Goal: Task Accomplishment & Management: Manage account settings

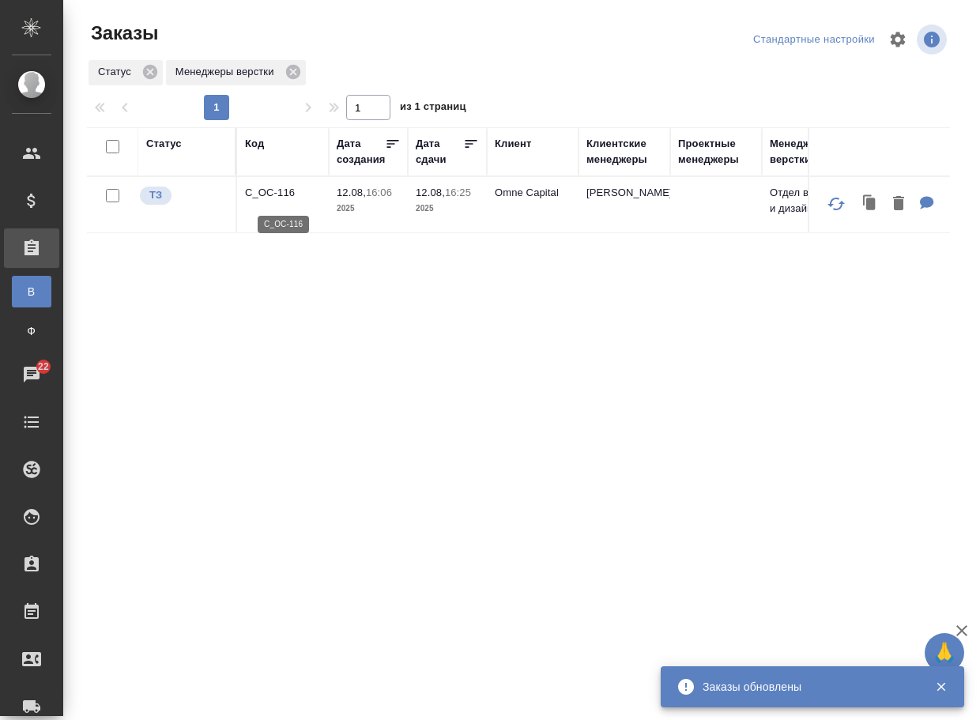
drag, startPoint x: 0, startPoint y: 0, endPoint x: 270, endPoint y: 202, distance: 337.6
click at [270, 201] on p "C_OC-116" at bounding box center [283, 193] width 76 height 16
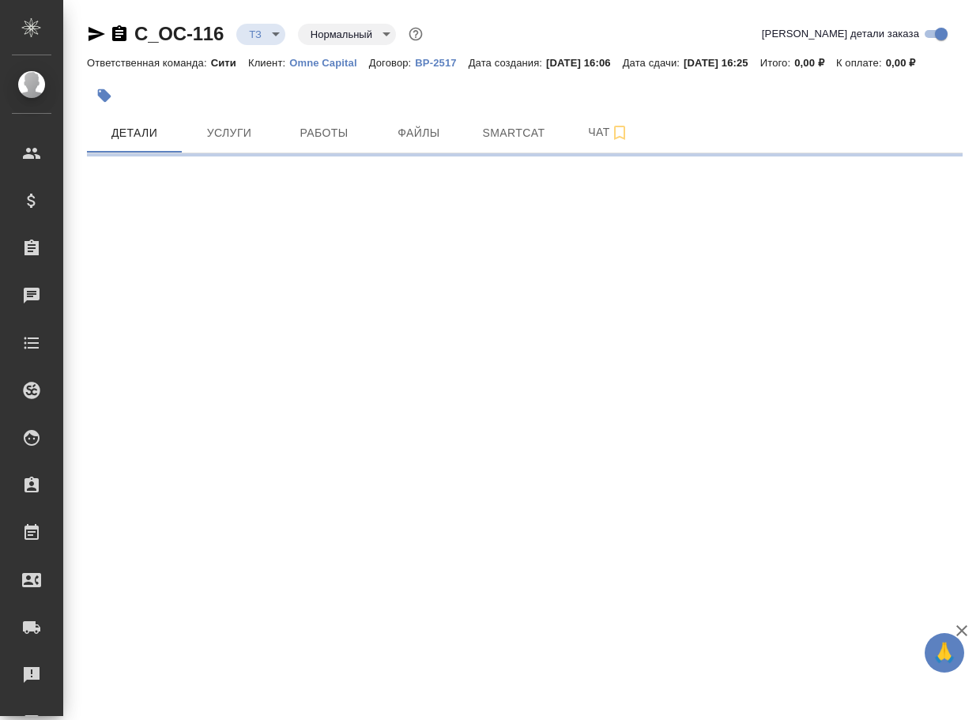
select select "RU"
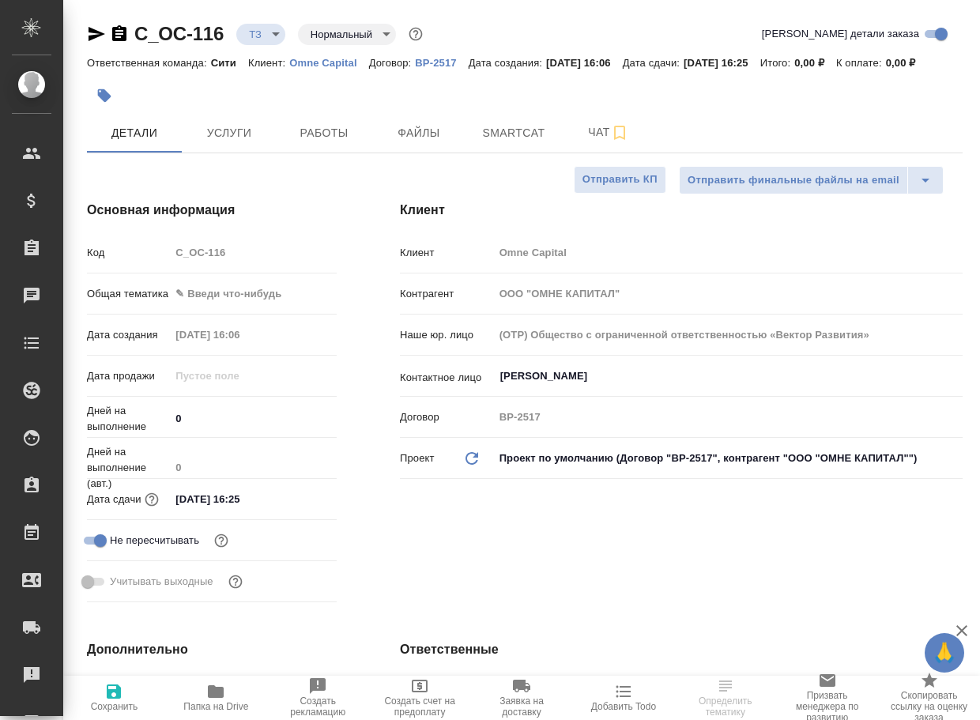
type textarea "x"
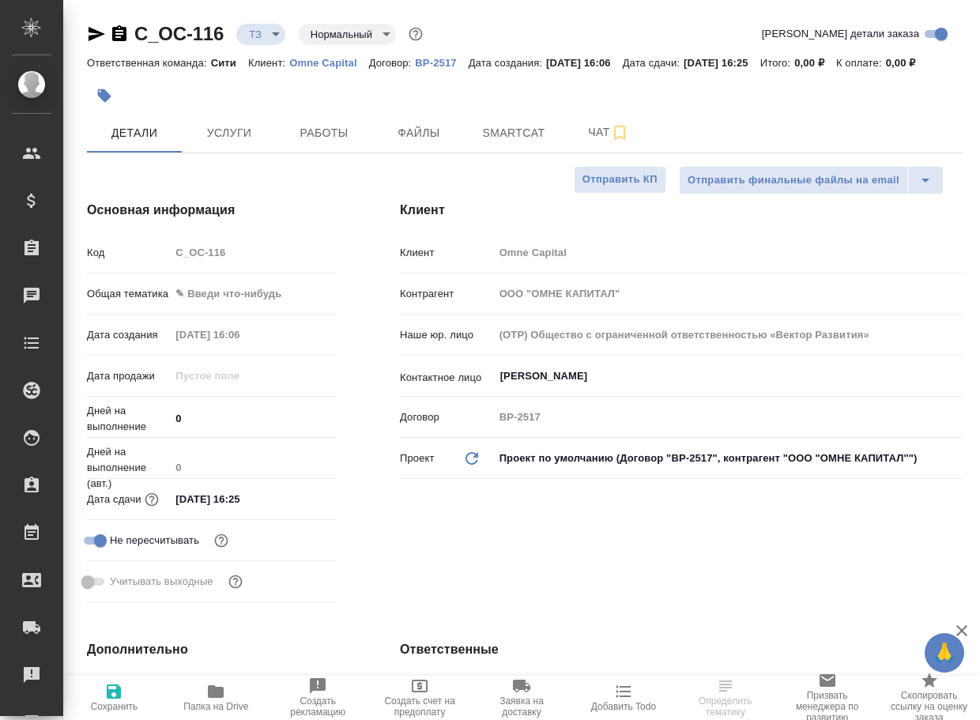
type textarea "x"
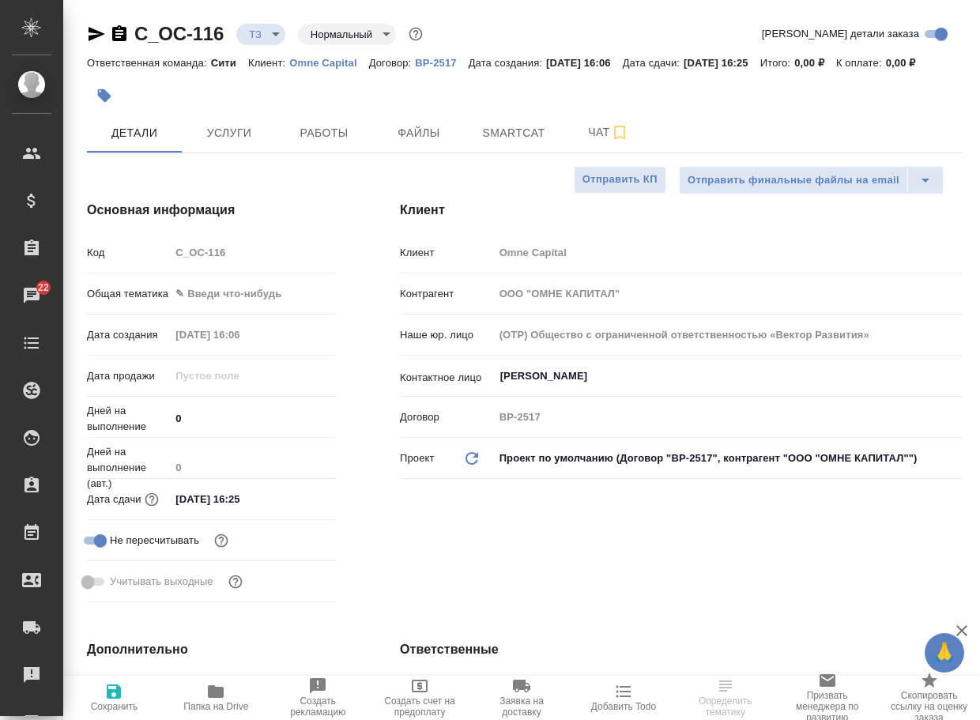
type textarea "x"
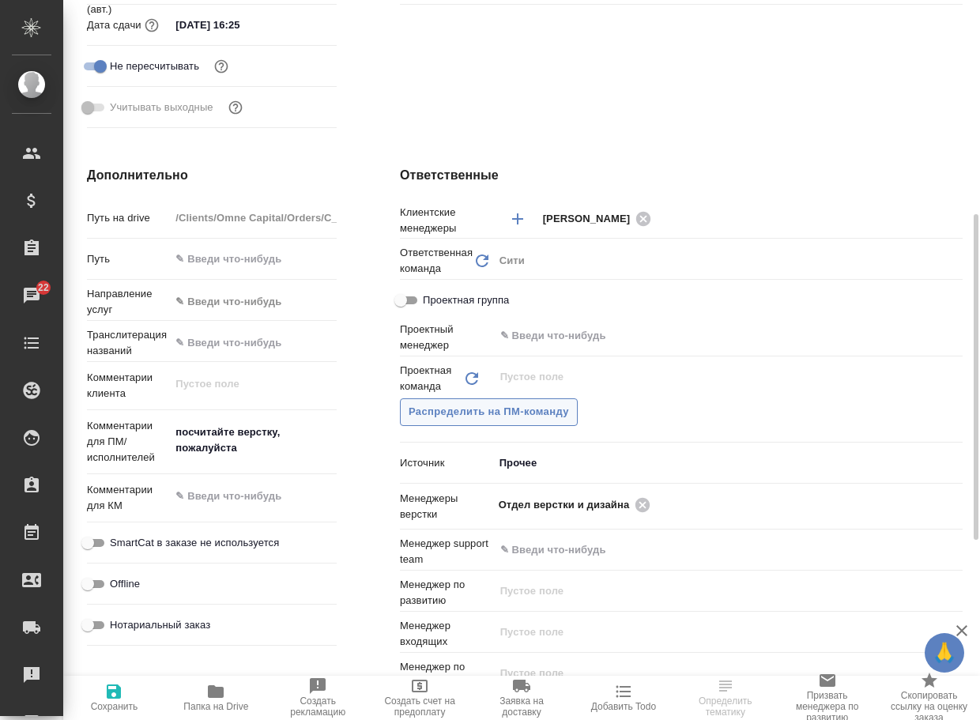
scroll to position [711, 0]
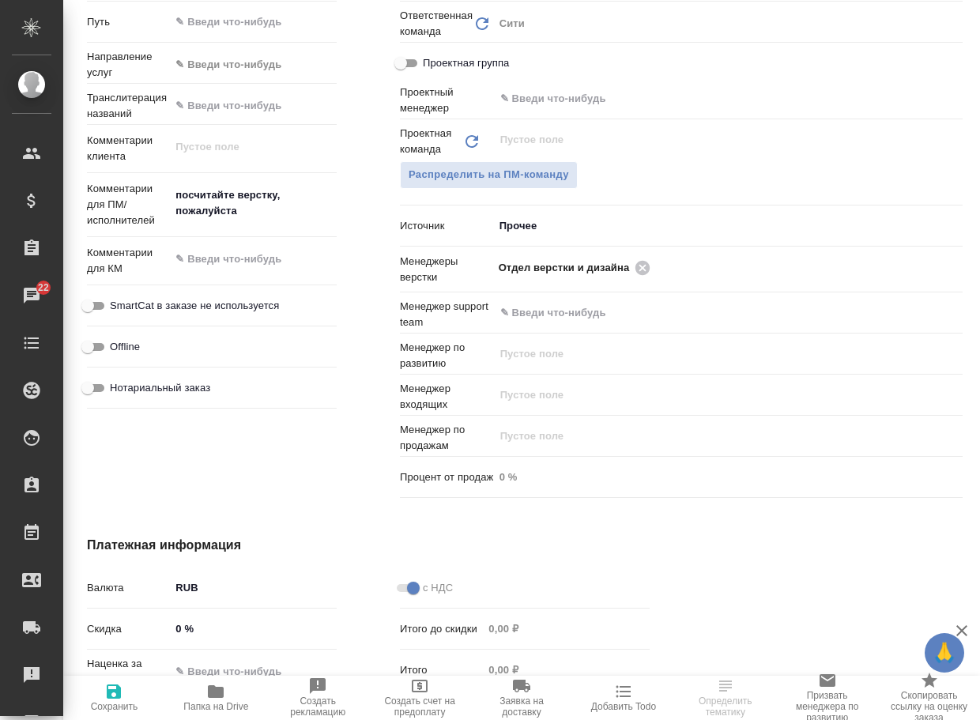
click at [222, 702] on span "Папка на Drive" at bounding box center [215, 706] width 65 height 11
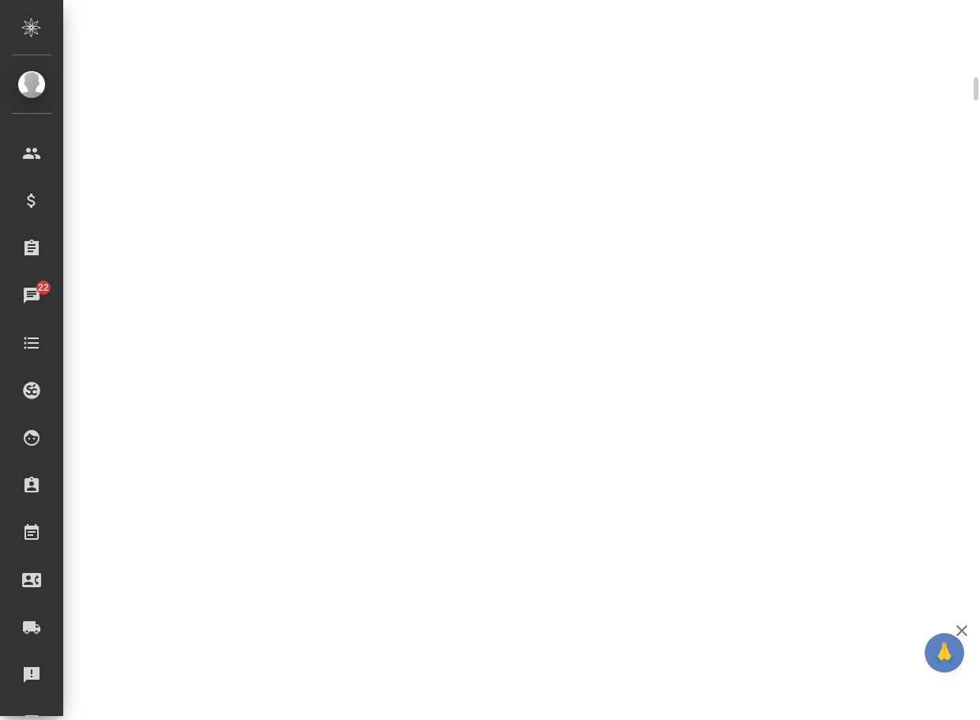
scroll to position [699, 0]
select select "RU"
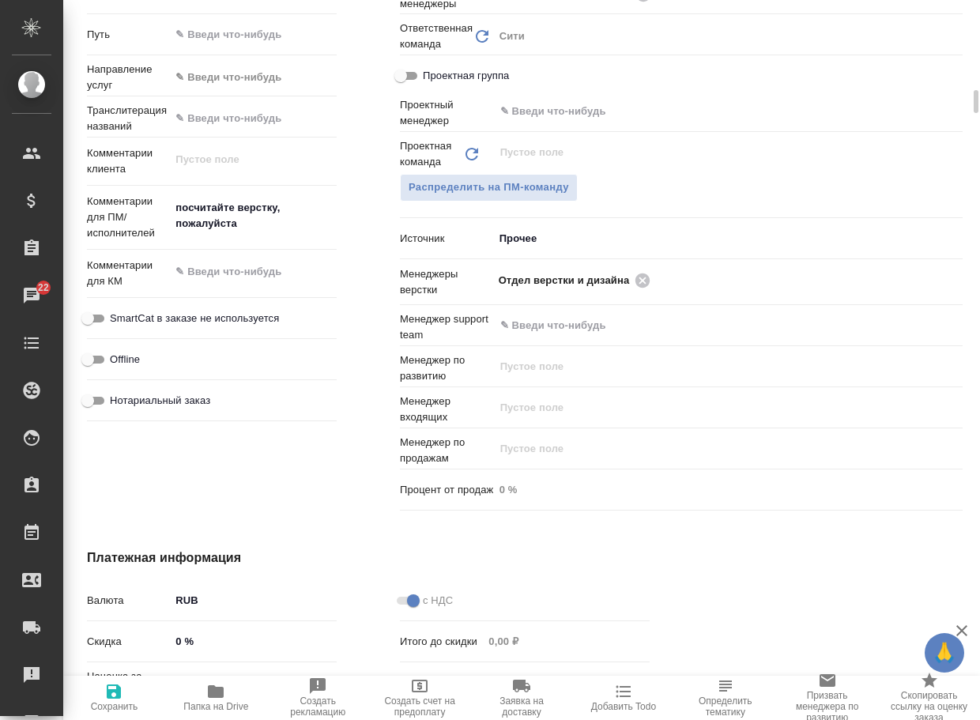
type textarea "x"
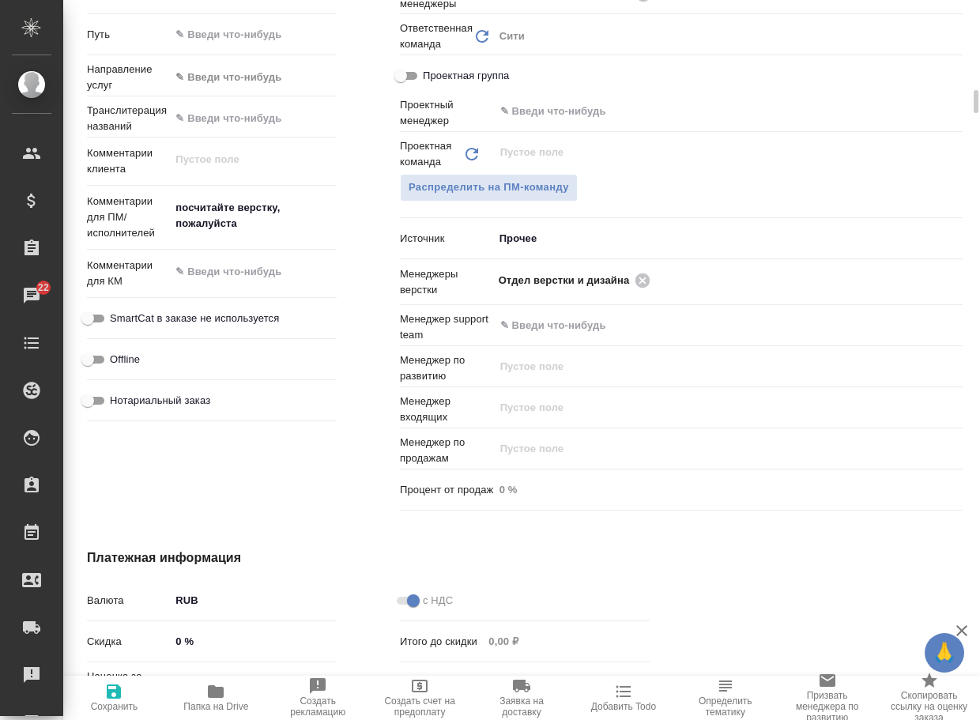
type textarea "x"
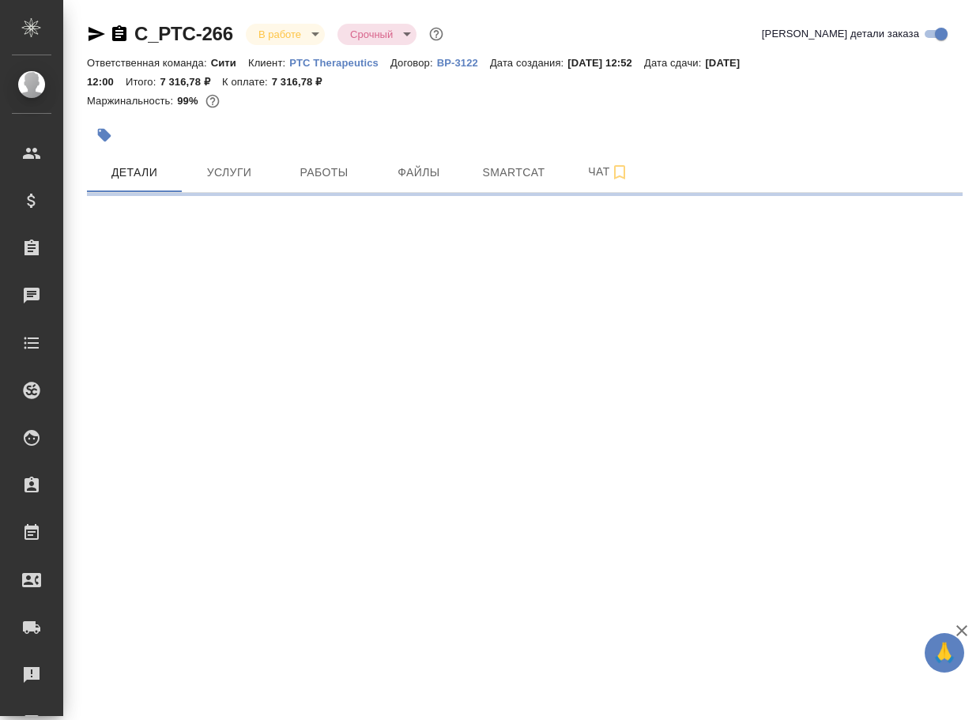
select select "RU"
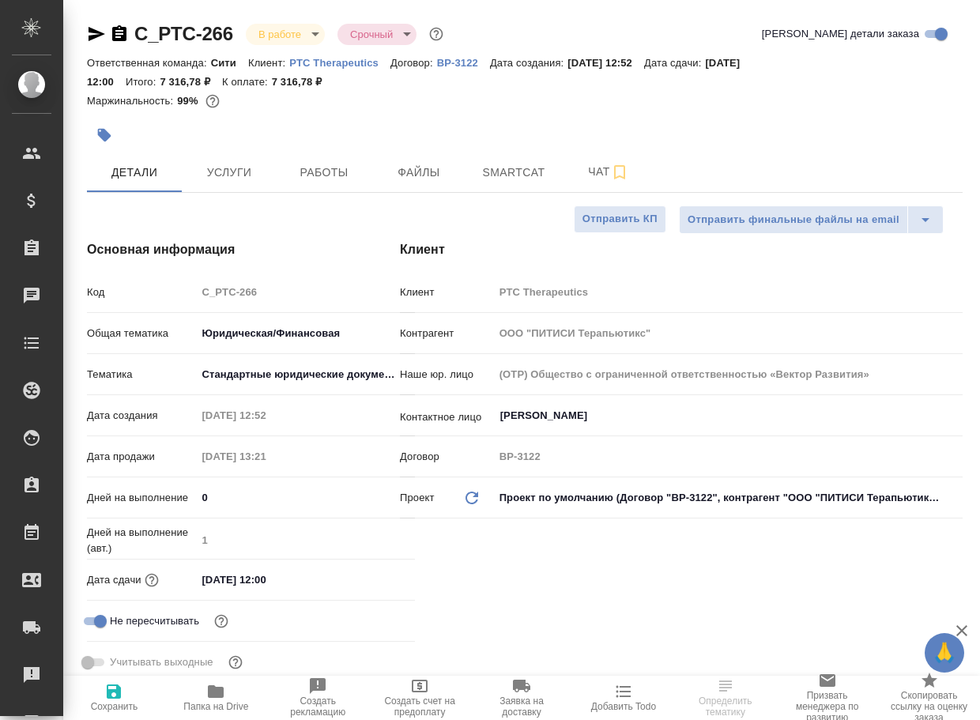
type textarea "x"
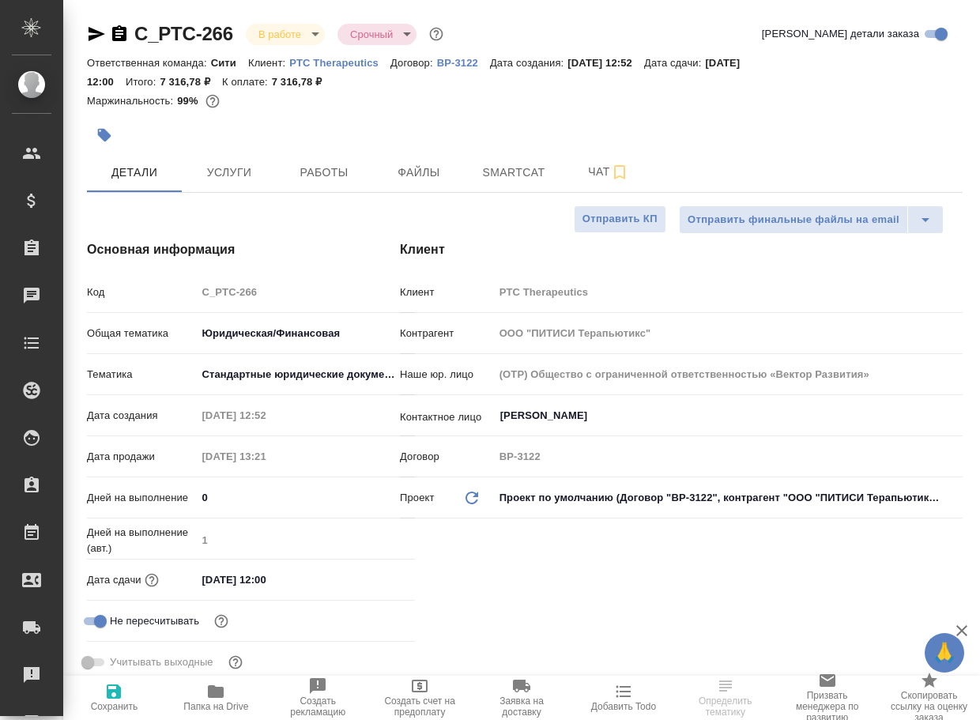
type textarea "x"
click at [212, 687] on icon "button" at bounding box center [216, 691] width 16 height 13
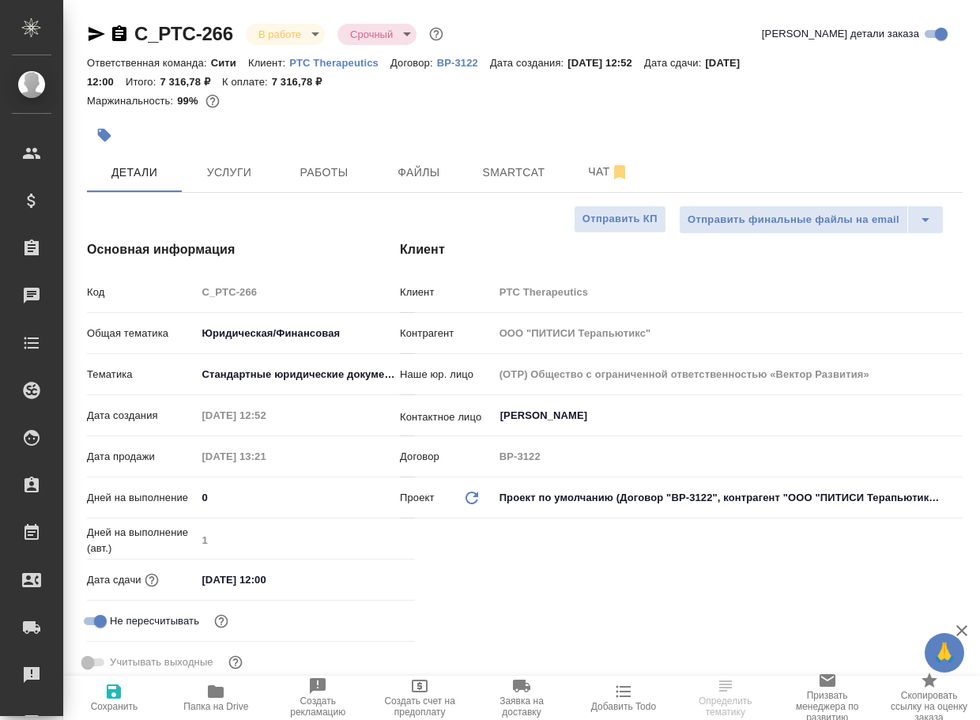
type textarea "x"
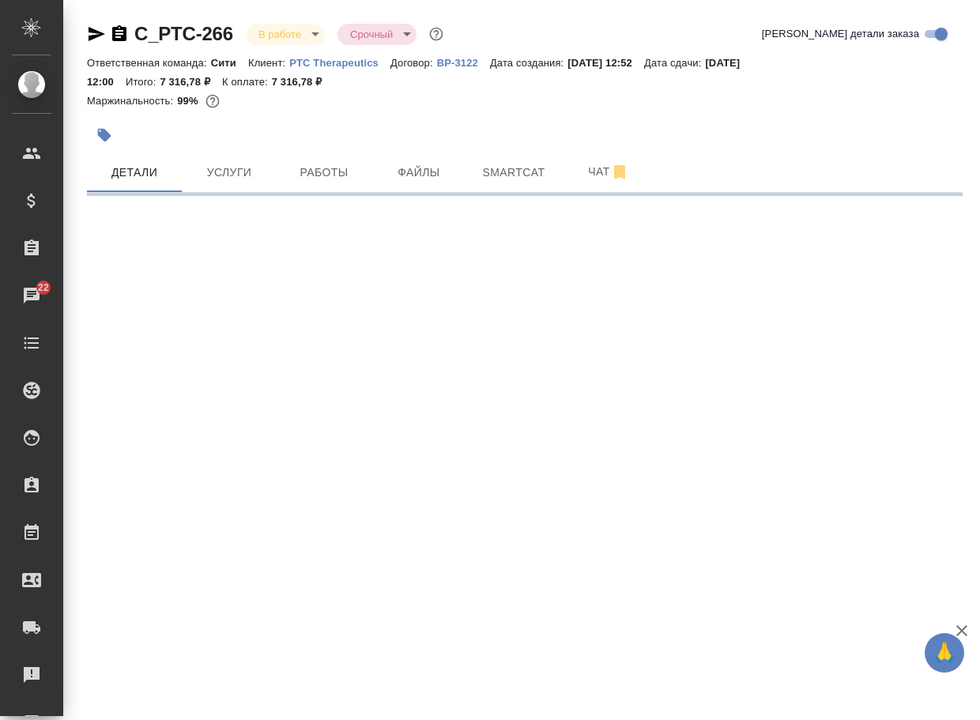
select select "RU"
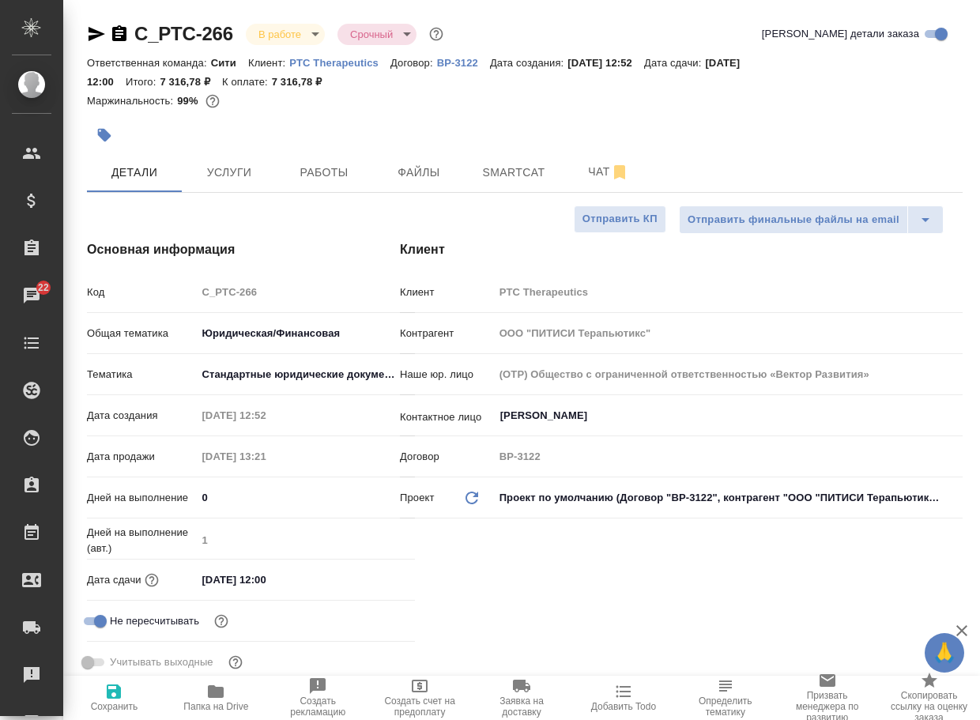
type textarea "x"
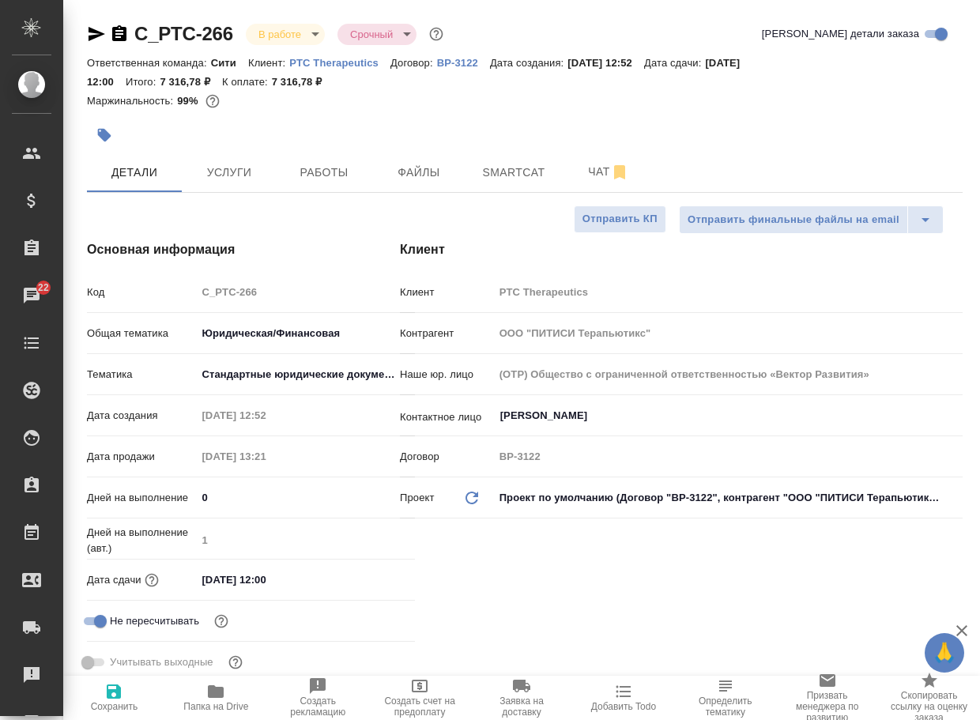
type textarea "x"
click at [223, 698] on icon "button" at bounding box center [215, 691] width 19 height 19
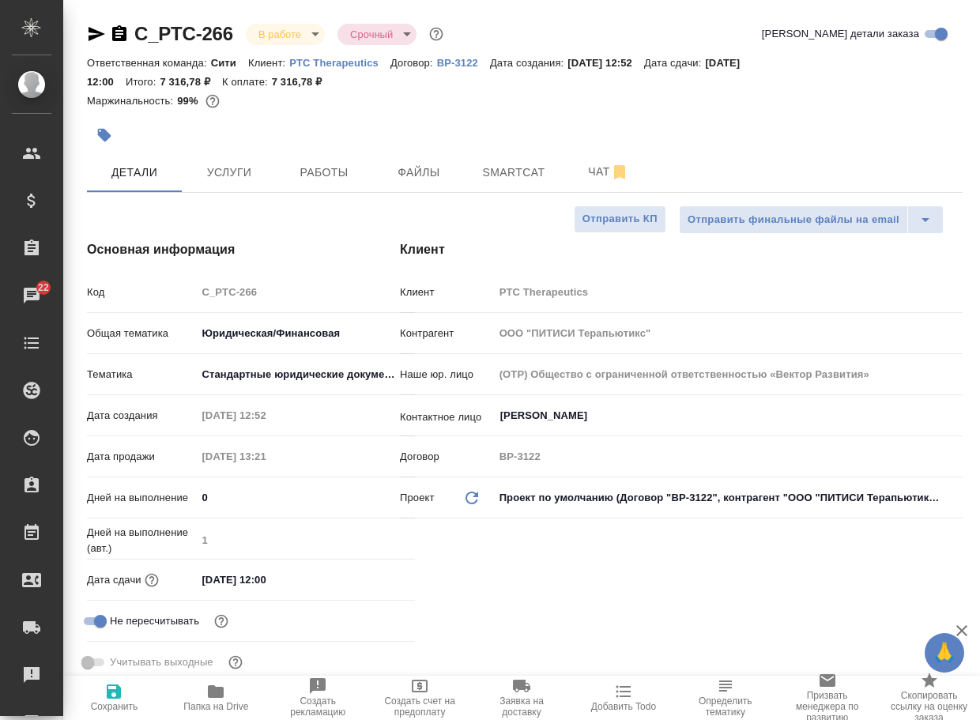
type textarea "x"
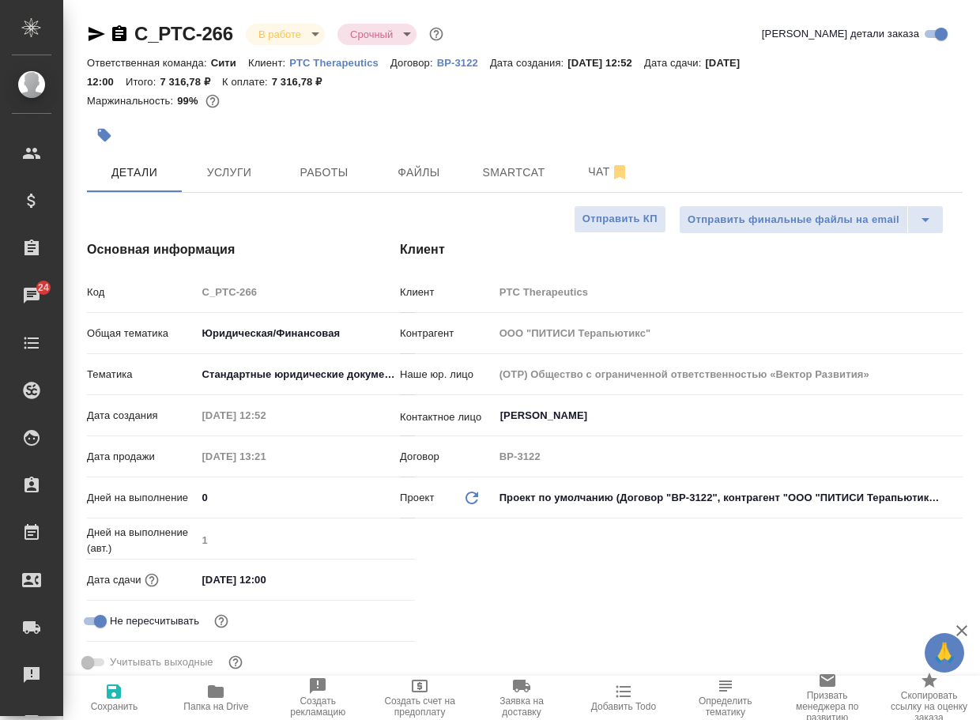
type textarea "x"
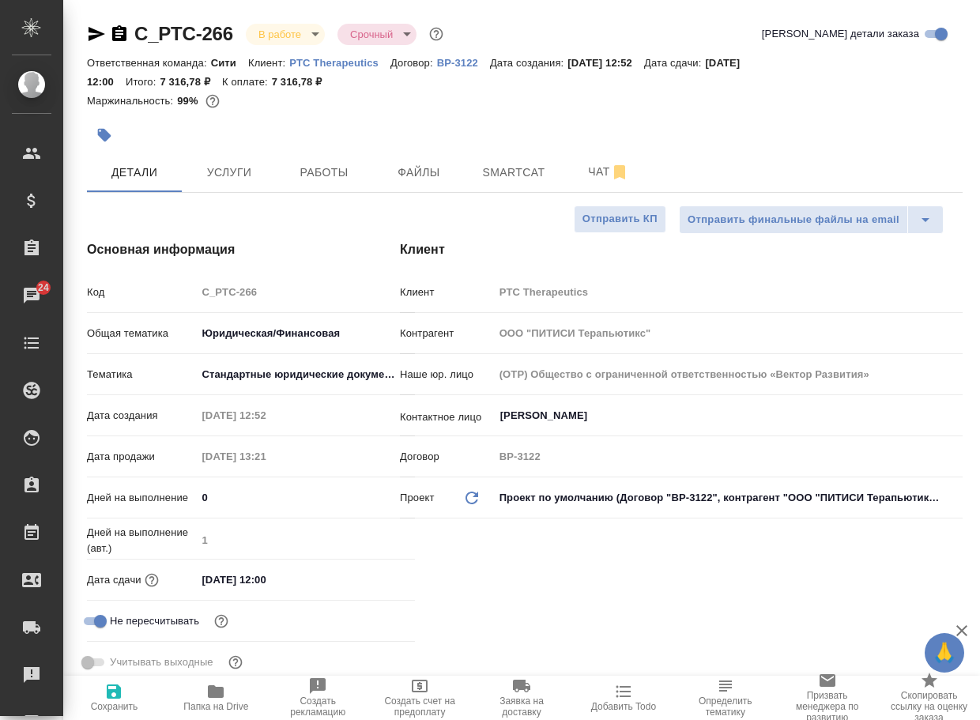
type textarea "x"
click at [213, 716] on button "Папка на Drive" at bounding box center [216, 698] width 102 height 44
type textarea "x"
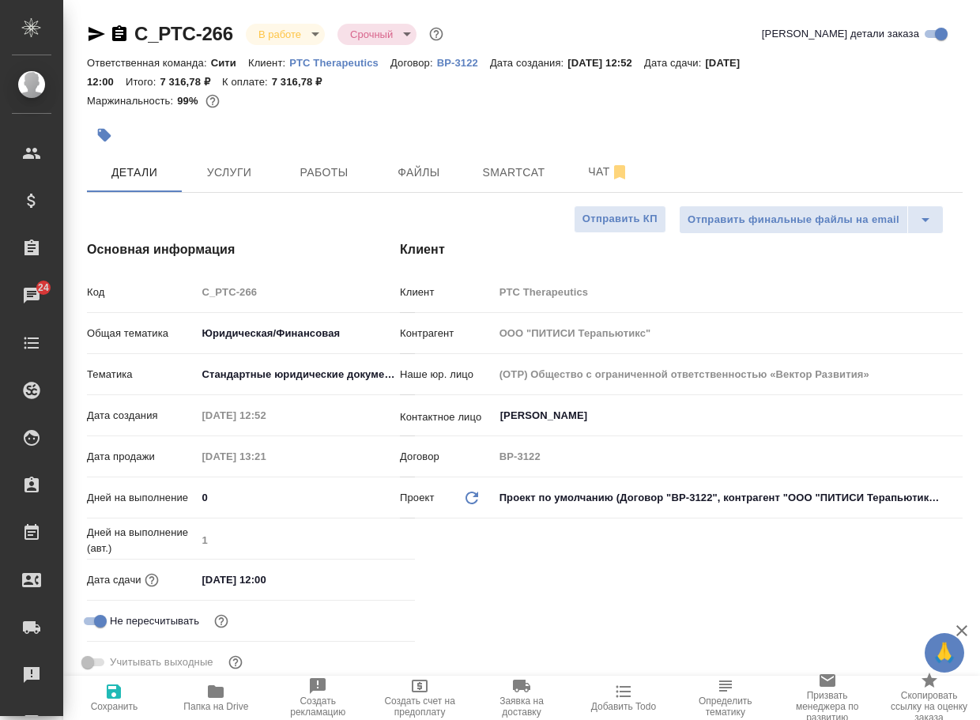
type textarea "x"
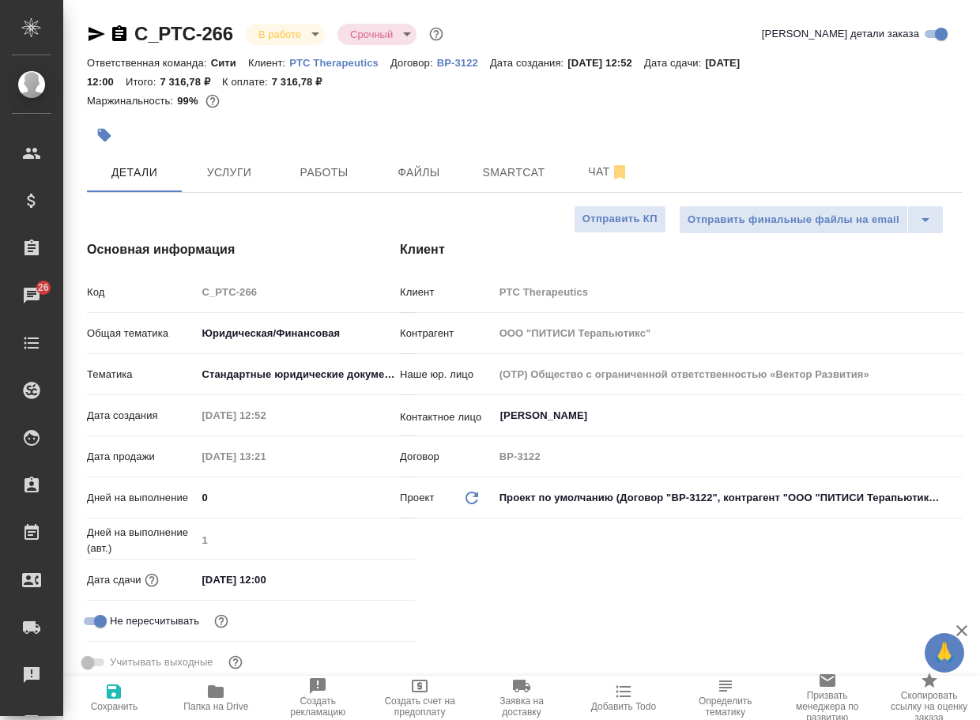
type textarea "x"
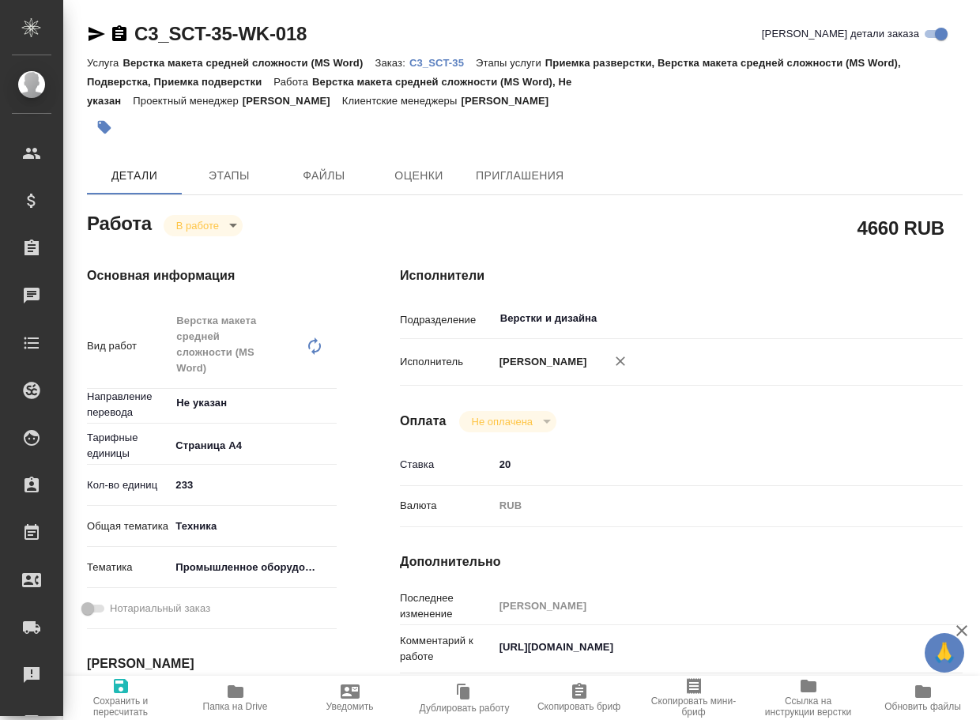
type textarea "x"
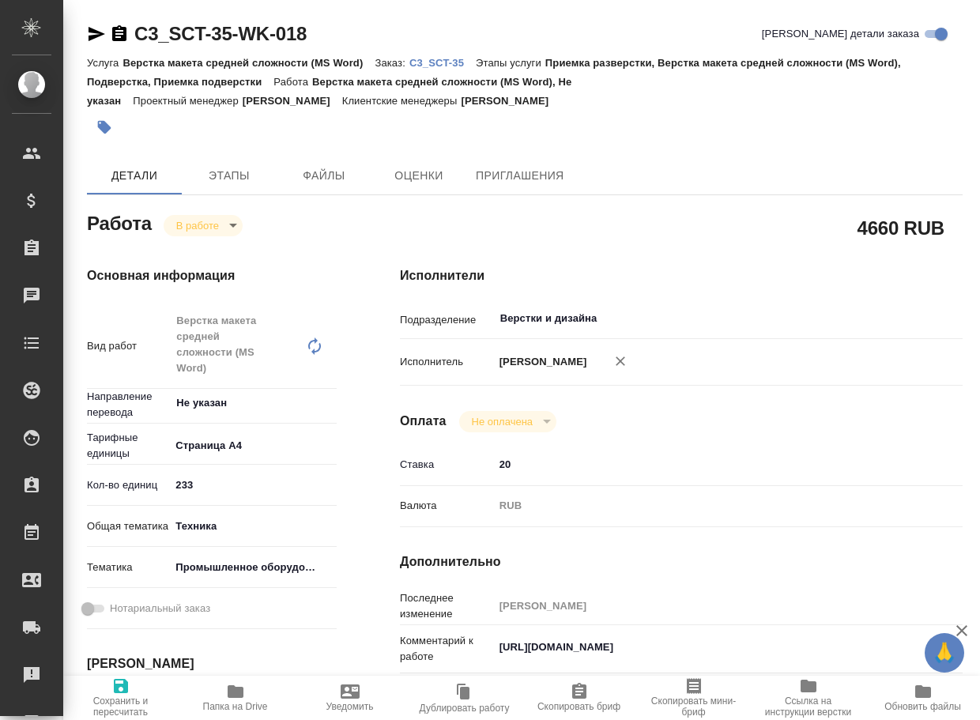
type textarea "x"
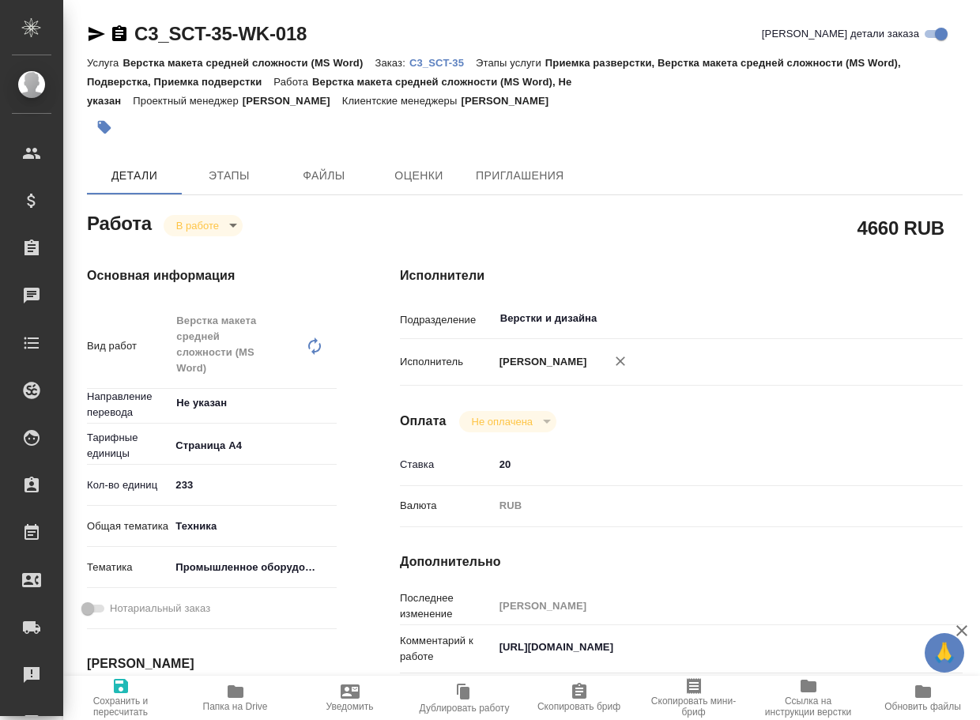
type textarea "x"
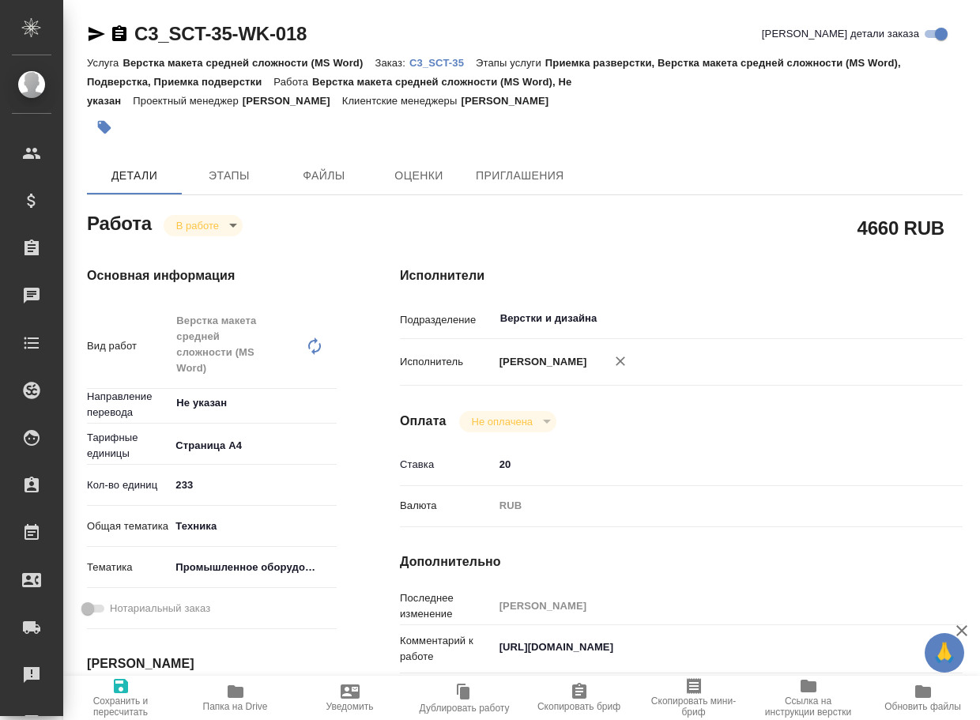
type textarea "x"
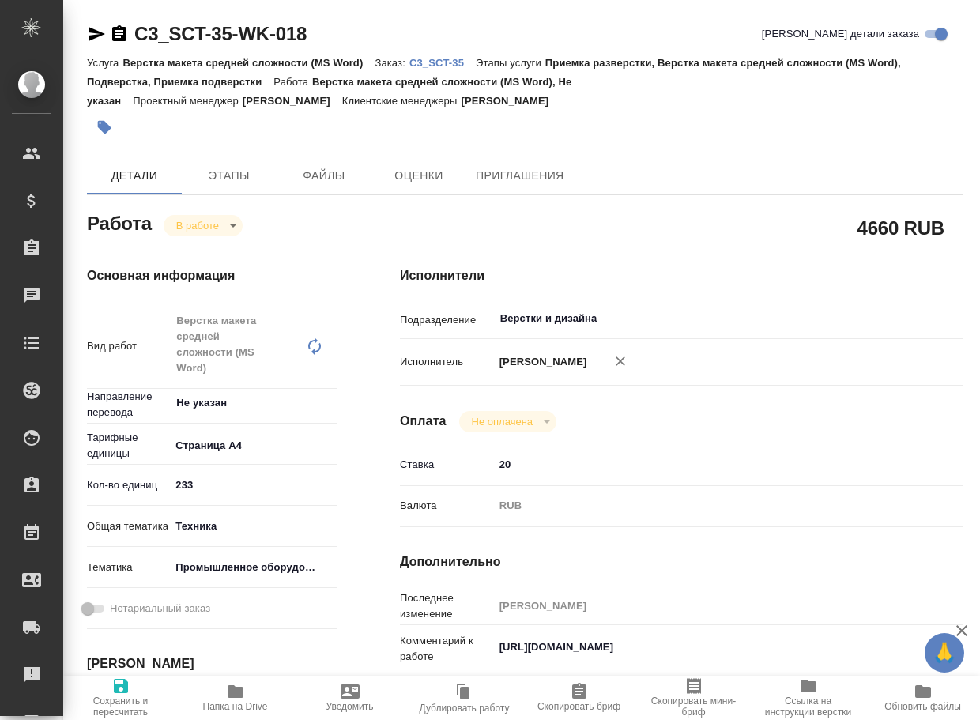
type textarea "x"
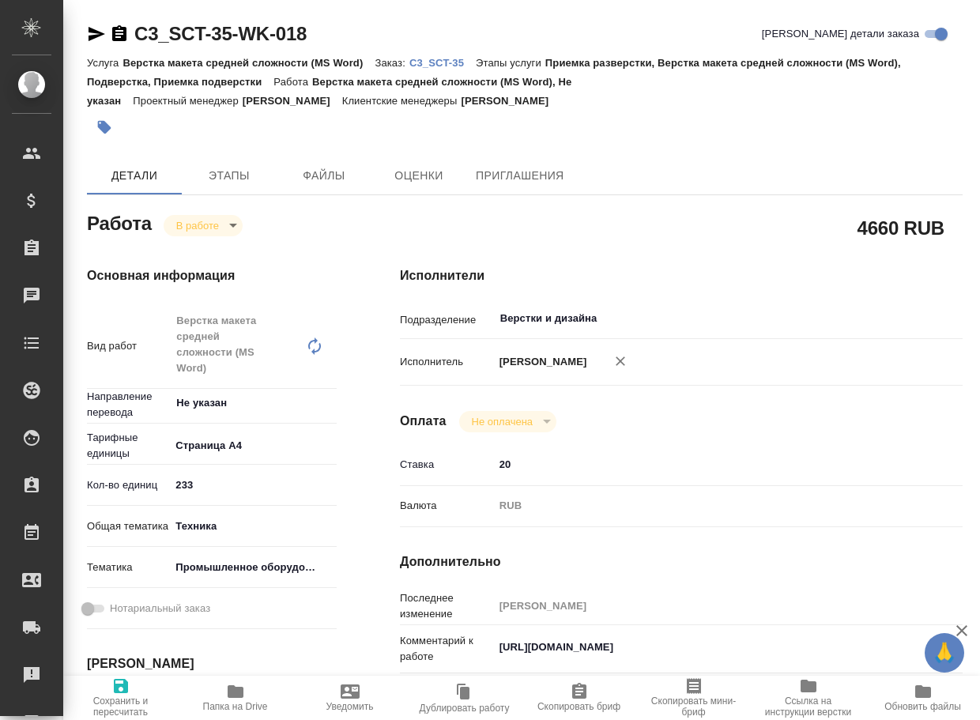
click at [244, 702] on span "Папка на Drive" at bounding box center [235, 706] width 65 height 11
type textarea "x"
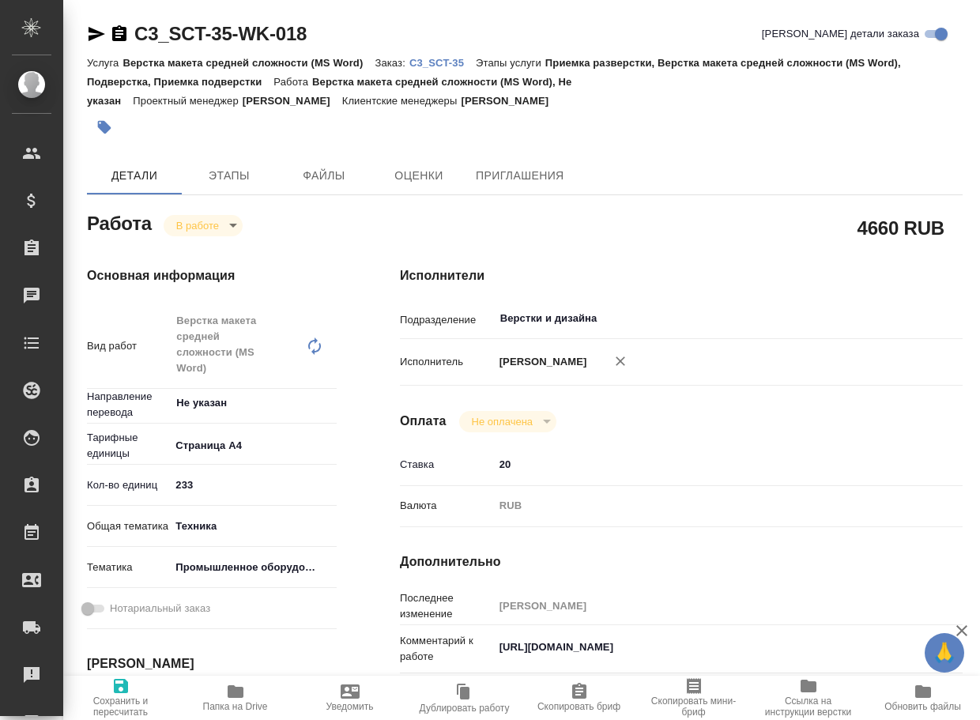
type textarea "x"
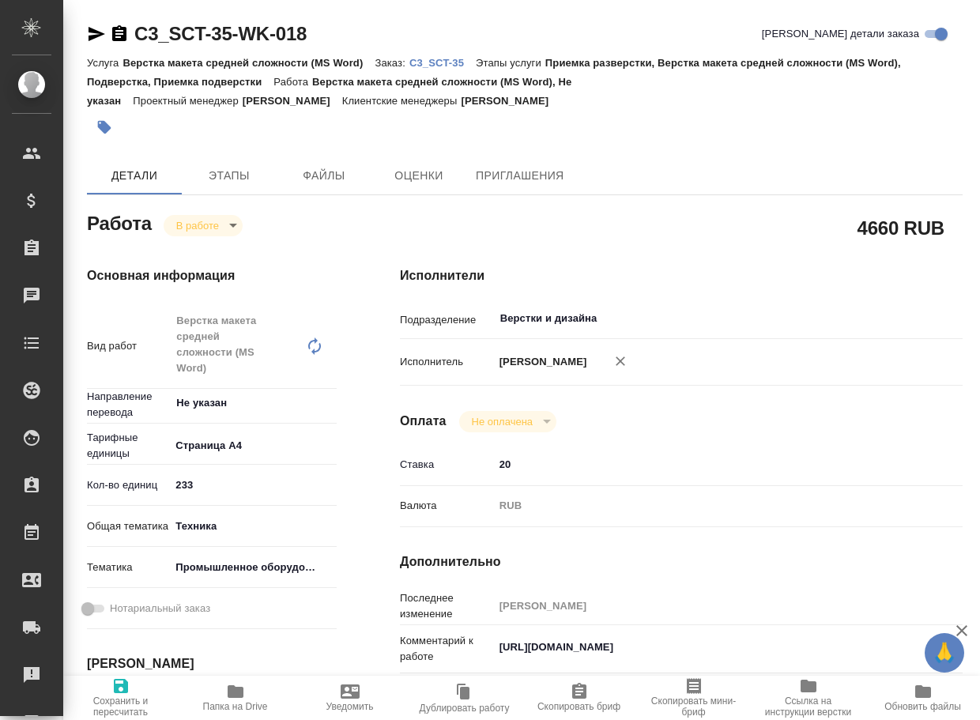
type textarea "x"
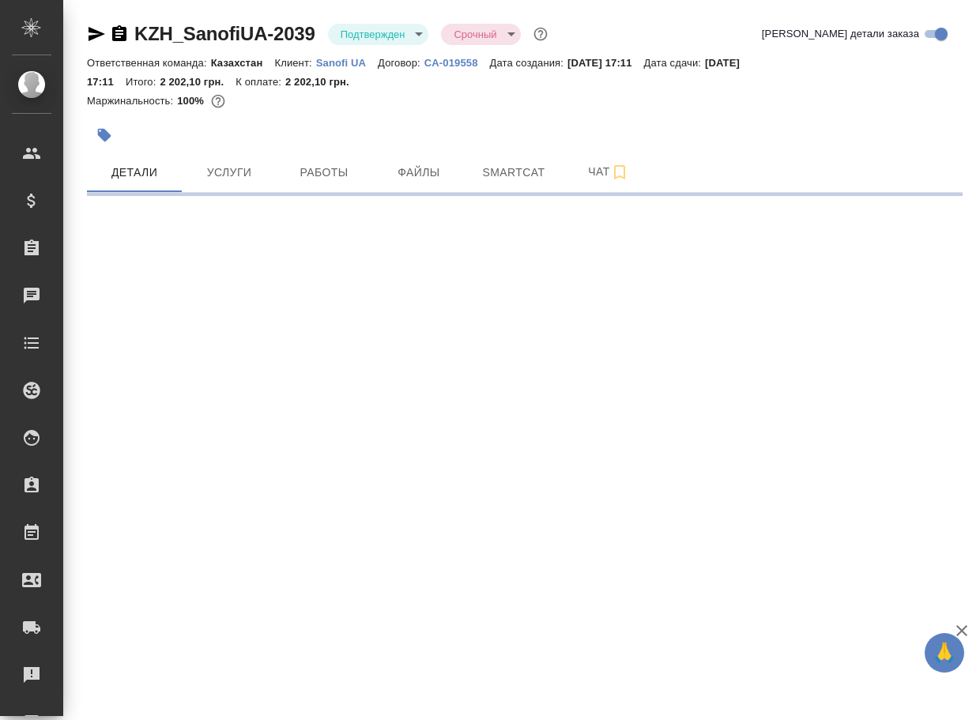
select select "RU"
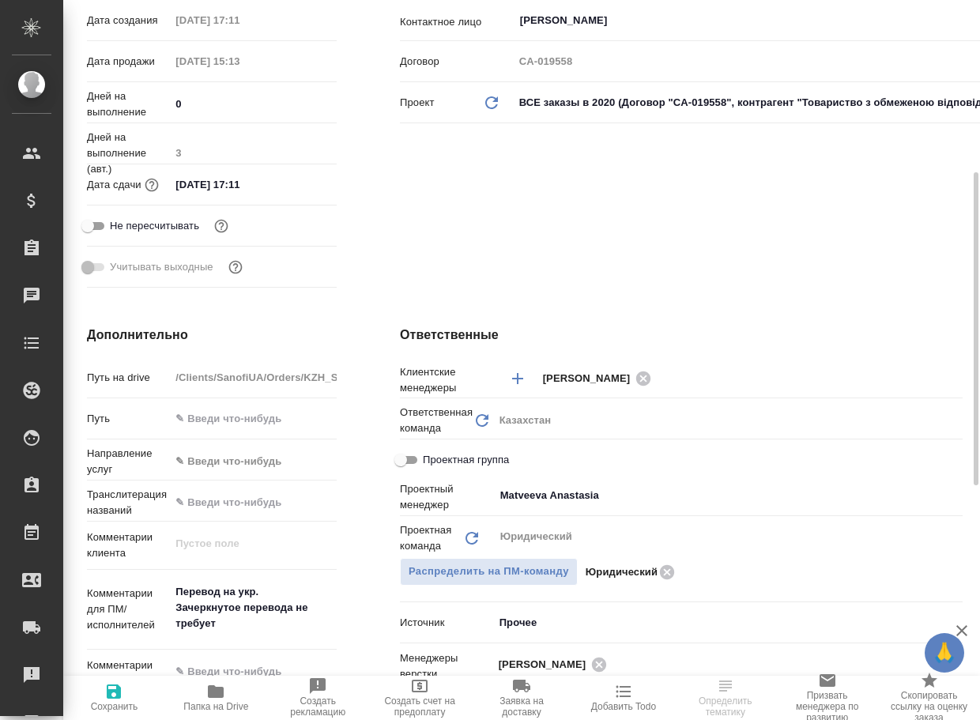
type textarea "x"
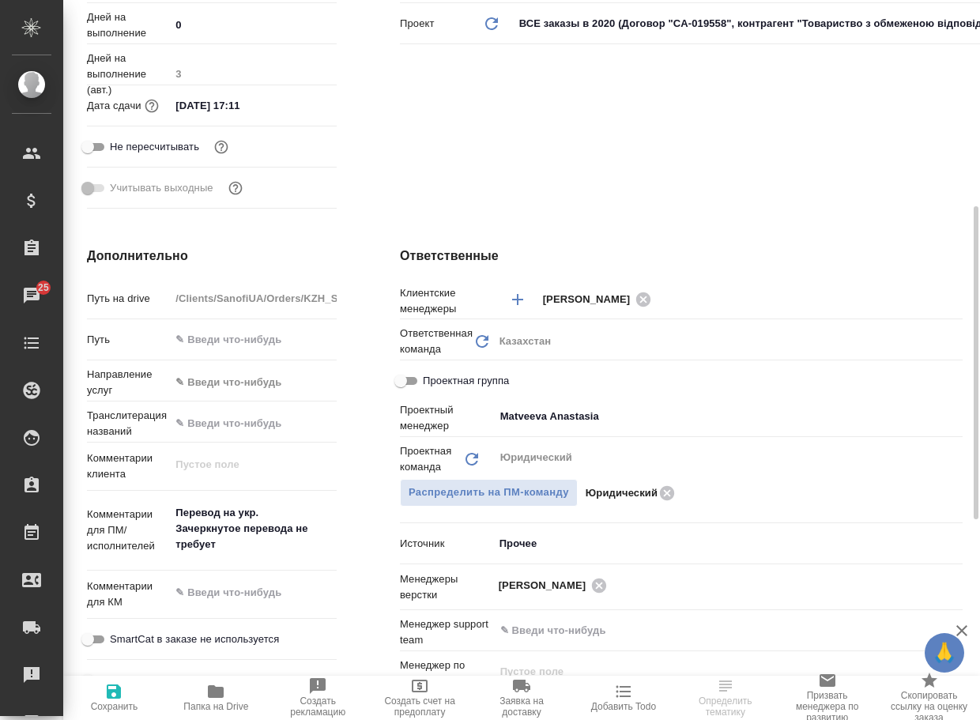
type textarea "x"
drag, startPoint x: 244, startPoint y: 555, endPoint x: 169, endPoint y: 525, distance: 80.6
click at [169, 525] on div "Комментарии для ПМ/исполнителей Перевод на укр. Зачеркнутое перевода не требует…" at bounding box center [212, 531] width 250 height 68
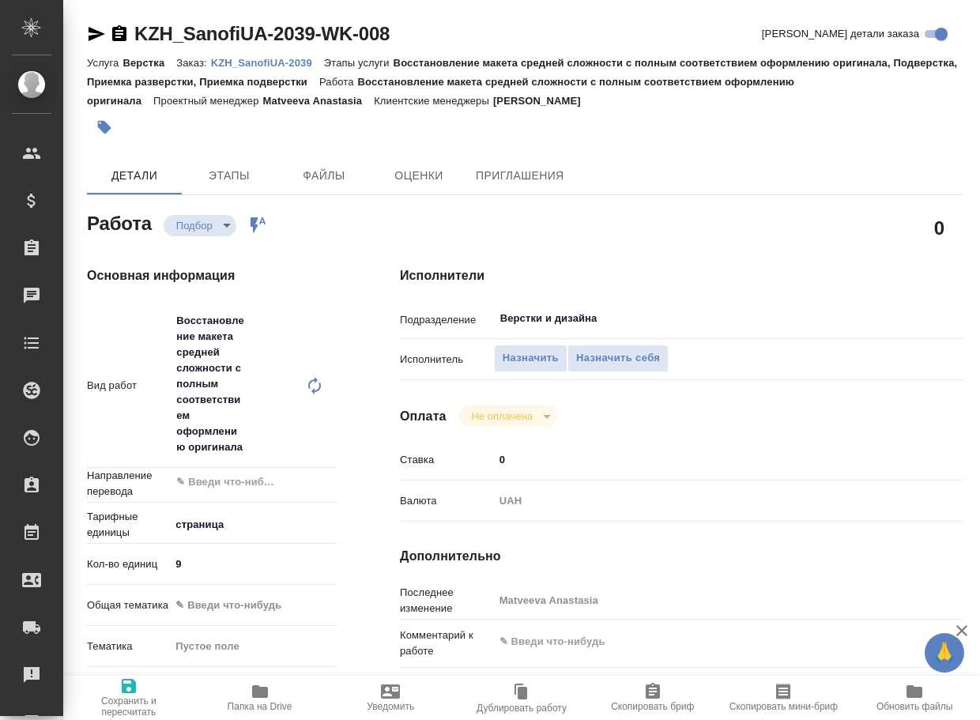
type textarea "x"
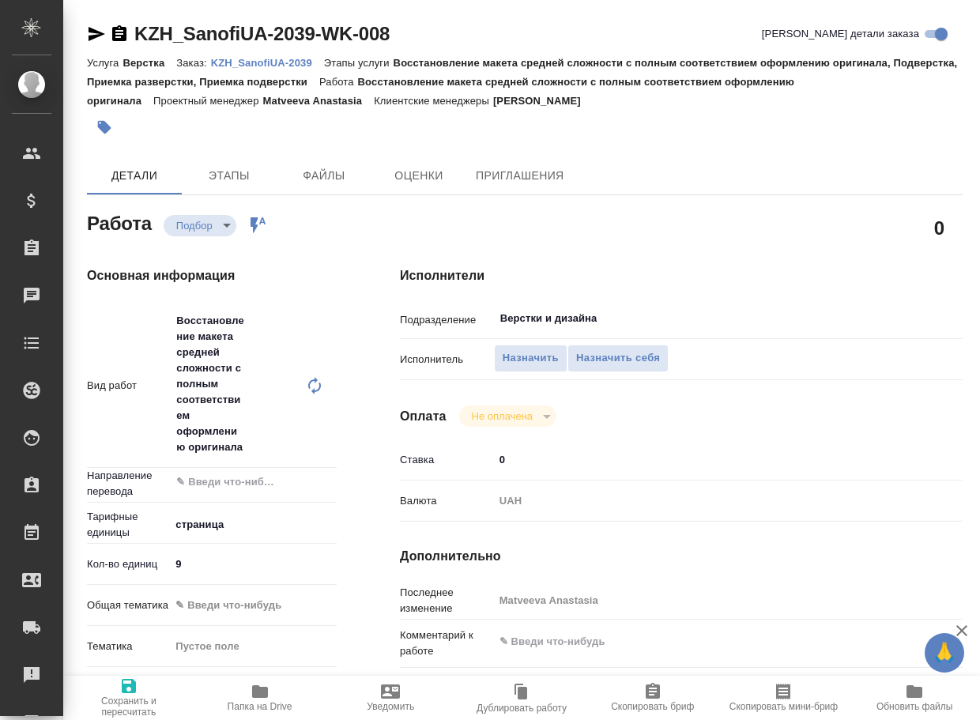
type textarea "x"
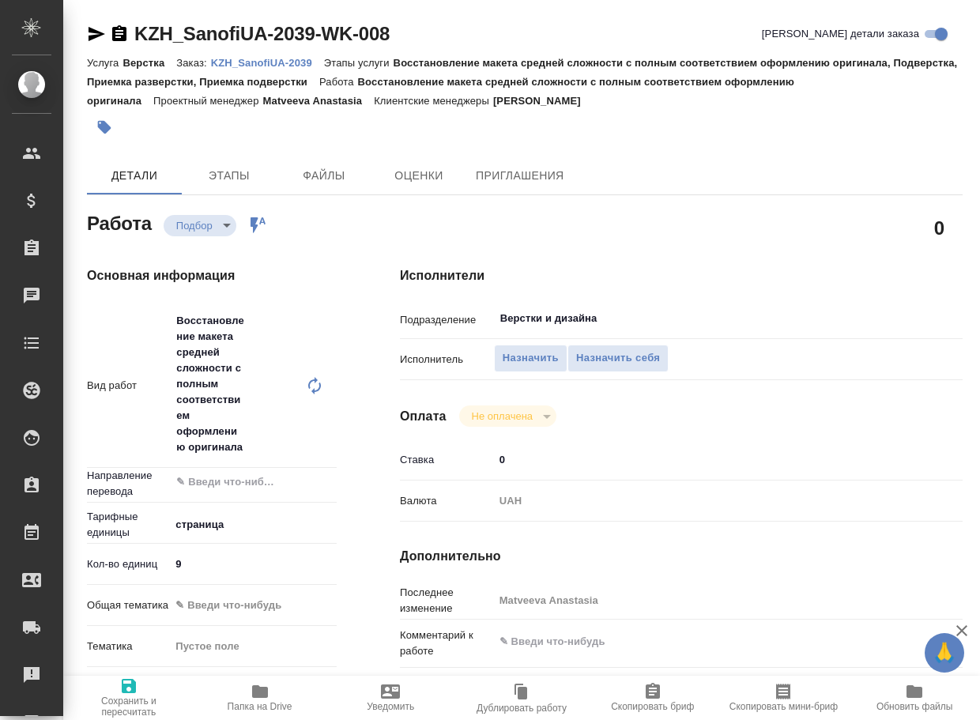
type textarea "x"
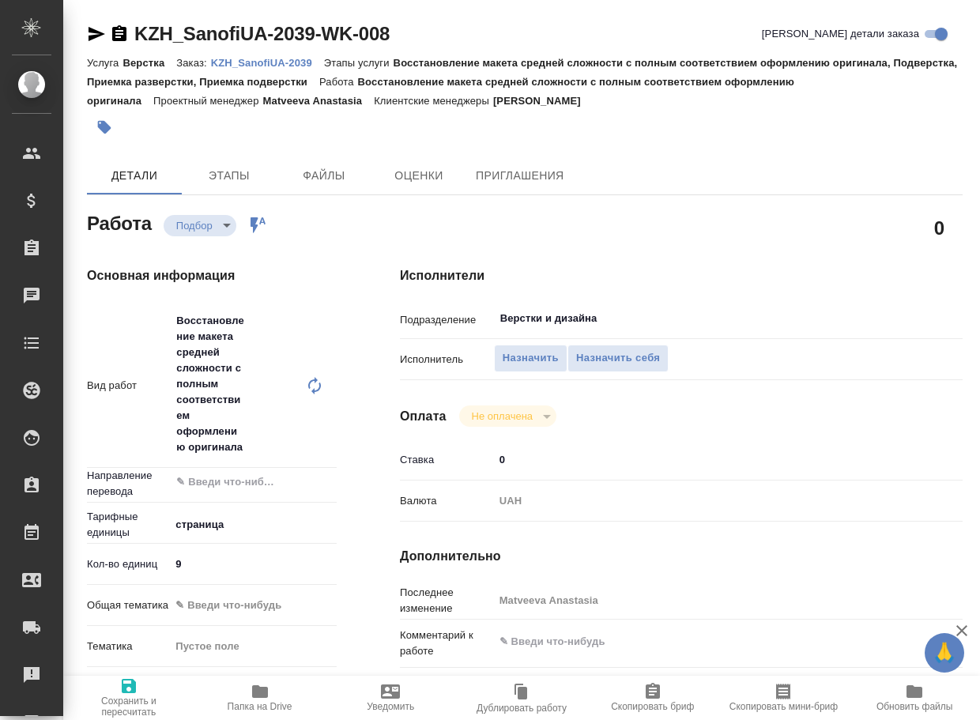
type textarea "x"
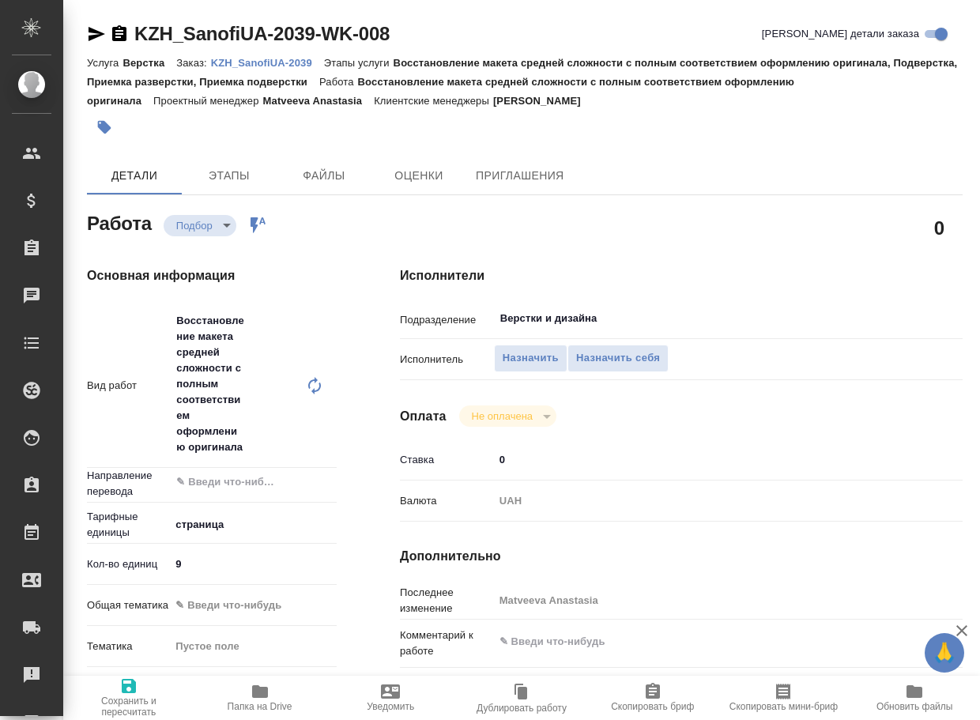
scroll to position [158, 0]
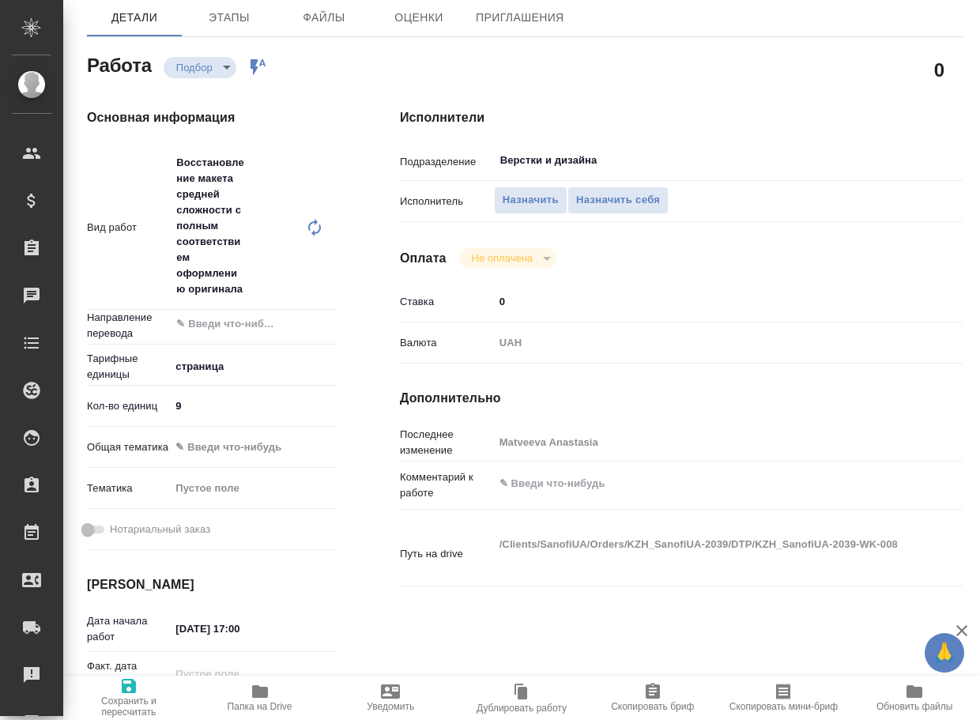
type textarea "x"
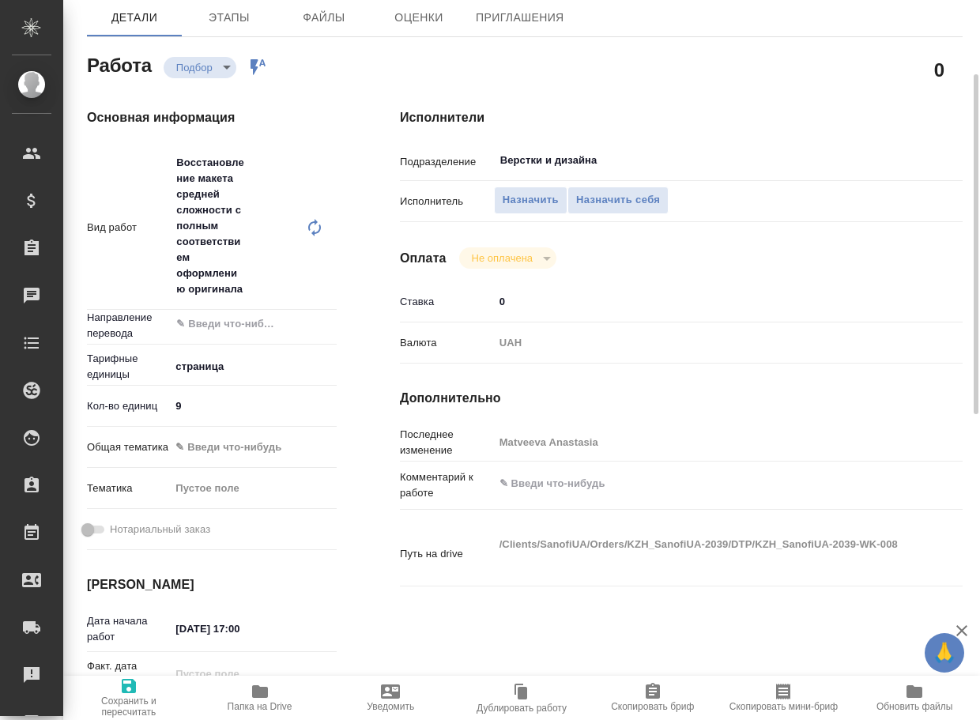
type textarea "x"
click at [521, 482] on textarea at bounding box center [705, 483] width 422 height 27
paste textarea "Зачеркнутое перевода не требует"
type textarea "x"
type textarea "Зачеркнутое перевода не требует"
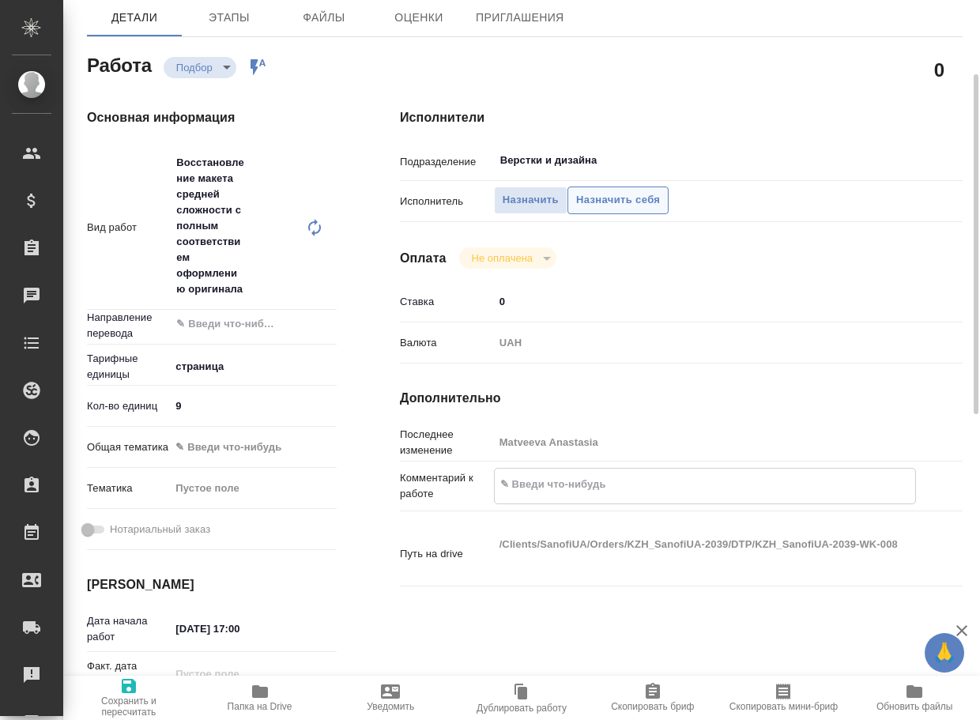
type textarea "x"
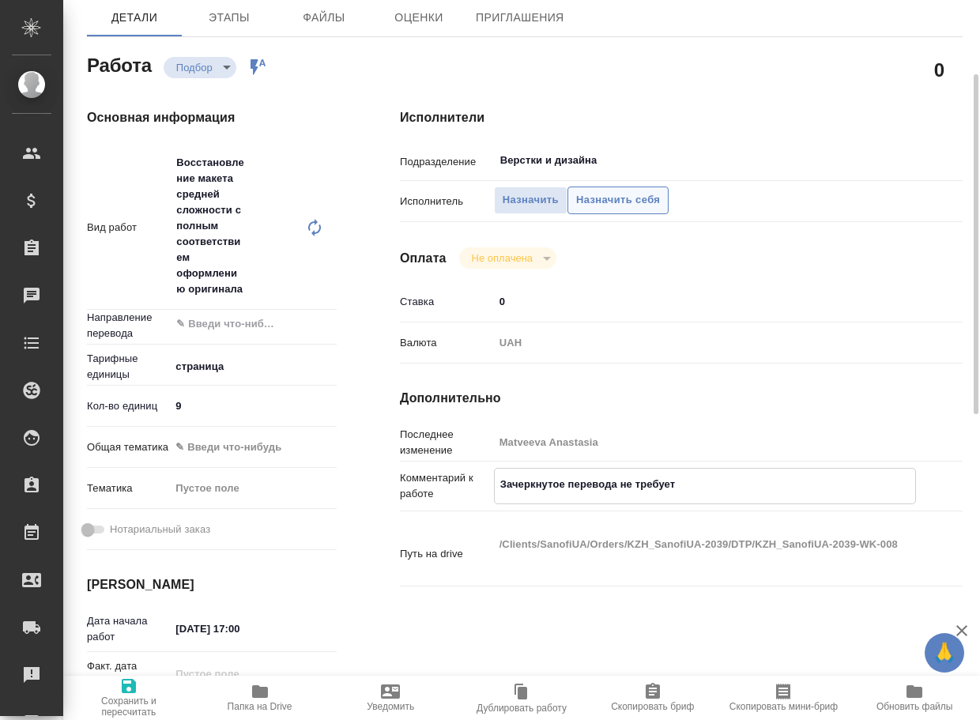
type textarea "x"
type textarea "Зачеркнутое перевода не требует"
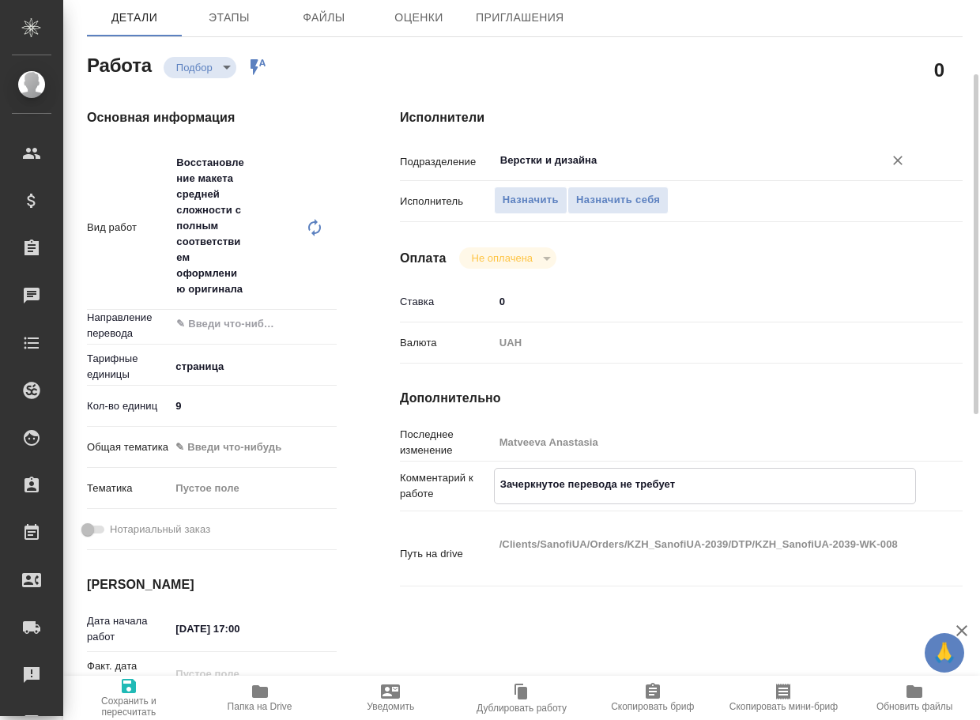
type textarea "x"
click at [607, 160] on input "Верстки и дизайна" at bounding box center [679, 160] width 360 height 19
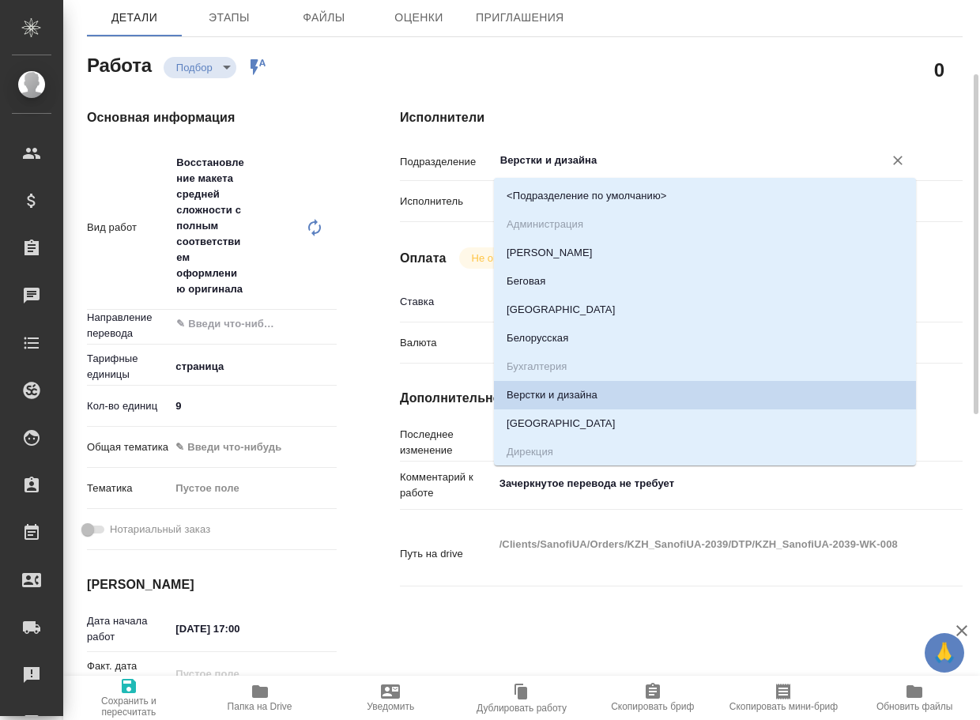
type textarea "x"
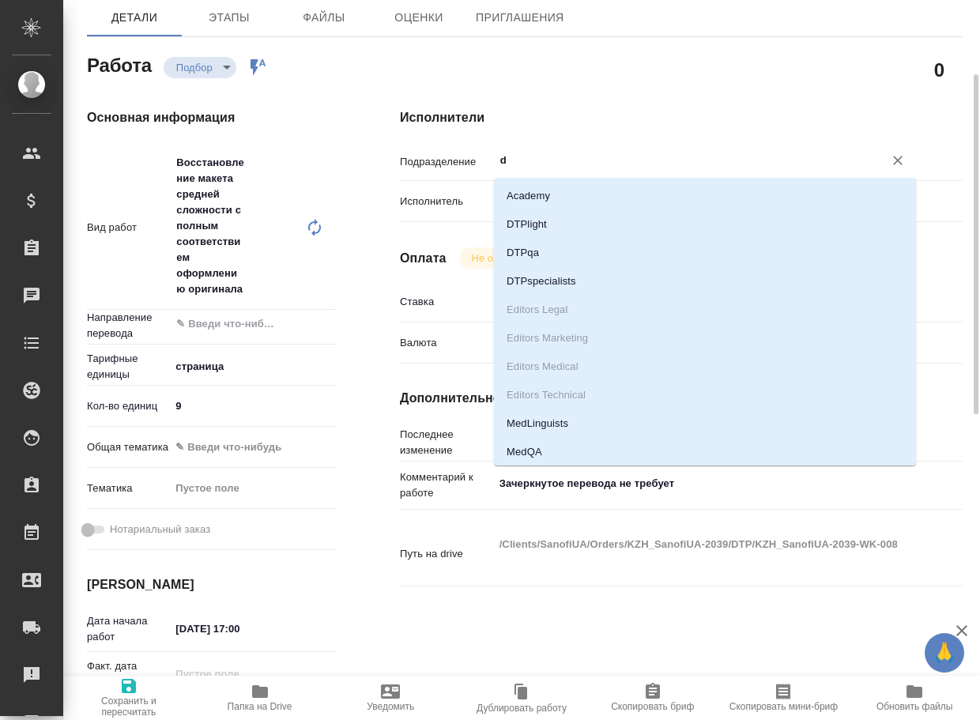
type input "dt"
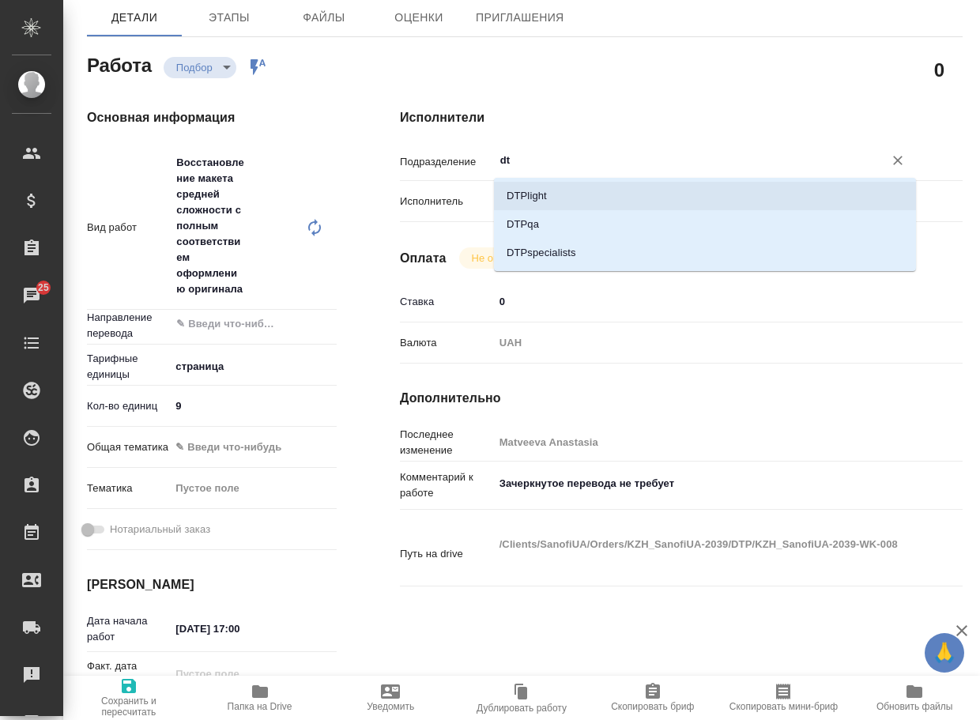
click at [556, 194] on li "DTPlight" at bounding box center [705, 196] width 422 height 28
type textarea "x"
type input "DTPlight"
type textarea "x"
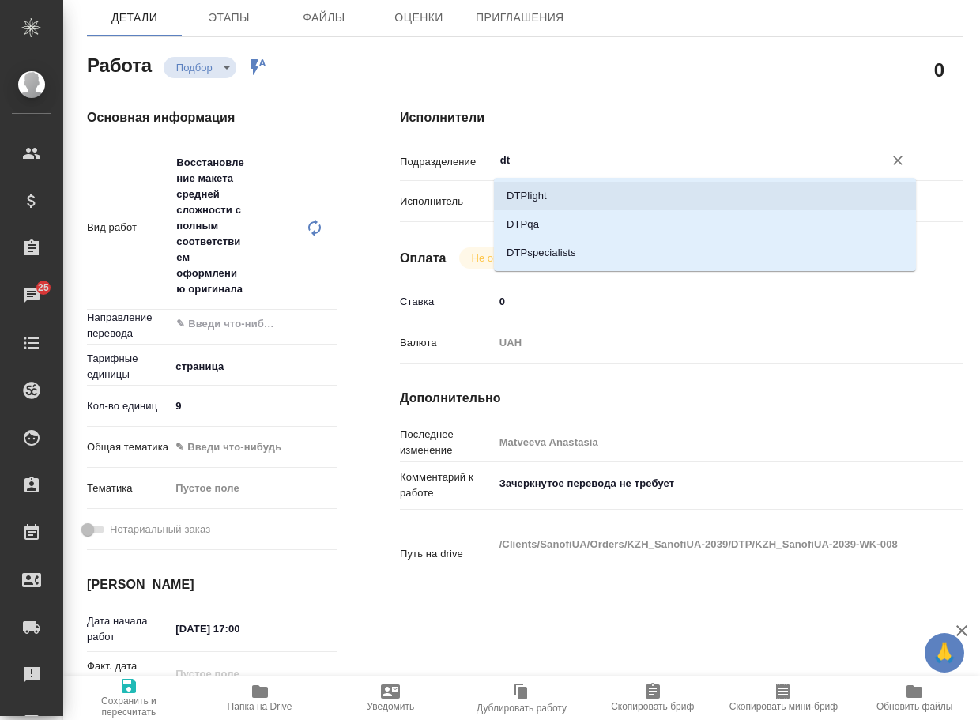
type textarea "x"
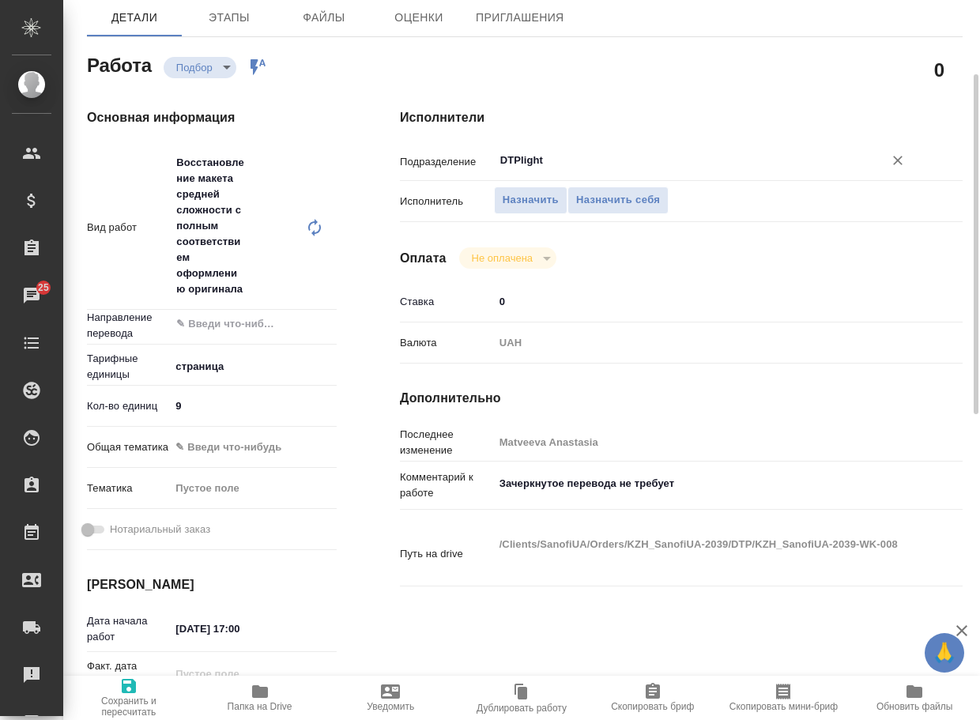
type input "DTPlight"
click at [127, 702] on span "Сохранить и пересчитать" at bounding box center [129, 706] width 112 height 22
type textarea "x"
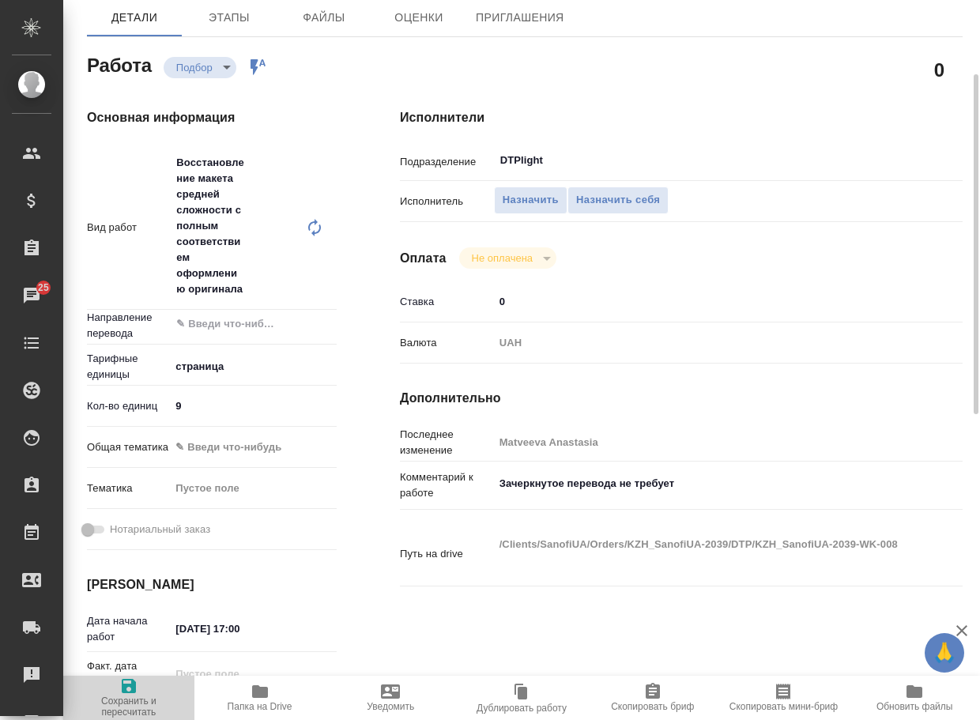
type textarea "x"
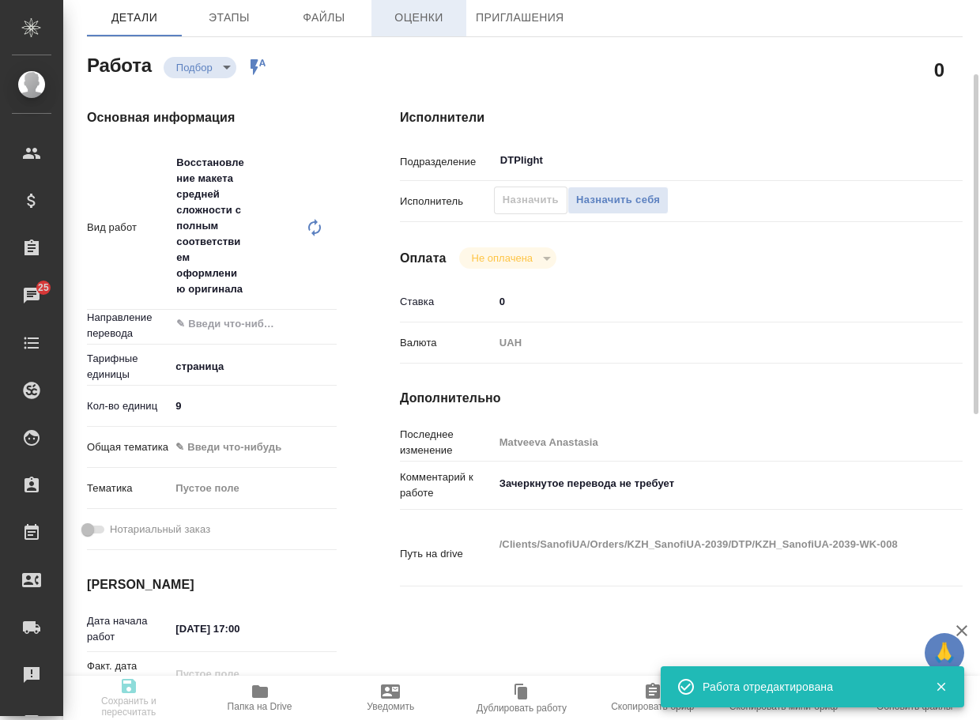
type input "recruiting"
type textarea "Восстановление макета средней сложности с полным соответствием оформлению ориги…"
type textarea "x"
type input "5a8b1489cc6b4906c91bfdb2"
type input "9"
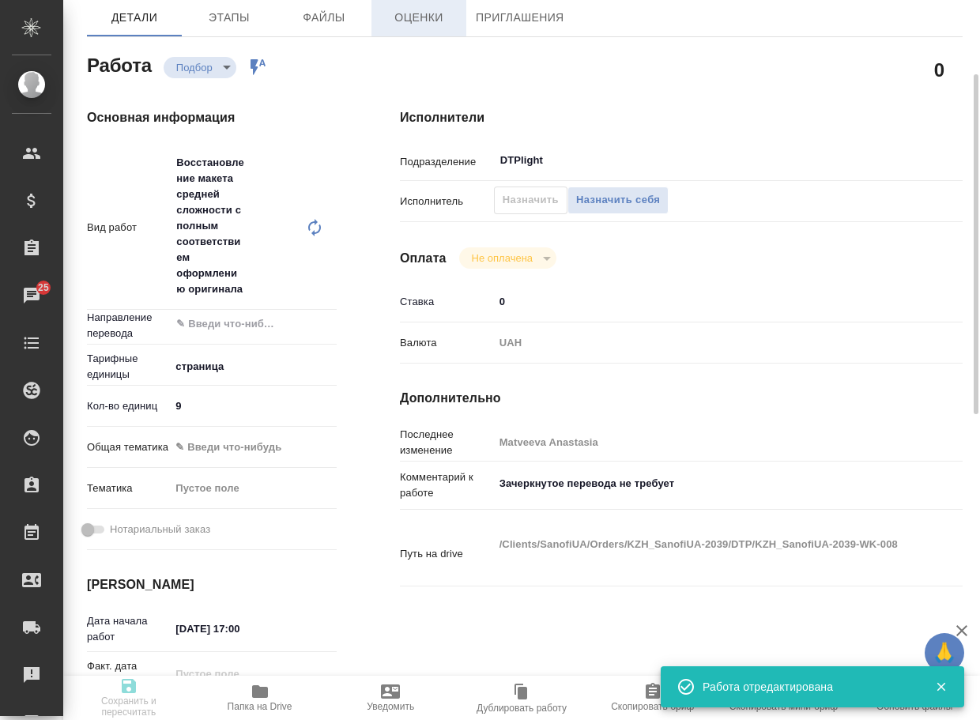
type input "[DATE] 17:00"
type input "[DATE] 20:00"
type input "13.08.2025 20:00"
type input "DTPlight"
type input "notPayed"
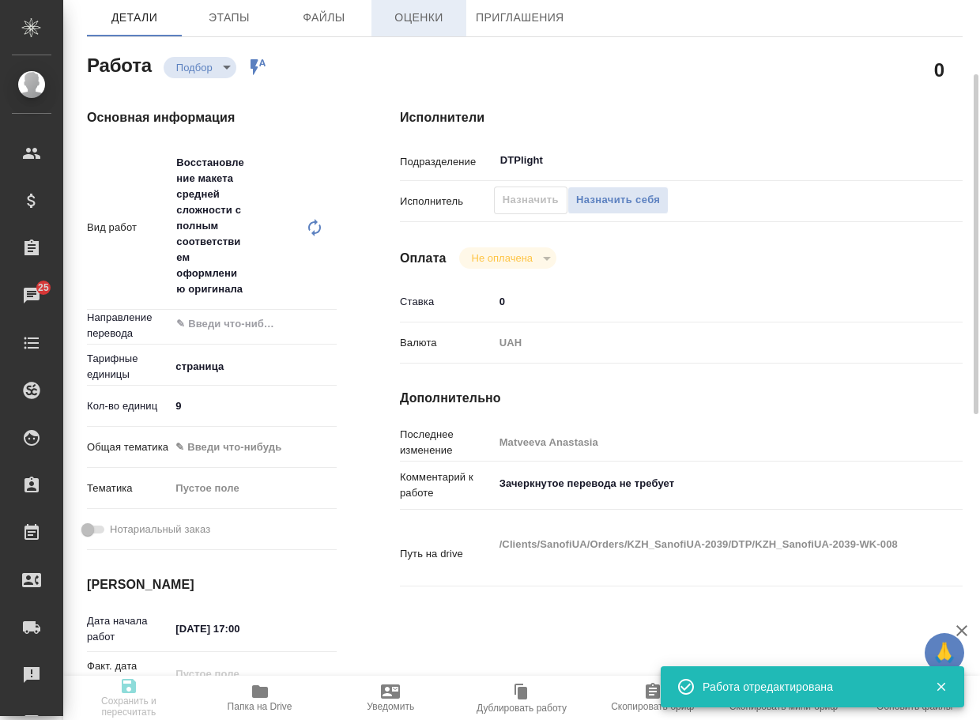
type input "0"
type input "UAH"
type input "Matveeva Anastasia"
type textarea "Зачеркнутое перевода не требует"
type textarea "x"
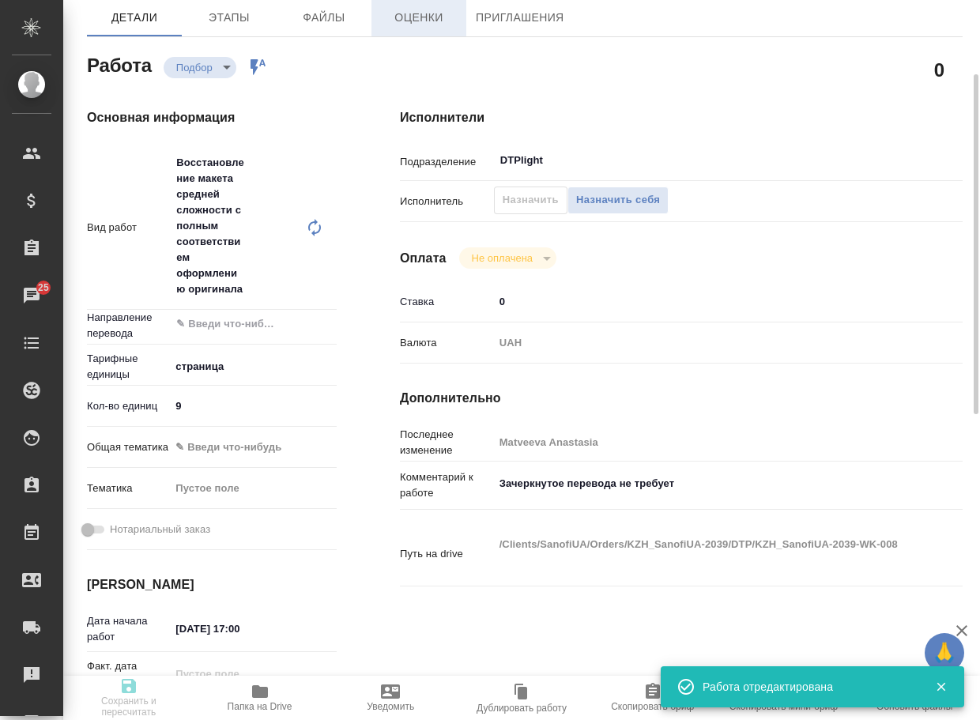
type textarea "/Clients/SanofiUA/Orders/KZH_SanofiUA-2039/DTP/KZH_SanofiUA-2039-WK-008"
type textarea "x"
type input "KZH_SanofiUA-2039"
type input "Верстка"
type input "Восстановление макета средней сложности с полным соответствием оформлению ориги…"
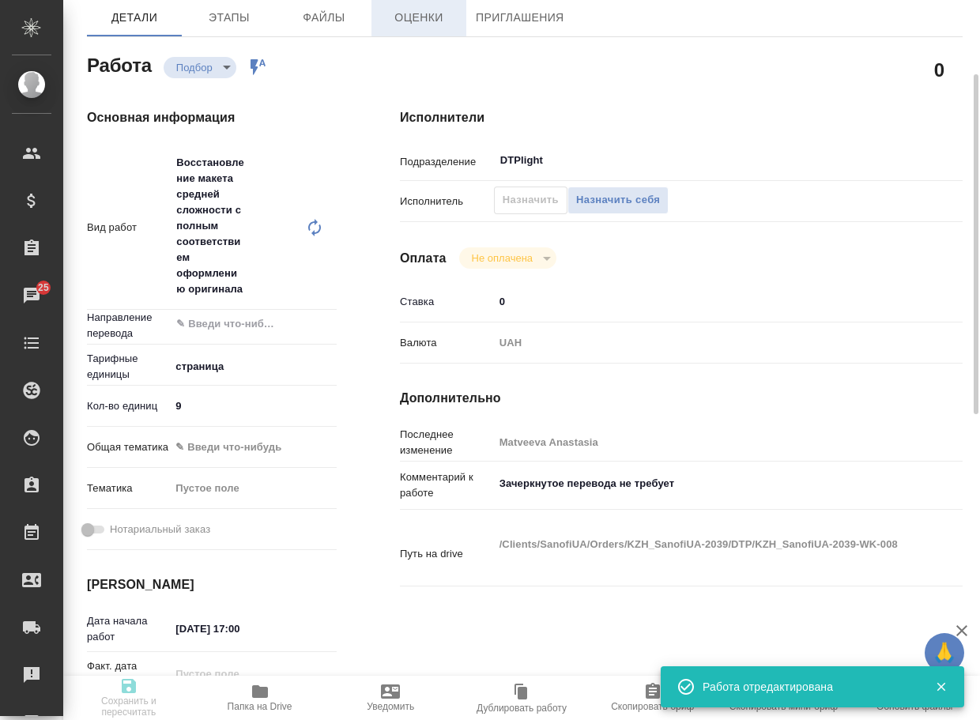
type input "[PERSON_NAME]"
type input "/Clients/SanofiUA/Orders/KZH_SanofiUA-2039"
type textarea "x"
type textarea "Перевод на укр. Зачеркнутое перевода не требует"
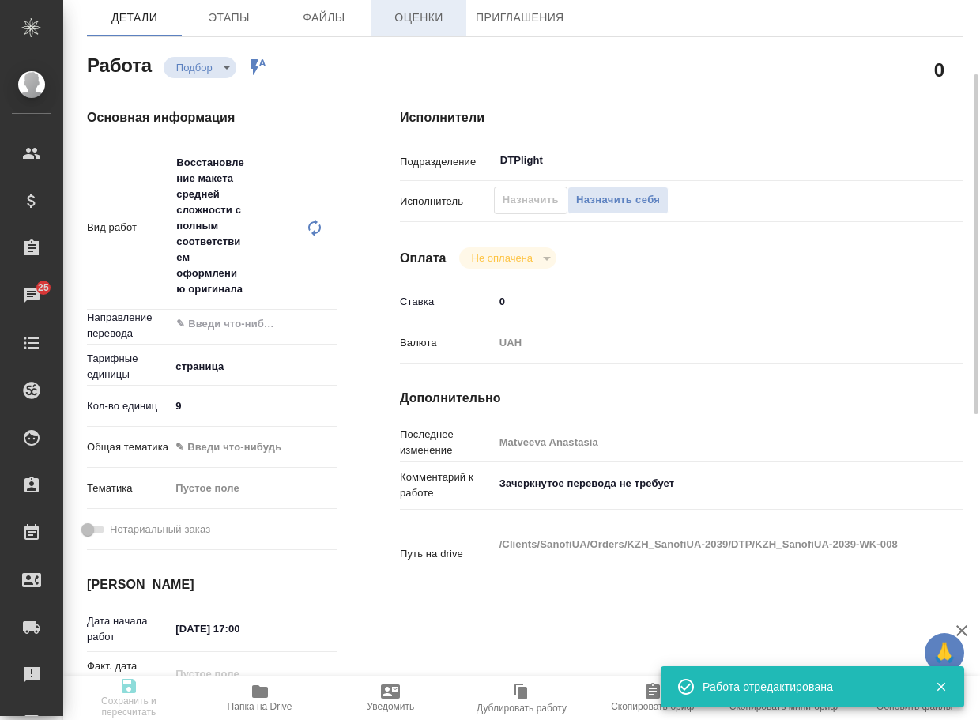
type textarea "x"
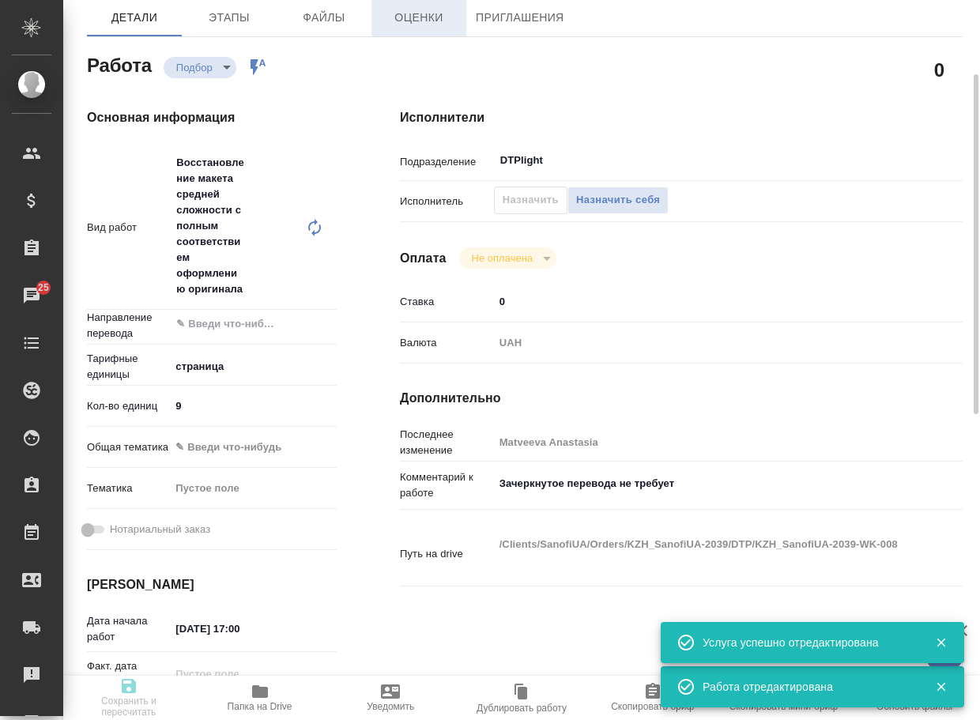
type textarea "x"
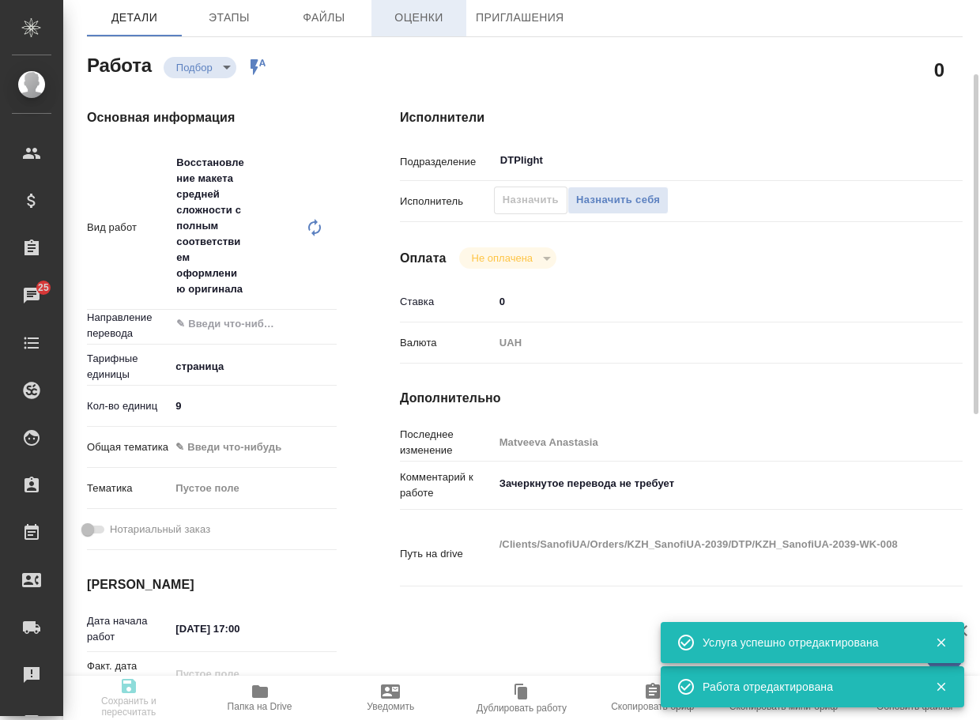
type textarea "x"
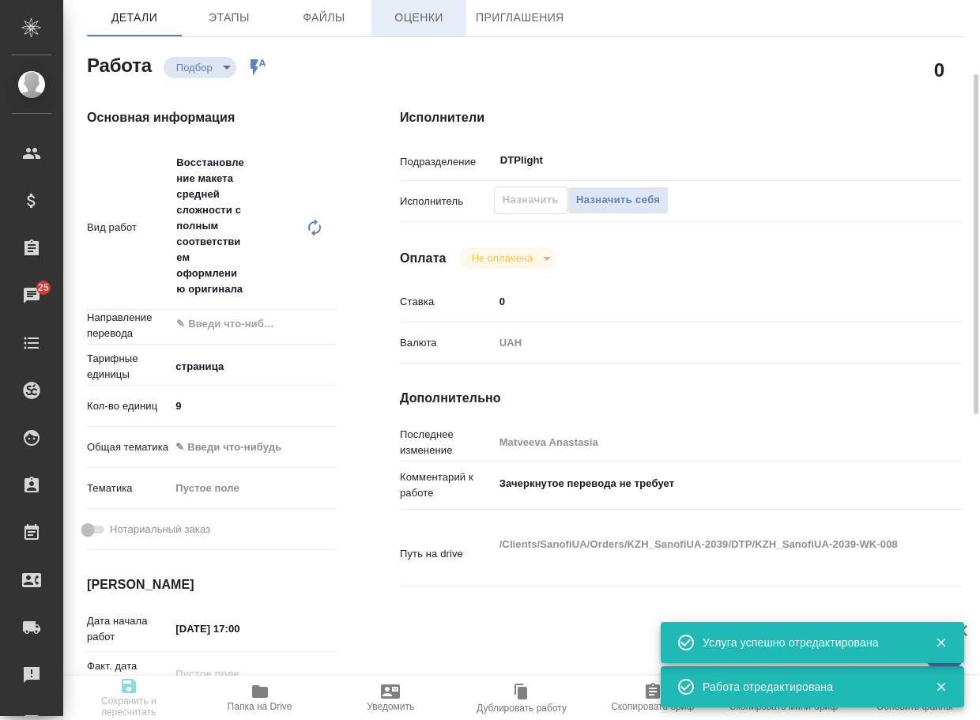
type textarea "x"
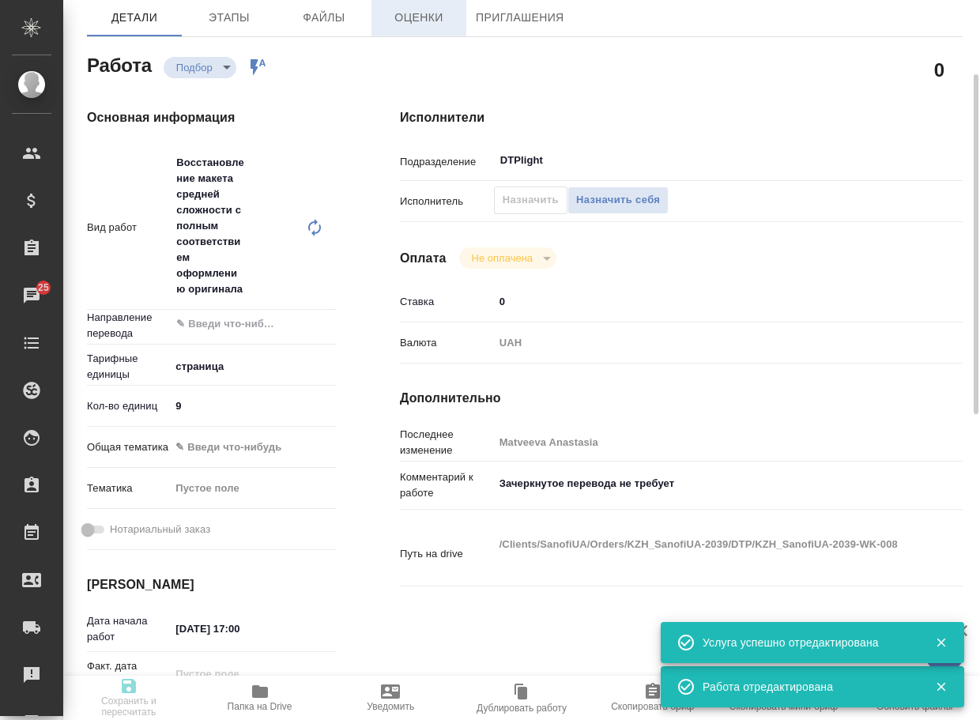
type textarea "x"
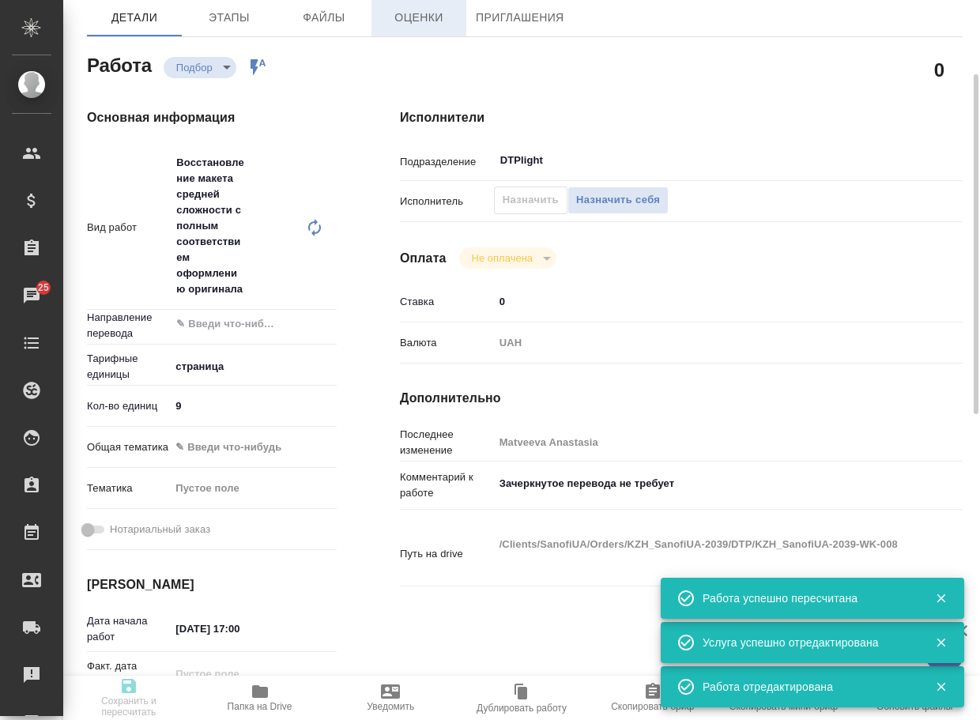
type input "recruiting"
type textarea "Восстановление макета средней сложности с полным соответствием оформлению ориги…"
type textarea "x"
type input "5a8b1489cc6b4906c91bfdb2"
type input "9"
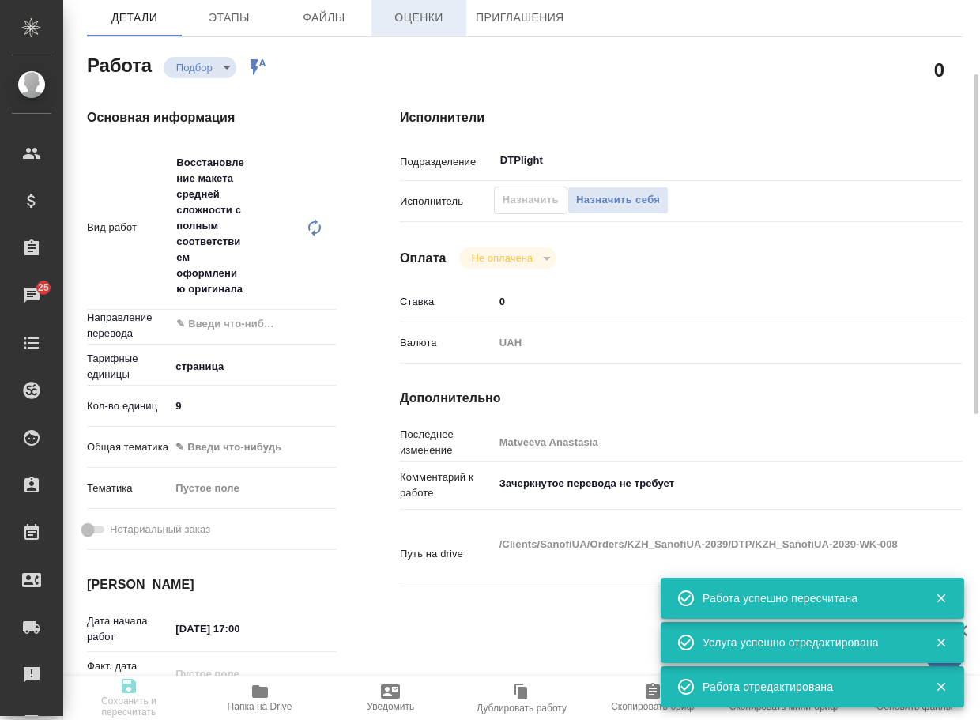
type input "[DATE] 17:00"
type input "12.08.2025 20:00"
type input "13.08.2025 20:00"
type input "DTPlight"
type input "notPayed"
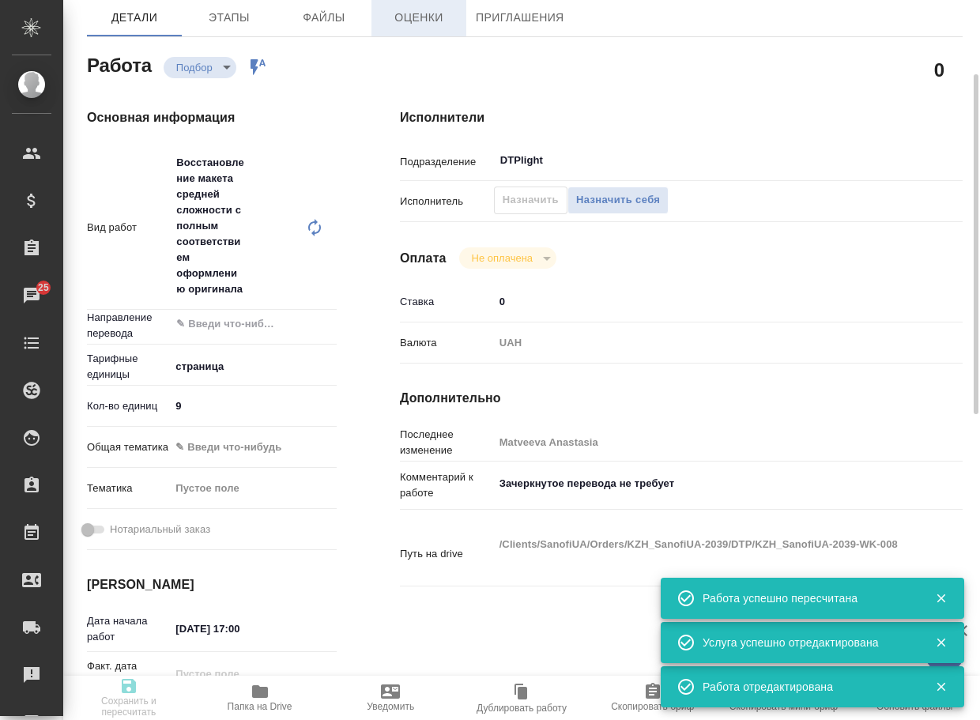
type input "0"
type input "UAH"
type input "Matveeva Anastasia"
type textarea "Зачеркнутое перевода не требует"
type textarea "x"
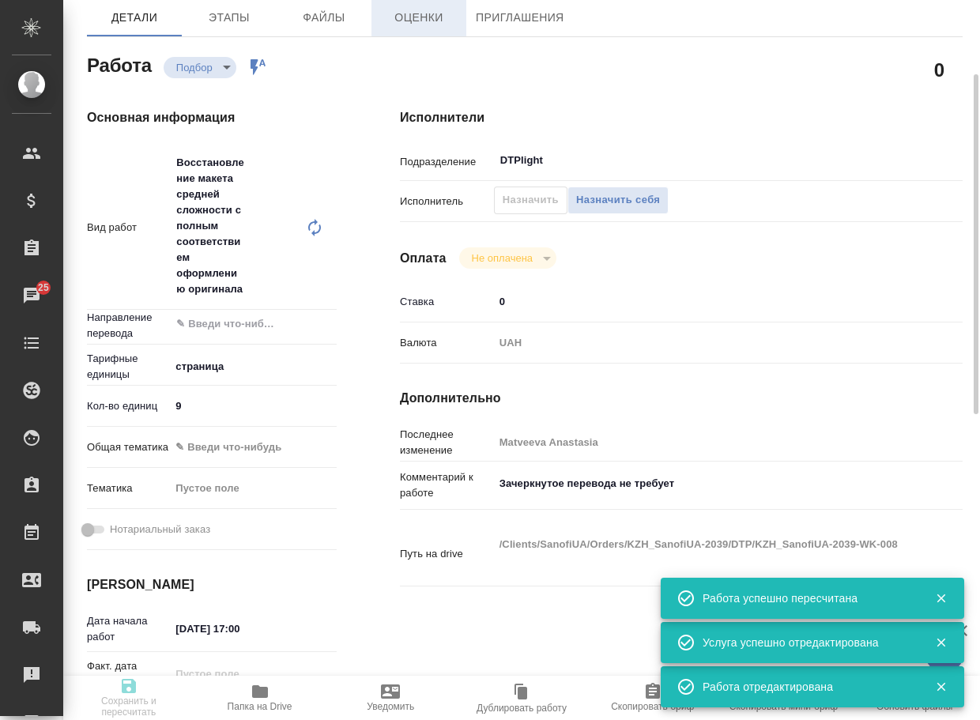
type textarea "/Clients/SanofiUA/Orders/KZH_SanofiUA-2039/DTP/KZH_SanofiUA-2039-WK-008"
type textarea "x"
type input "KZH_SanofiUA-2039"
type input "Верстка"
type input "Восстановление макета средней сложности с полным соответствием оформлению ориги…"
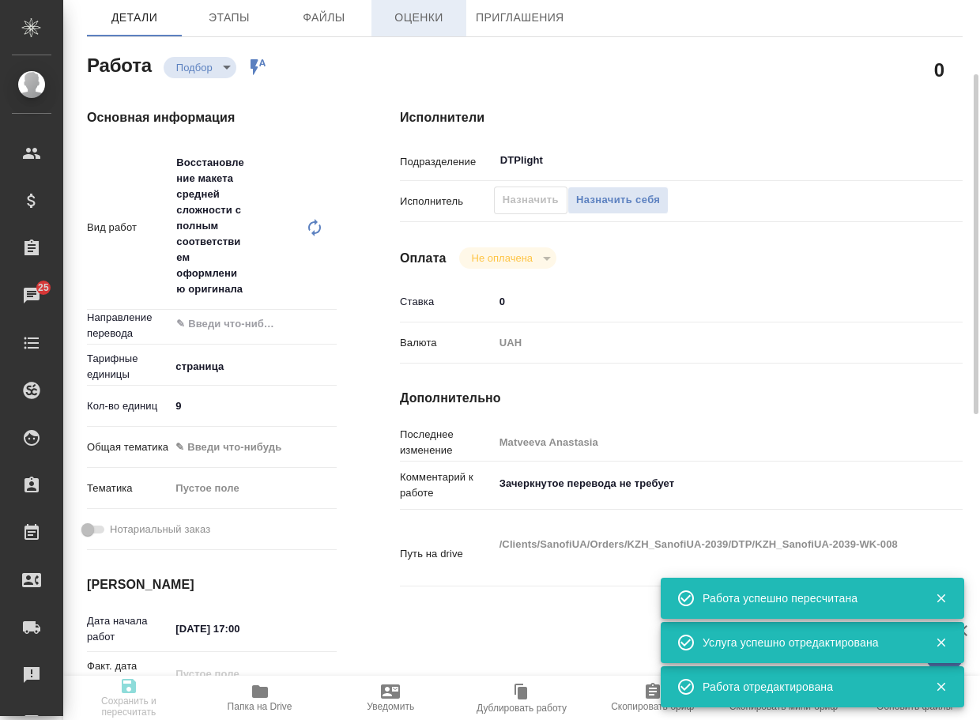
type input "Кошербаева Назерке"
type input "[PERSON_NAME]"
type input "/Clients/SanofiUA/Orders/KZH_SanofiUA-2039"
type textarea "x"
type textarea "Перевод на укр. Зачеркнутое перевода не требует"
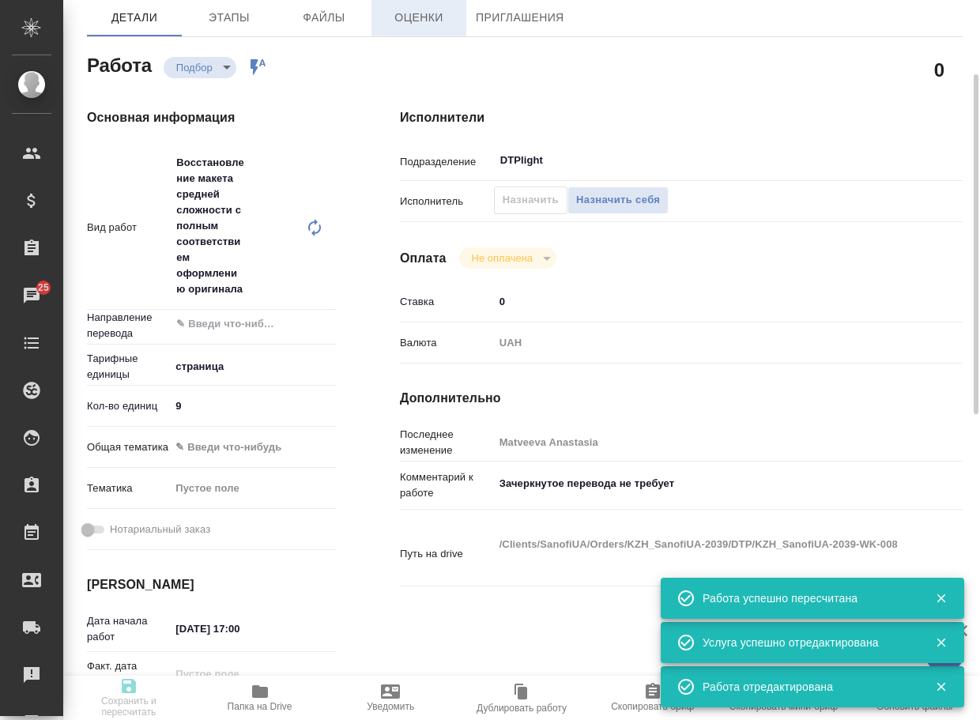
type textarea "x"
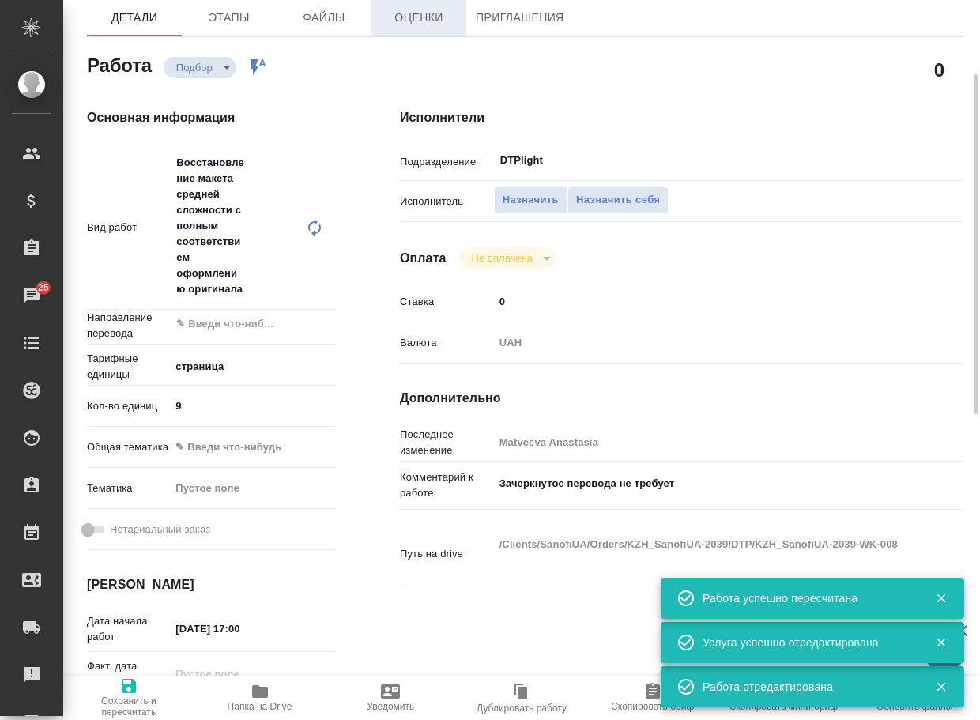
type textarea "x"
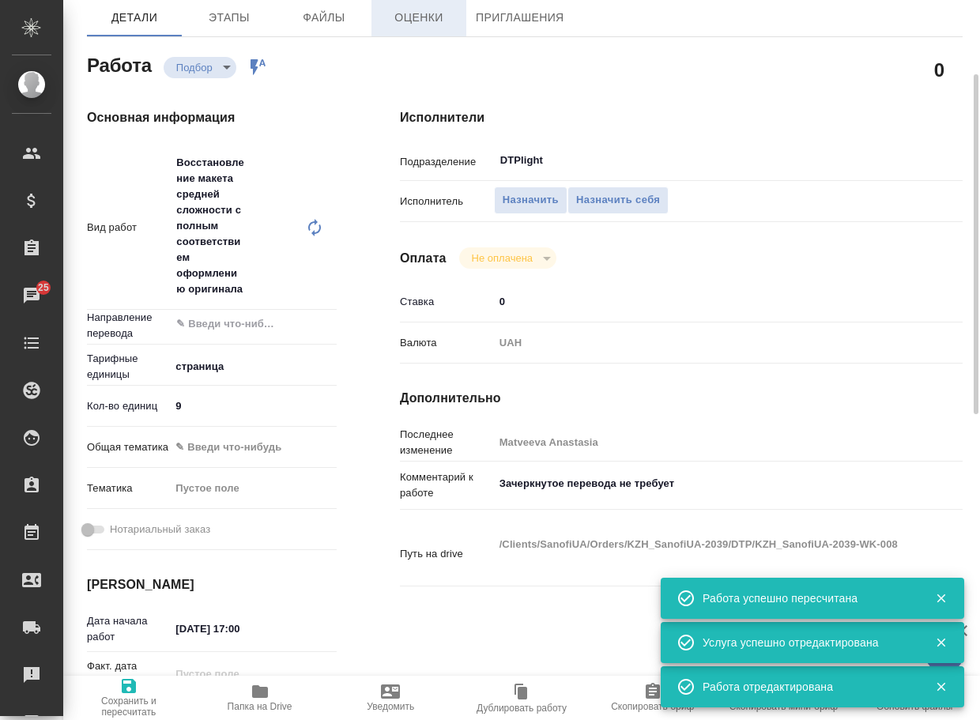
type textarea "x"
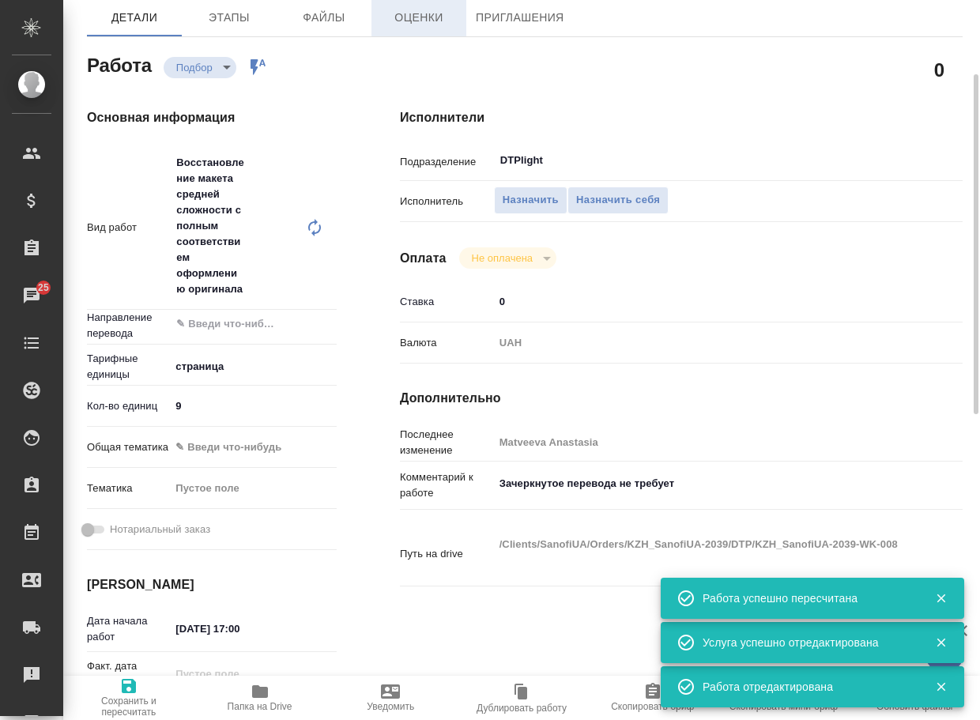
type textarea "x"
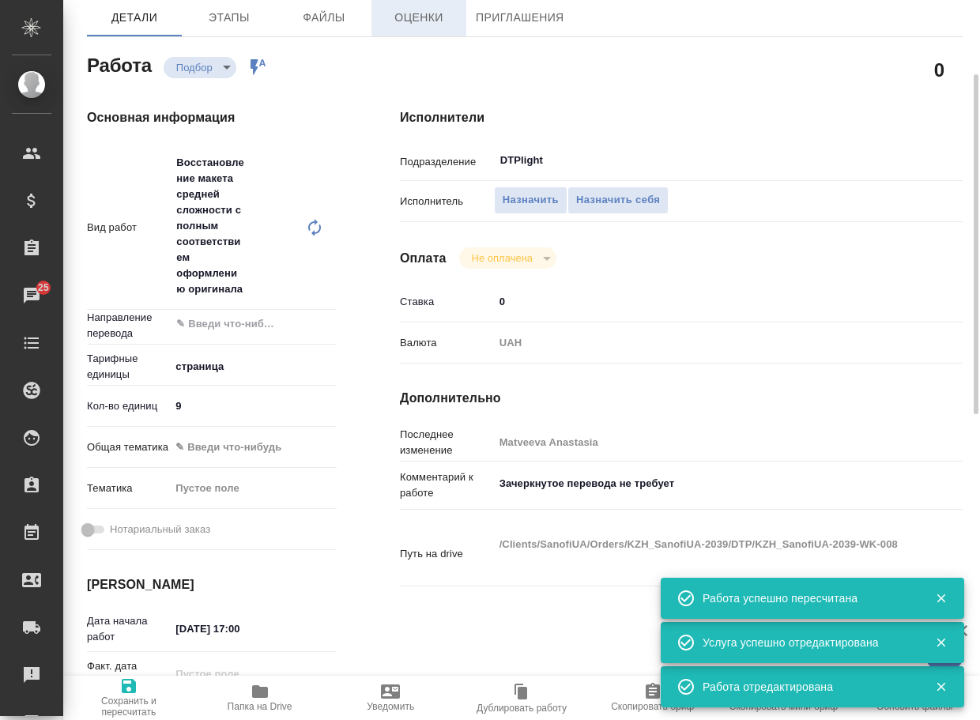
type textarea "x"
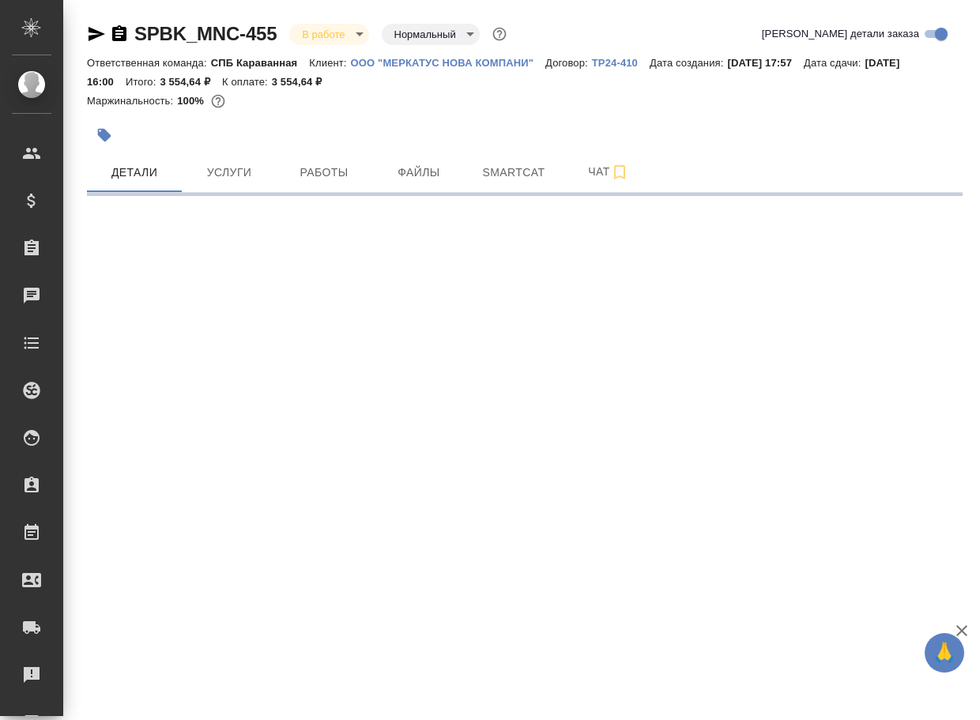
select select "RU"
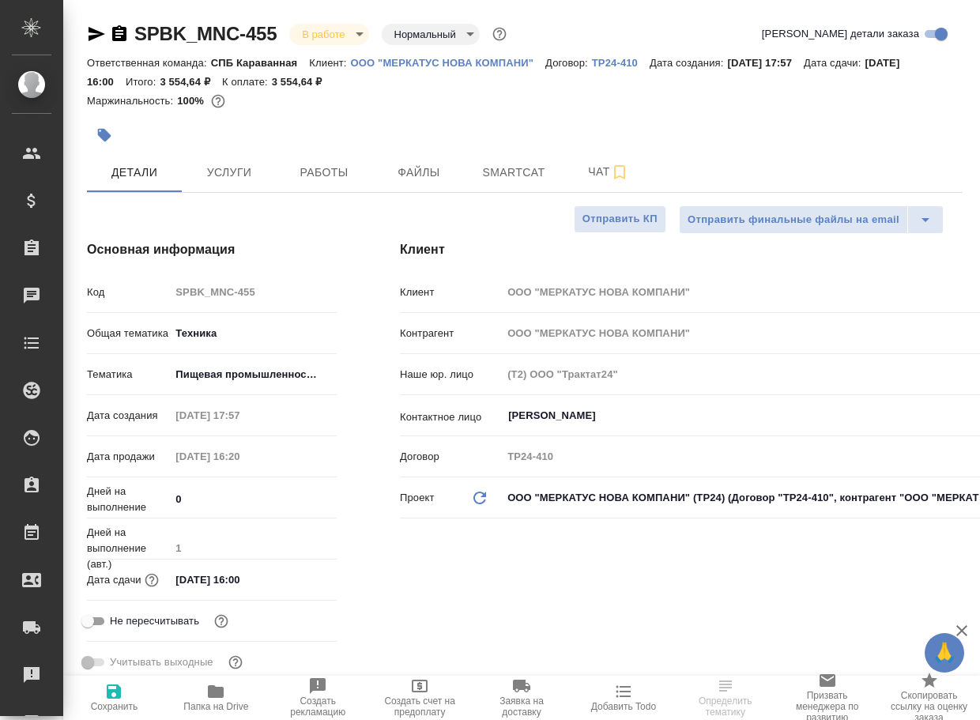
type textarea "x"
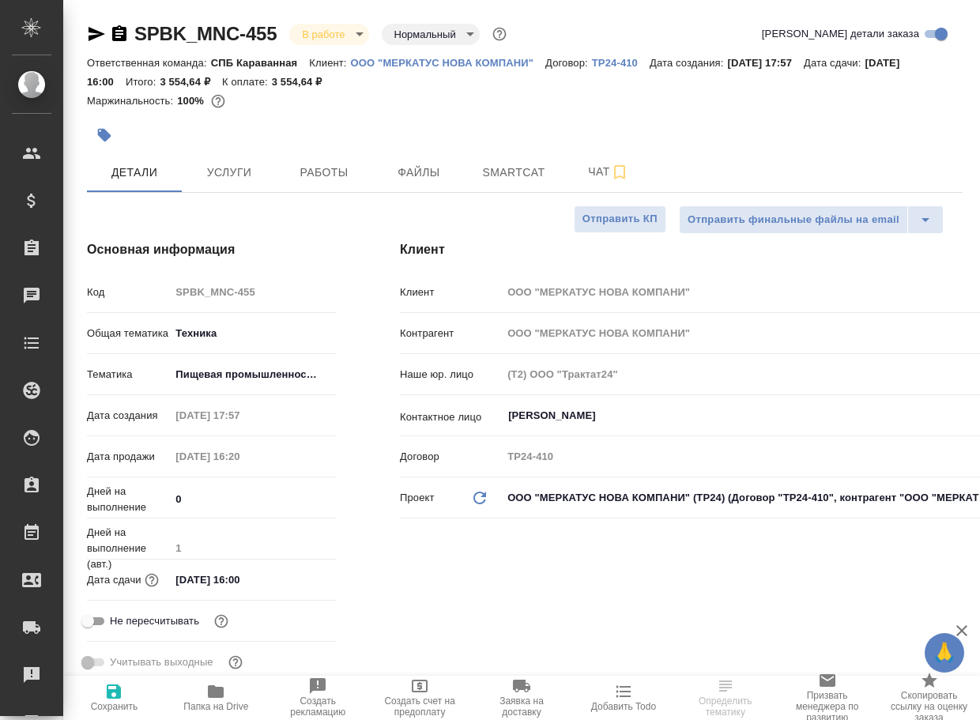
type textarea "x"
click at [304, 175] on span "Работы" at bounding box center [324, 173] width 76 height 20
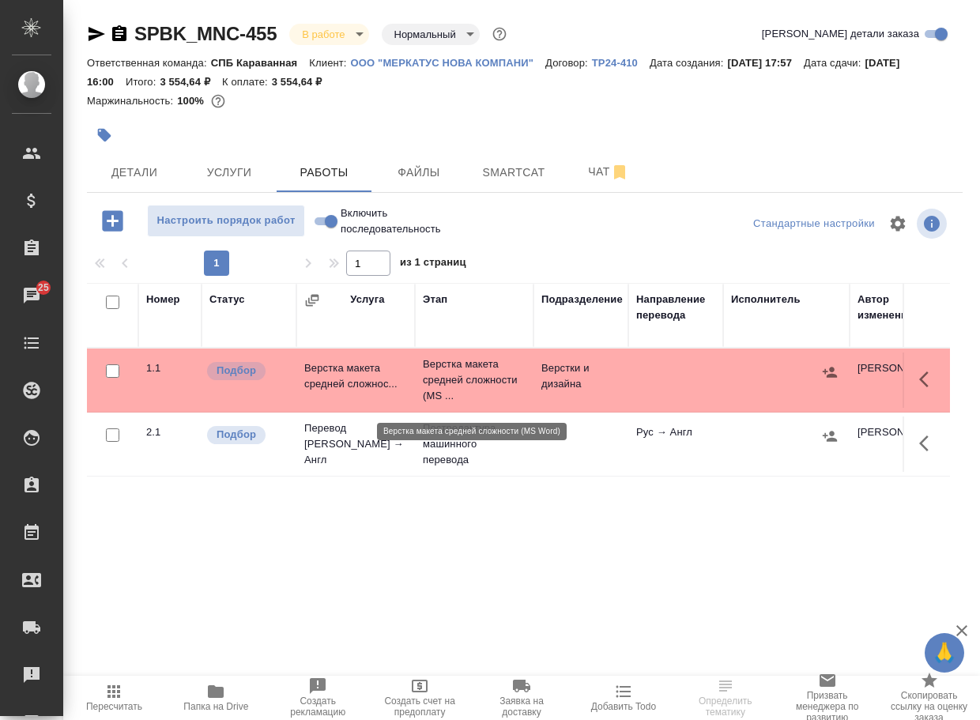
click at [467, 381] on p "Верстка макета средней сложности (MS ..." at bounding box center [474, 379] width 103 height 47
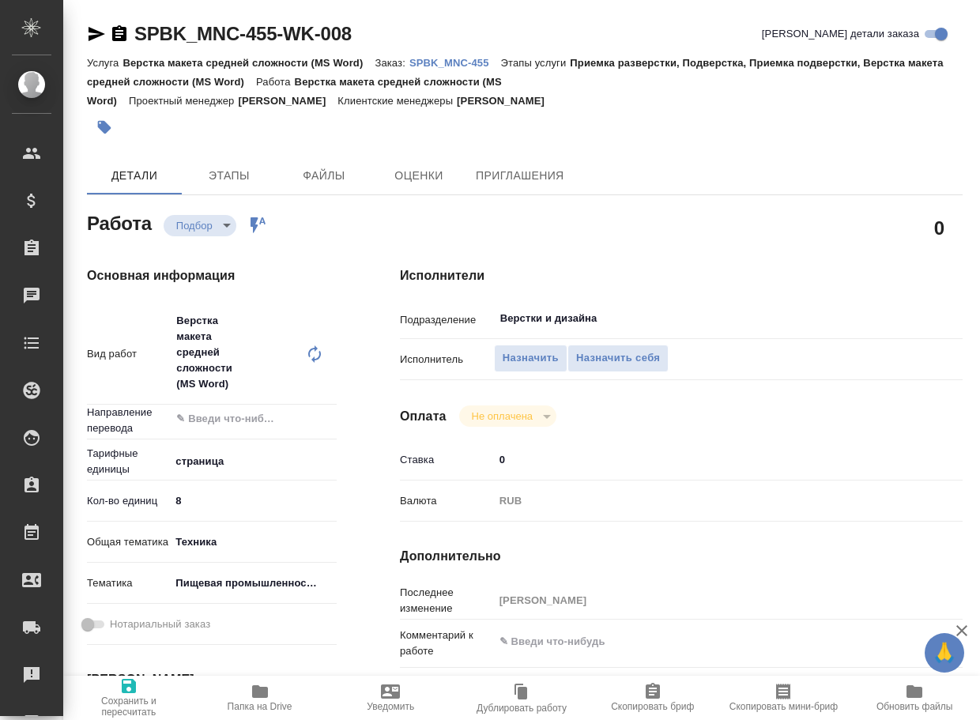
type textarea "x"
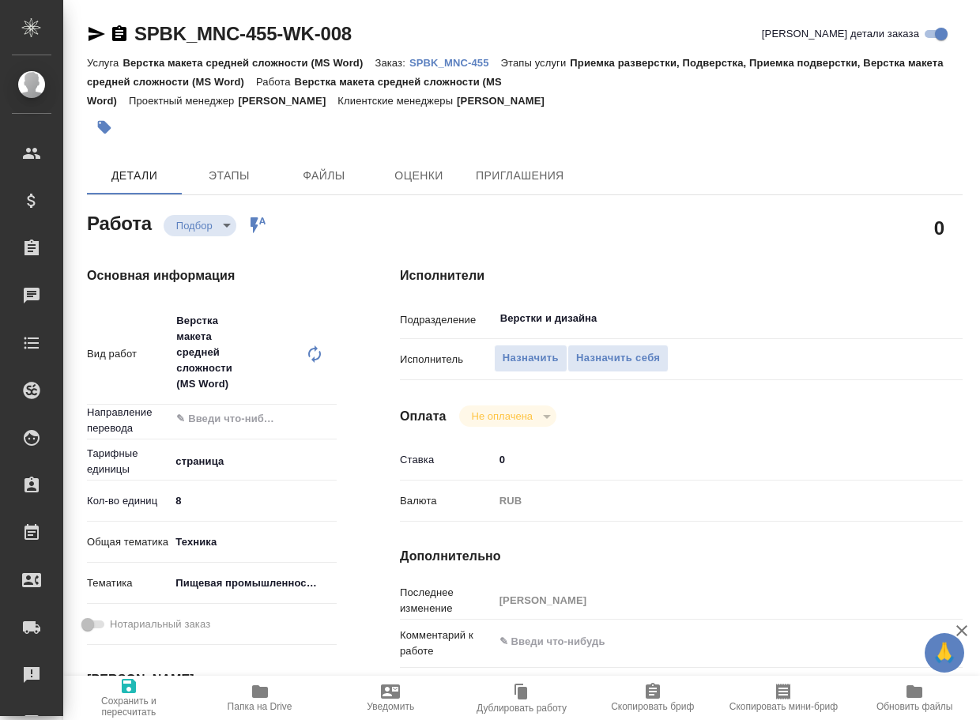
type textarea "x"
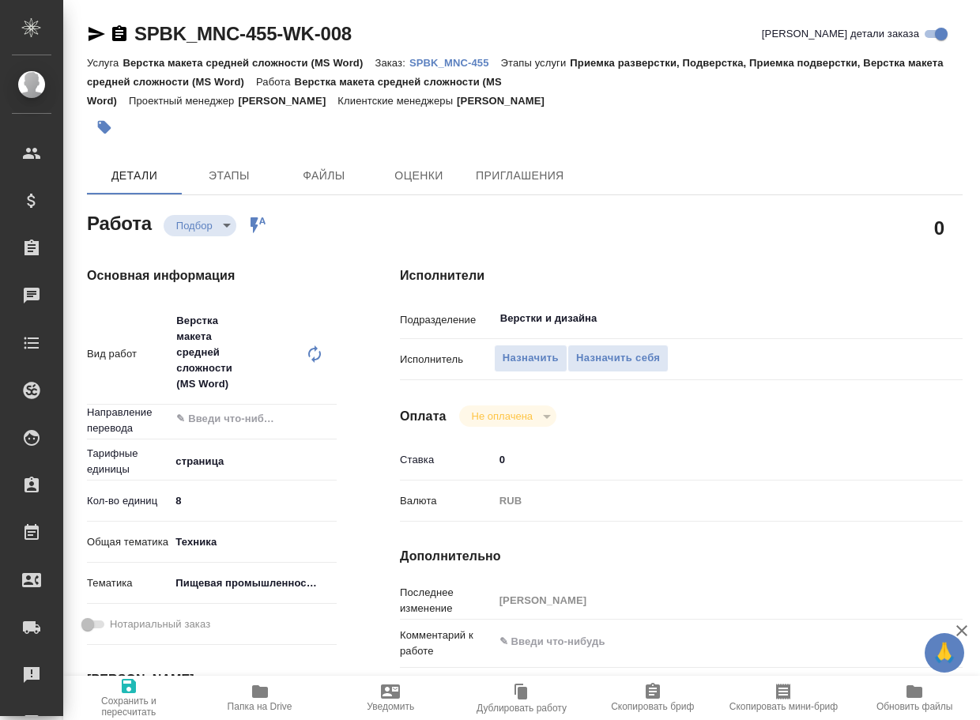
type textarea "x"
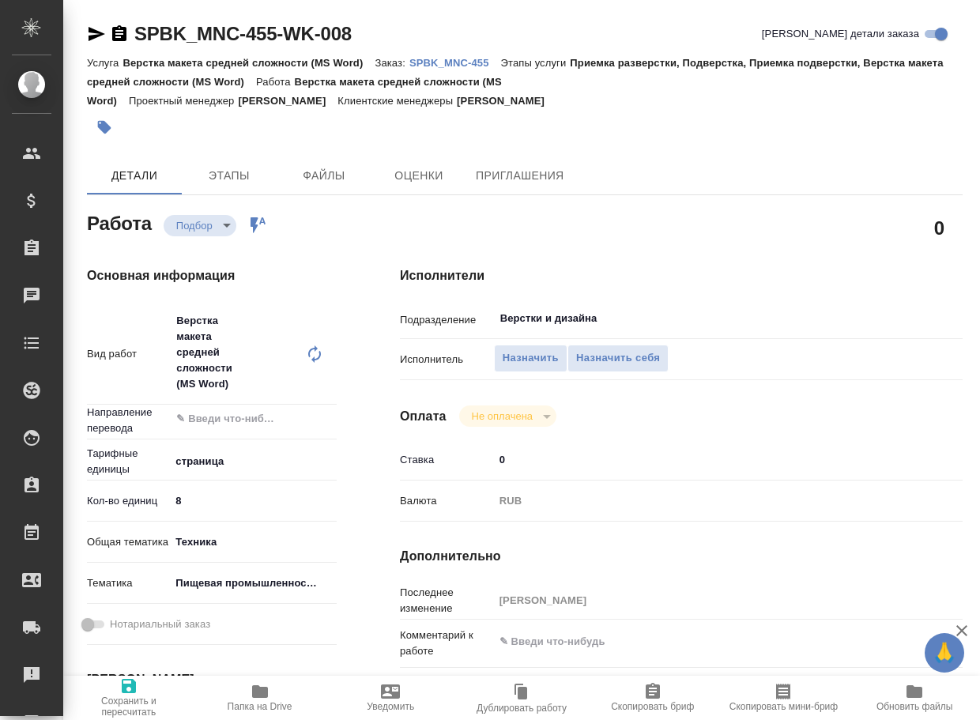
type textarea "x"
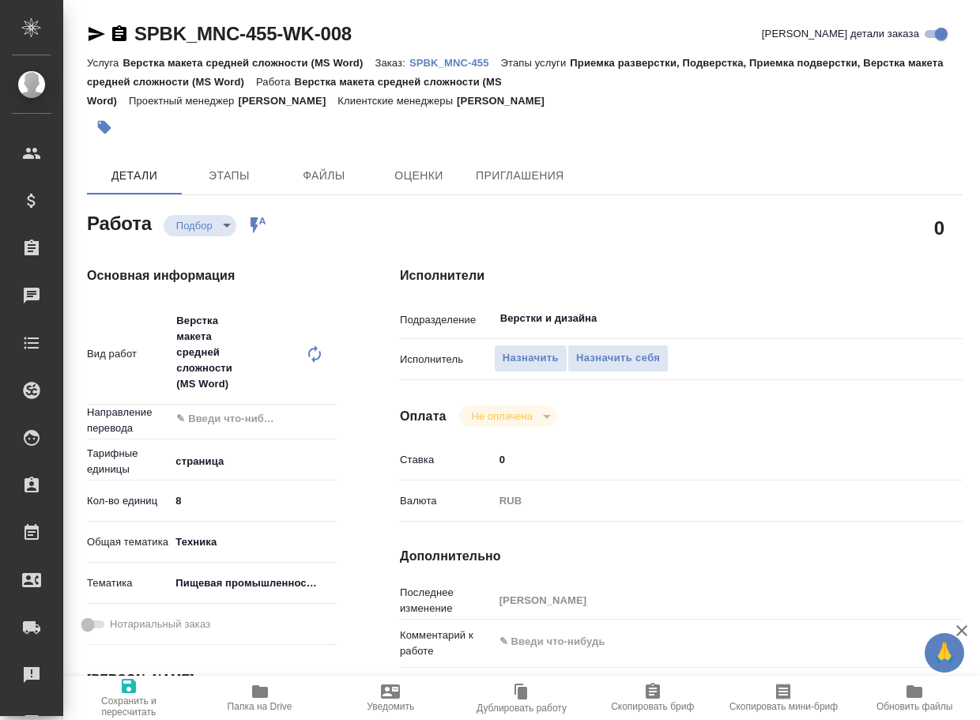
type textarea "x"
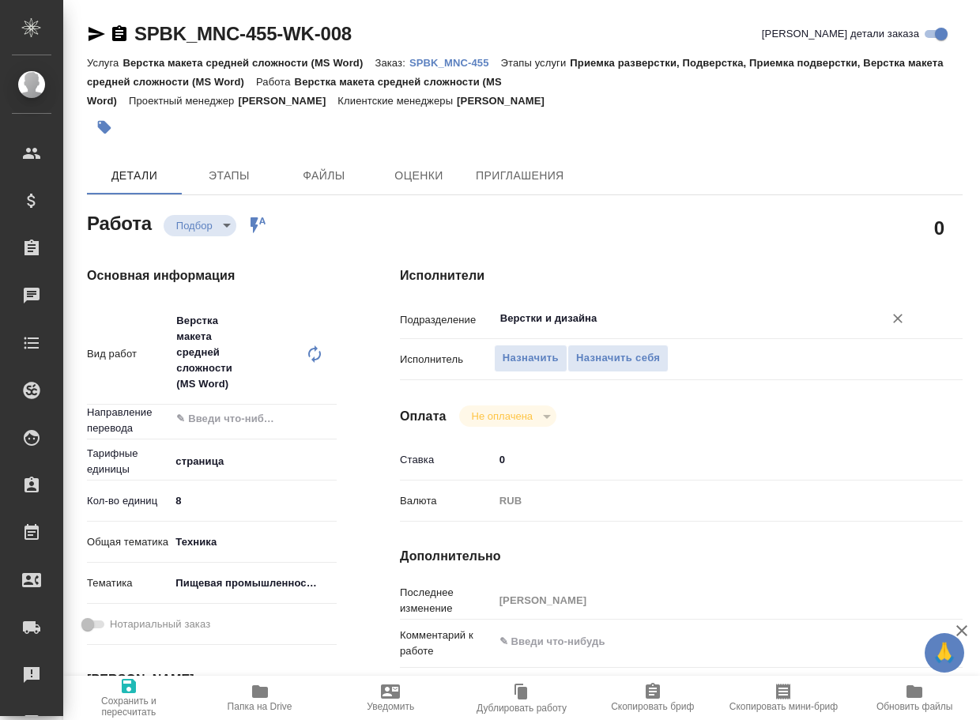
type textarea "x"
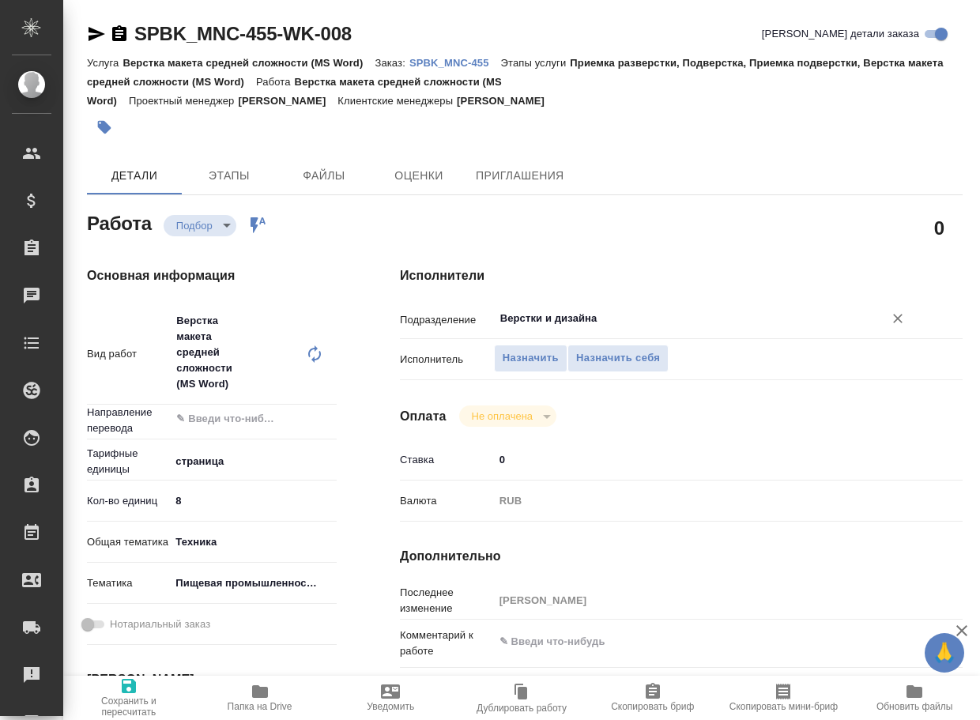
type textarea "x"
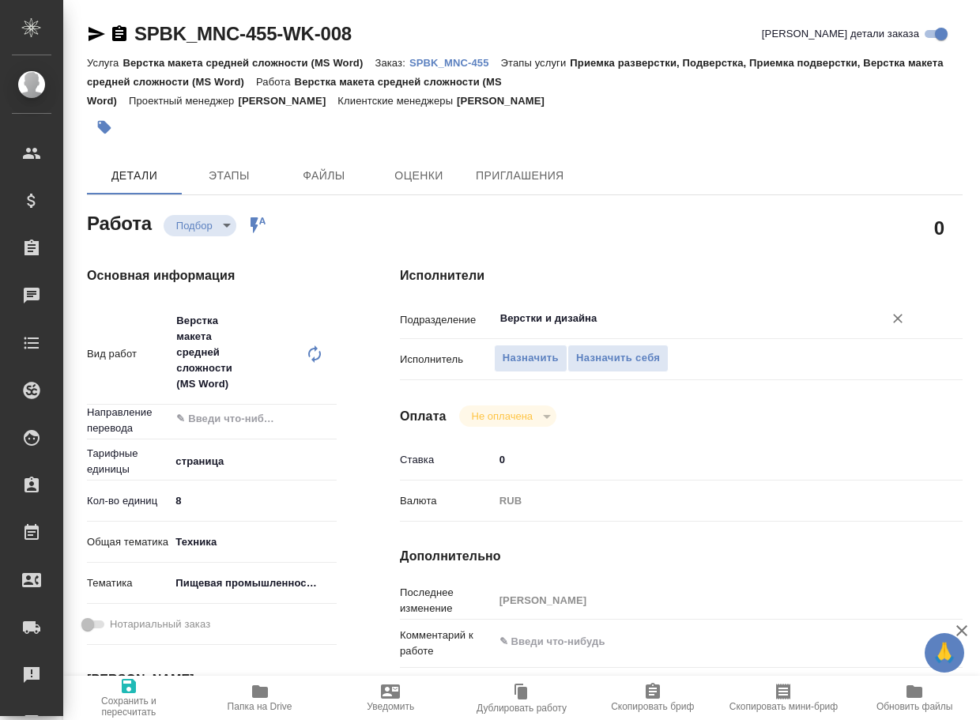
click at [577, 316] on input "Верстки и дизайна" at bounding box center [679, 318] width 360 height 19
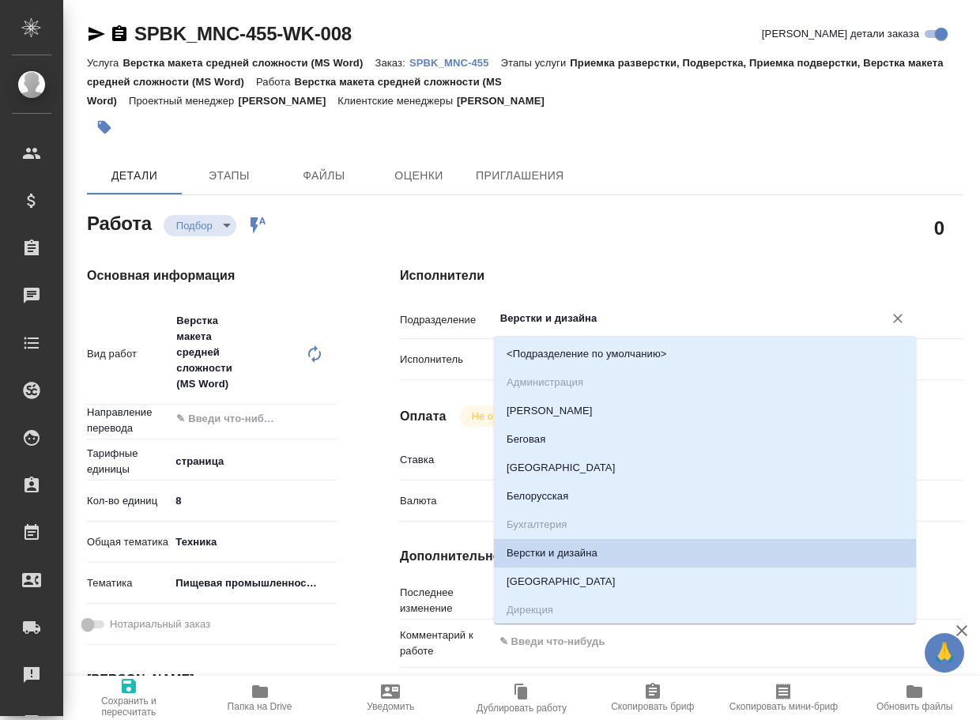
type textarea "x"
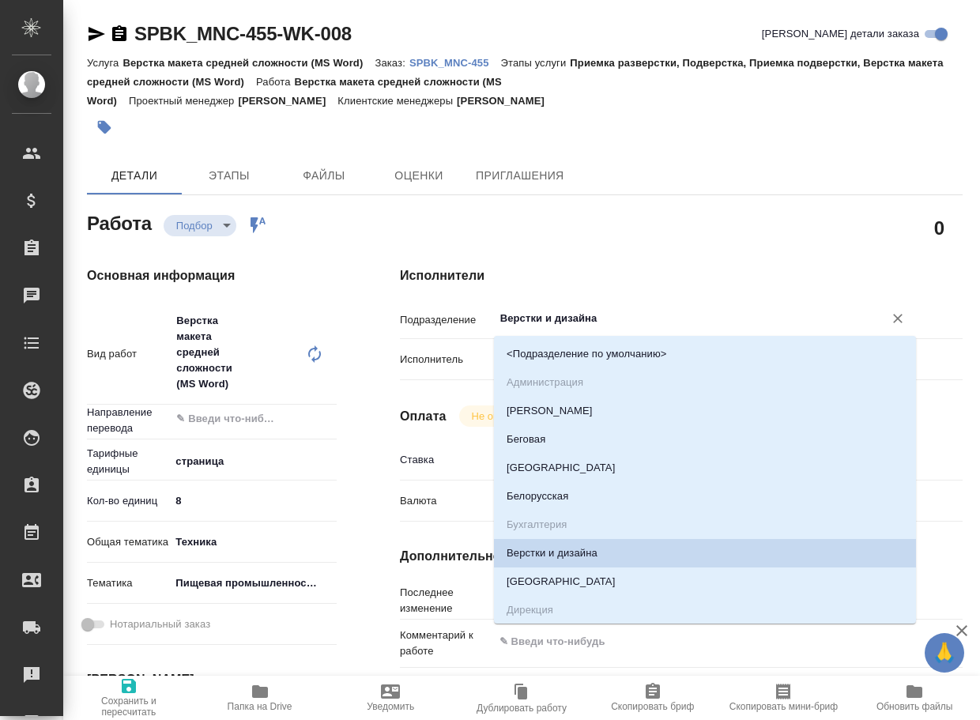
type textarea "x"
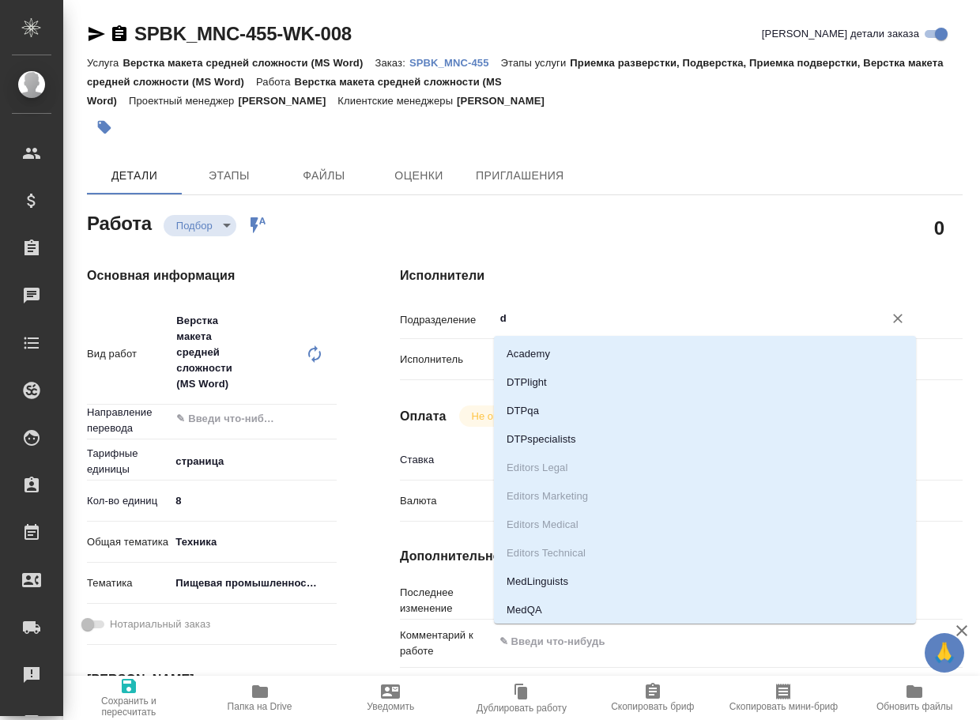
type input "dt"
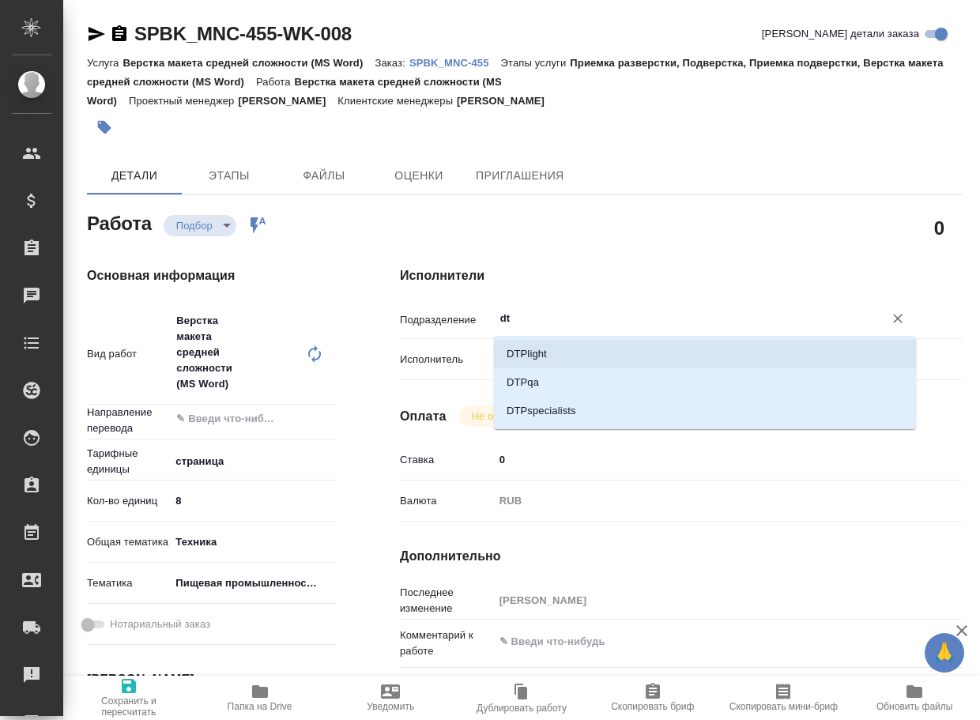
click at [546, 356] on li "DTPlight" at bounding box center [705, 354] width 422 height 28
type textarea "x"
type input "DTPlight"
type textarea "x"
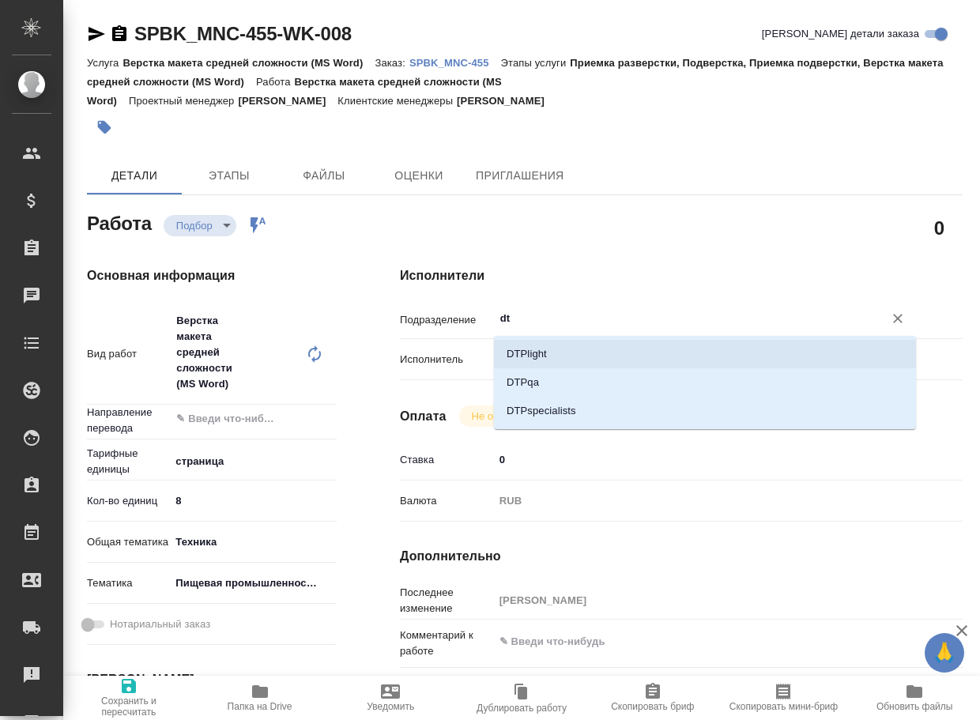
type textarea "x"
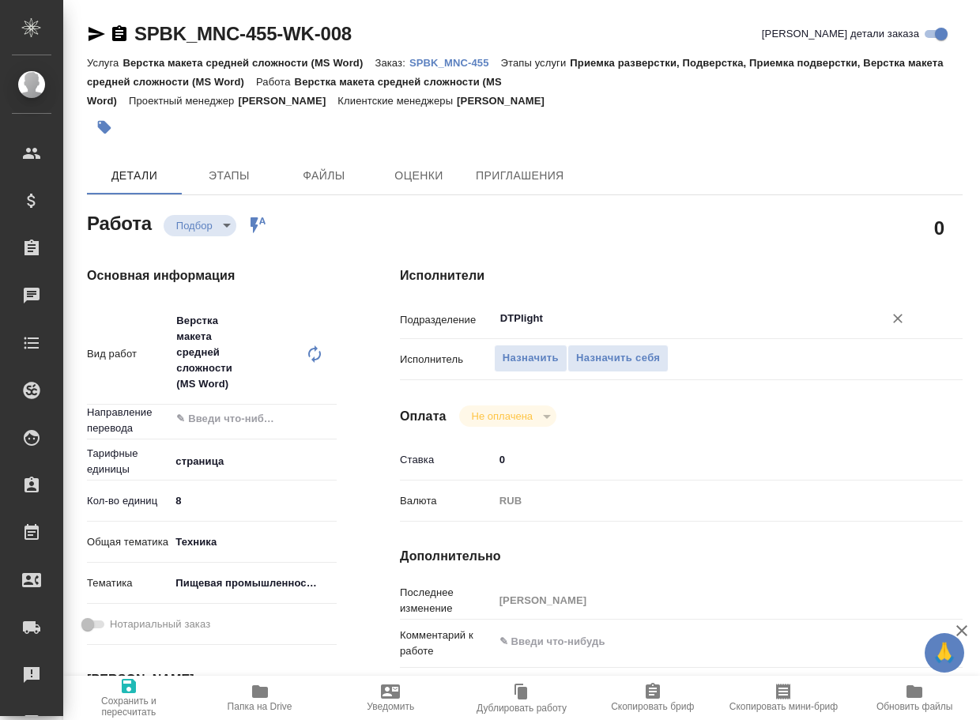
scroll to position [158, 0]
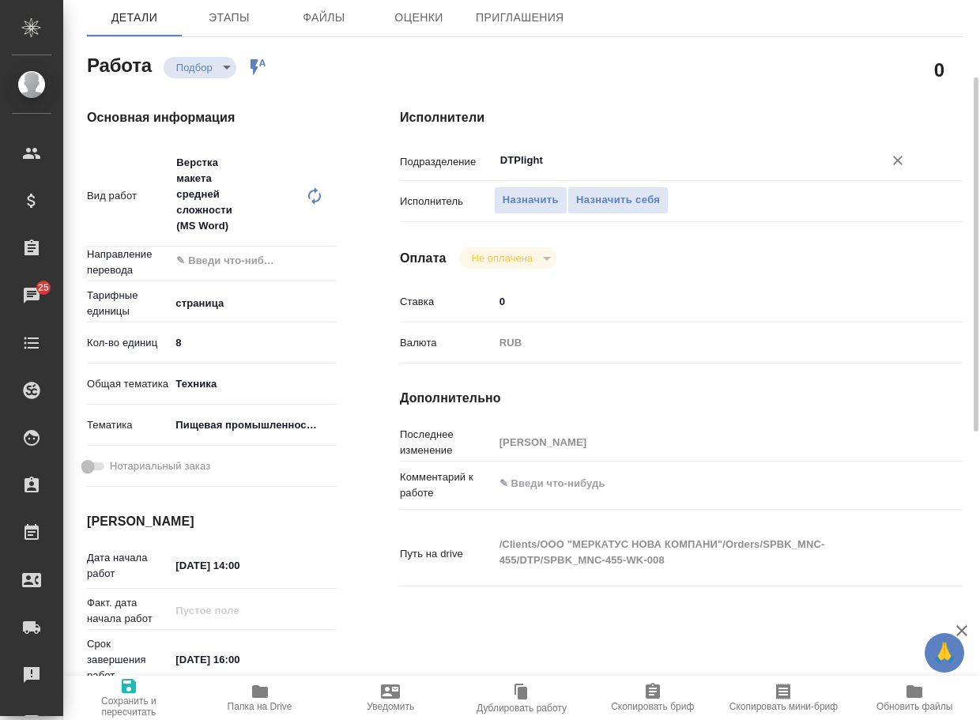
type input "DTPlight"
type textarea "x"
click at [562, 492] on textarea at bounding box center [705, 484] width 420 height 27
type textarea "x"
type textarea "ж"
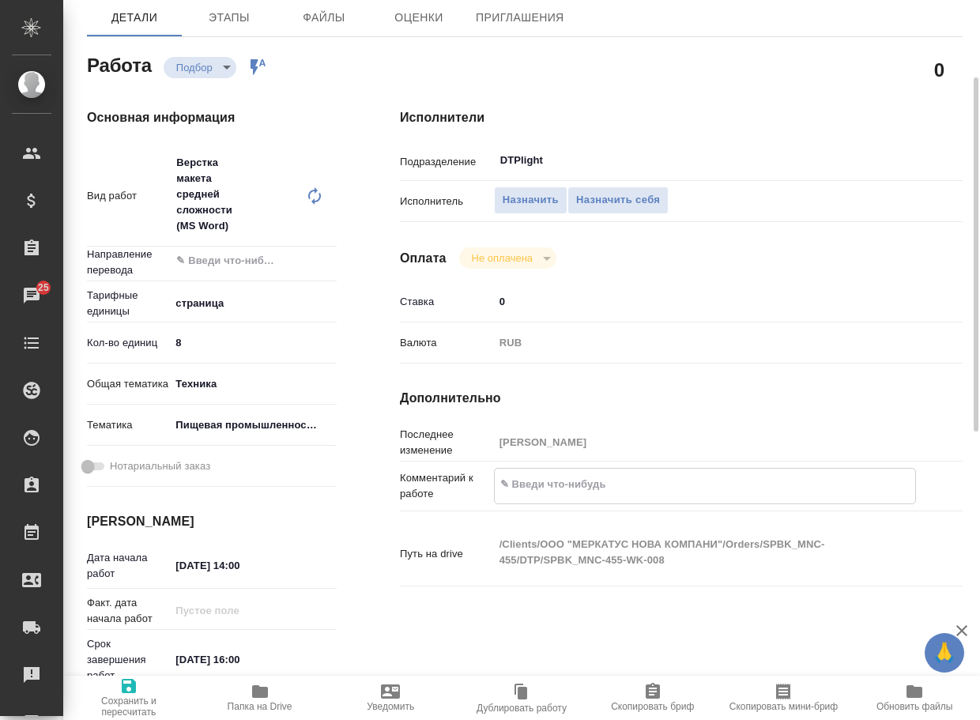
type textarea "x"
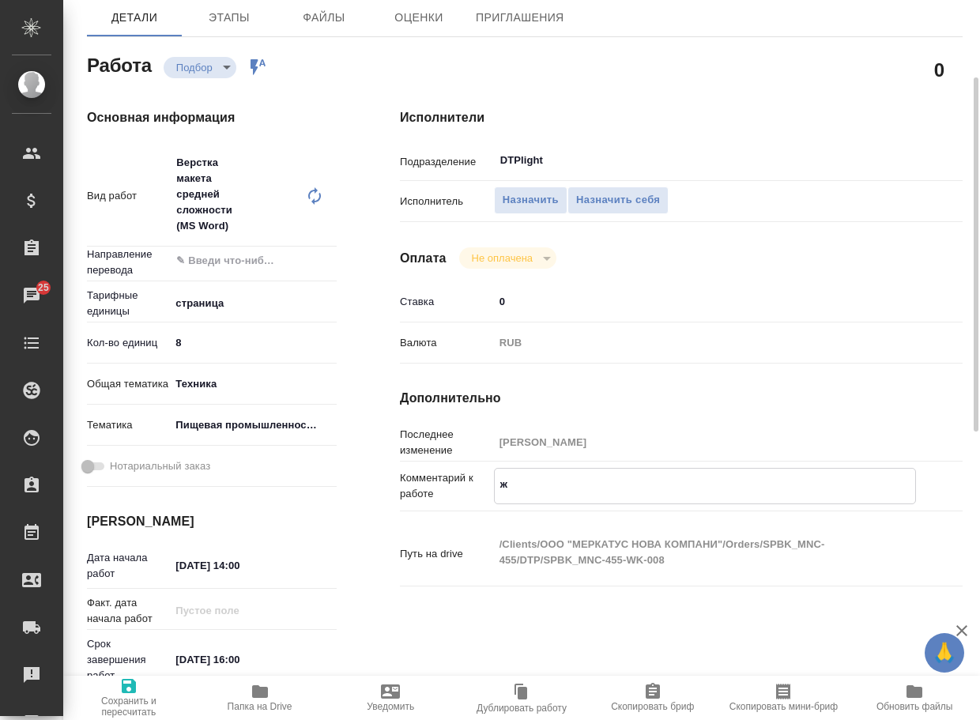
type textarea "жд"
type textarea "x"
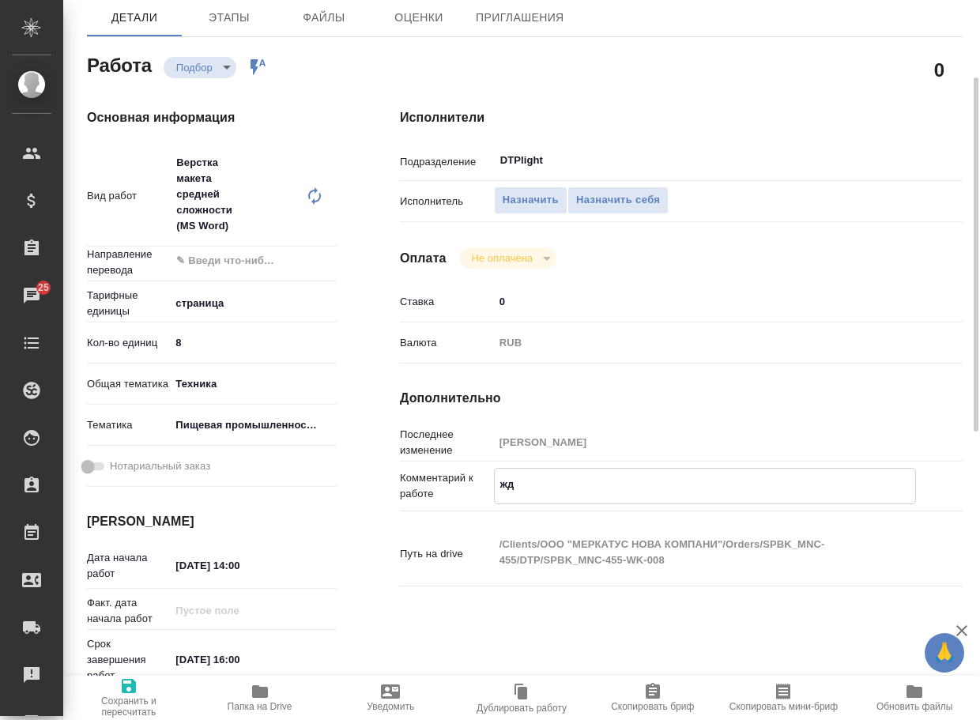
type textarea "x"
type textarea "жде"
type textarea "x"
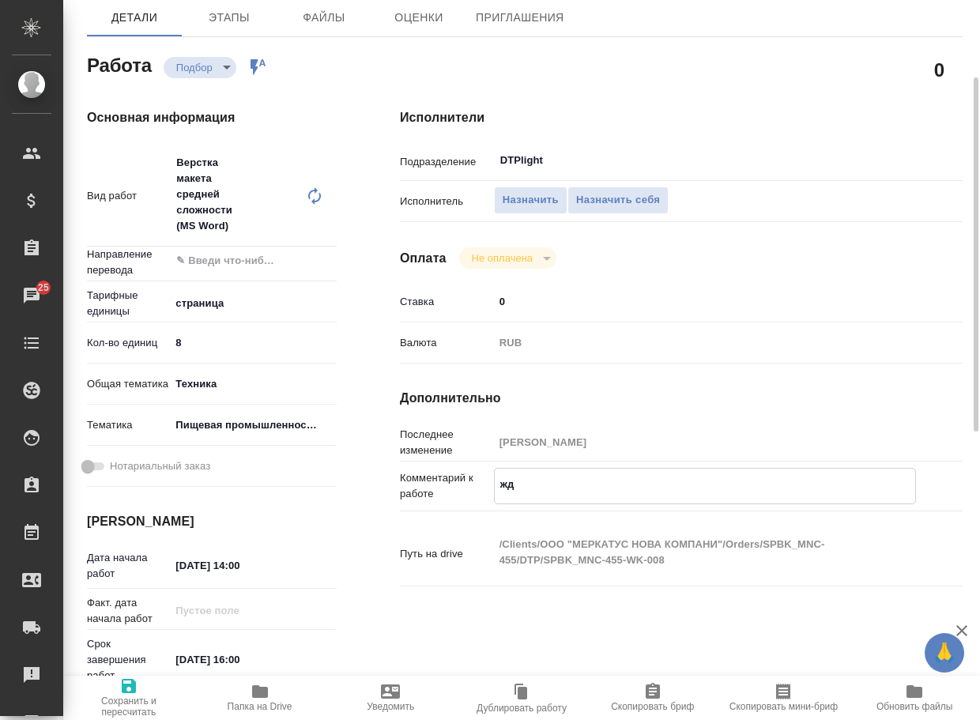
type textarea "x"
type textarea "ждем"
type textarea "x"
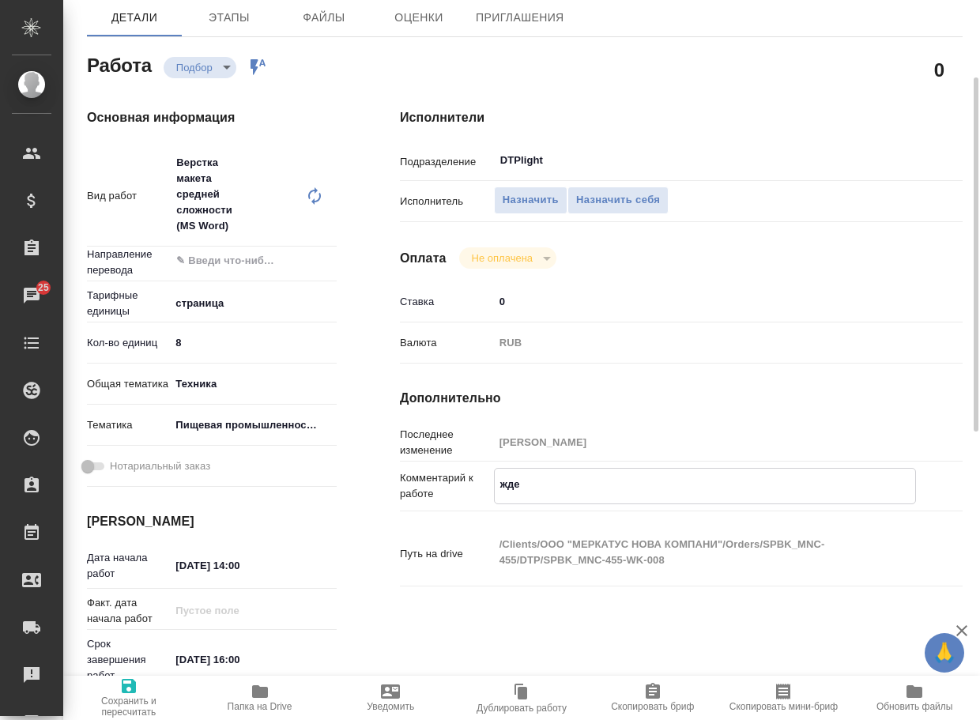
type textarea "x"
type textarea "ждем"
type textarea "x"
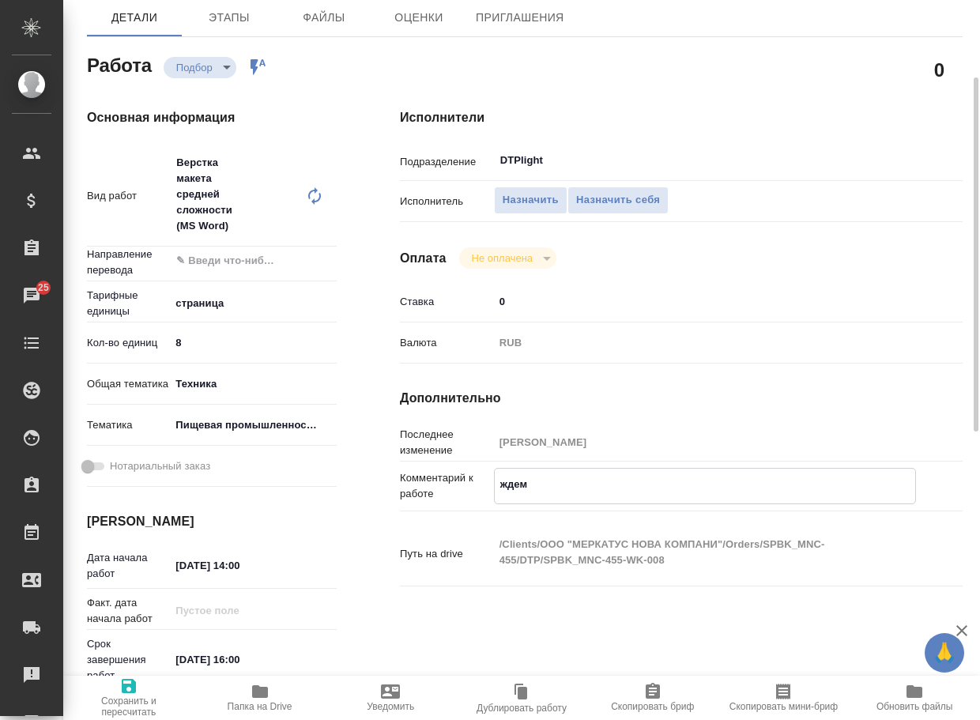
type textarea "x"
type textarea "ждем п"
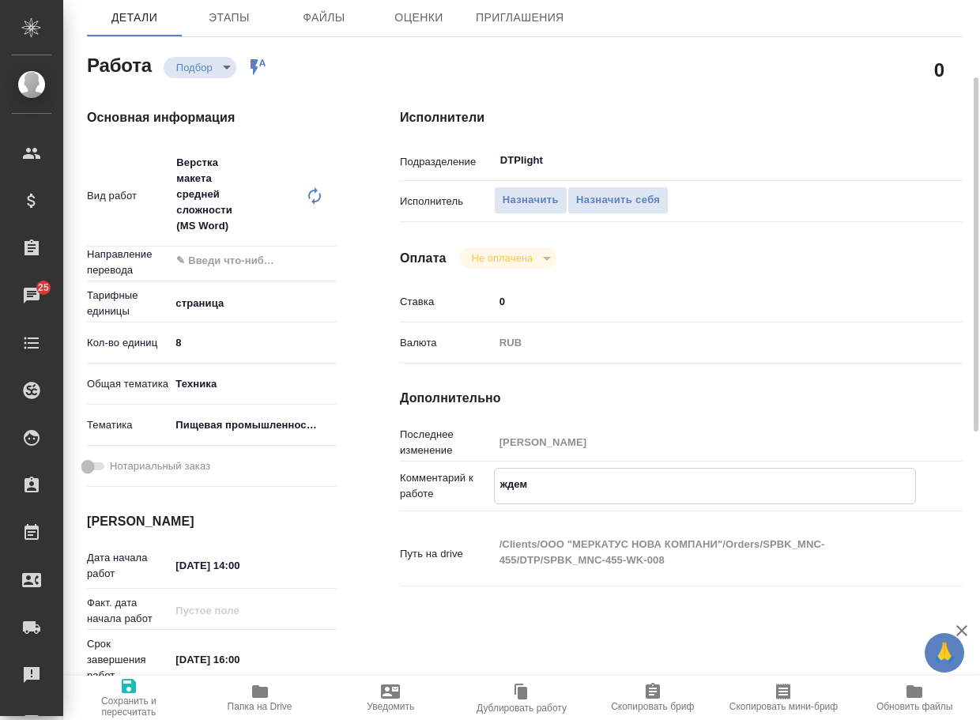
type textarea "x"
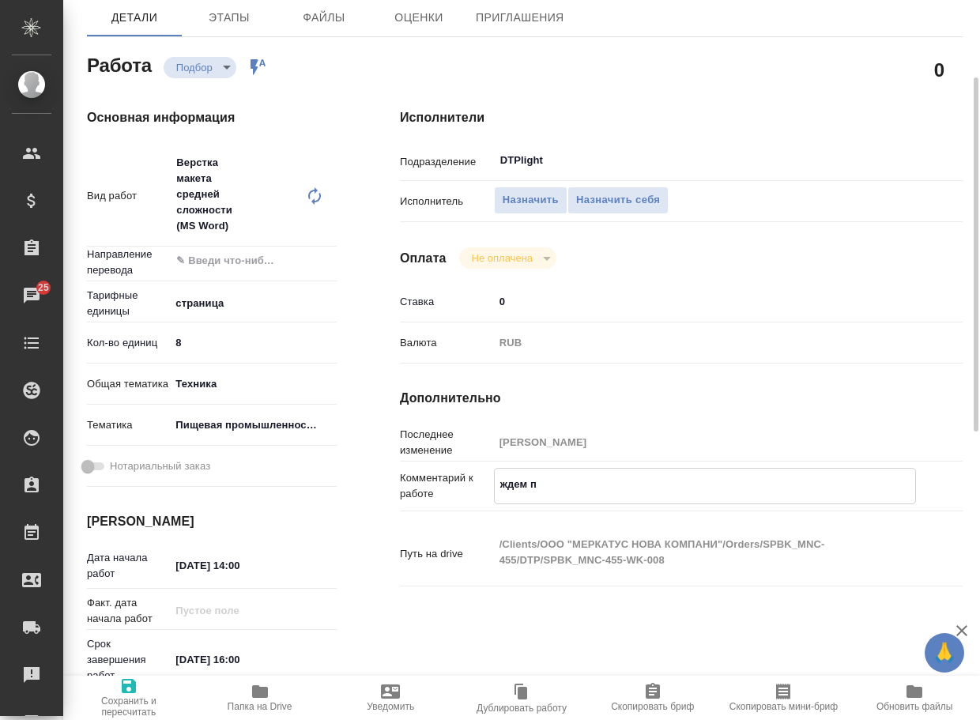
type textarea "ждем пе"
type textarea "x"
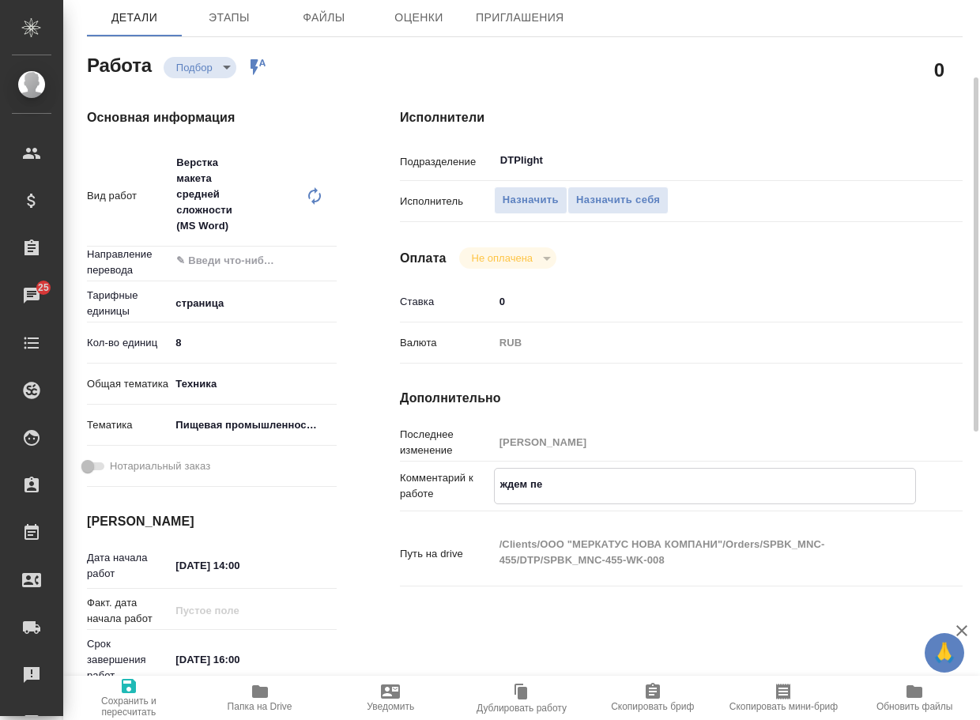
type textarea "x"
type textarea "ждем пер"
type textarea "x"
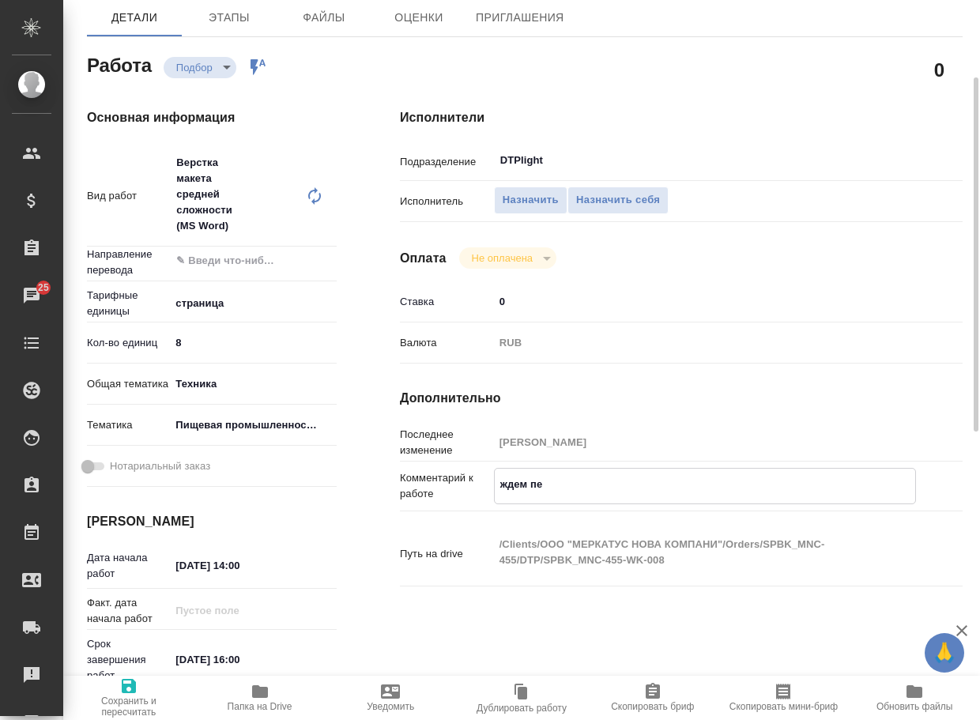
type textarea "x"
type textarea "ждем пере"
type textarea "x"
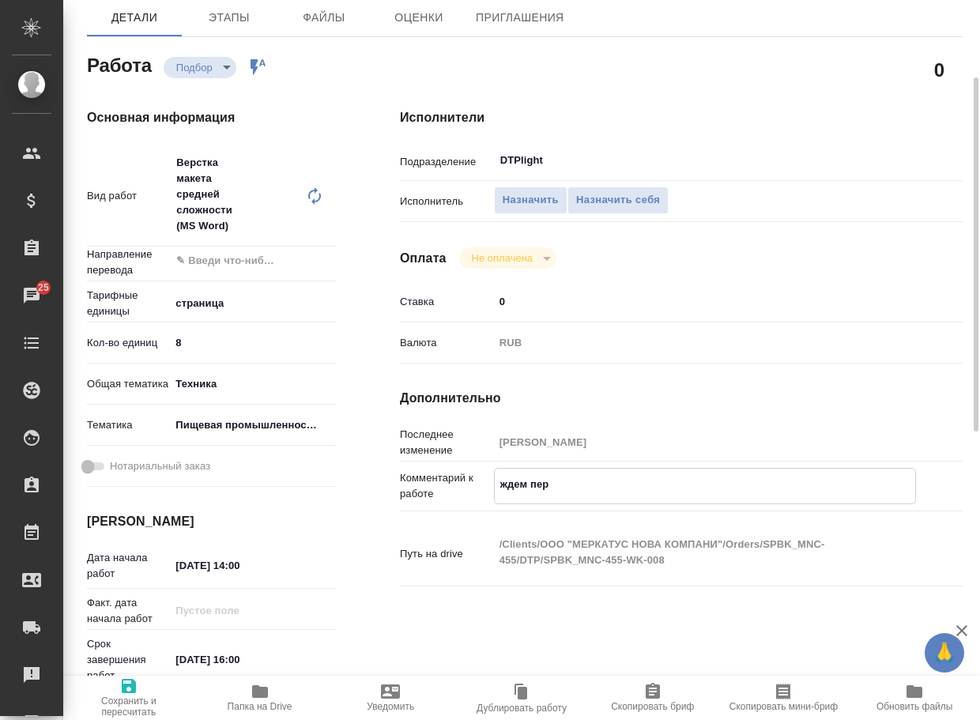
type textarea "x"
type textarea "ждем перев"
type textarea "x"
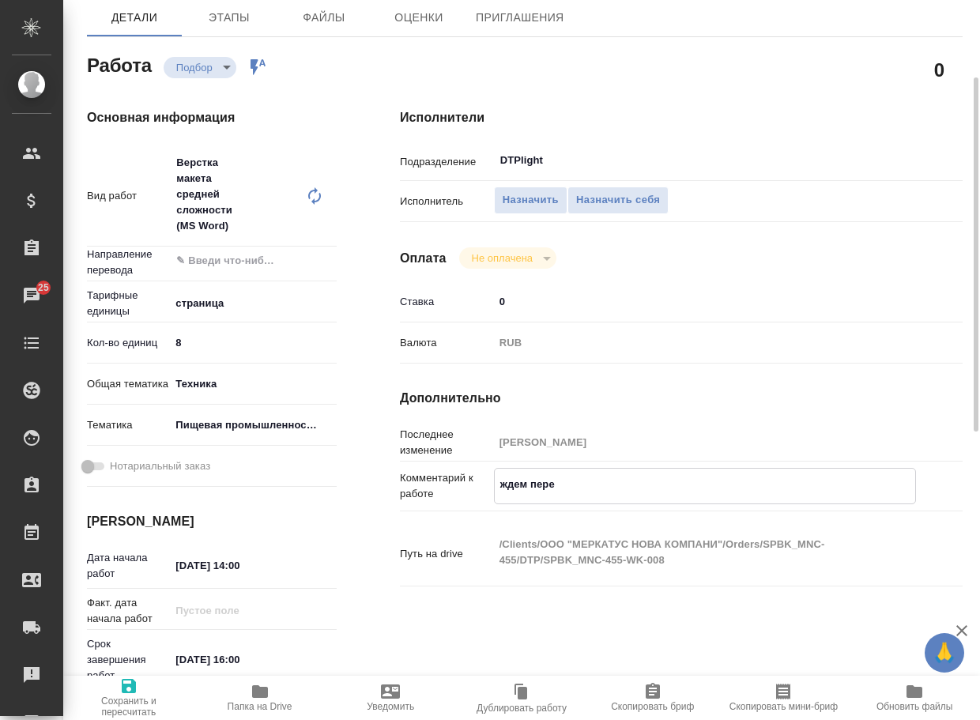
type textarea "x"
type textarea "ждем перево"
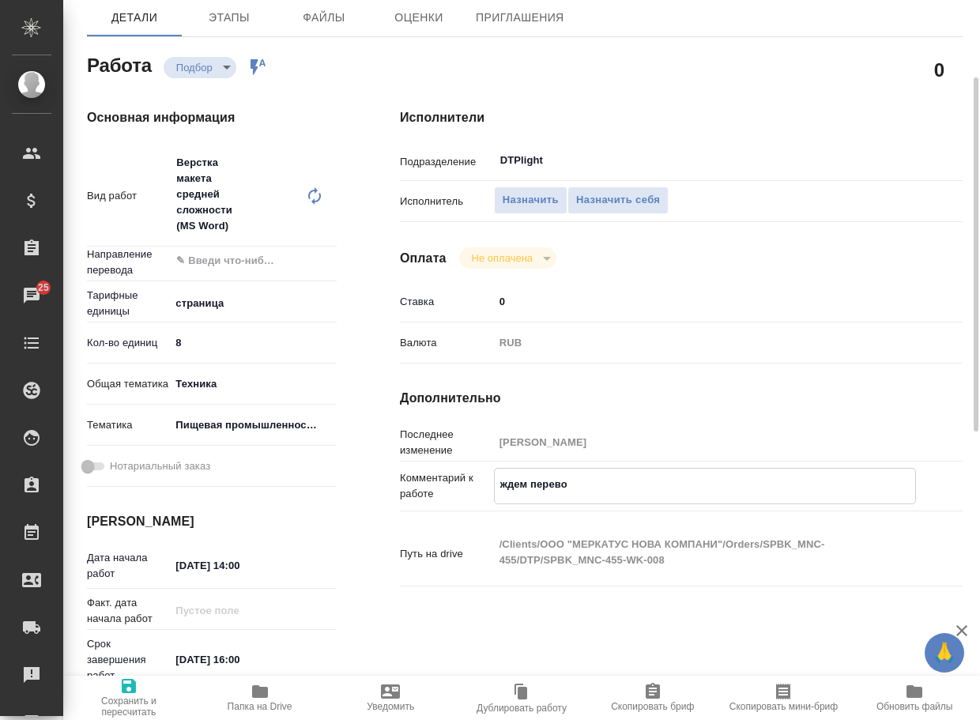
type textarea "x"
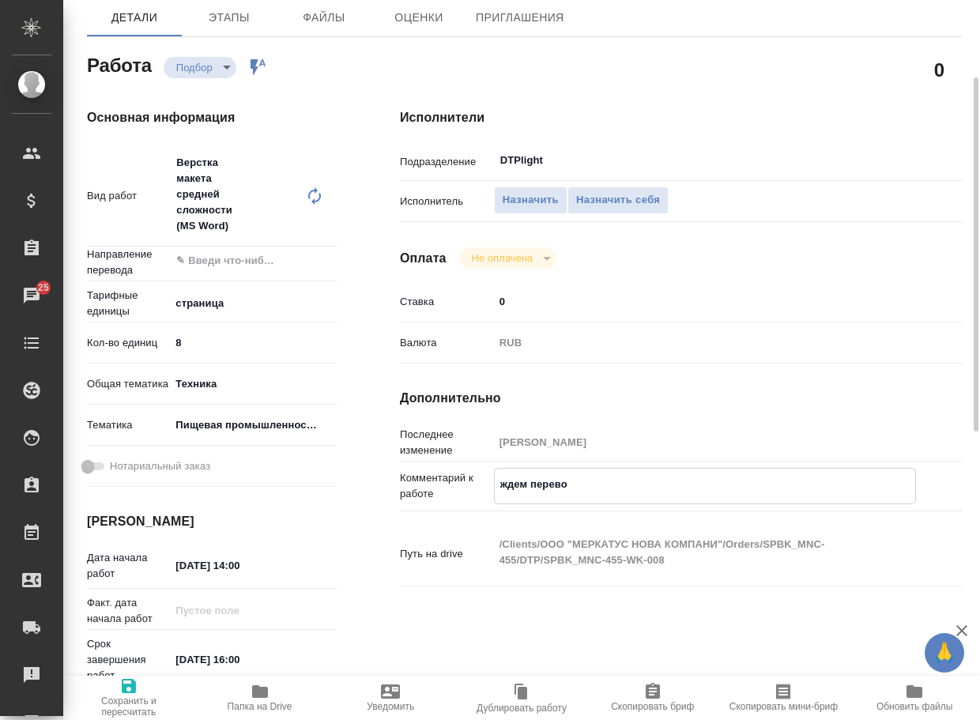
type textarea "ждем перевод"
type textarea "x"
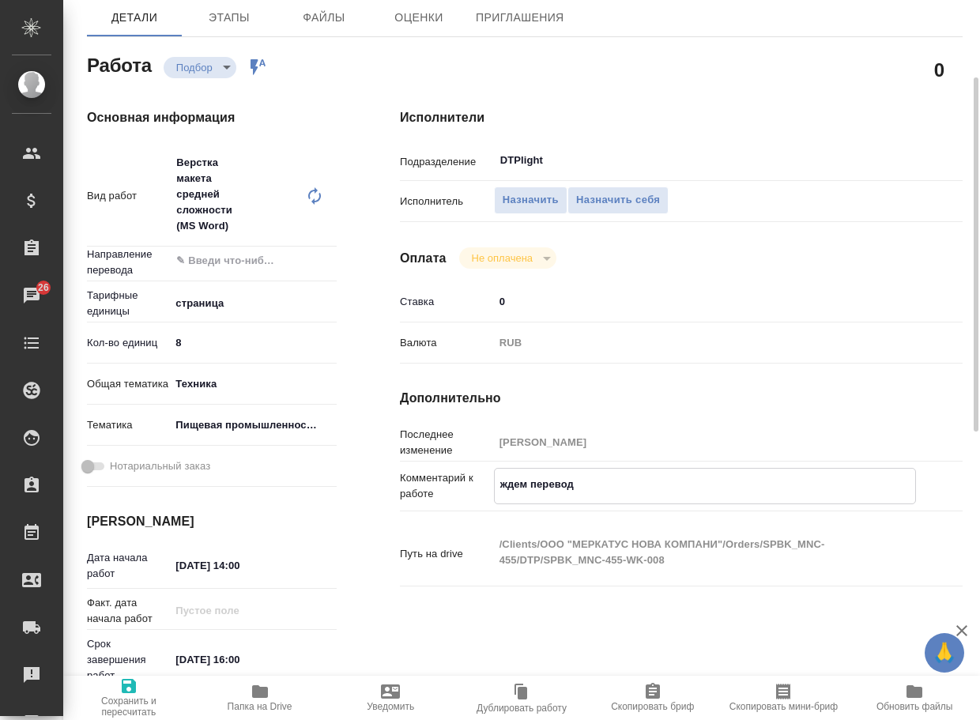
type textarea "ждем перевод"
type textarea "x"
click at [114, 701] on span "Сохранить и пересчитать" at bounding box center [129, 706] width 112 height 22
type textarea "x"
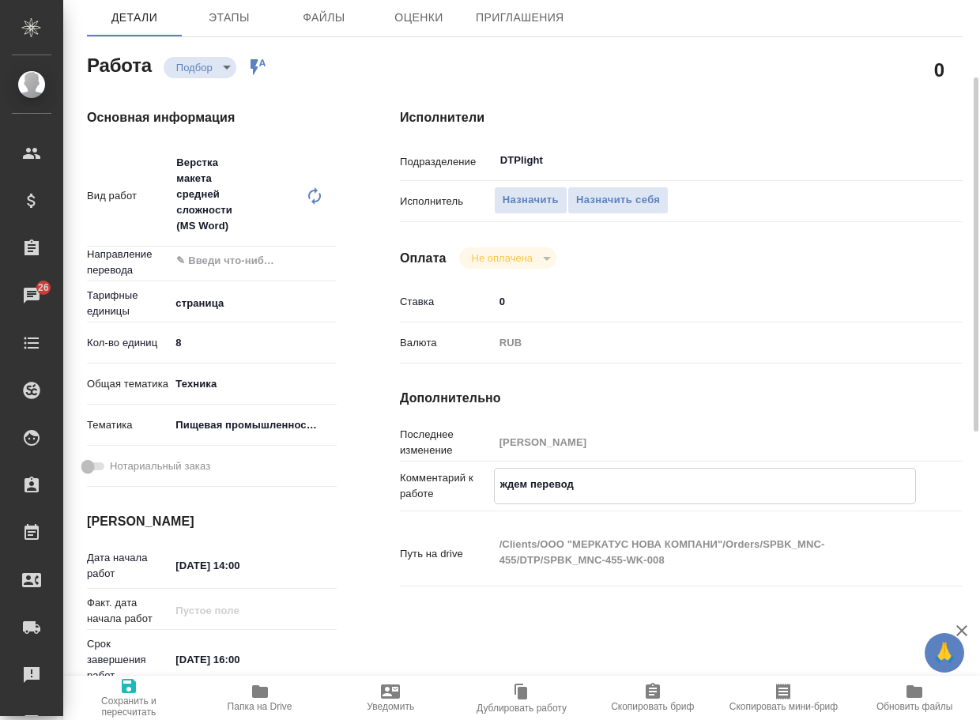
type textarea "x"
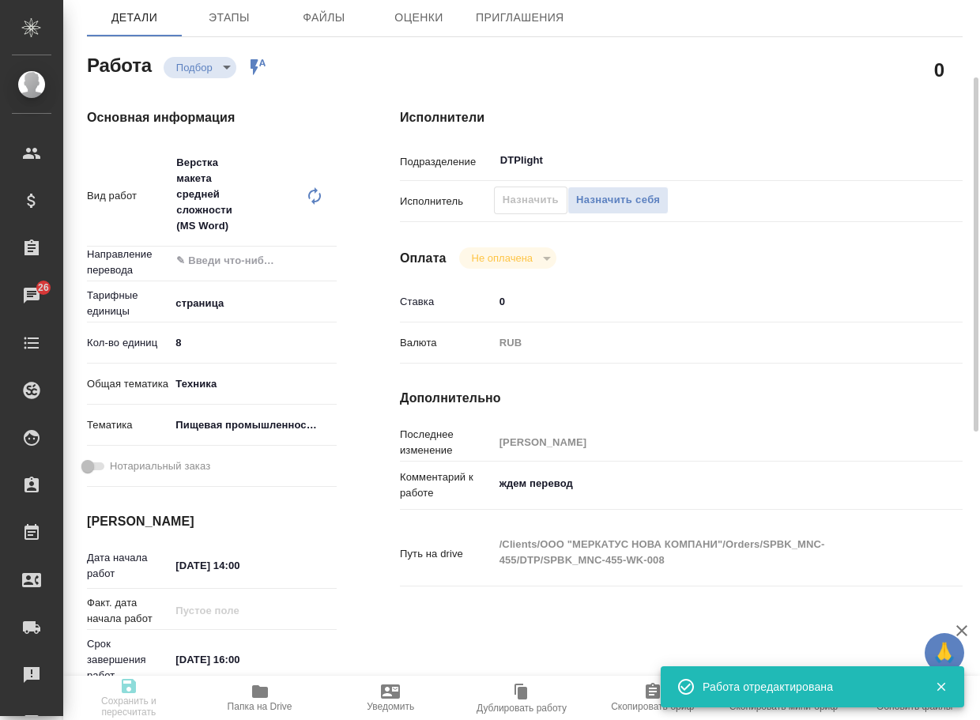
type textarea "x"
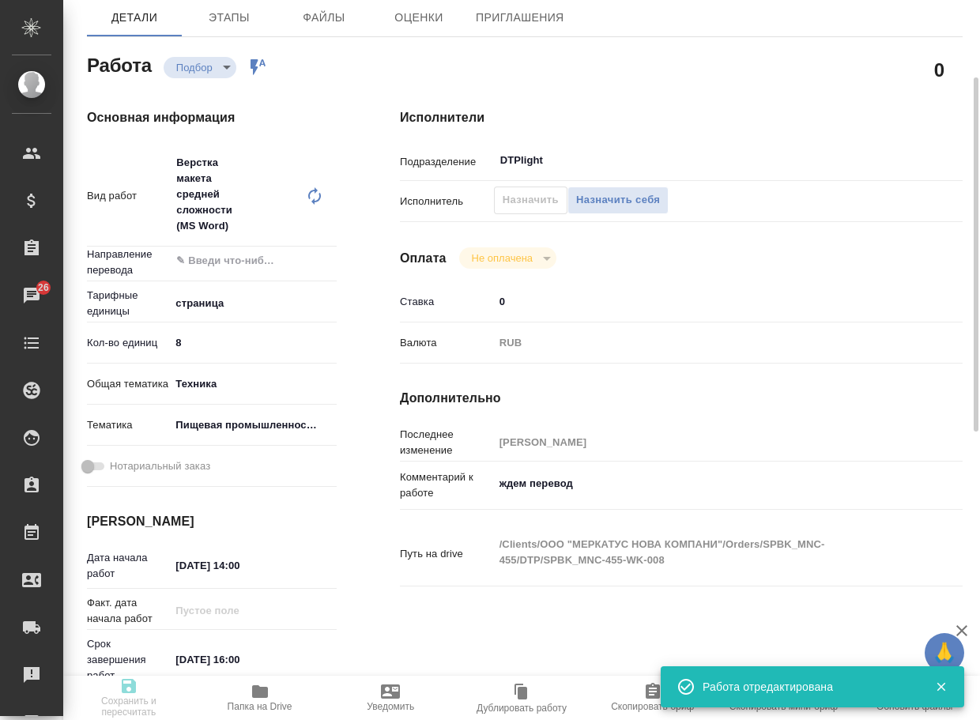
type textarea "x"
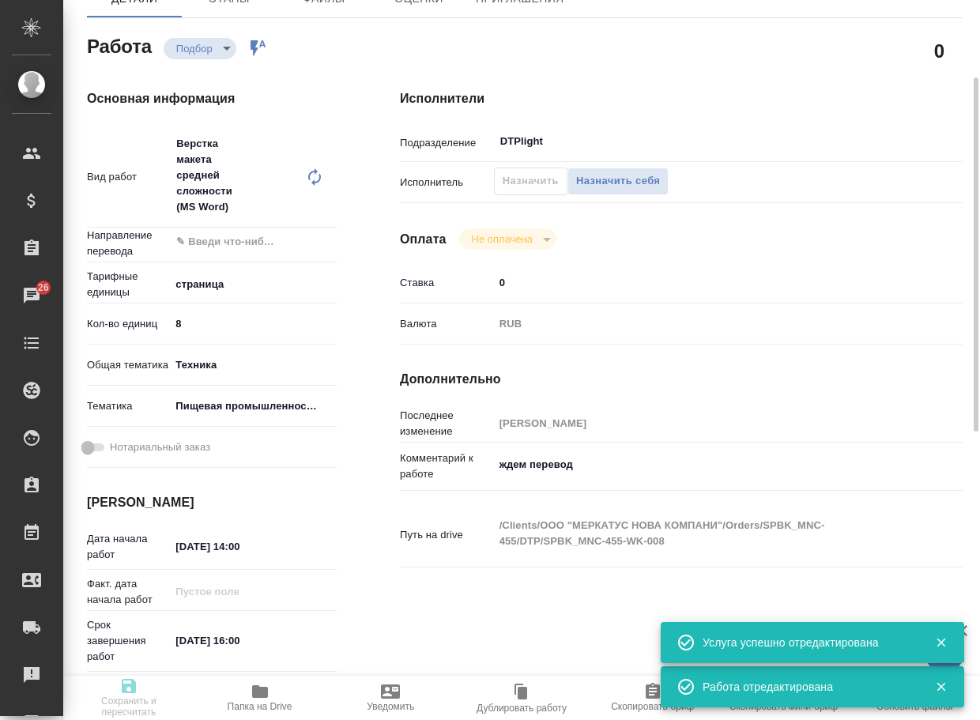
type input "recruiting"
type textarea "Верстка макета средней сложности (MS Word)"
type textarea "x"
type input "5a8b1489cc6b4906c91bfdb2"
type input "8"
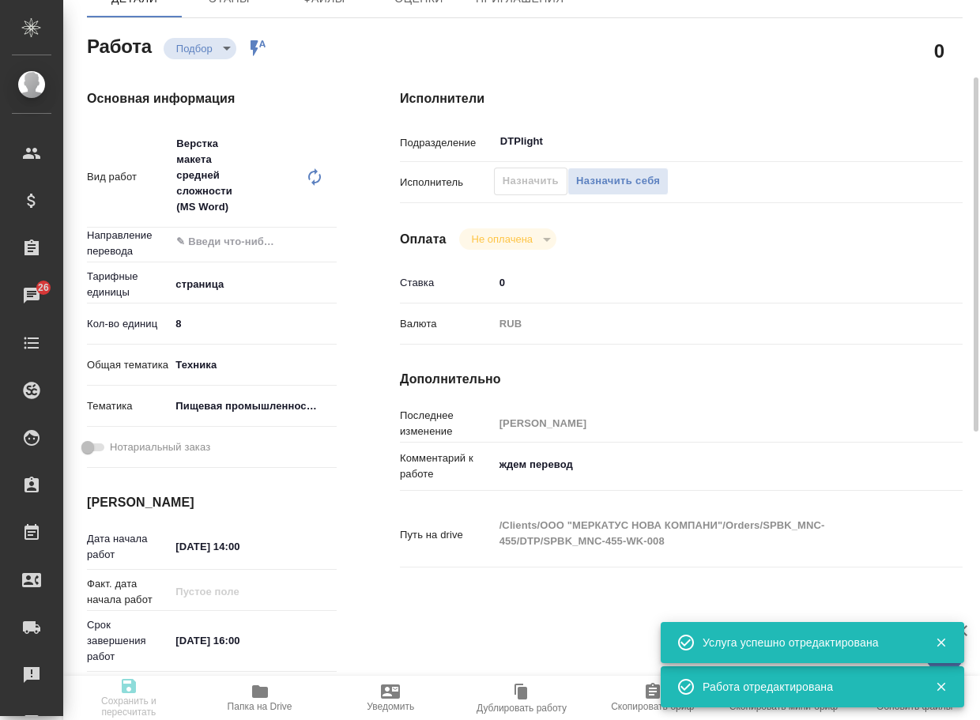
type input "tech"
type input "5a8b8b956a9677013d343d8f"
type input "13.08.2025 14:00"
type input "13.08.2025 16:00"
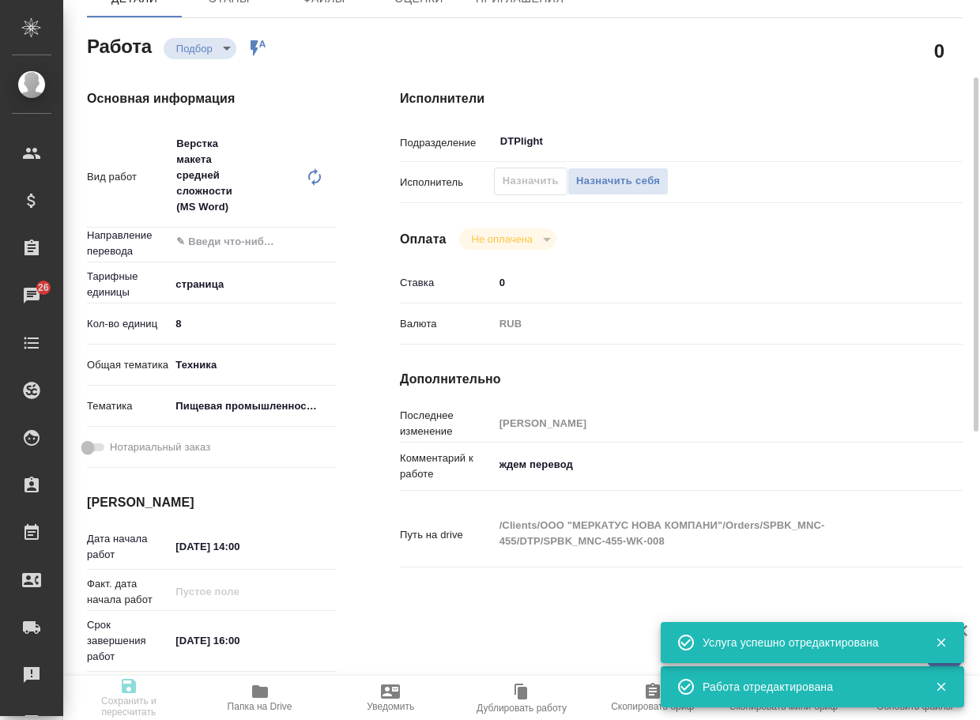
type input "DTPlight"
type input "notPayed"
type input "0"
type input "RUB"
type input "Сергеева Анастасия"
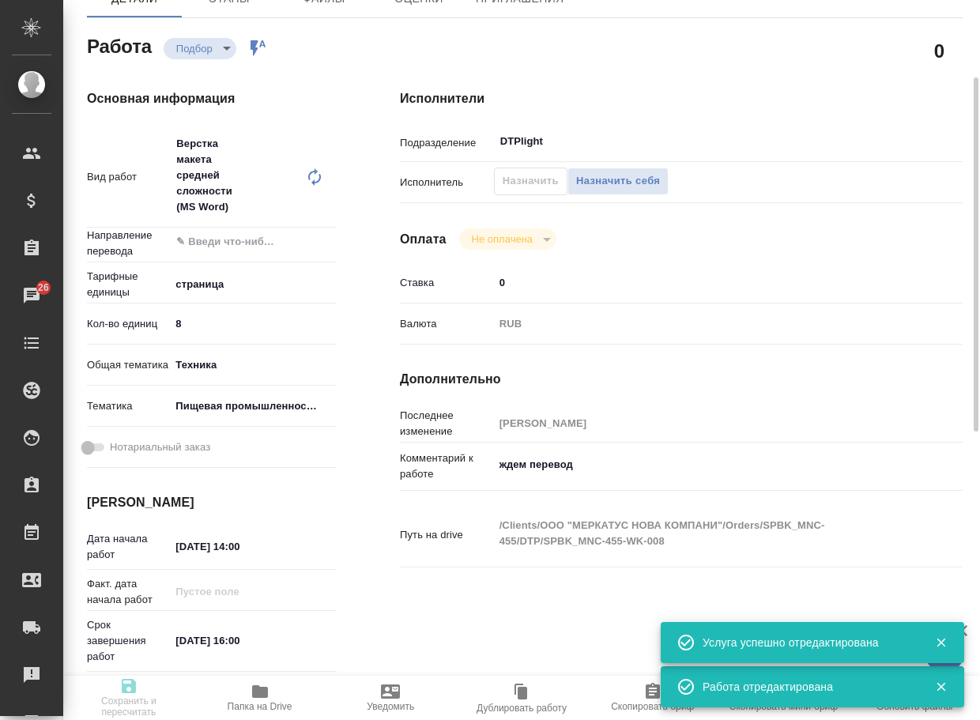
type textarea "ждем перевод"
type textarea "x"
type textarea "/Clients/ООО "МЕРКАТУС НОВА КОМПАНИ"/Orders/SPBK_MNC-455/DTP/SPBK_MNC-455-WK-008"
type textarea "x"
type input "SPBK_MNC-455"
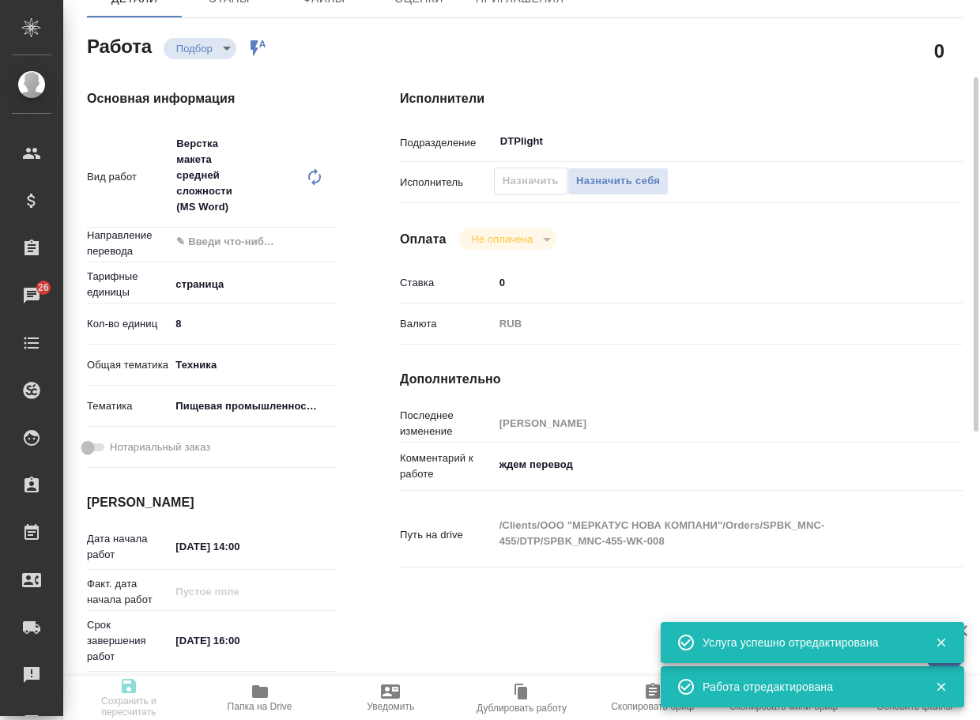
type input "Верстка макета средней сложности (MS Word)"
type input "Приемка разверстки, Подверстка, Приемка подверстки, Верстка макета средней слож…"
type input "Иванова Арина"
type input "[PERSON_NAME]"
type input "/Clients/ООО "МЕРКАТУС НОВА КОМПАНИ"/Orders/SPBK_MNC-455"
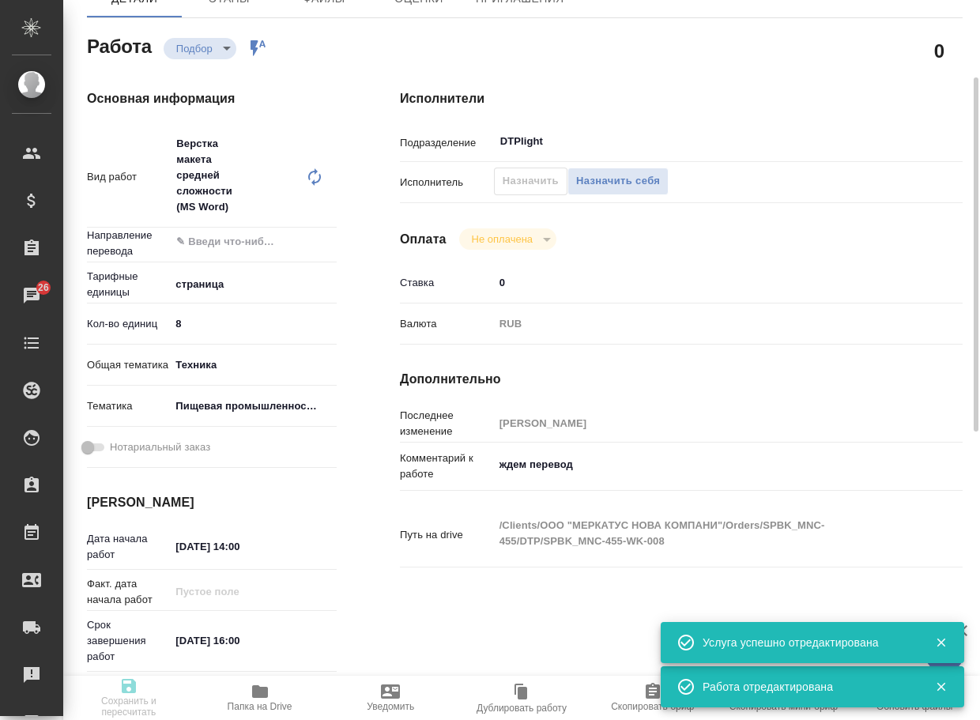
type textarea "x"
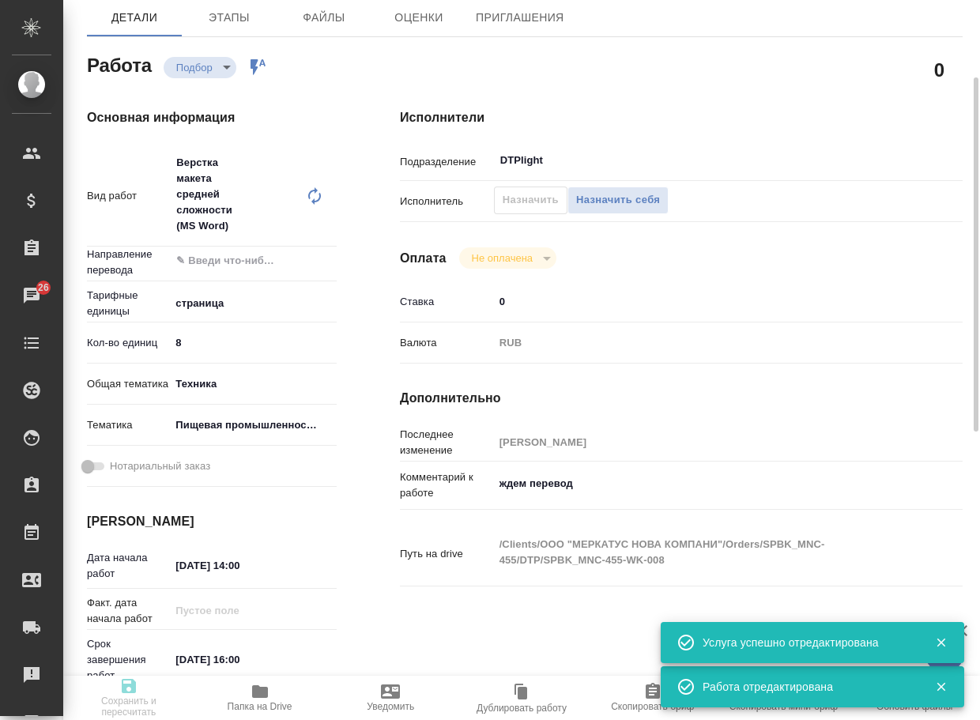
type textarea "x"
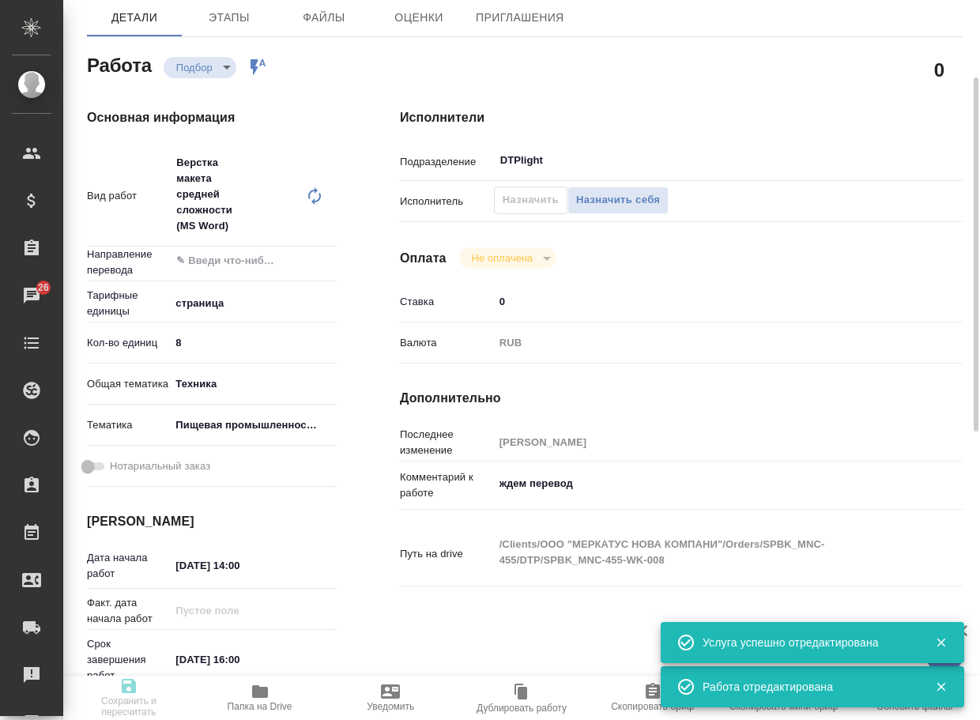
type textarea "x"
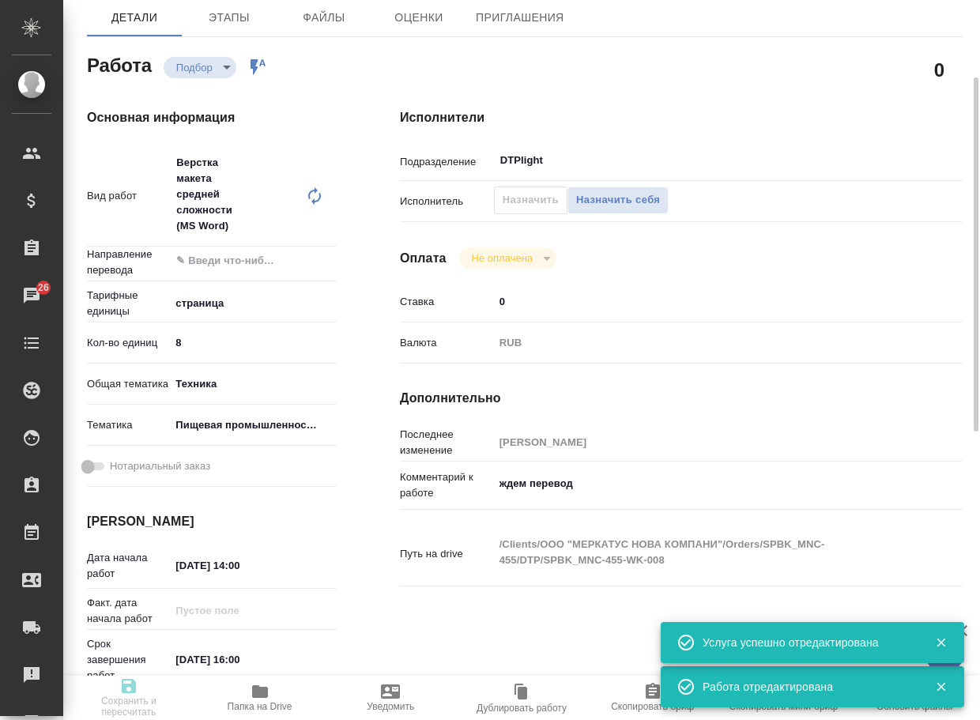
type textarea "x"
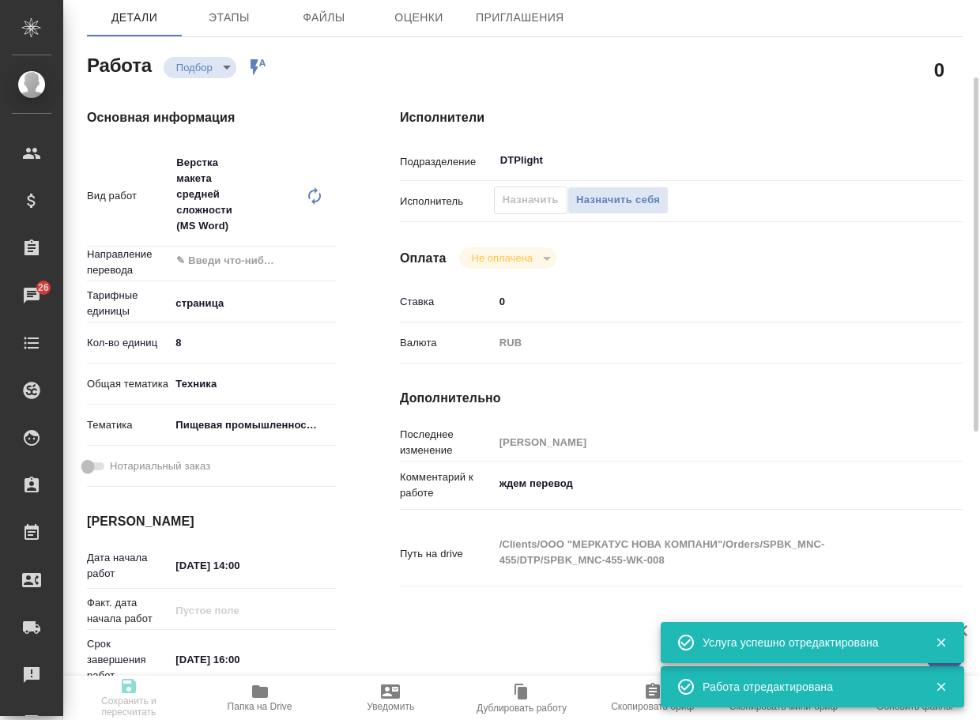
type textarea "x"
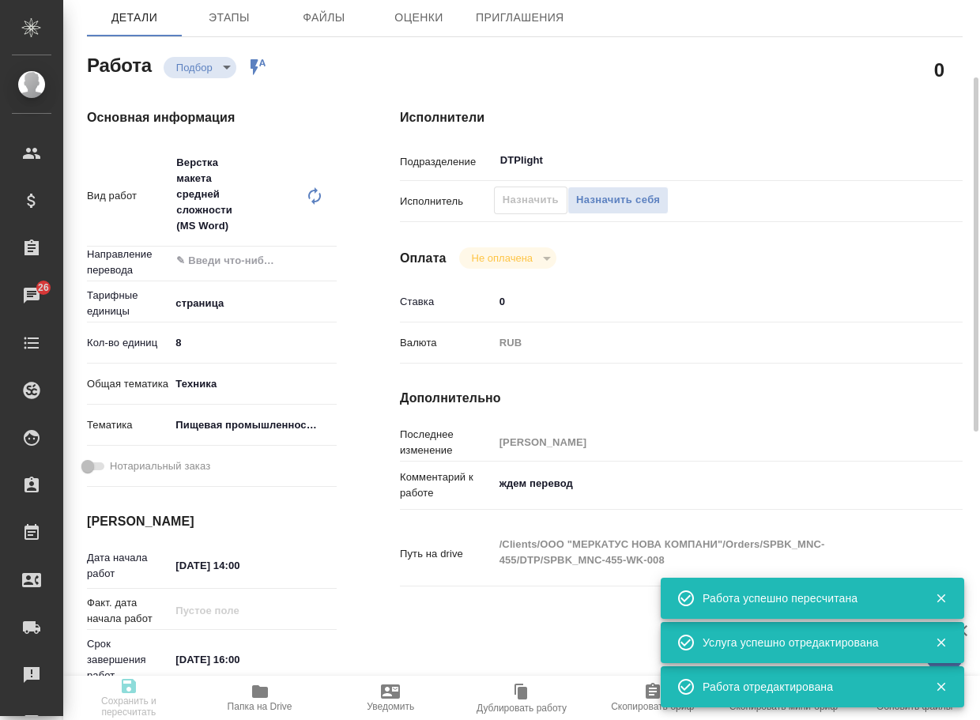
type input "recruiting"
type textarea "Верстка макета средней сложности (MS Word)"
type textarea "x"
type input "5a8b1489cc6b4906c91bfdb2"
type input "8"
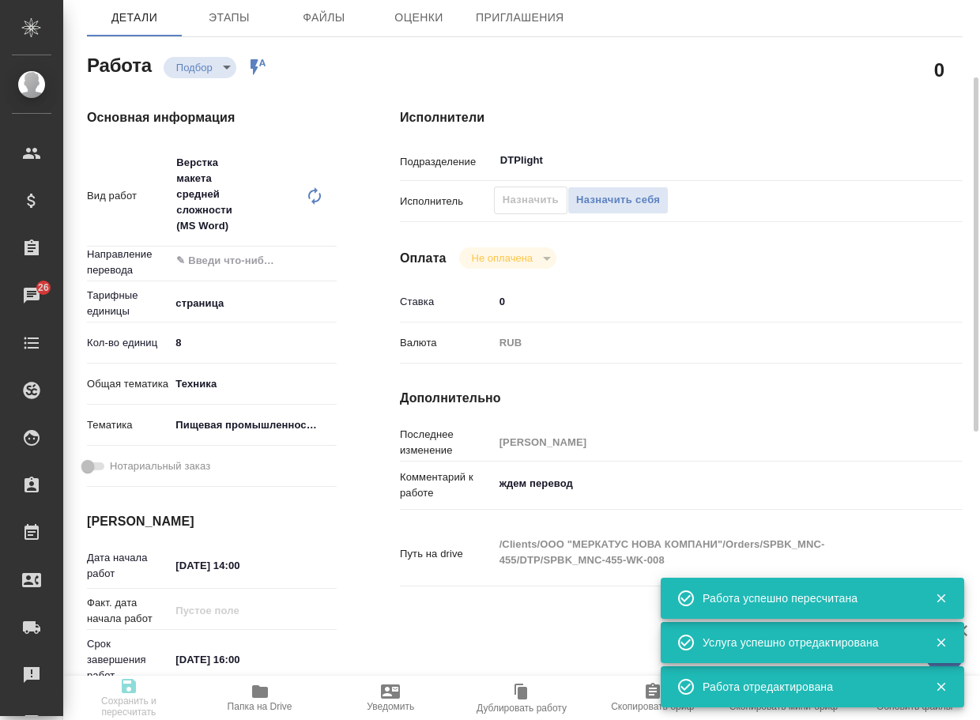
type input "tech"
type input "5a8b8b956a9677013d343d8f"
type input "13.08.2025 14:00"
type input "13.08.2025 16:00"
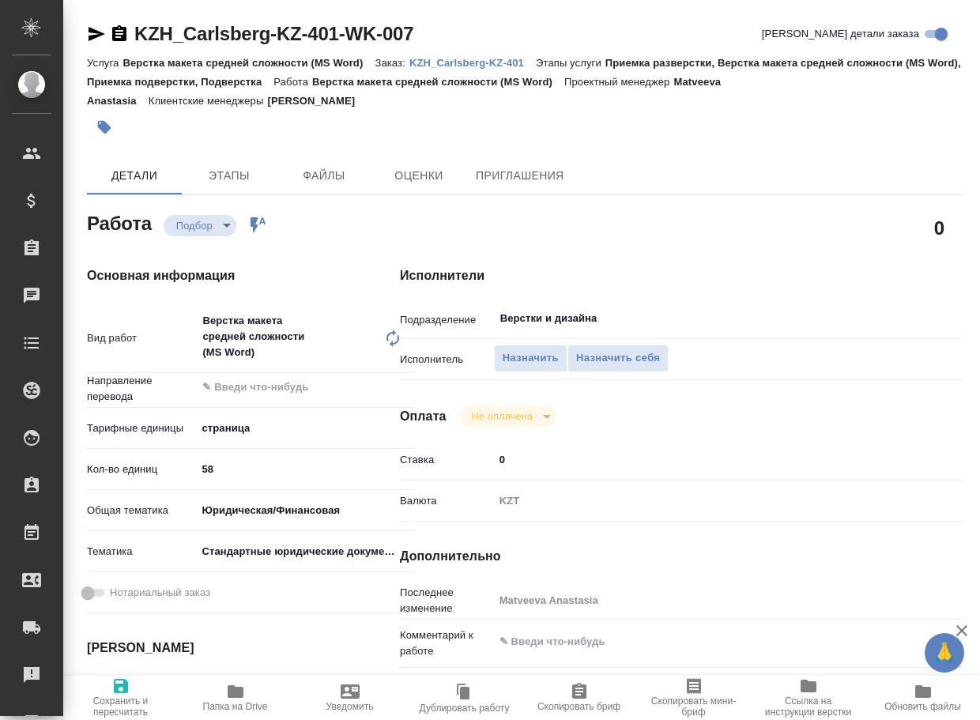
type textarea "x"
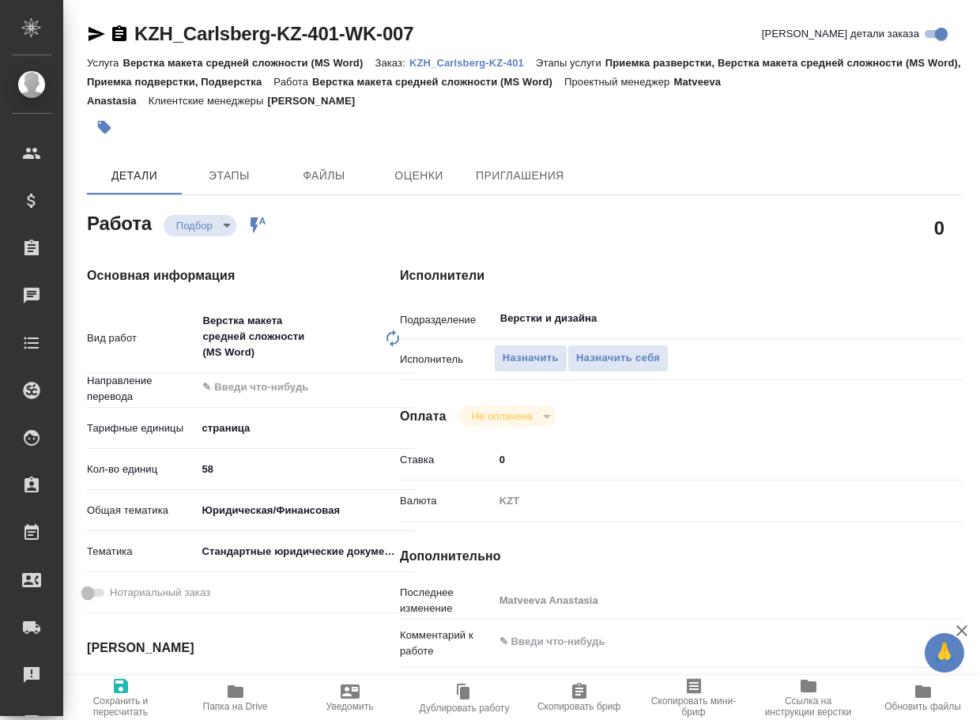
type textarea "x"
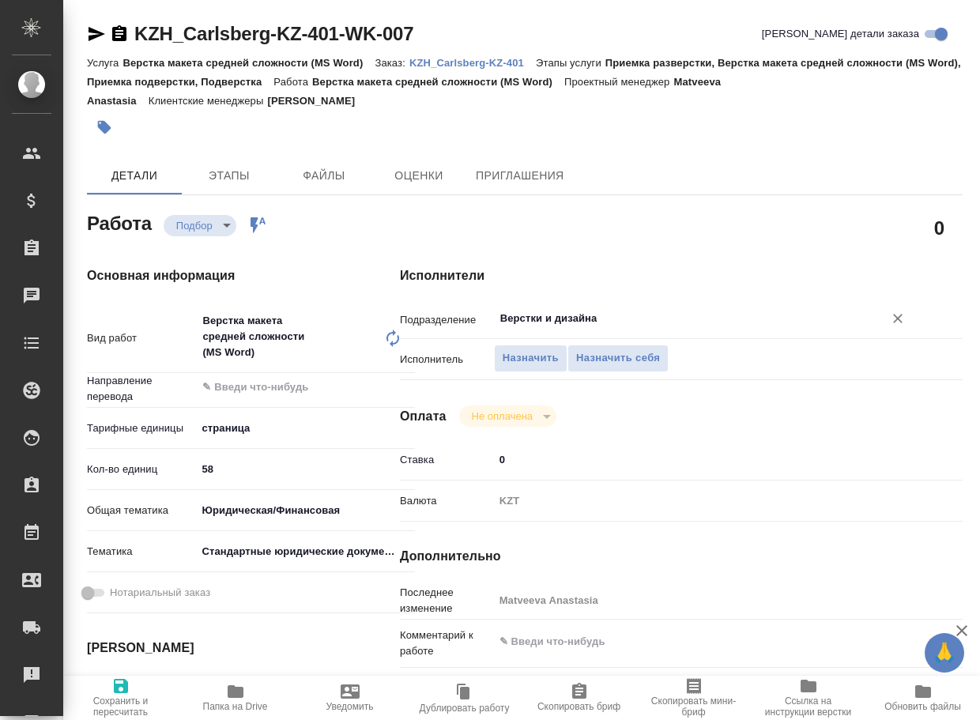
type textarea "x"
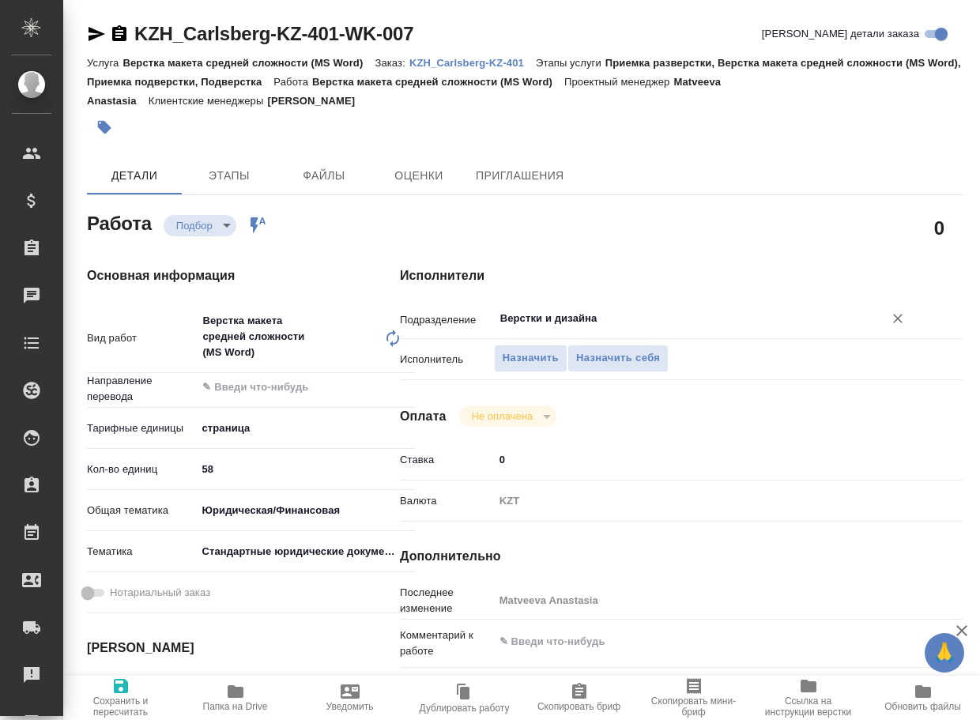
click at [633, 318] on input "Верстки и дизайна" at bounding box center [679, 318] width 360 height 19
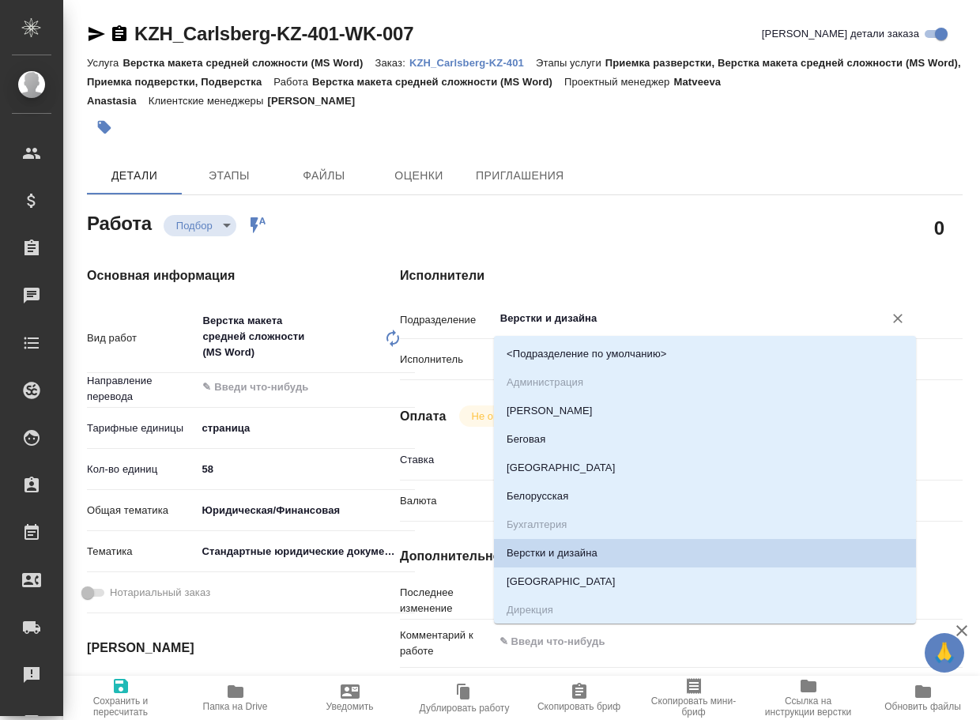
type textarea "x"
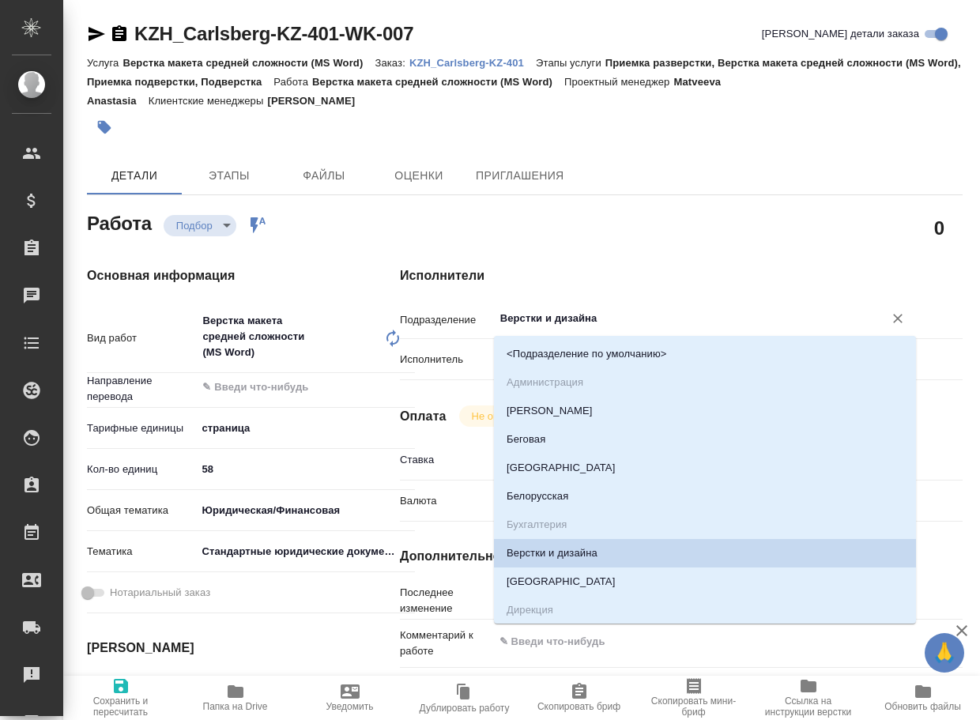
type textarea "x"
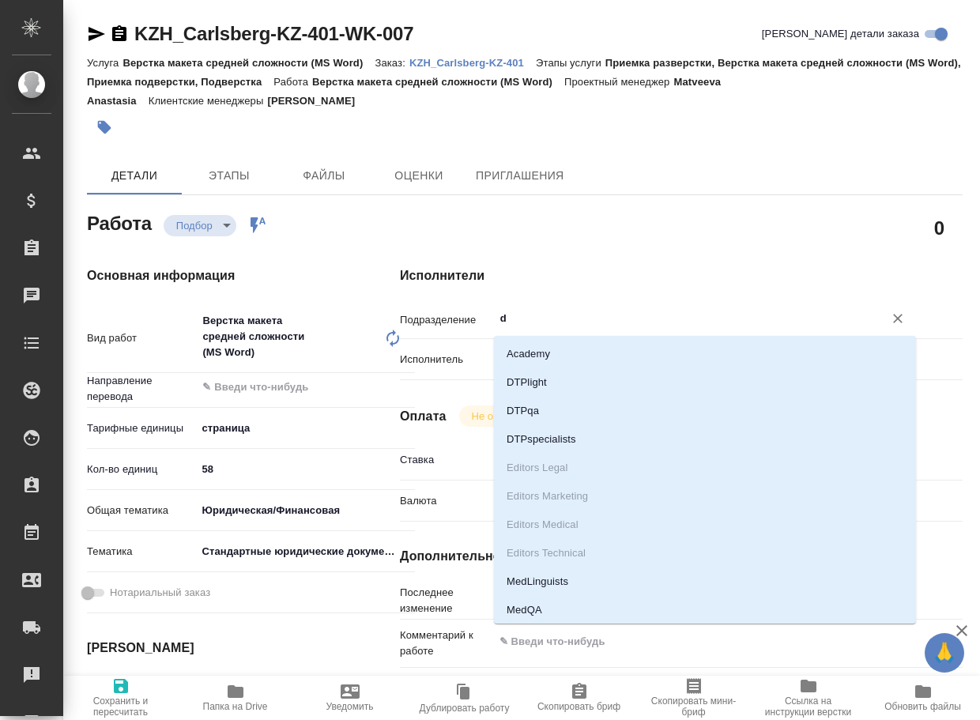
type input "dt"
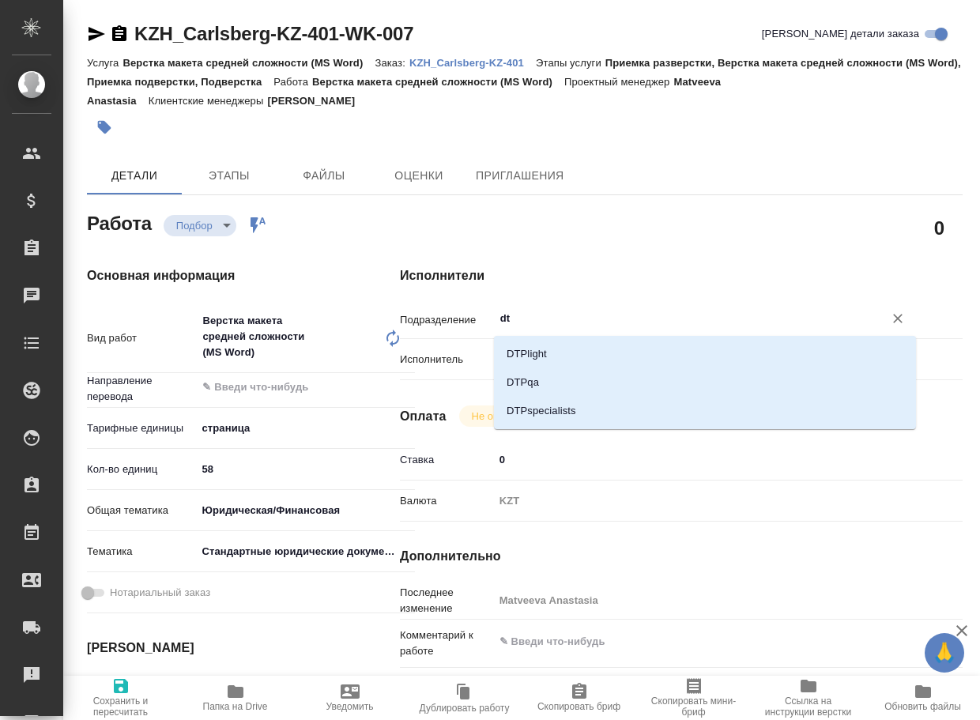
type textarea "x"
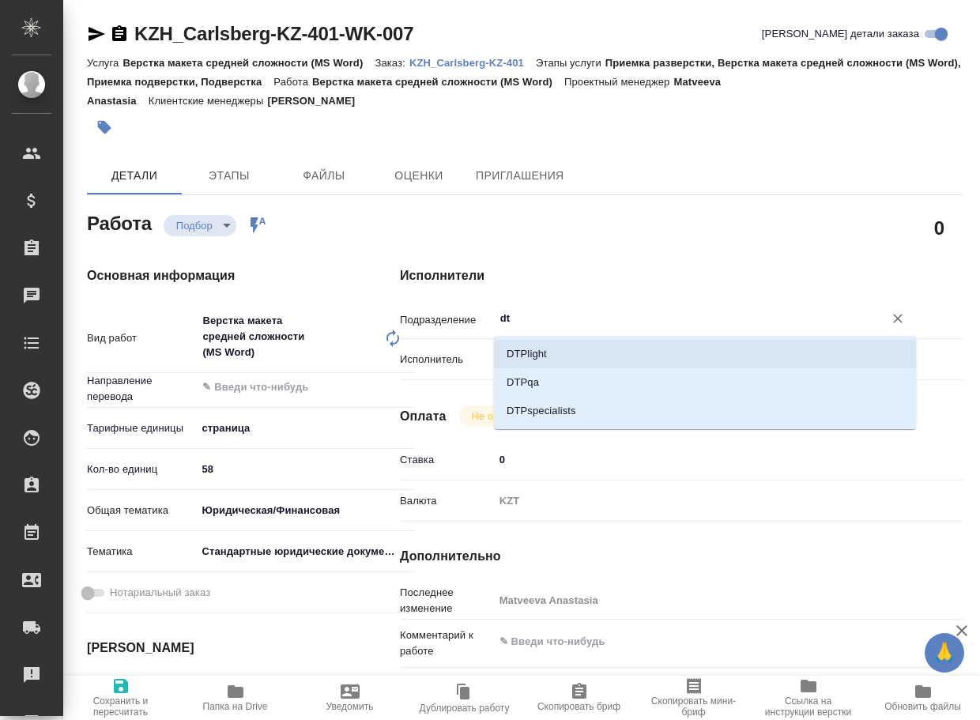
click at [587, 355] on li "DTPlight" at bounding box center [705, 354] width 422 height 28
type textarea "x"
type input "DTPlight"
type textarea "x"
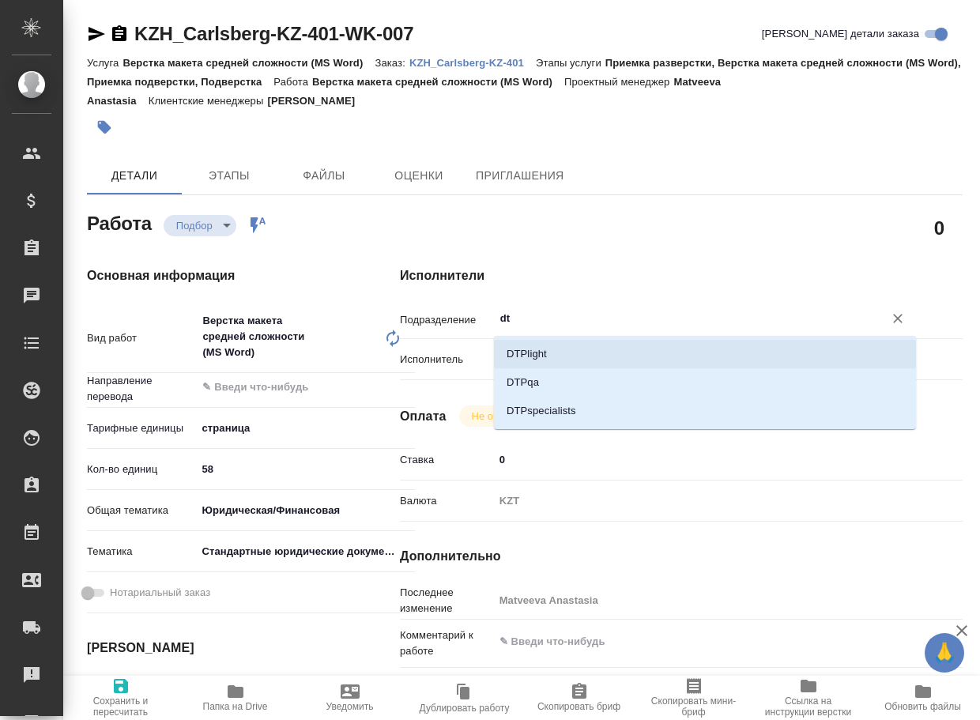
type textarea "x"
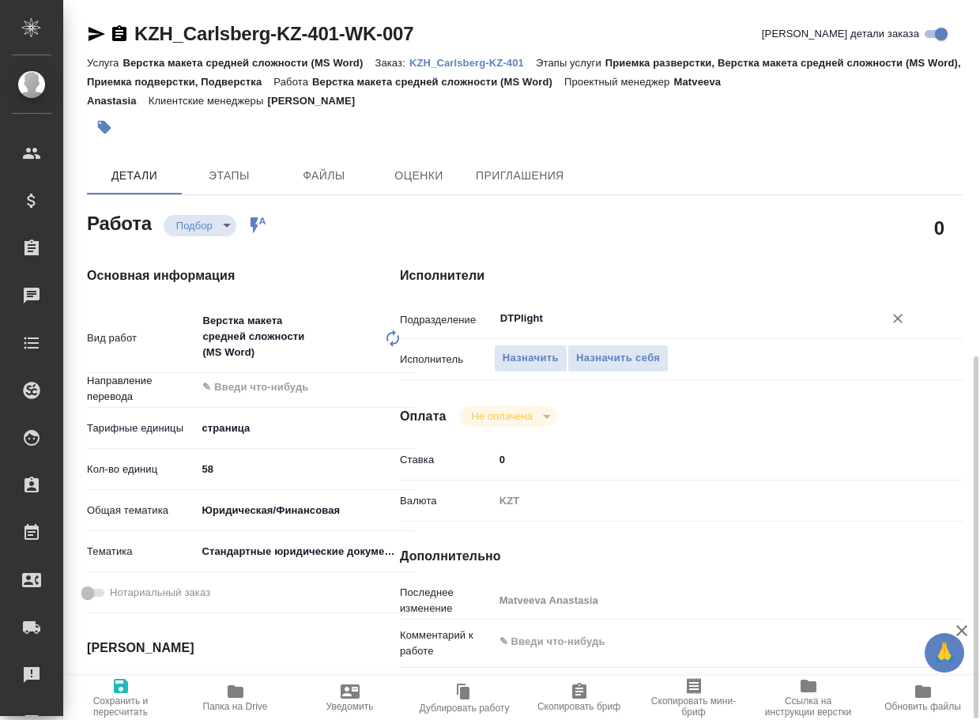
scroll to position [237, 0]
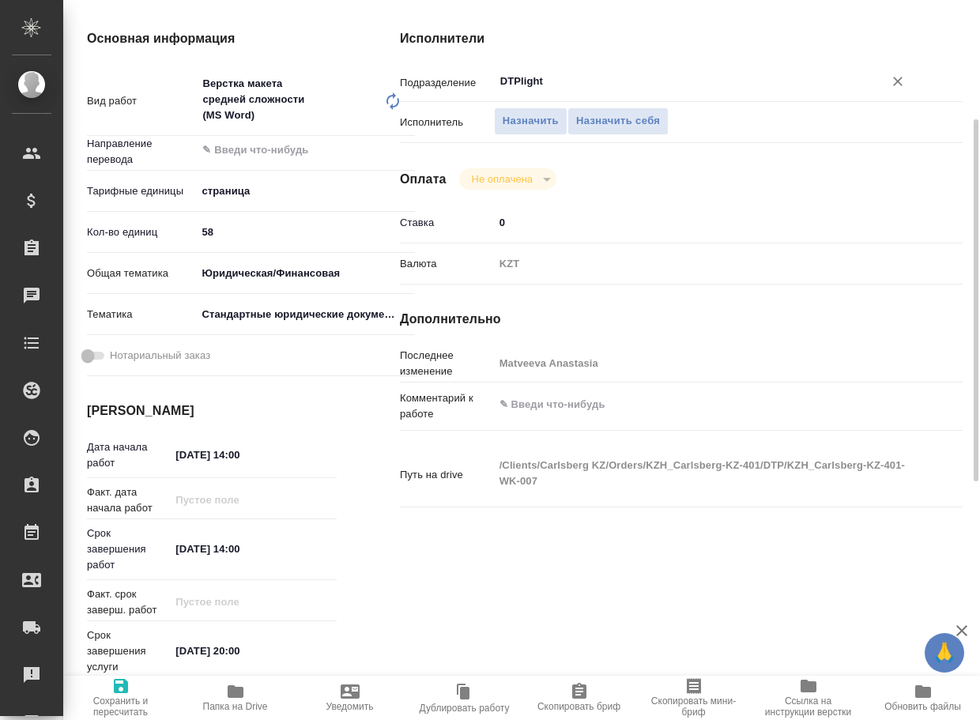
type input "DTPlight"
type textarea "x"
click at [580, 397] on textarea at bounding box center [705, 404] width 422 height 27
type textarea "x"
type textarea "ж"
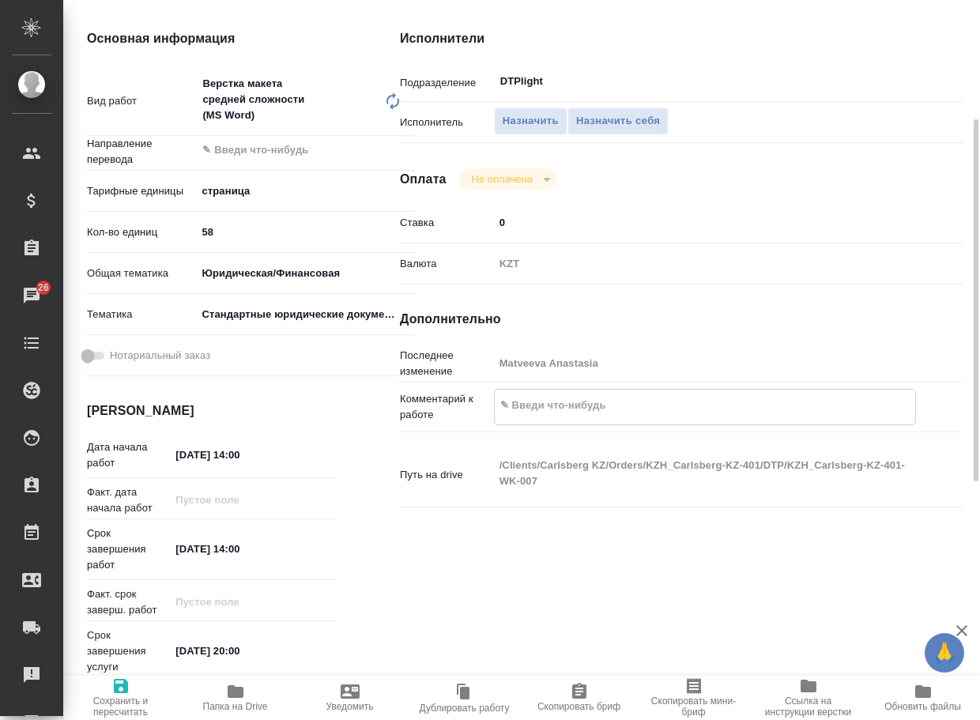
type textarea "x"
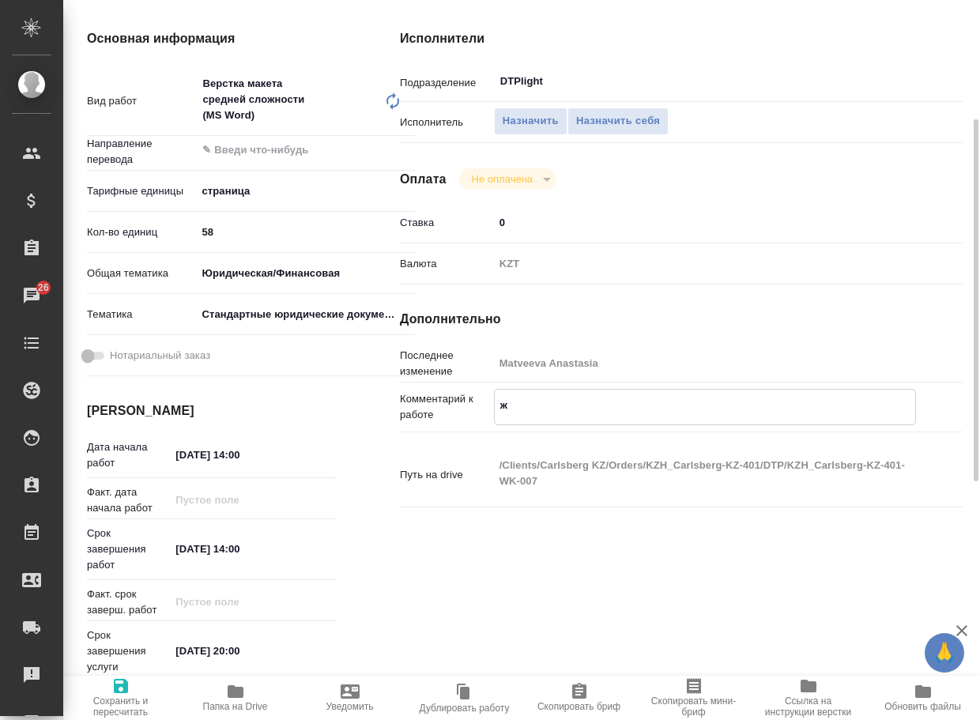
type textarea "жд"
type textarea "x"
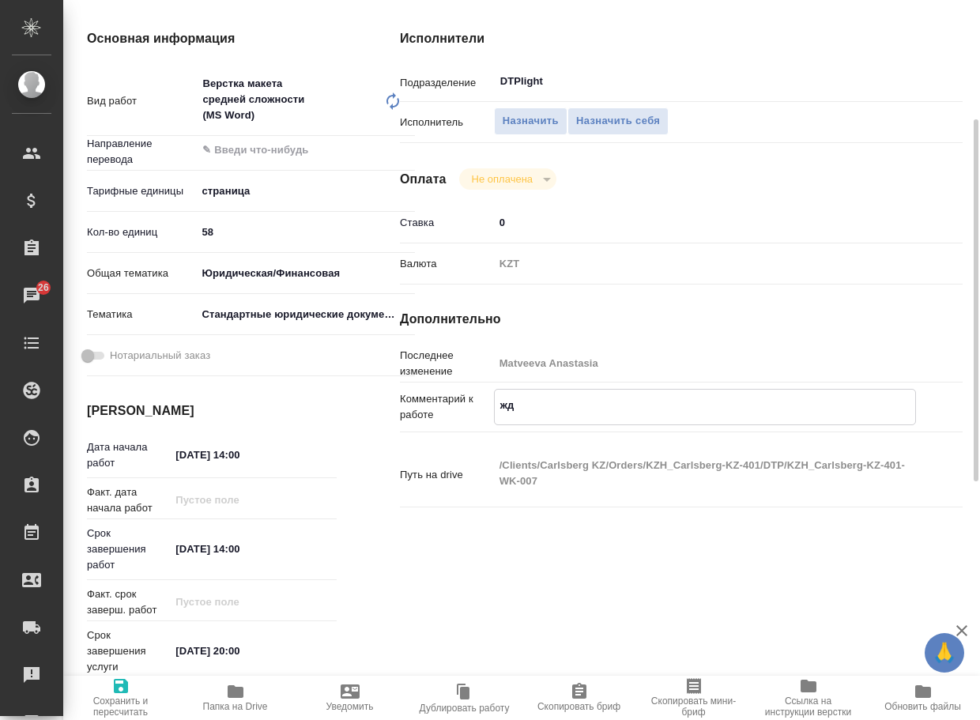
type textarea "x"
type textarea "жде"
type textarea "x"
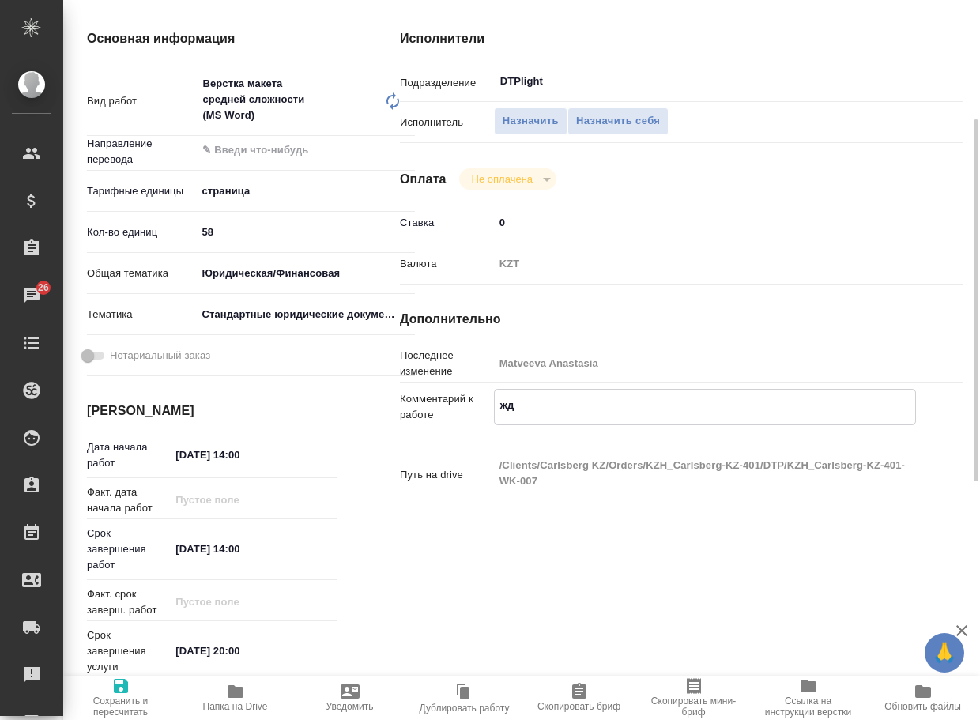
type textarea "x"
type textarea "ждем"
type textarea "x"
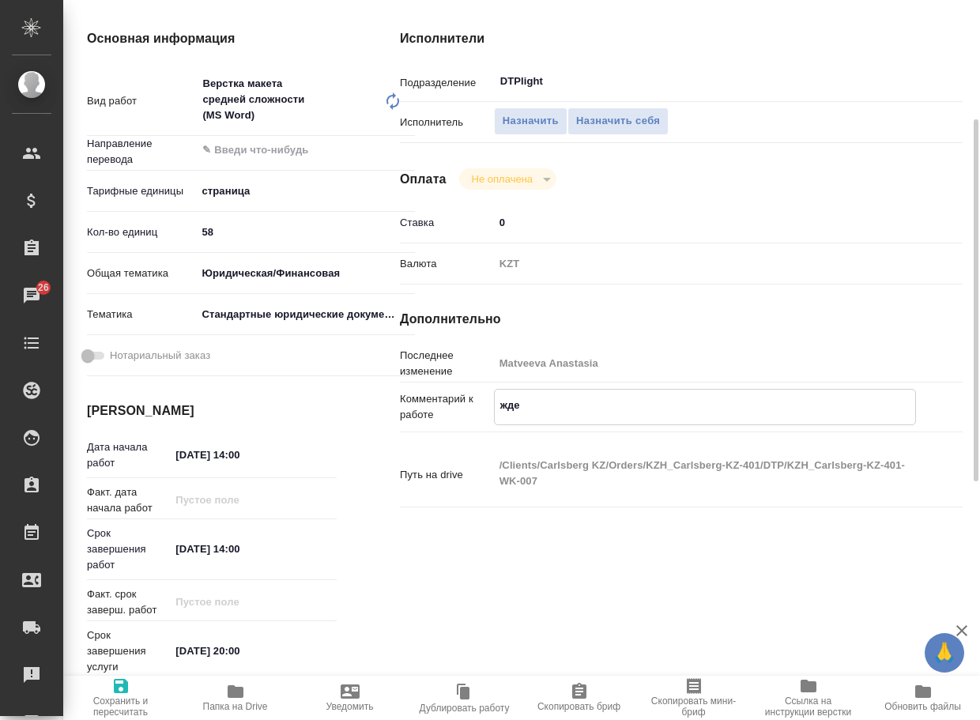
type textarea "x"
type textarea "ждем"
type textarea "x"
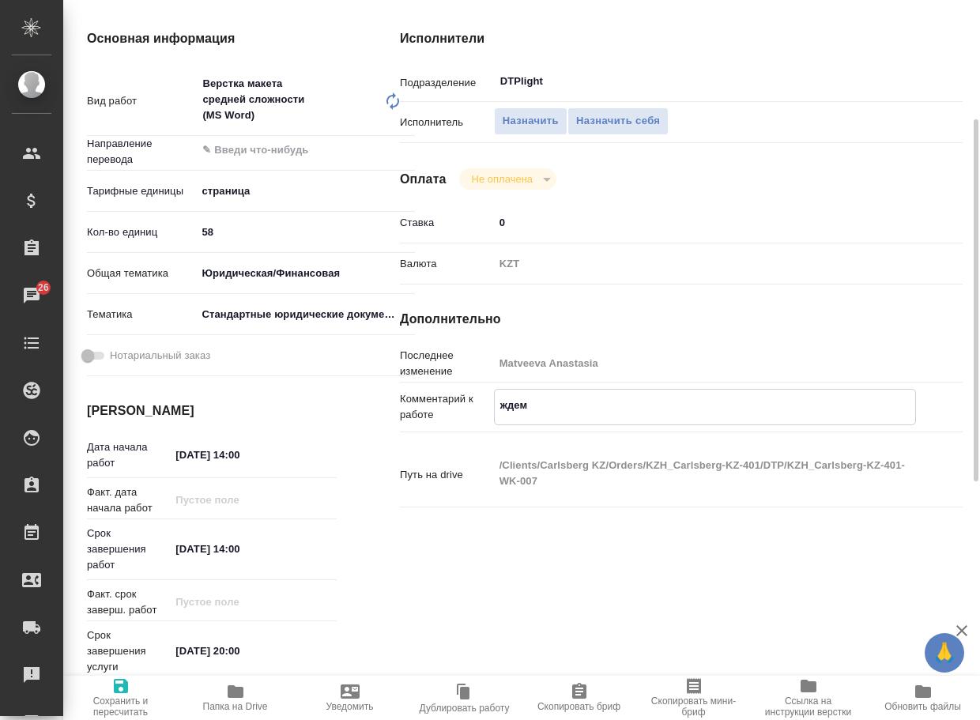
type textarea "x"
type textarea "ждем п"
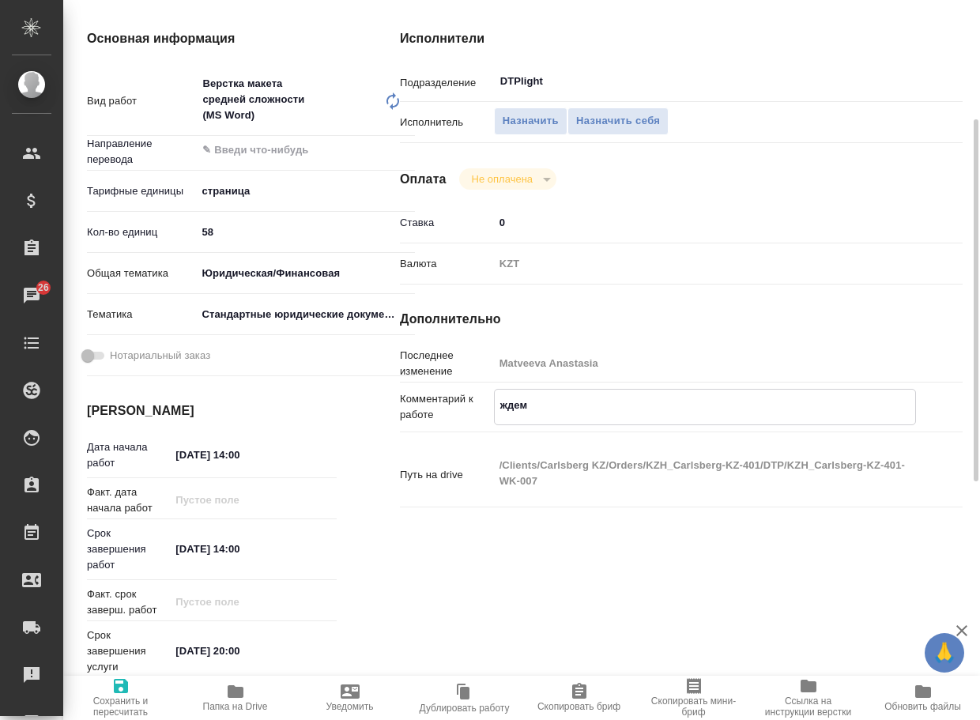
type textarea "x"
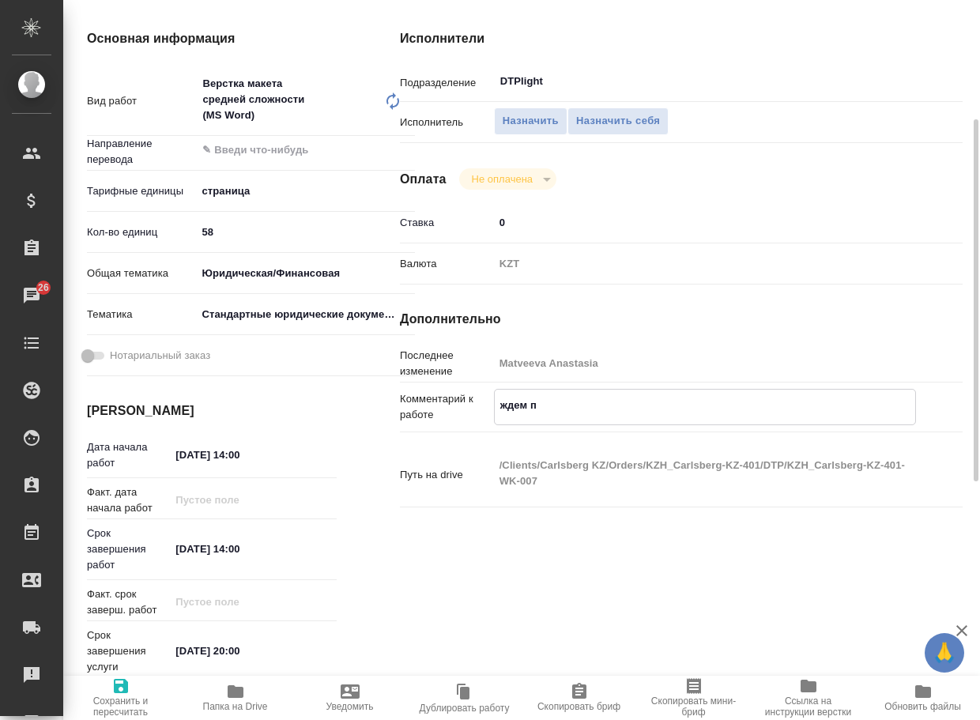
type textarea "ждем пе"
type textarea "x"
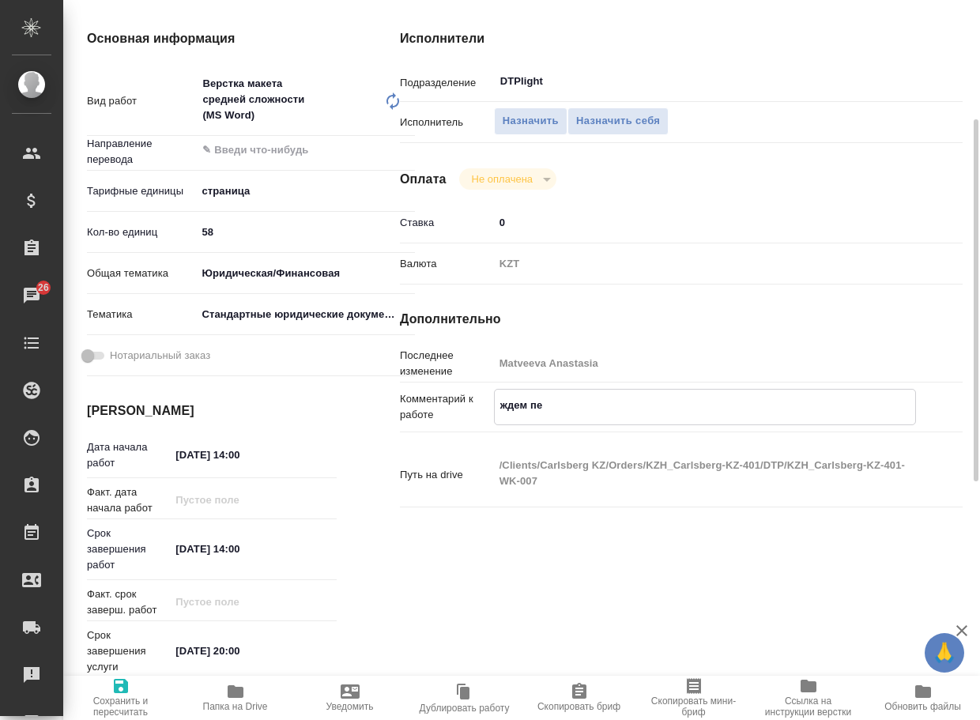
type textarea "x"
type textarea "ждем пер"
type textarea "x"
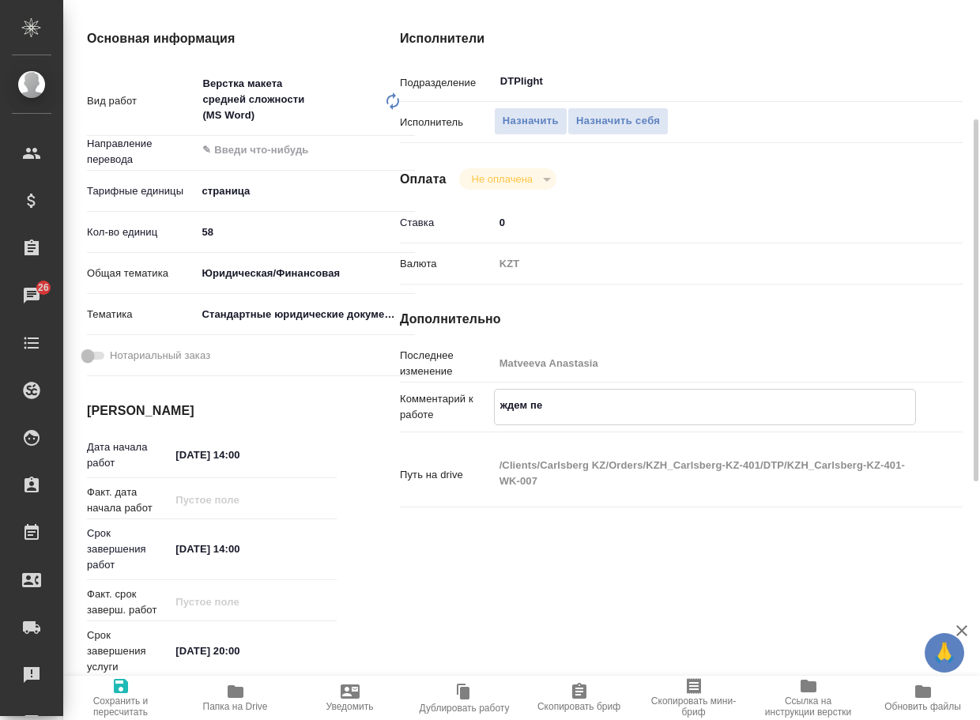
type textarea "x"
type textarea "ждем пере"
type textarea "x"
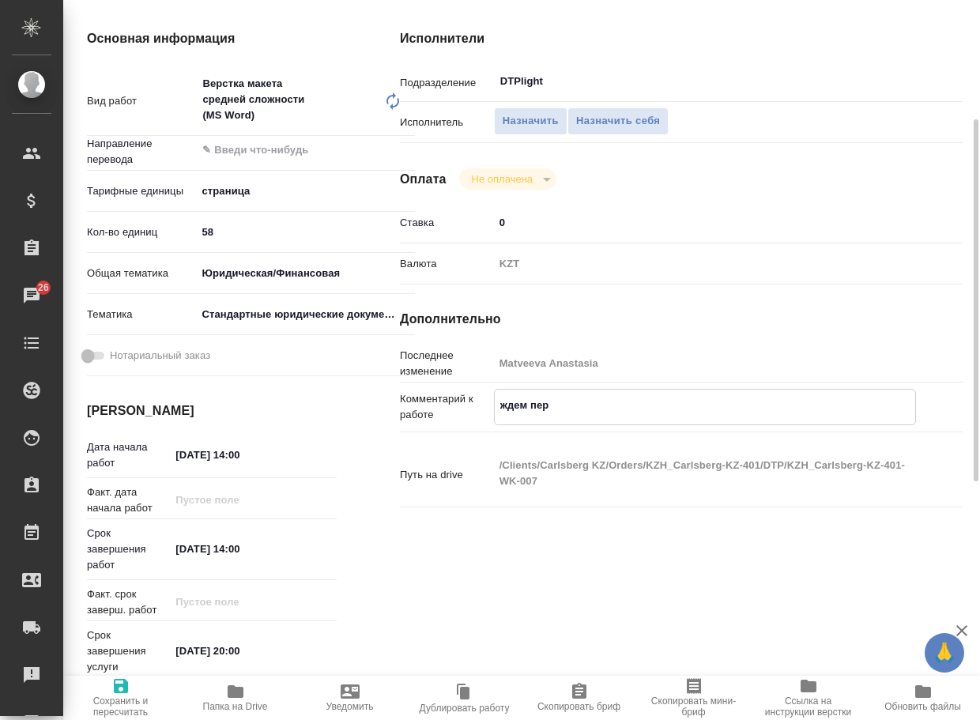
type textarea "x"
type textarea "ждем перев"
type textarea "x"
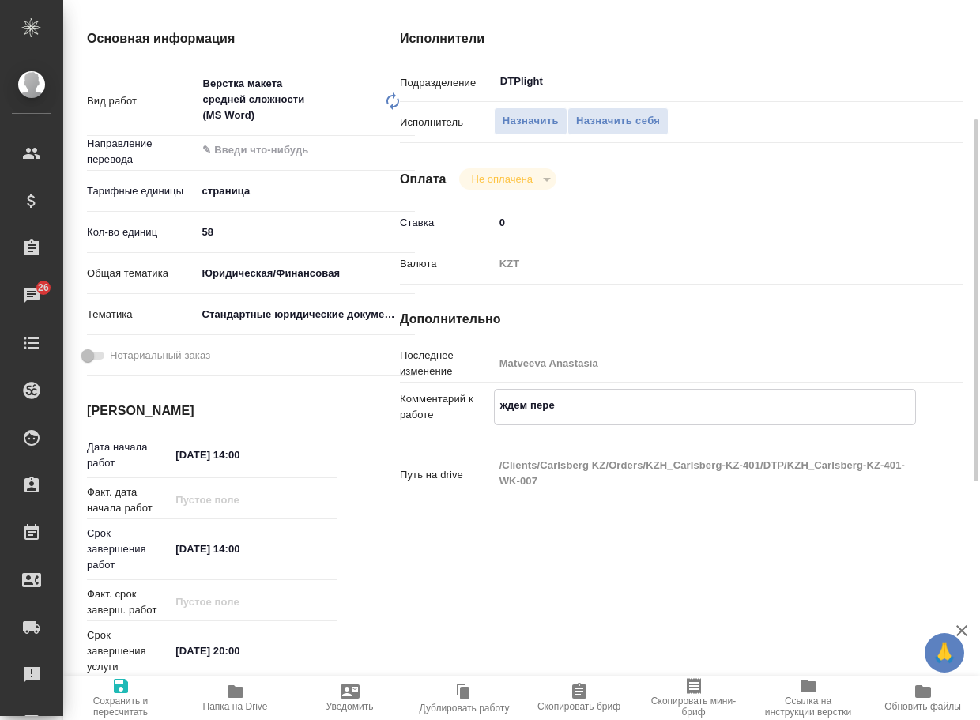
type textarea "x"
type textarea "ждем перево"
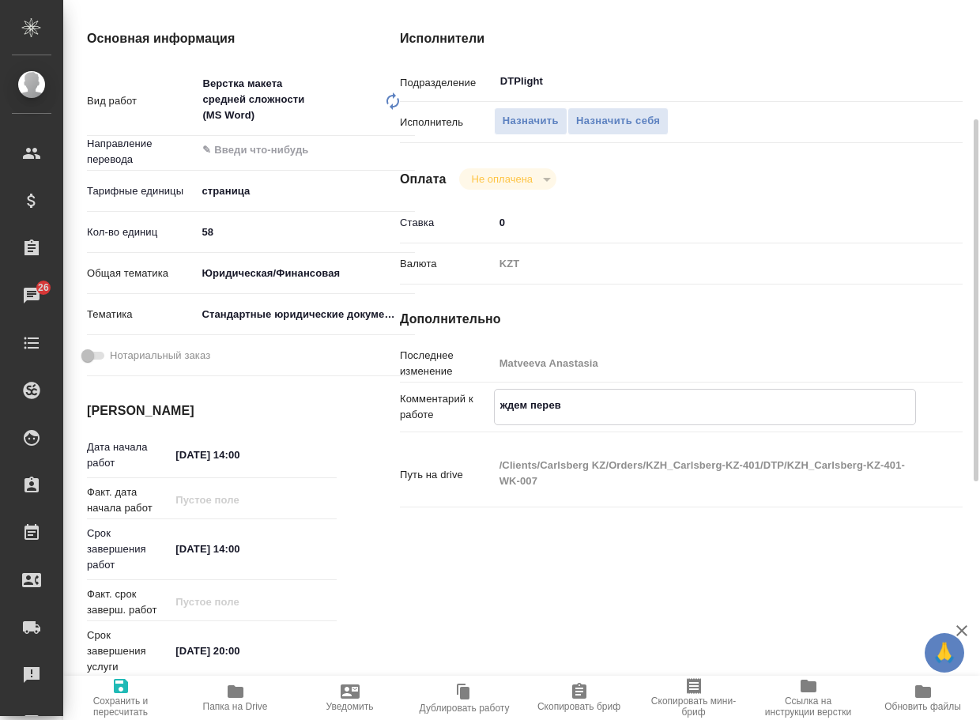
type textarea "x"
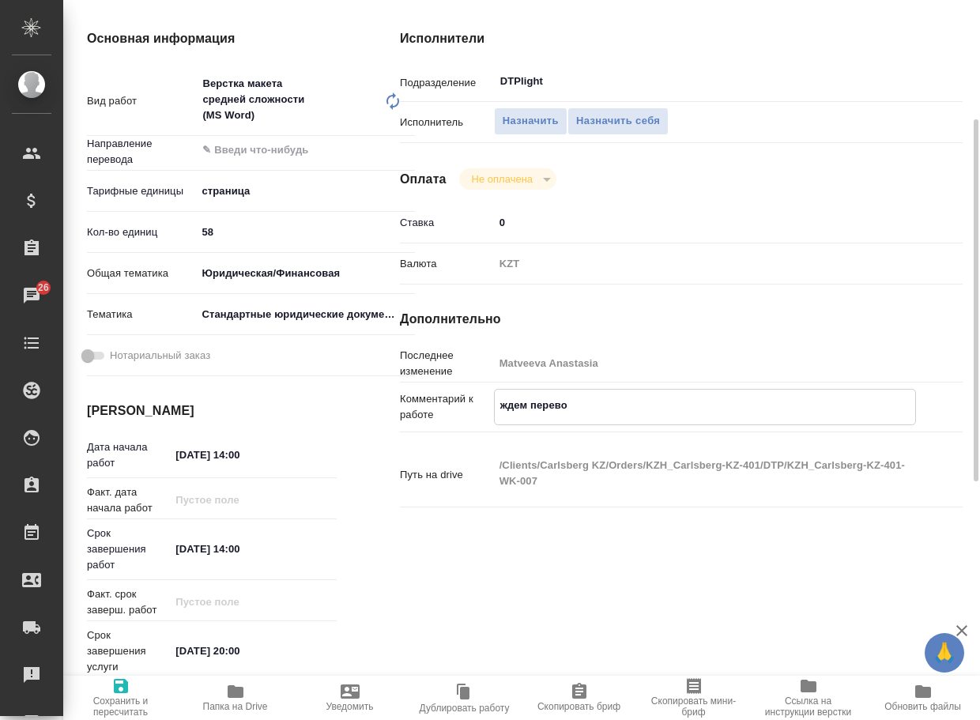
type textarea "ждем перевод"
type textarea "x"
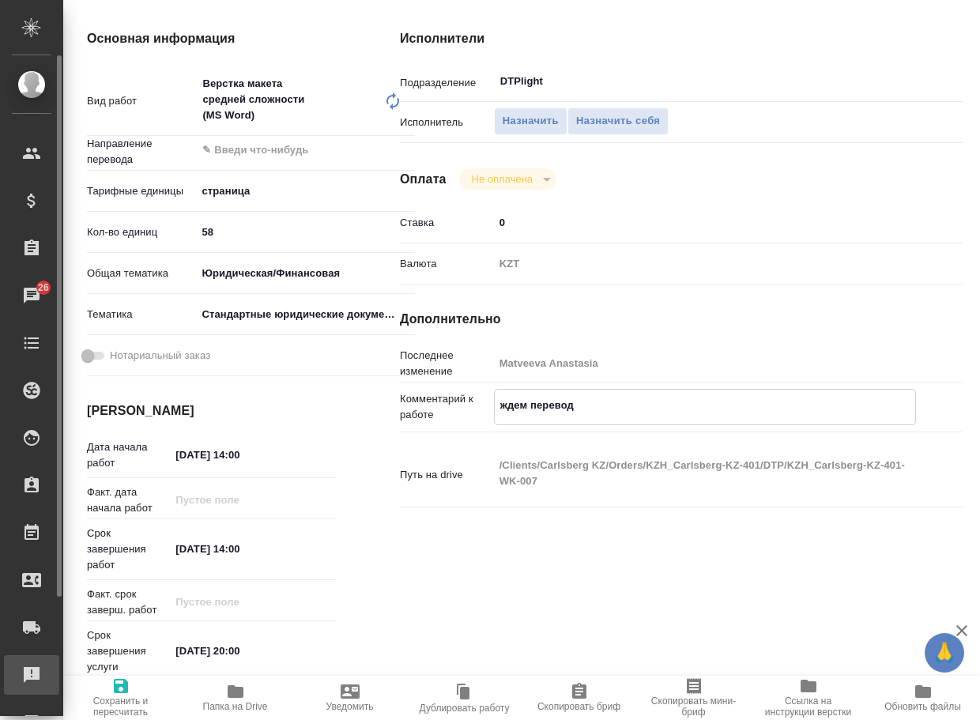
type textarea "x"
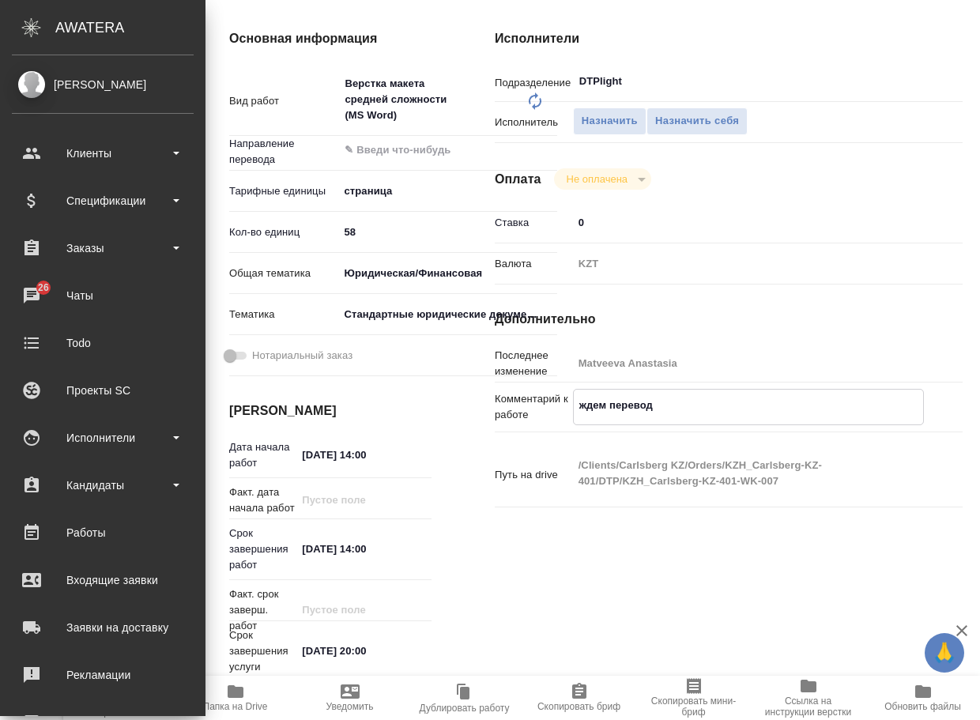
type textarea "x"
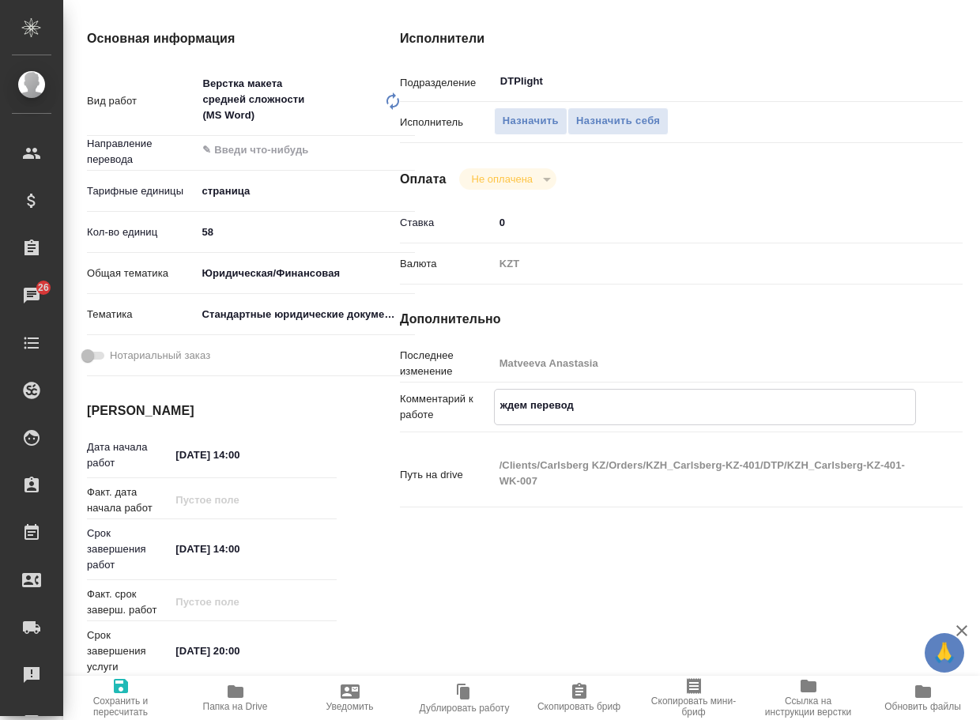
type textarea "ждем перевод"
type textarea "x"
click at [126, 697] on span "Сохранить и пересчитать" at bounding box center [121, 706] width 96 height 22
type textarea "x"
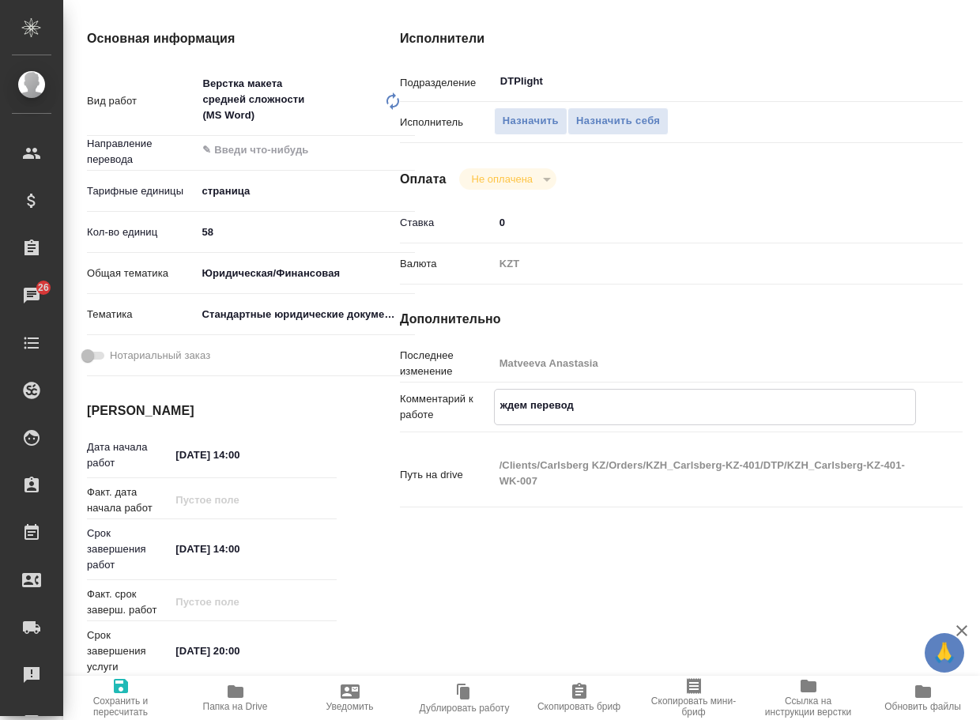
type textarea "x"
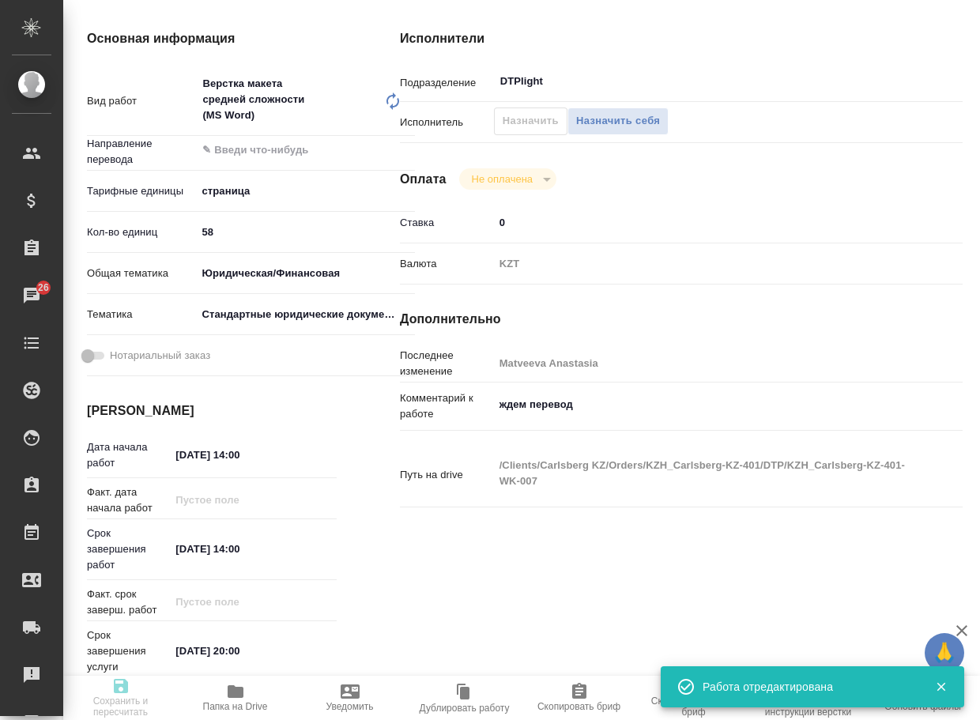
type textarea "x"
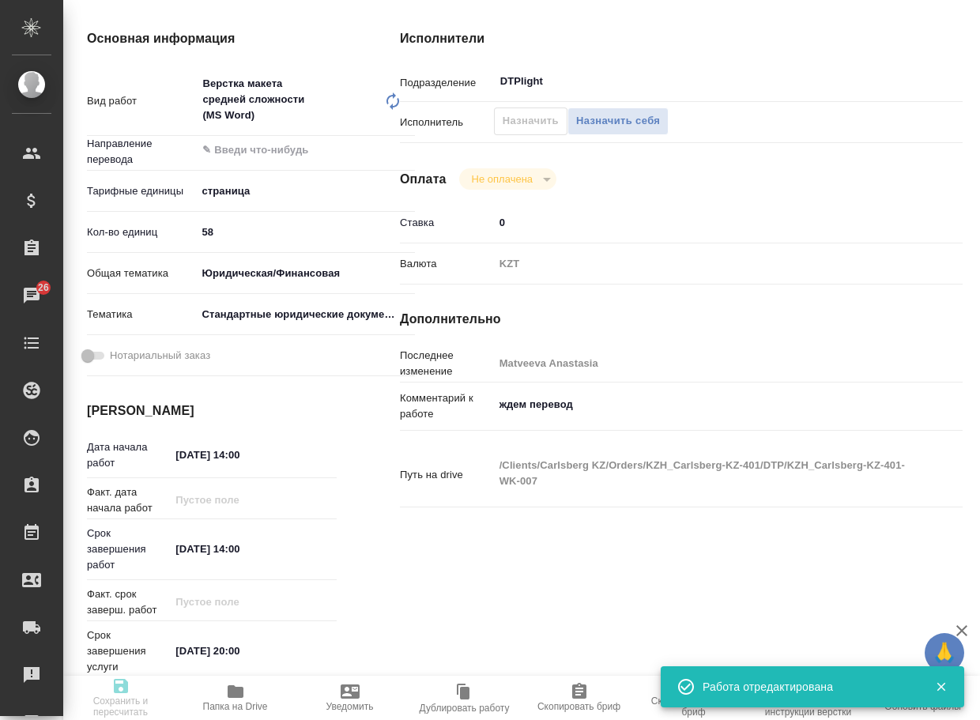
type input "recruiting"
type textarea "Верстка макета средней сложности (MS Word)"
type textarea "x"
type input "5a8b1489cc6b4906c91bfdb2"
type input "58"
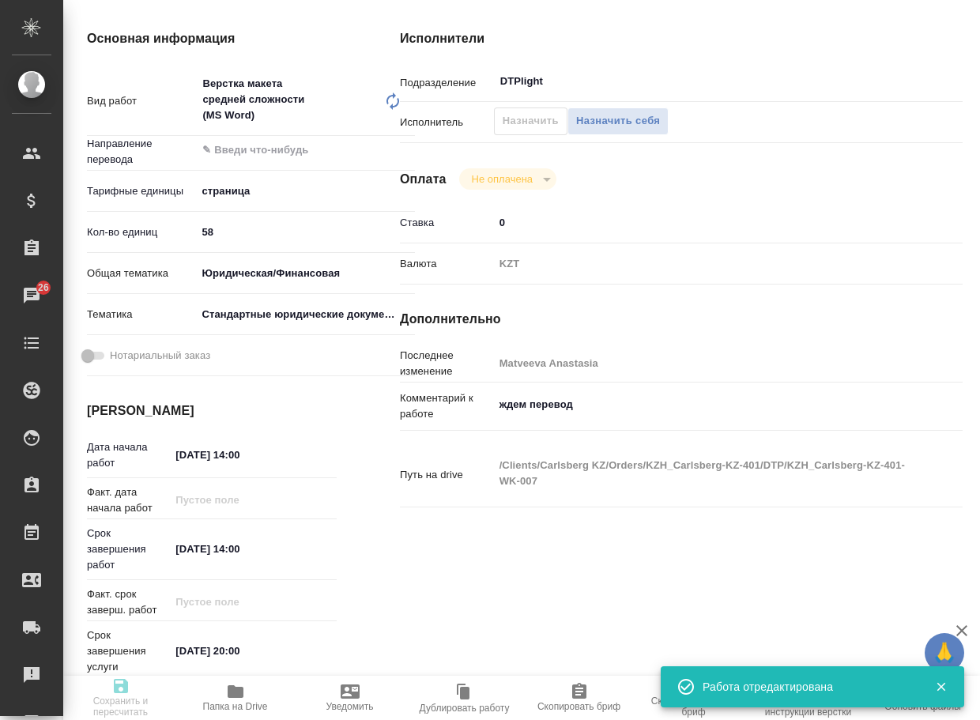
type input "yr-fn"
type input "5f647205b73bc97568ca66bf"
type input "14.08.2025 14:00"
type input "15.08.2025 14:00"
type input "15.08.2025 20:00"
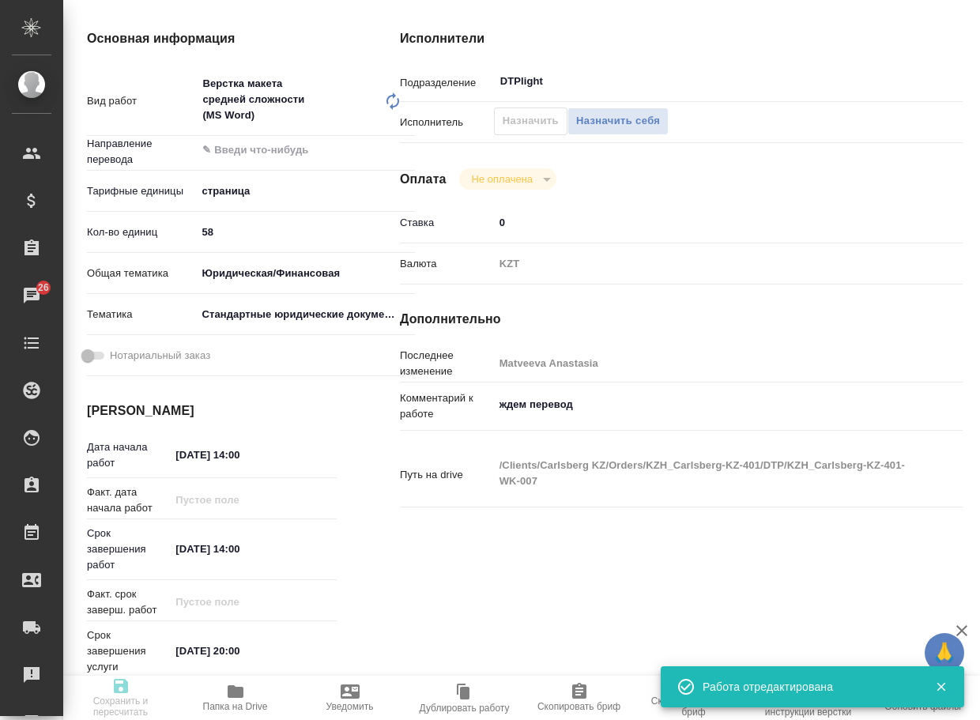
type input "DTPlight"
type input "notPayed"
type input "0"
type input "KZT"
type input "Matveeva Anastasia"
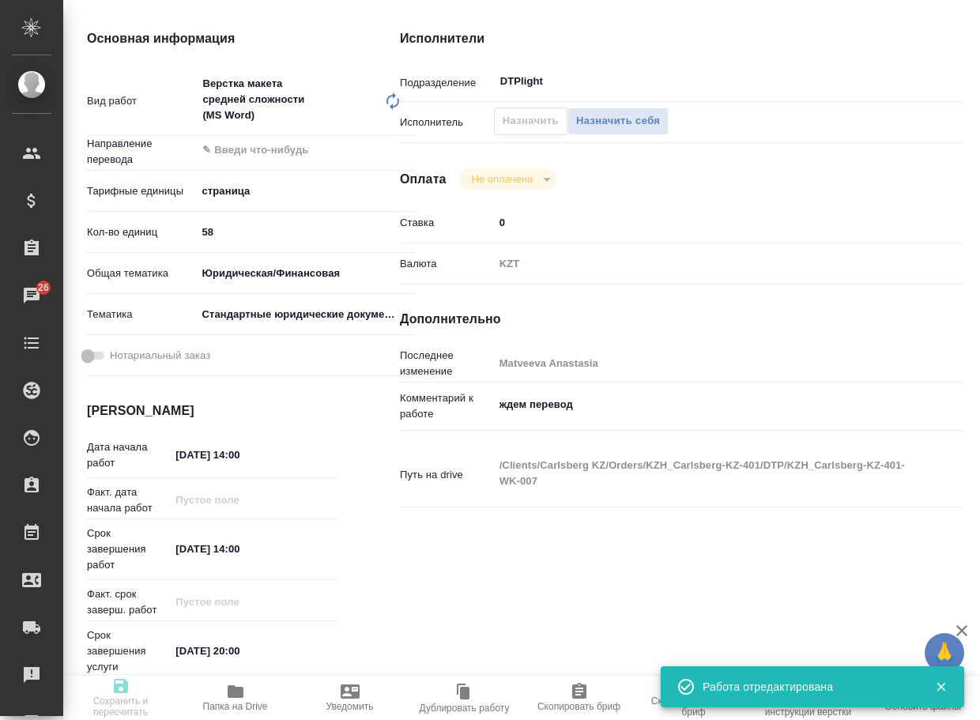
type textarea "ждем перевод"
type textarea "x"
type textarea "/Clients/Carlsberg KZ/Orders/KZH_Carlsberg-KZ-401/DTP/KZH_Carlsberg-KZ-401-WK-0…"
type textarea "x"
type input "KZH_Carlsberg-KZ-401"
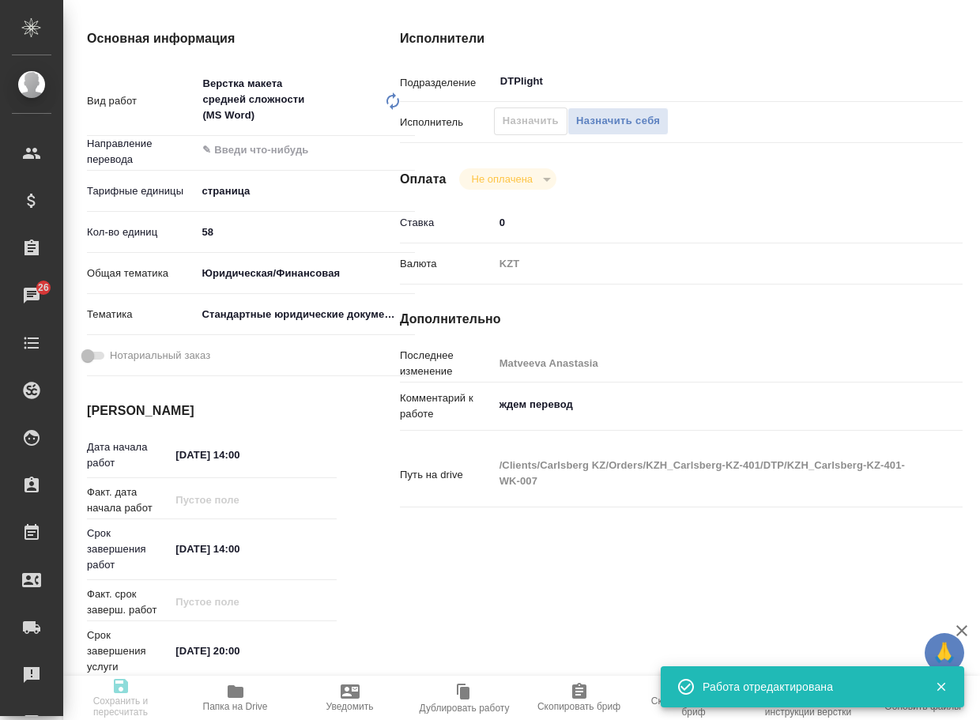
type input "Верстка макета средней сложности (MS Word)"
type input "Приемка разверстки, Верстка макета средней сложности (MS Word), Приемка подверс…"
type input "[PERSON_NAME]"
type input "/Clients/Carlsberg KZ/Orders/KZH_Carlsberg-KZ-401"
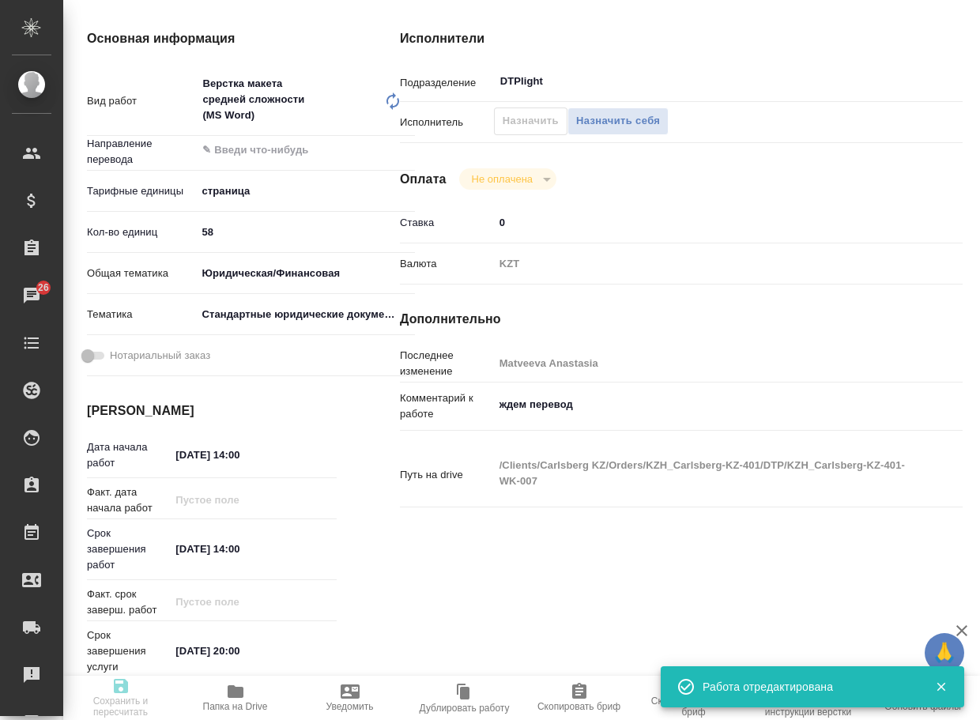
type textarea "x"
type textarea "перевод с английского на русский."
type textarea "x"
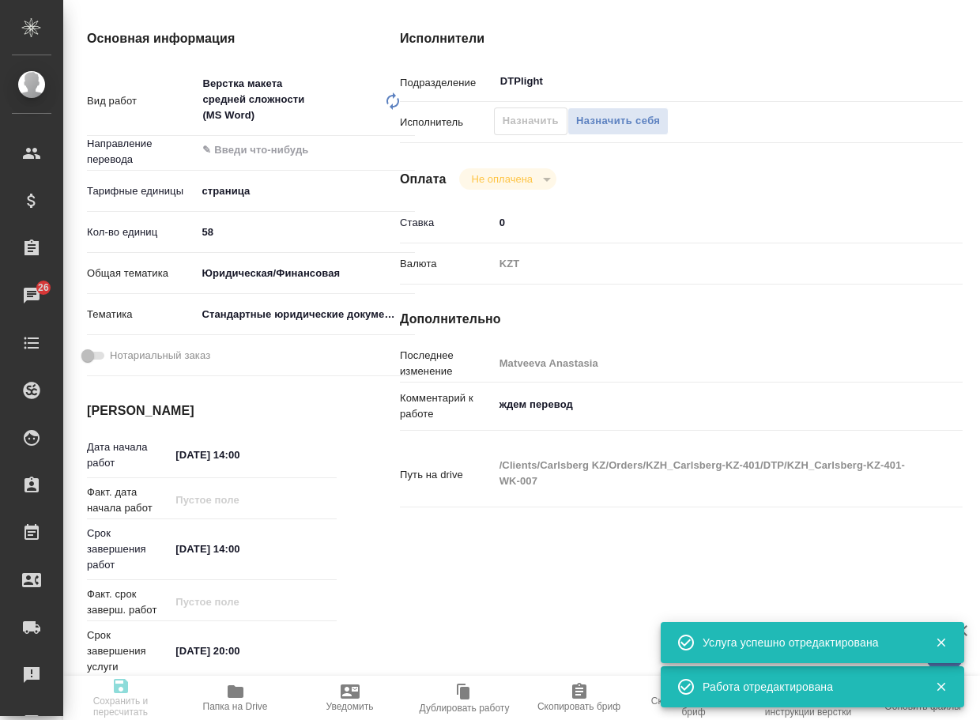
type textarea "x"
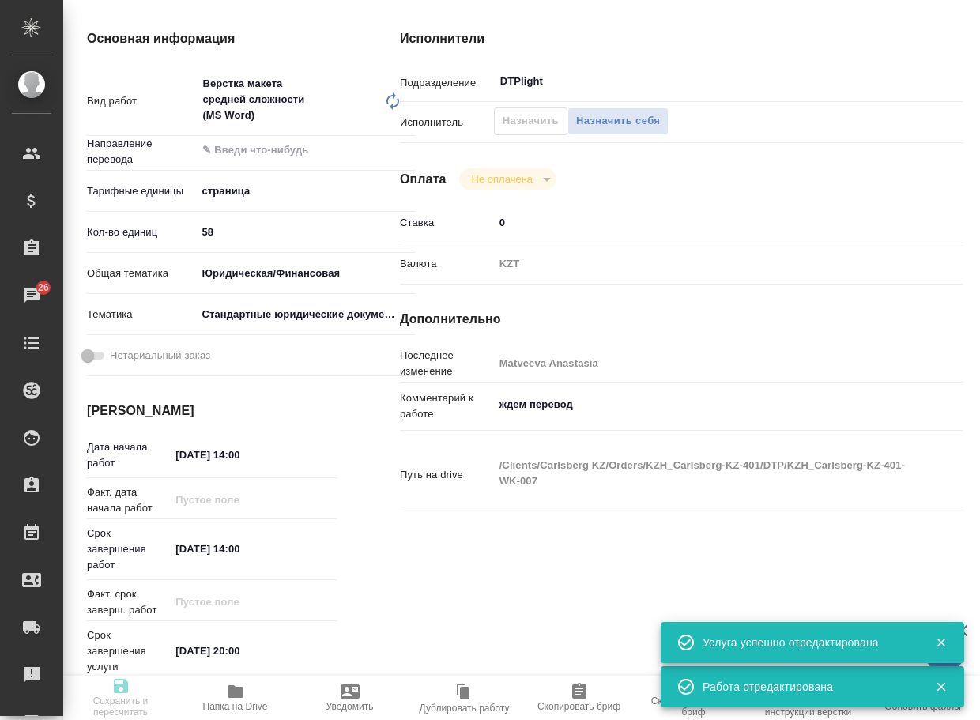
type textarea "x"
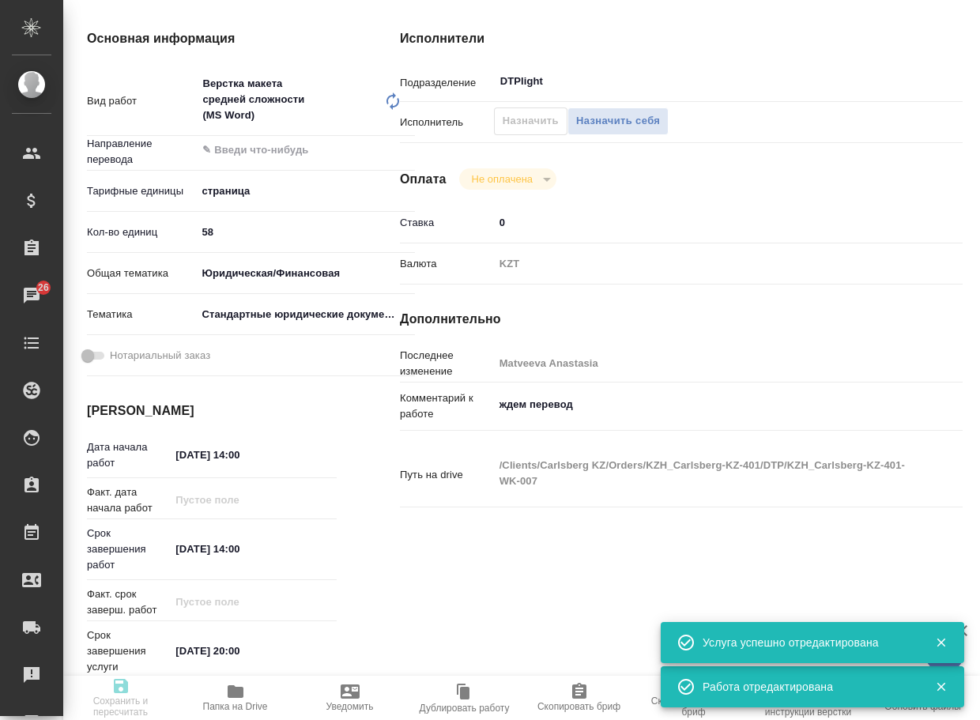
type textarea "x"
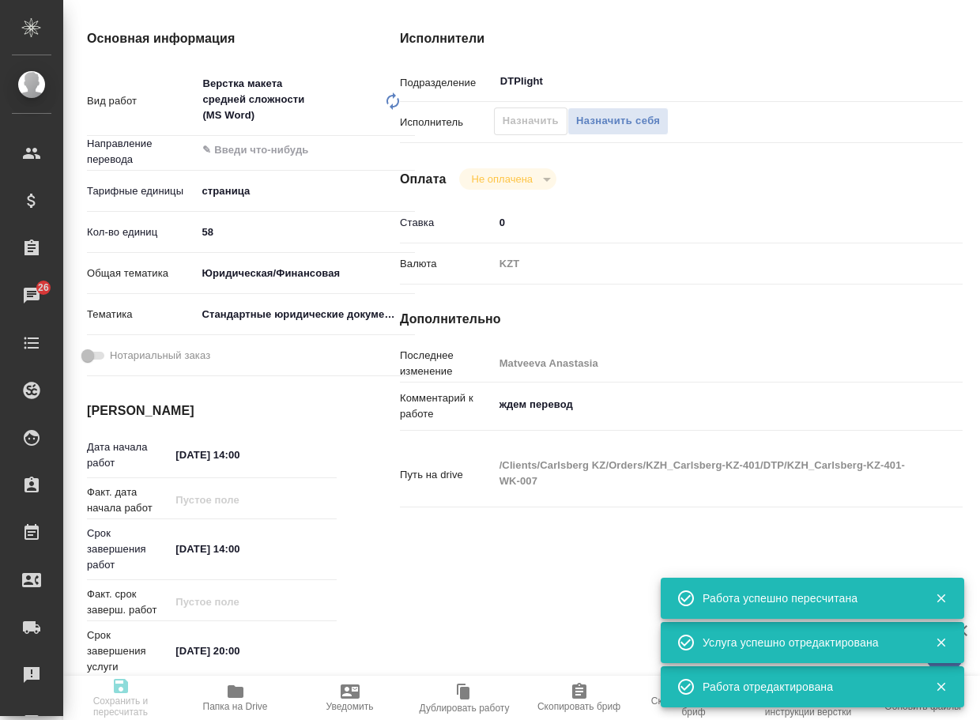
scroll to position [0, 0]
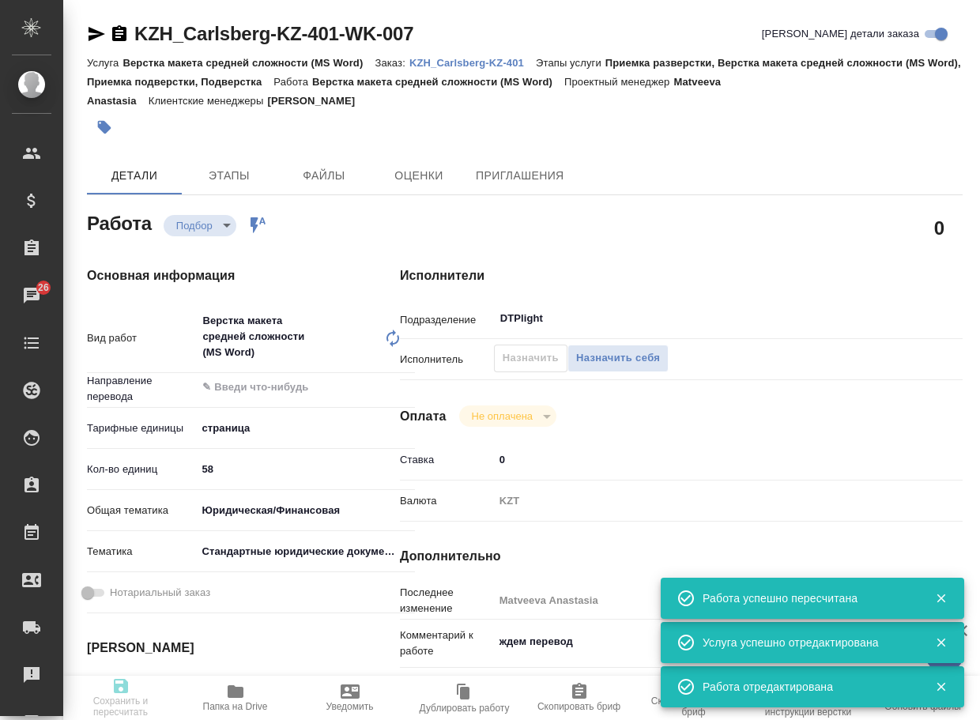
type input "recruiting"
type textarea "Верстка макета средней сложности (MS Word)"
type textarea "x"
type input "5a8b1489cc6b4906c91bfdb2"
type input "58"
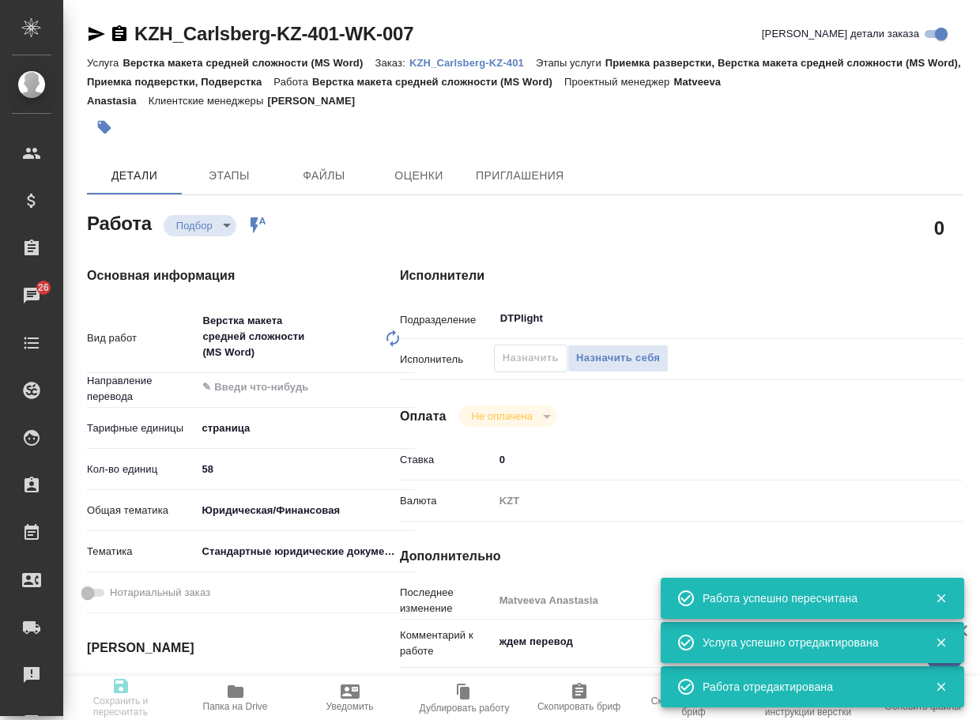
type input "yr-fn"
type input "5f647205b73bc97568ca66bf"
type input "14.08.2025 14:00"
type input "15.08.2025 14:00"
type input "15.08.2025 20:00"
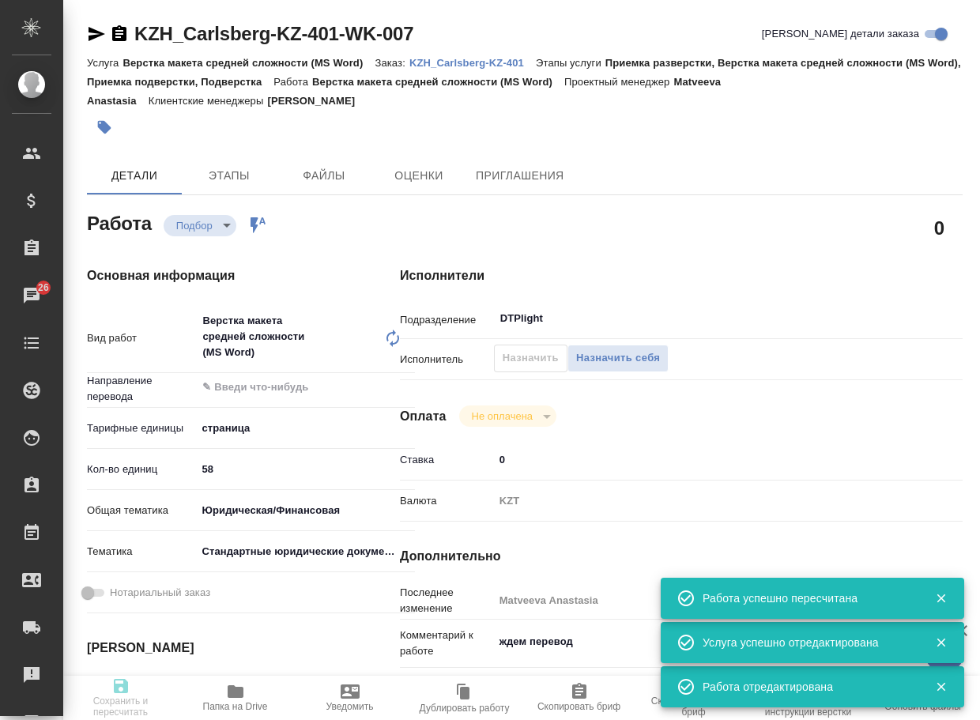
type input "DTPlight"
type input "notPayed"
type input "0"
type input "KZT"
type input "Matveeva Anastasia"
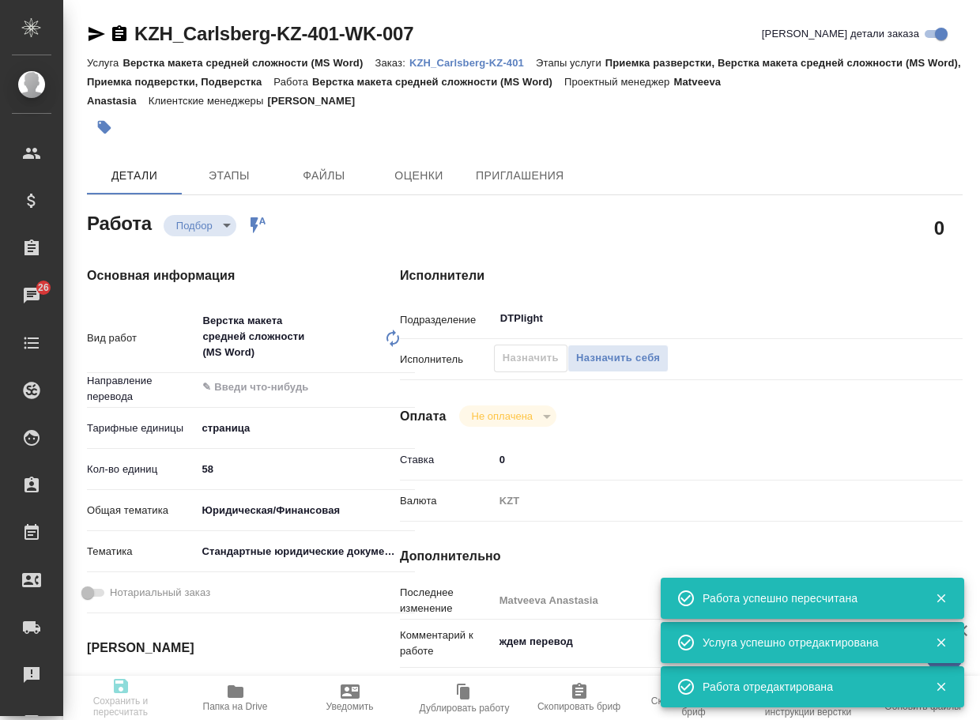
type textarea "ждем перевод"
type textarea "x"
type textarea "/Clients/Carlsberg KZ/Orders/KZH_Carlsberg-KZ-401/DTP/KZH_Carlsberg-KZ-401-WK-0…"
type textarea "x"
type input "KZH_Carlsberg-KZ-401"
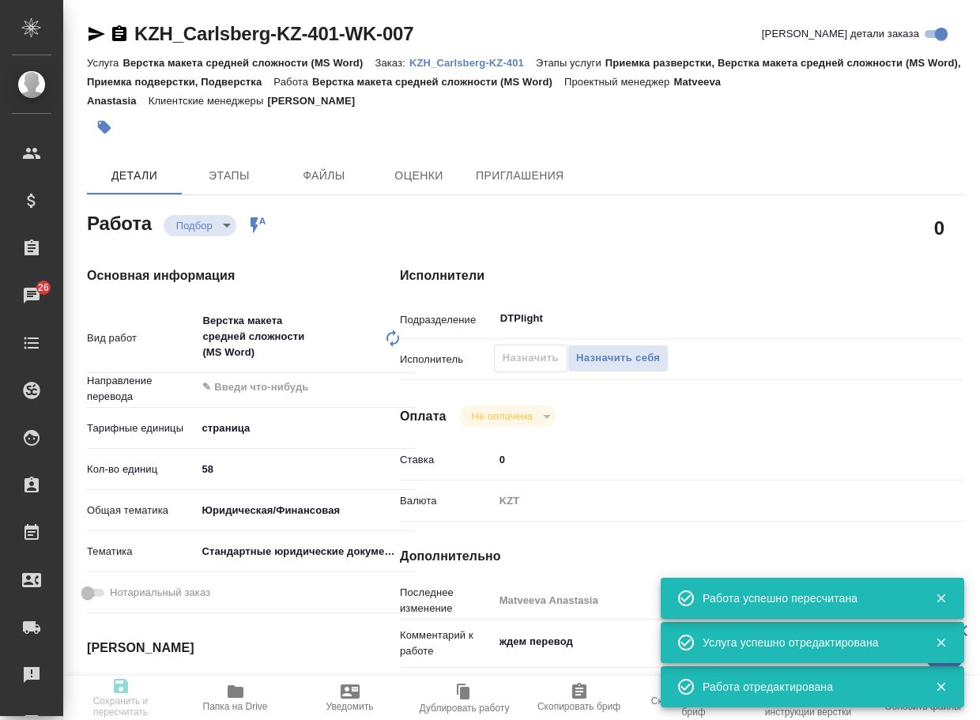
type input "Верстка макета средней сложности (MS Word)"
type input "Приемка разверстки, Верстка макета средней сложности (MS Word), Приемка подверс…"
type input "[PERSON_NAME]"
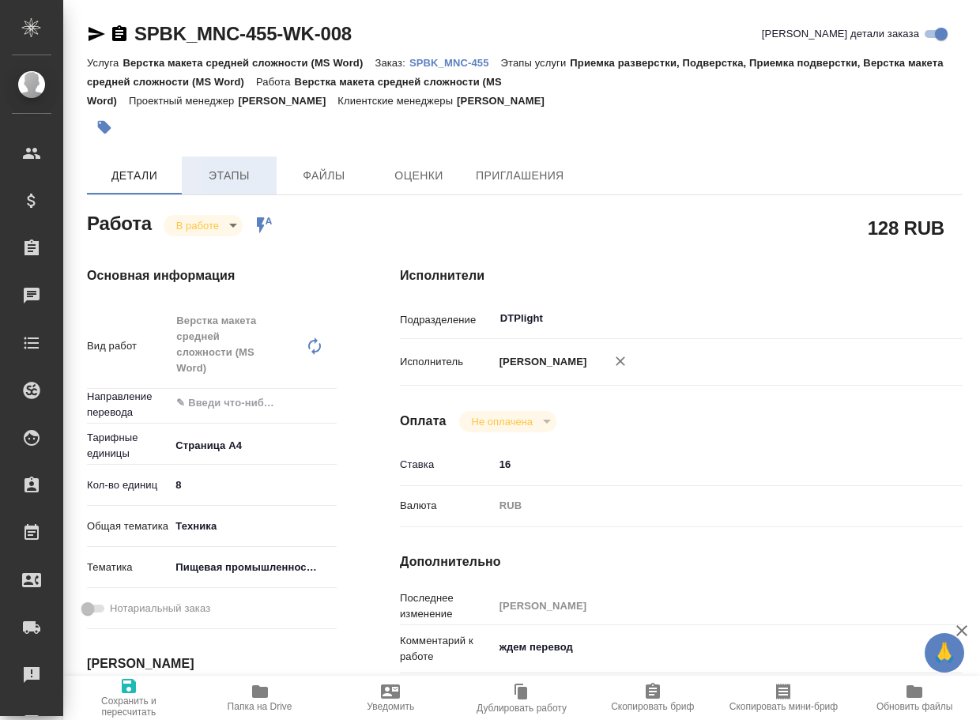
type textarea "x"
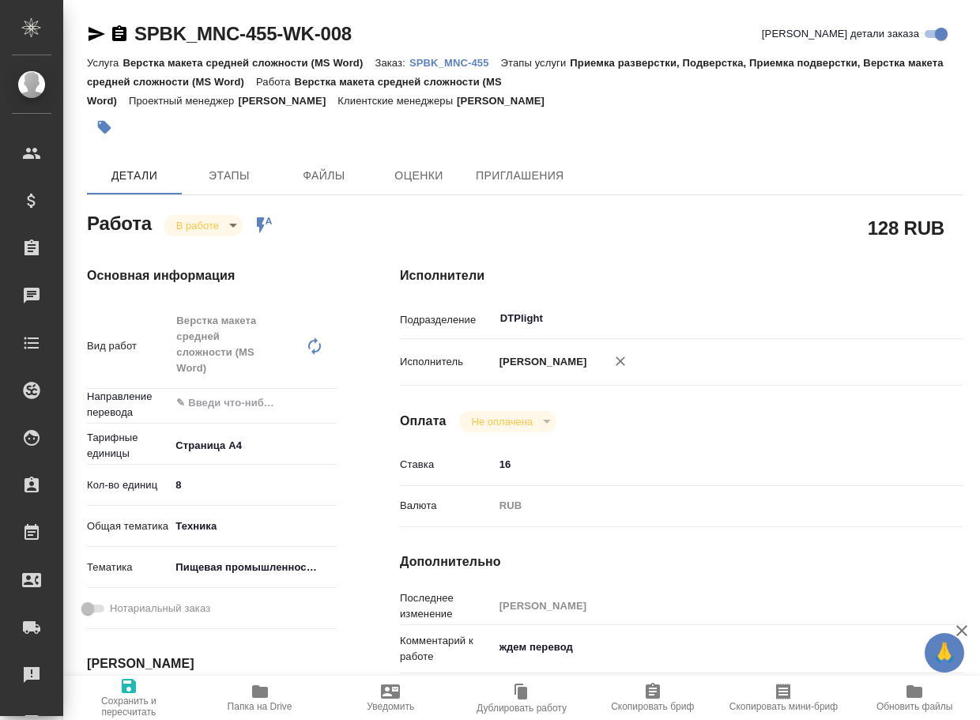
type textarea "x"
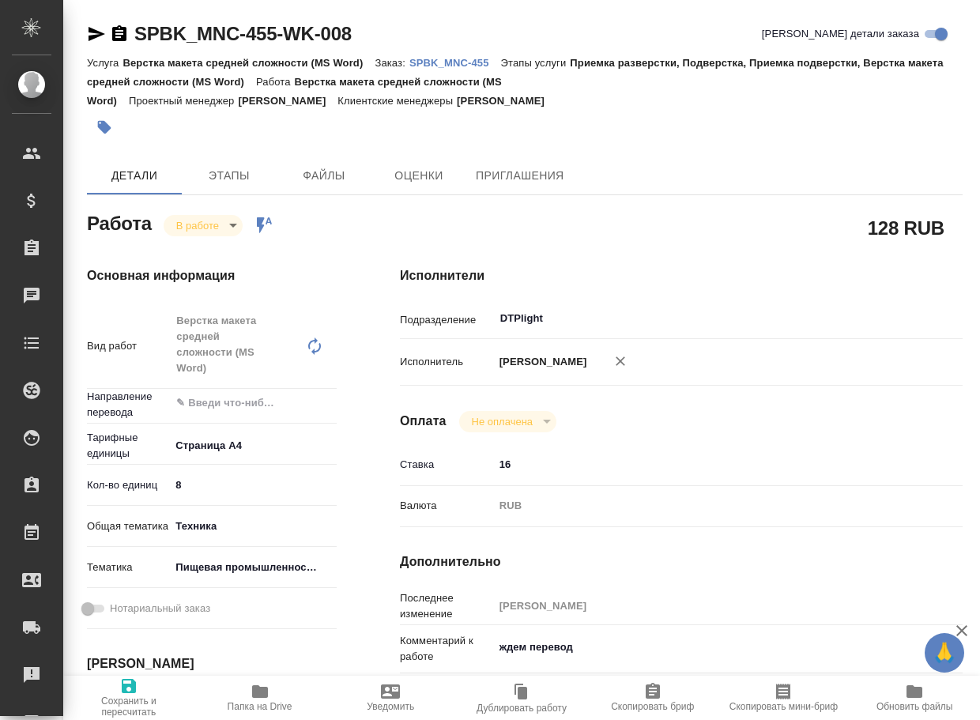
type textarea "x"
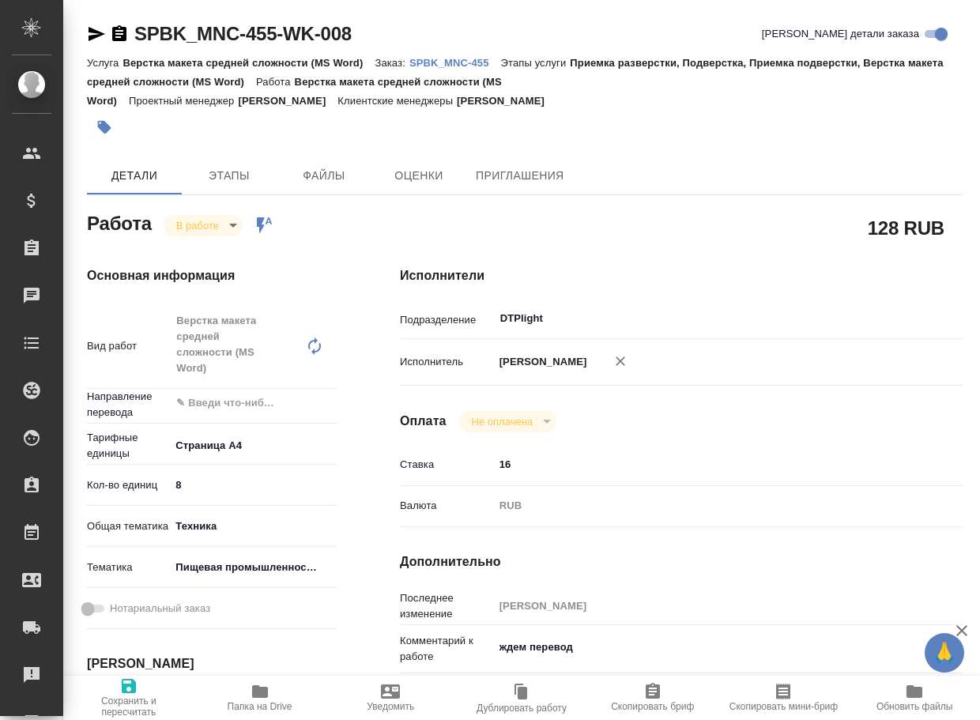
click at [213, 221] on body "🙏 .cls-1 fill:#fff; AWATERA Arsenyeva [PERSON_NAME] Спецификации Заказы Чаты To…" at bounding box center [490, 360] width 980 height 720
type textarea "x"
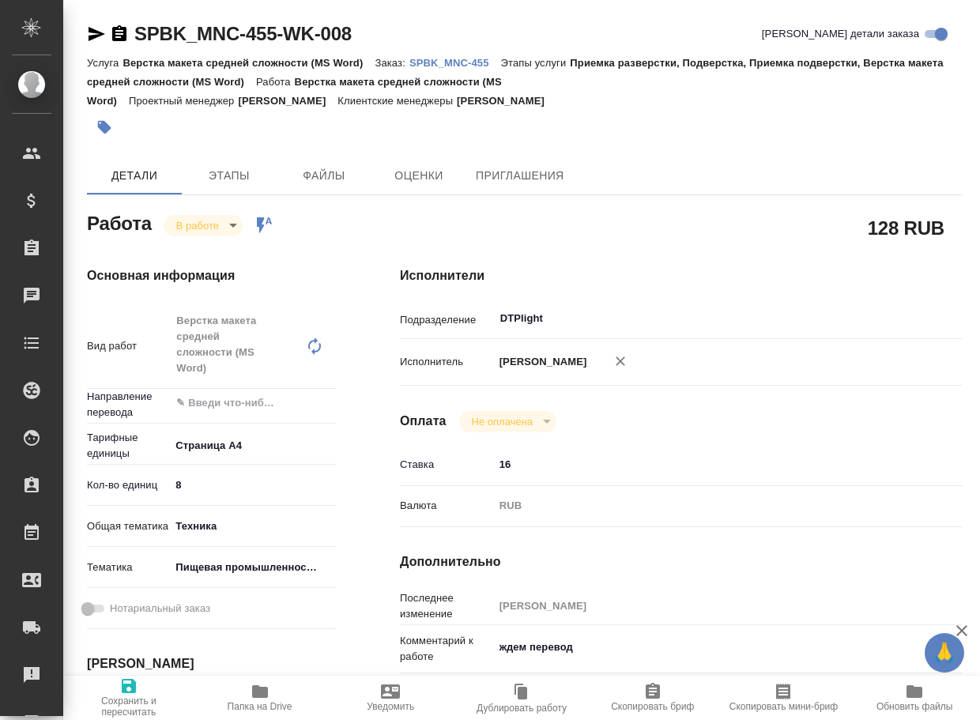
type textarea "x"
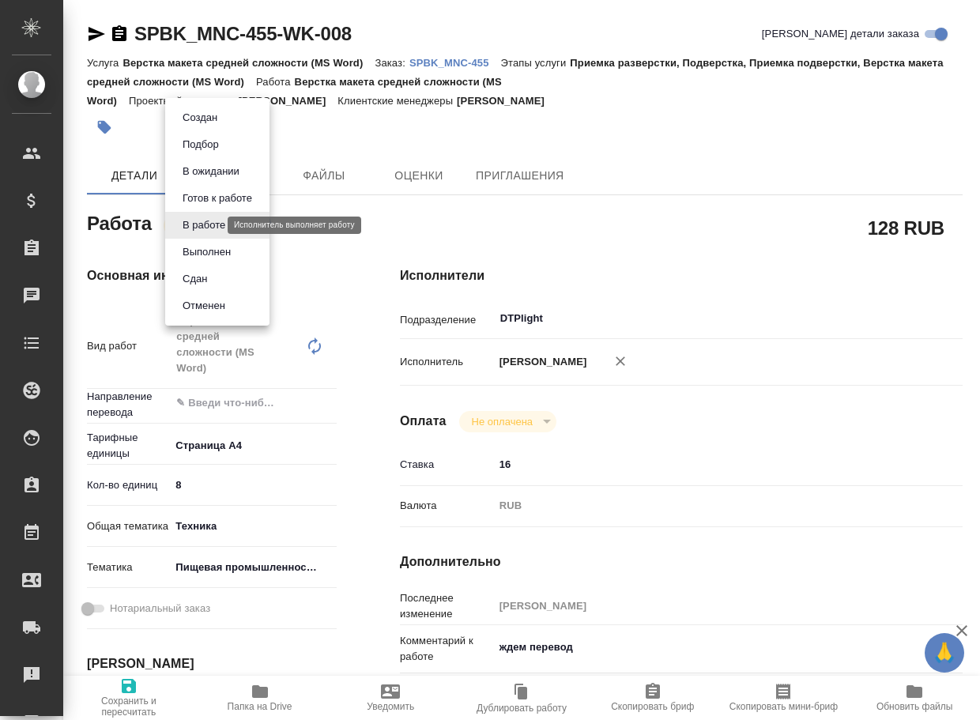
type textarea "x"
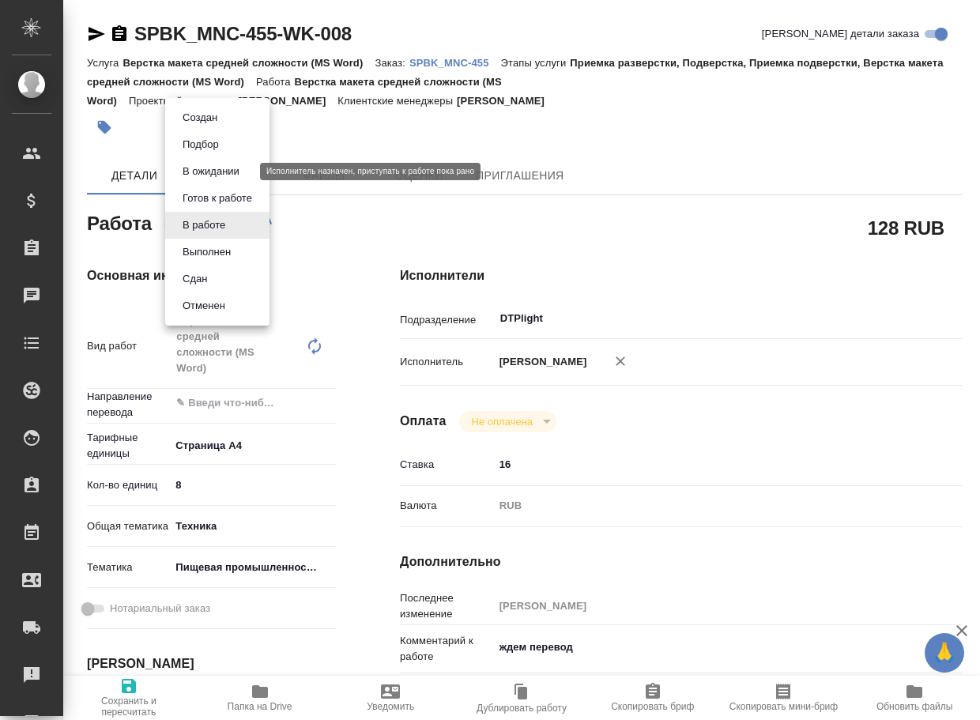
type textarea "x"
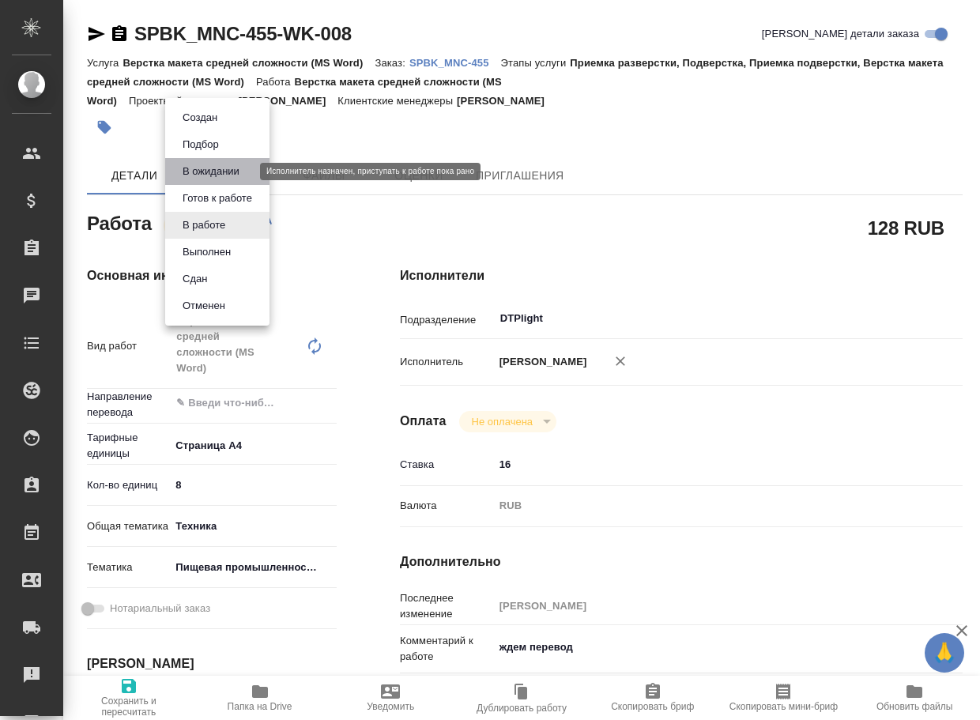
click at [222, 172] on button "В ожидании" at bounding box center [211, 171] width 66 height 17
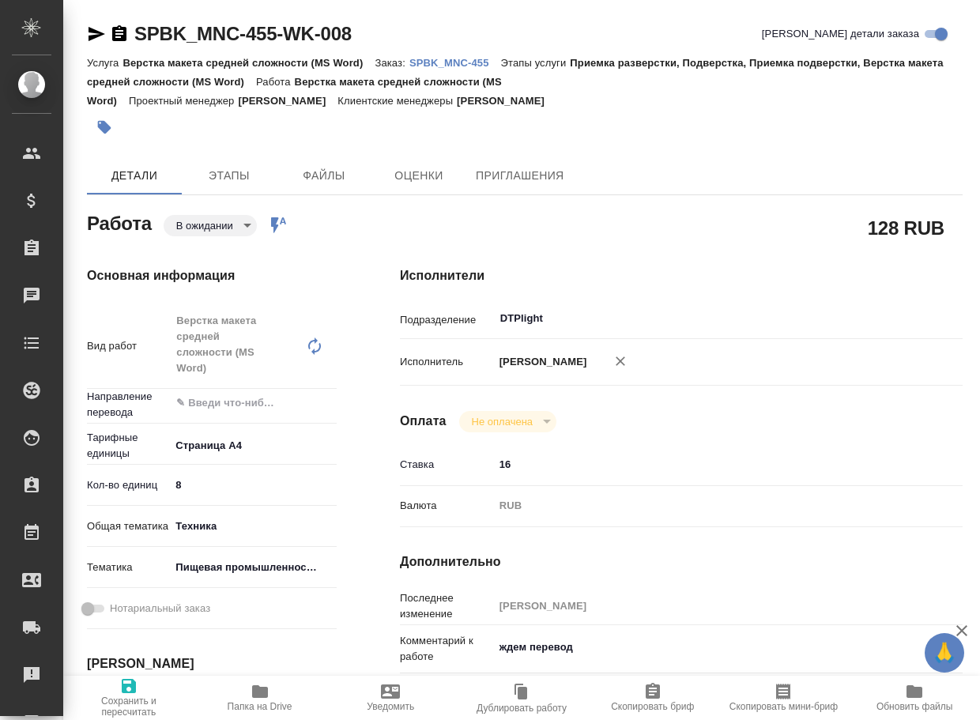
type textarea "x"
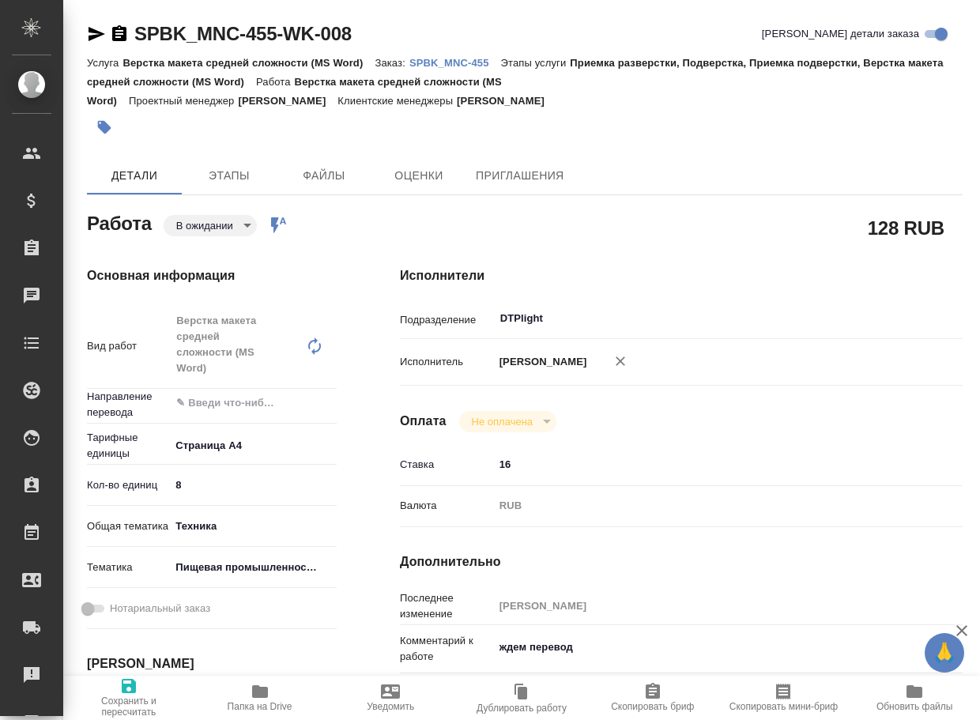
type textarea "x"
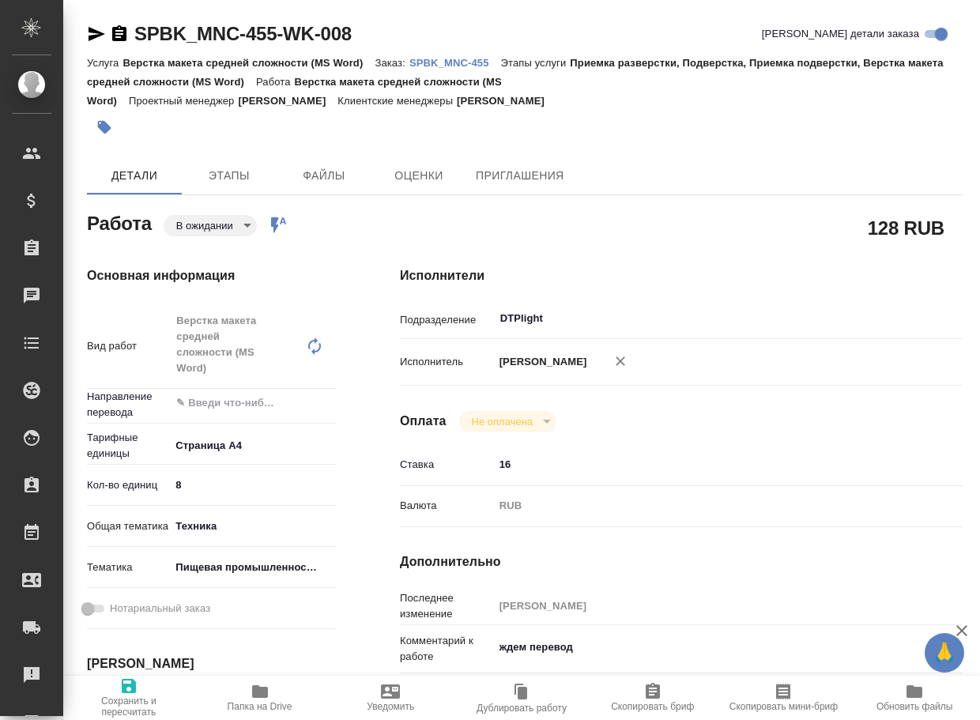
type textarea "x"
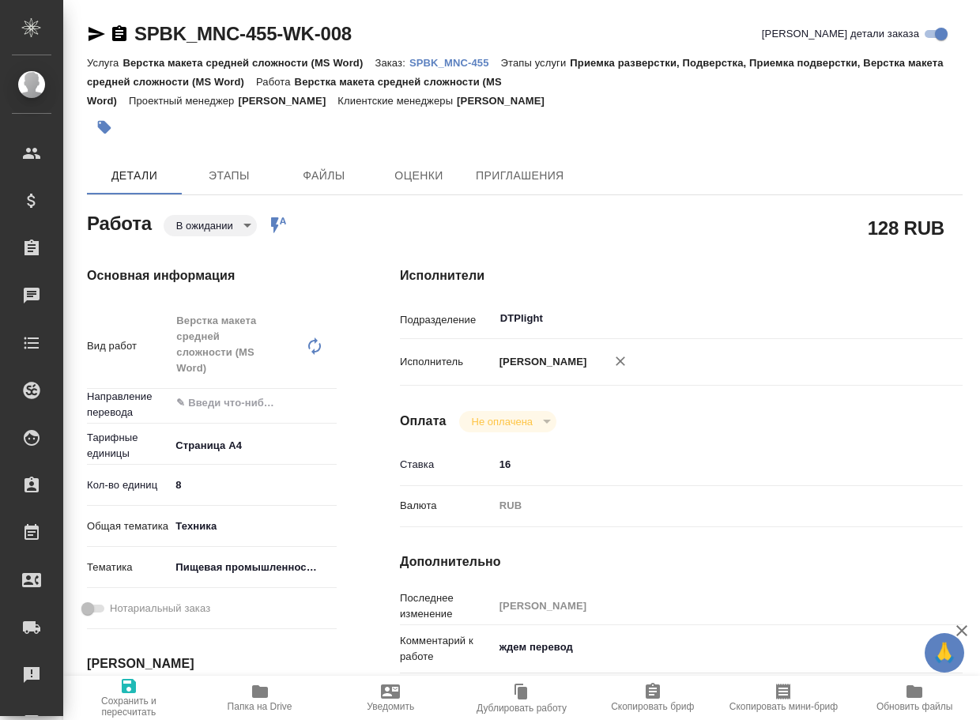
type textarea "x"
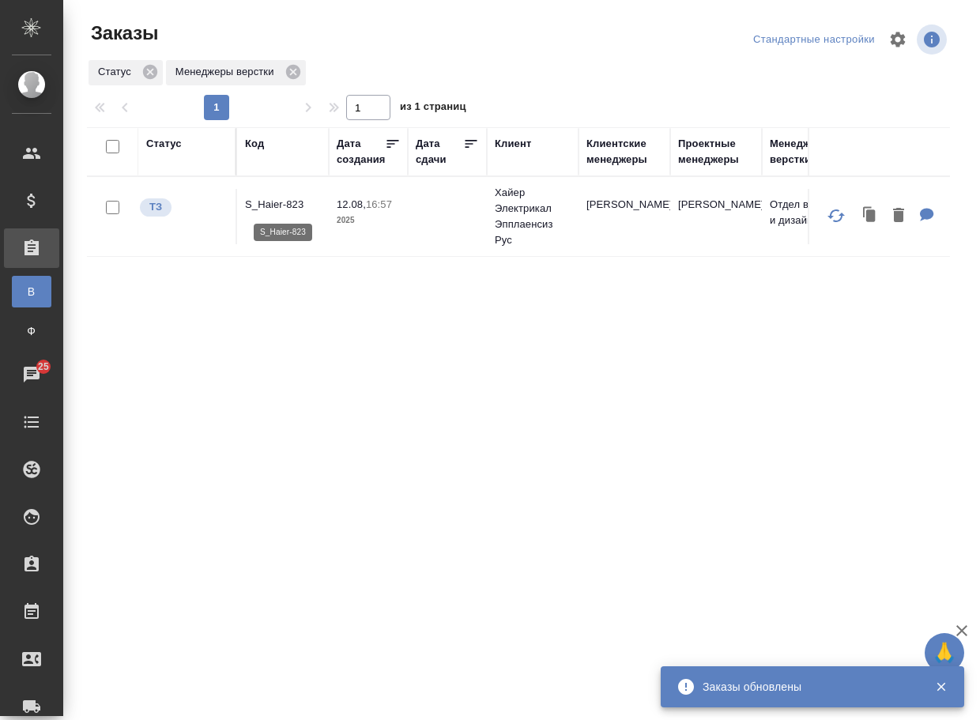
click at [273, 198] on p "S_Haier-823" at bounding box center [283, 205] width 76 height 16
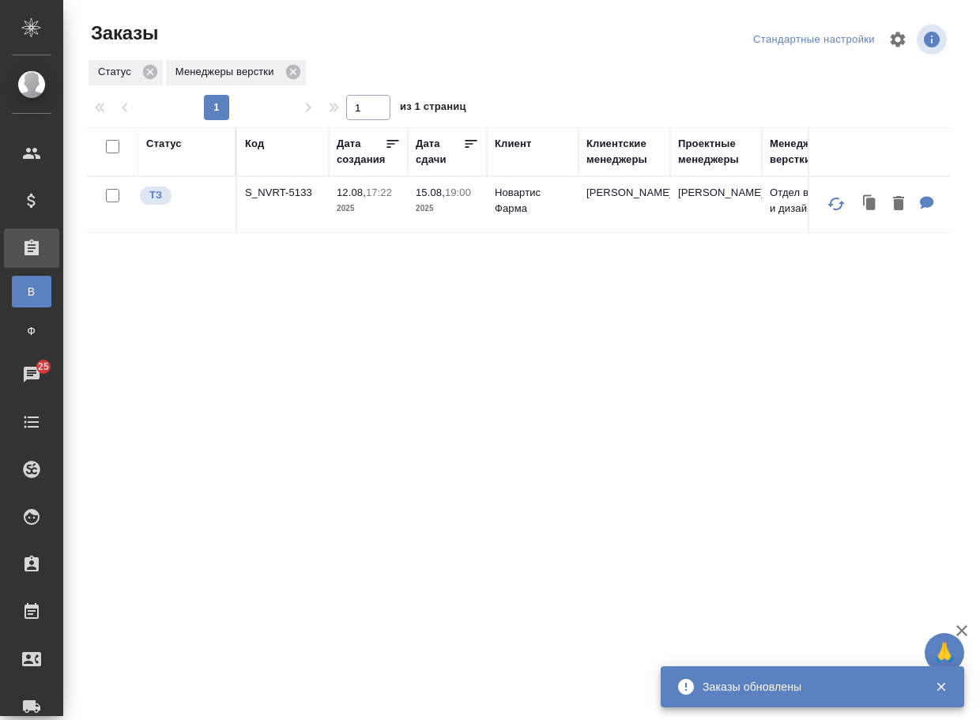
click at [281, 194] on p "S_NVRT-5133" at bounding box center [283, 193] width 76 height 16
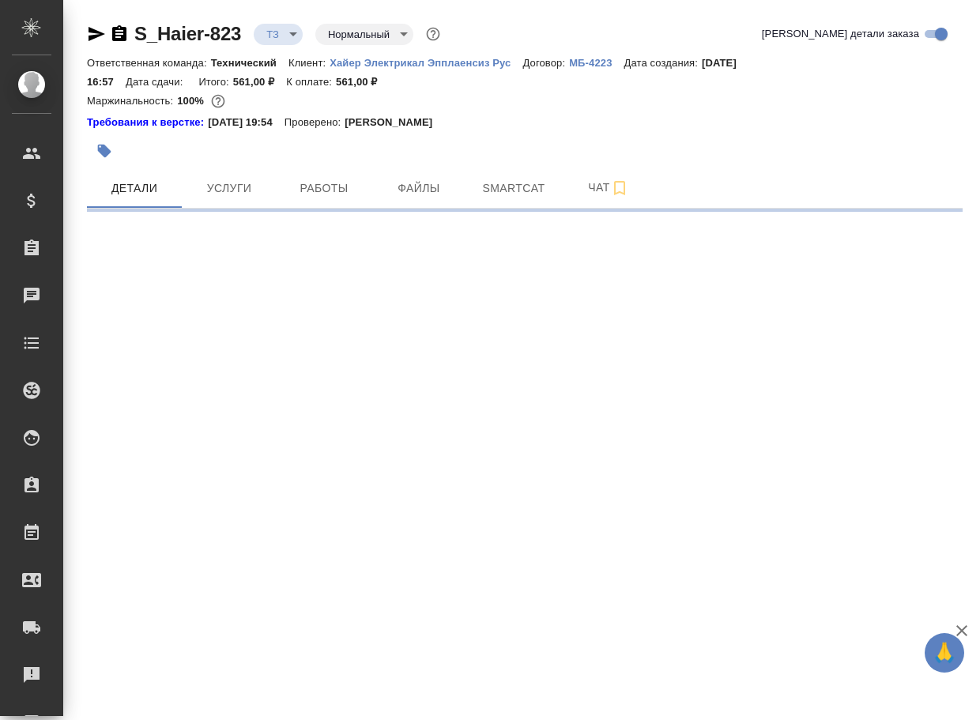
select select "RU"
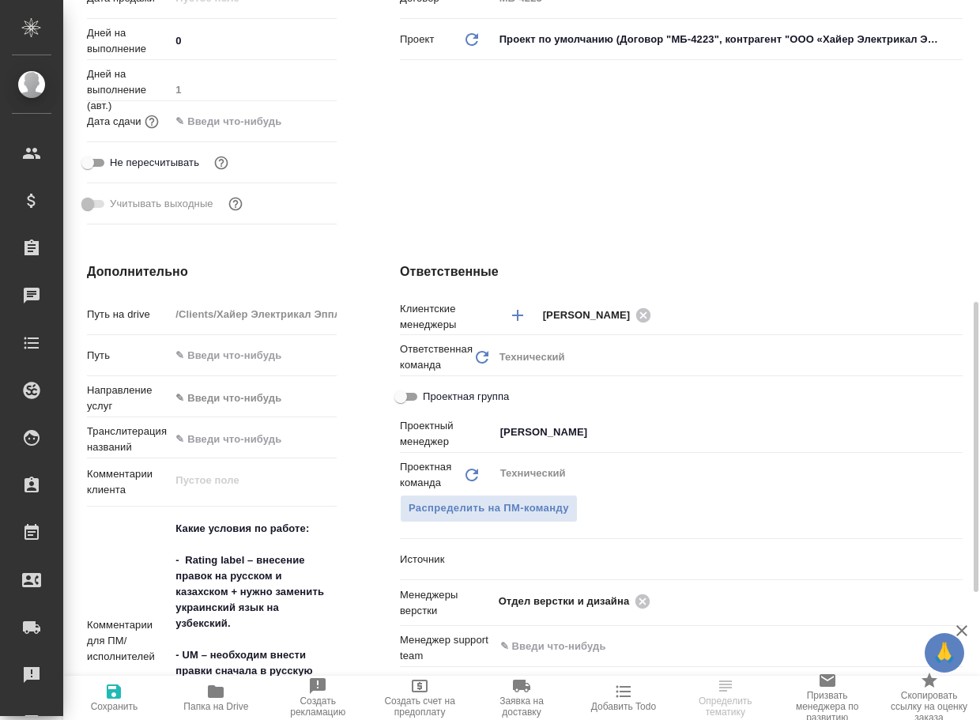
scroll to position [553, 0]
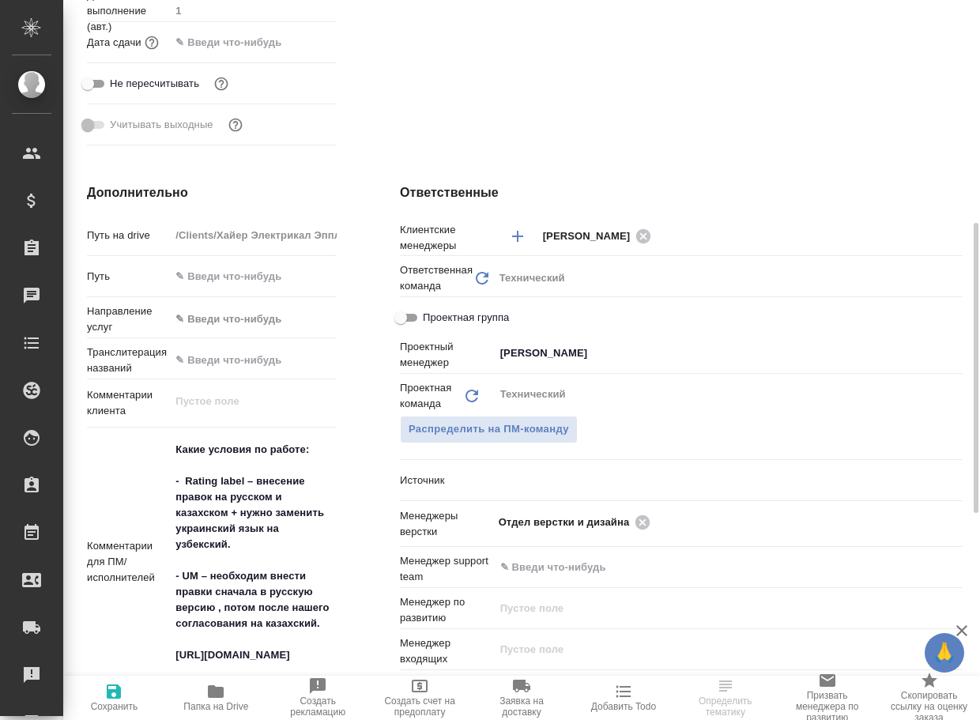
type textarea "x"
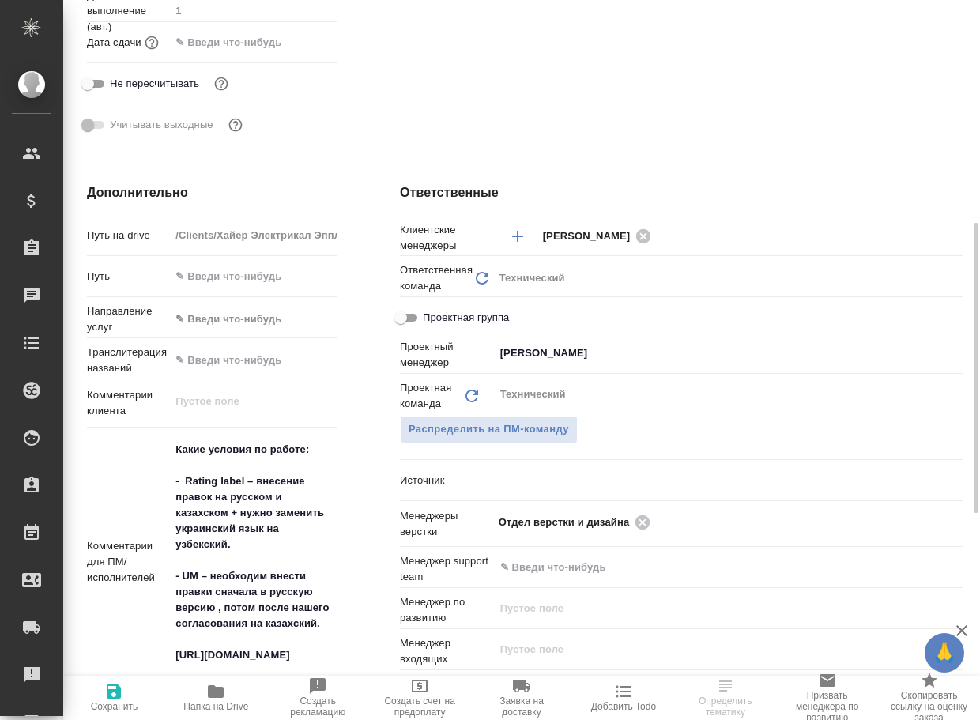
type textarea "x"
click at [645, 522] on icon at bounding box center [642, 522] width 17 height 17
type textarea "x"
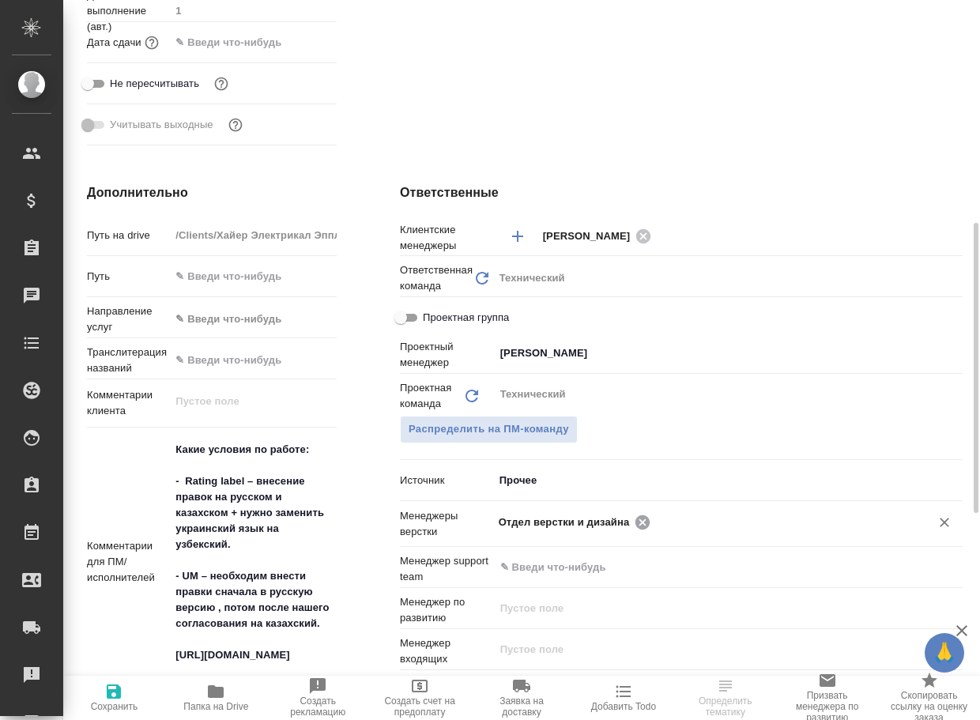
click at [655, 522] on input "text" at bounding box center [780, 521] width 250 height 19
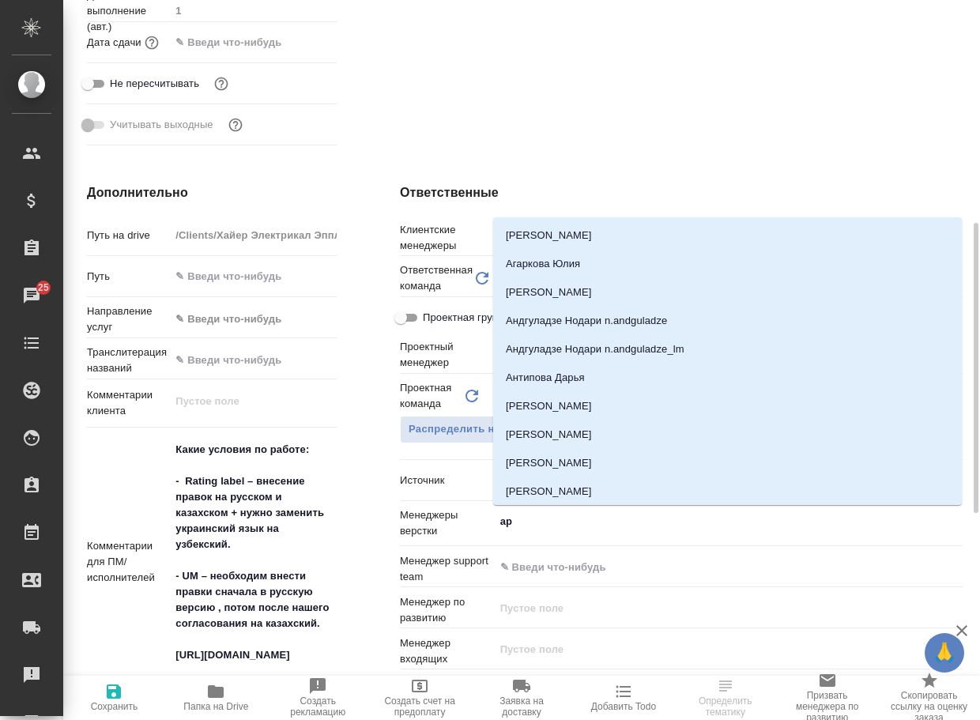
type input "арс"
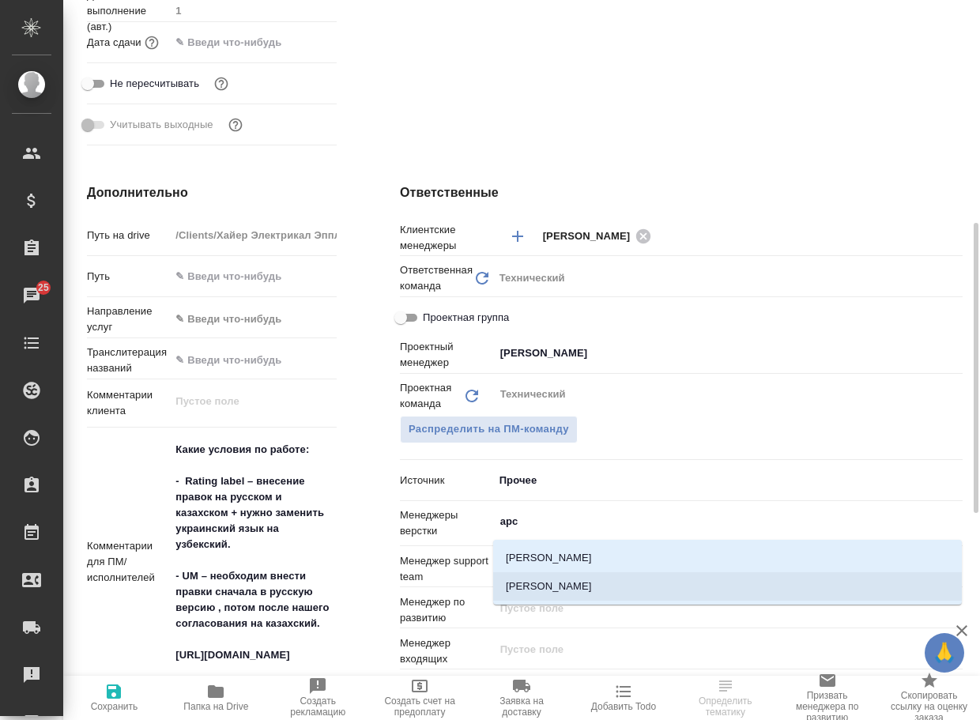
click at [590, 582] on li "[PERSON_NAME]" at bounding box center [727, 586] width 469 height 28
type textarea "x"
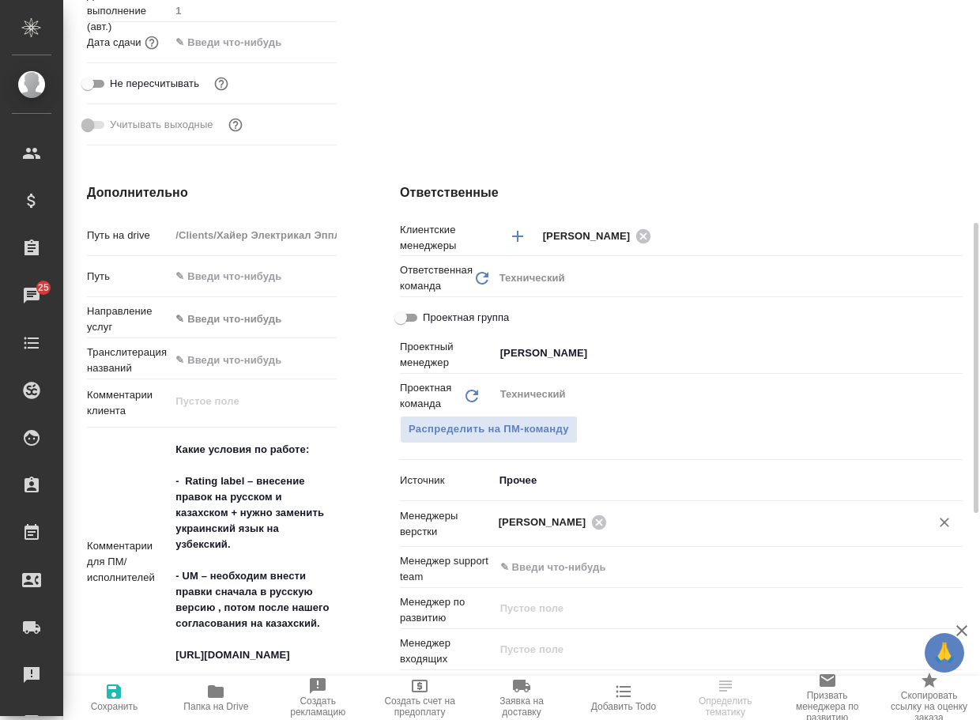
click at [111, 704] on span "Сохранить" at bounding box center [114, 706] width 47 height 11
type textarea "x"
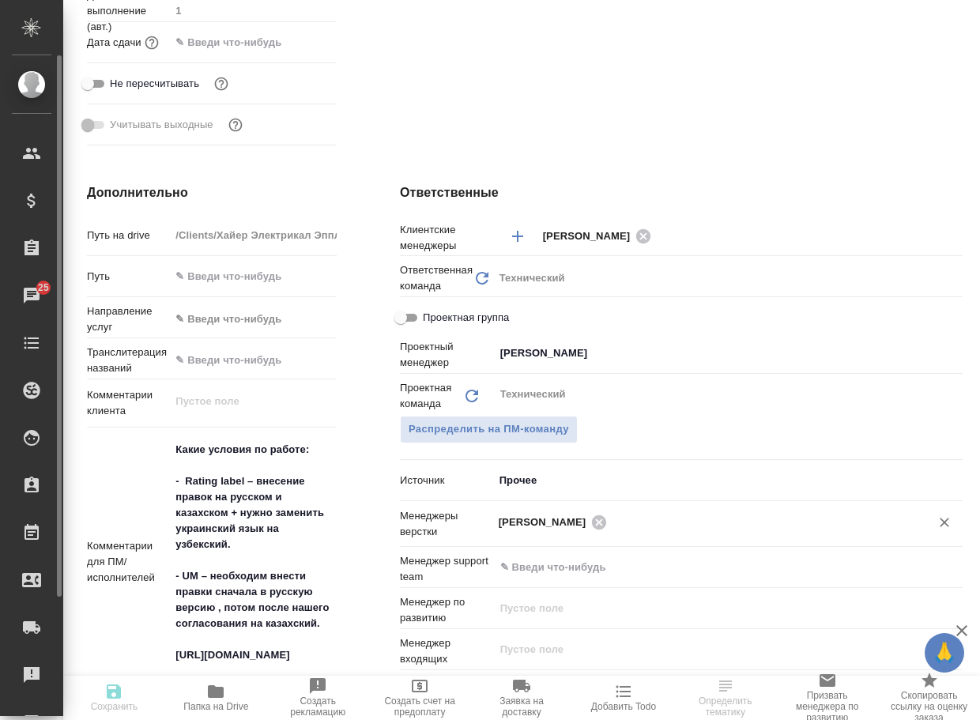
type textarea "x"
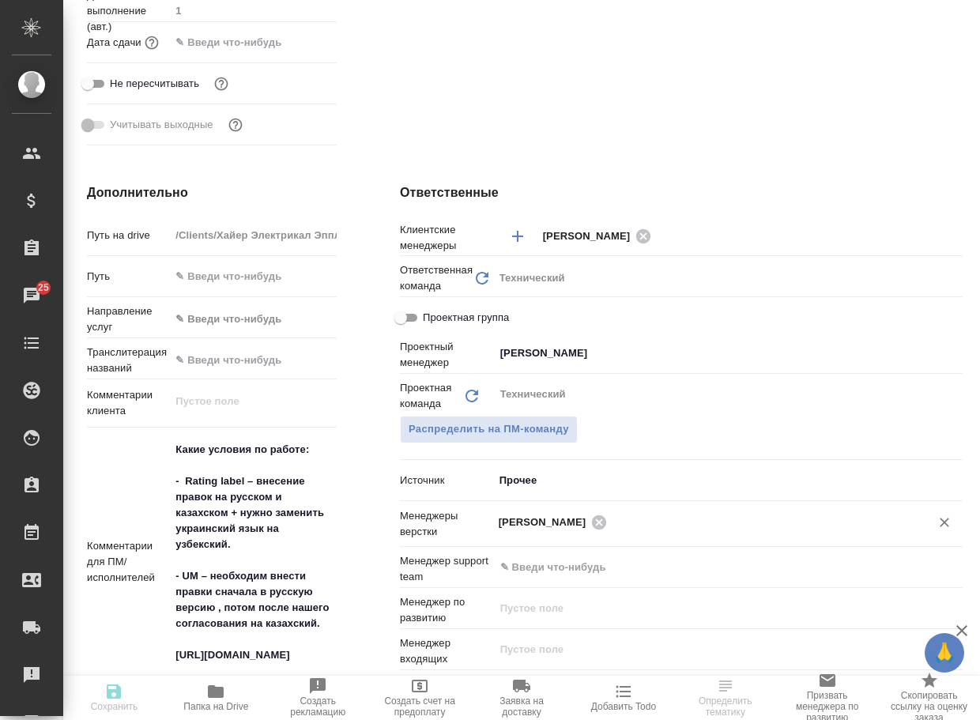
type textarea "x"
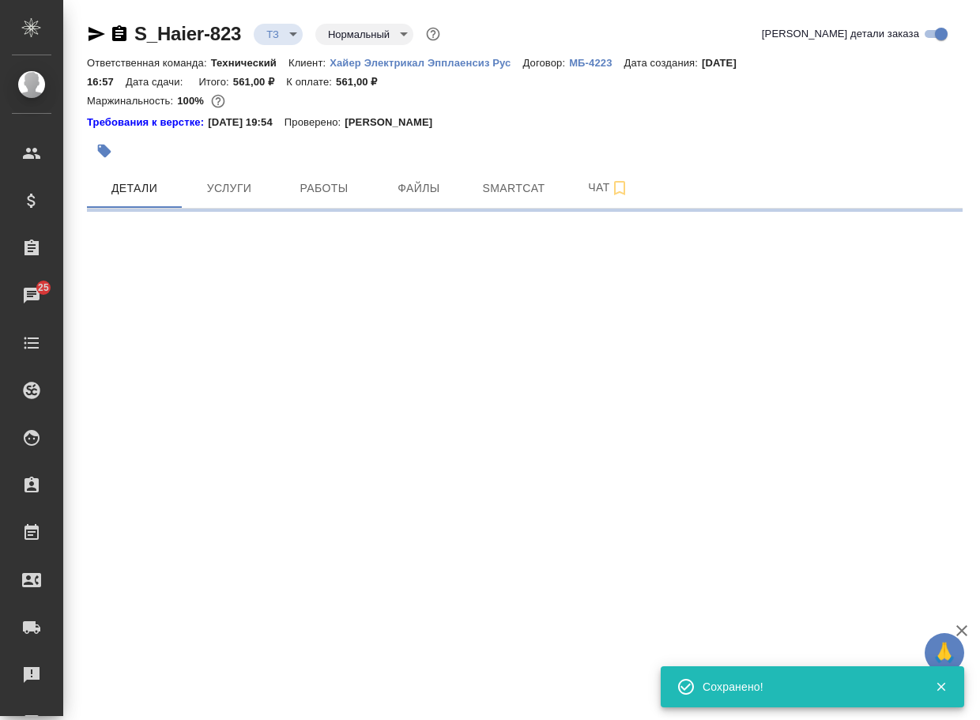
scroll to position [0, 0]
select select "RU"
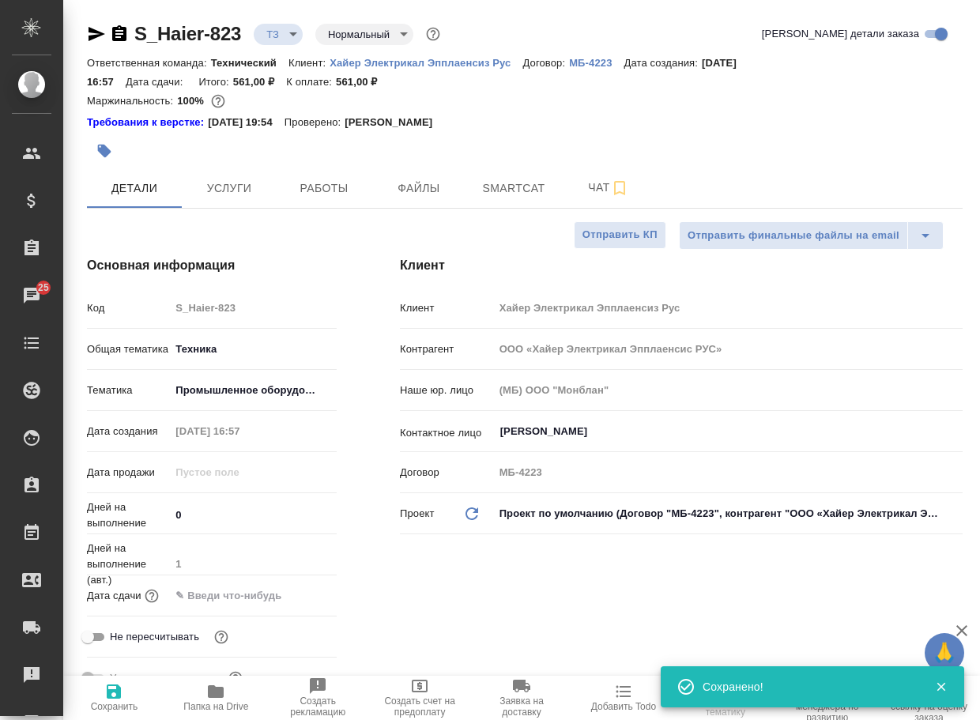
type textarea "x"
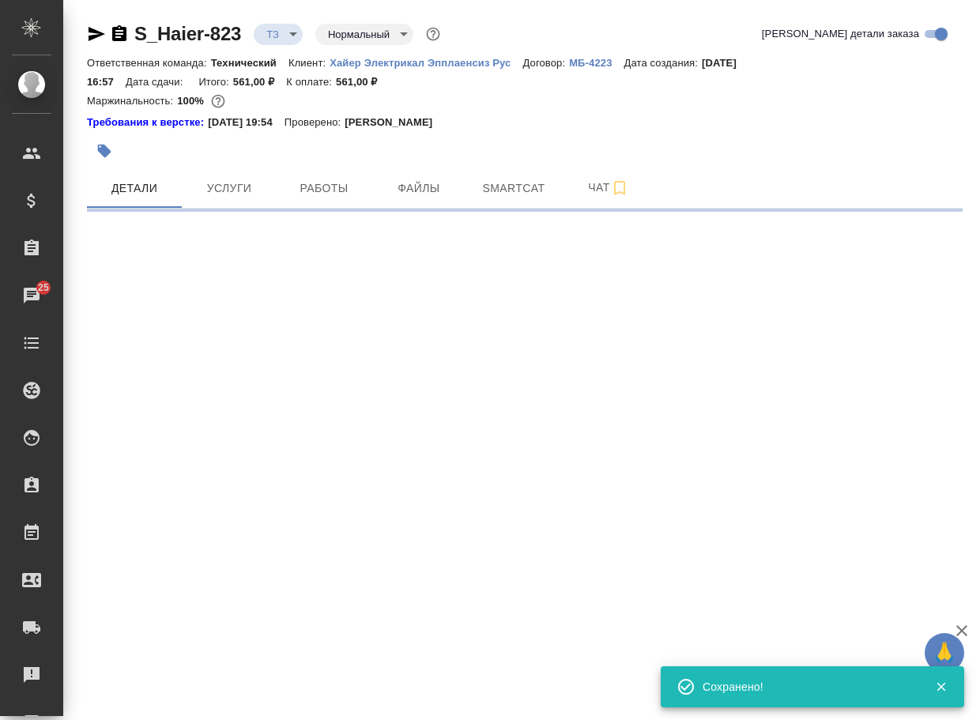
select select "RU"
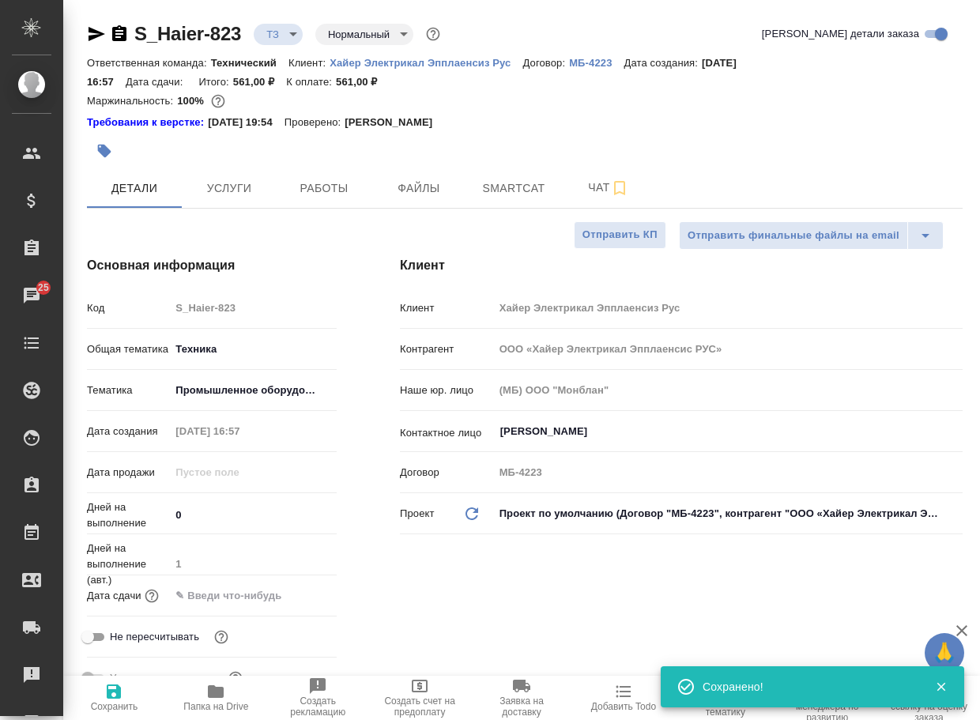
type textarea "x"
click at [295, 36] on body "🙏 .cls-1 fill:#fff; AWATERA Arsenyeva [PERSON_NAME] Спецификации Заказы 25 Чаты…" at bounding box center [490, 360] width 980 height 720
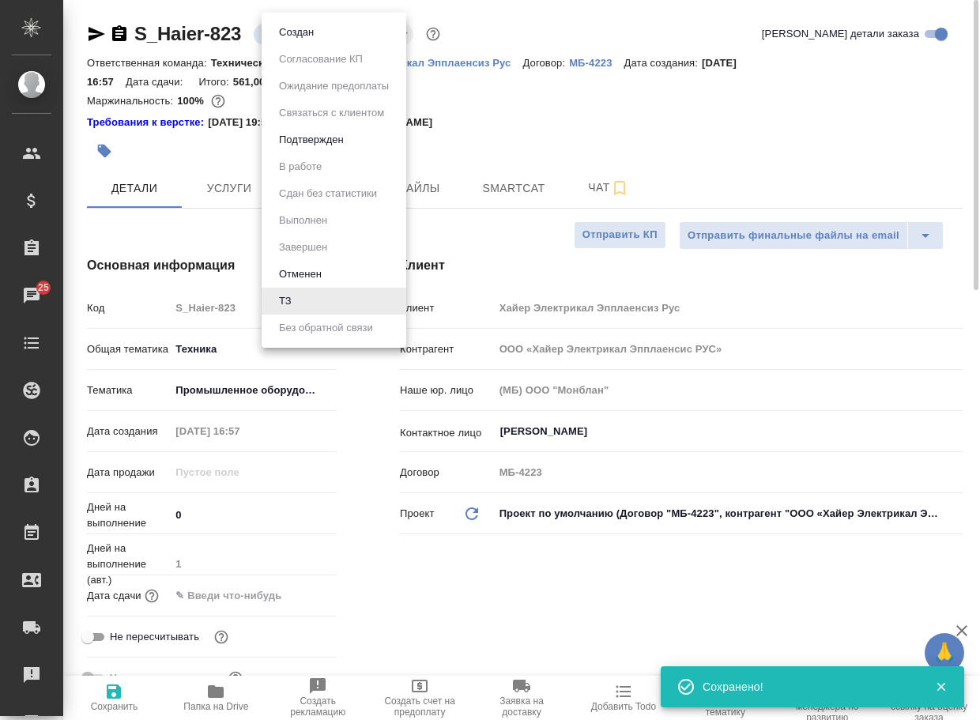
click at [299, 36] on button "Создан" at bounding box center [296, 32] width 44 height 17
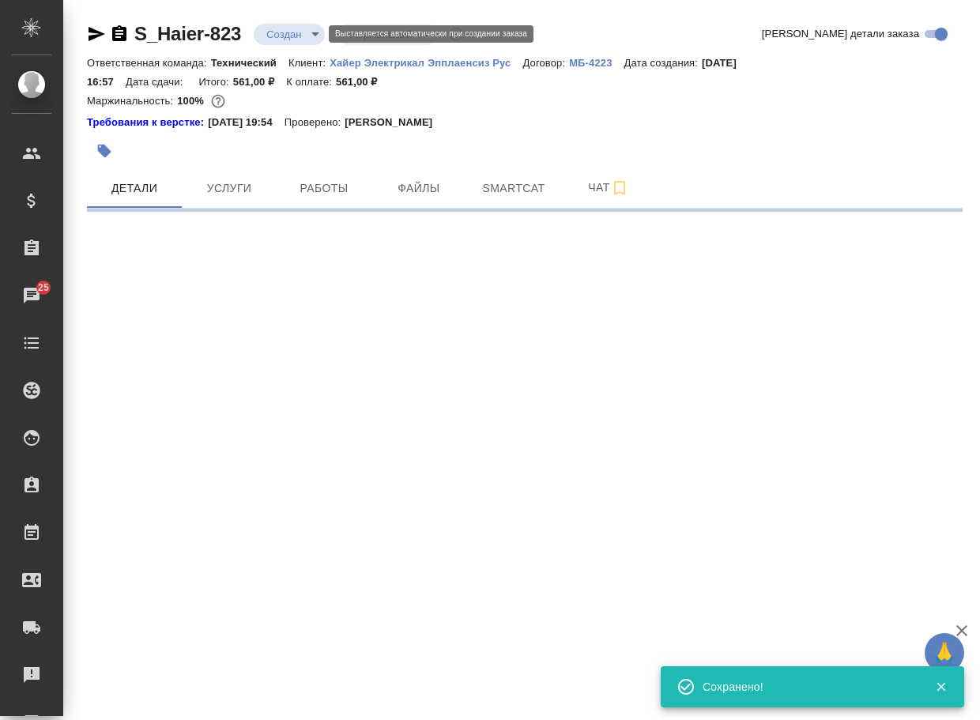
select select "RU"
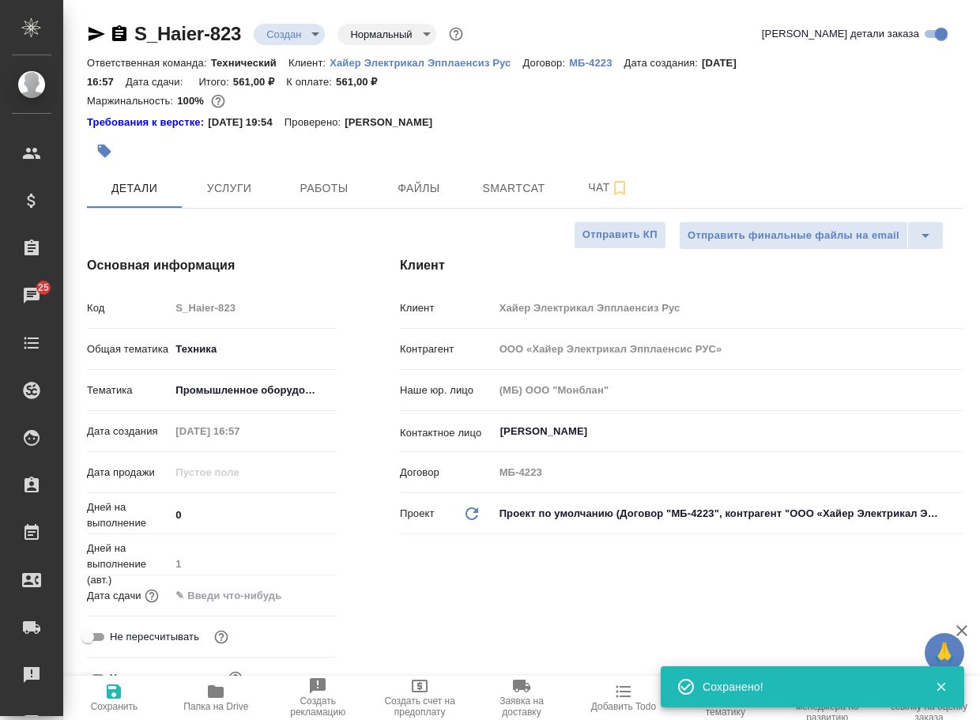
type textarea "x"
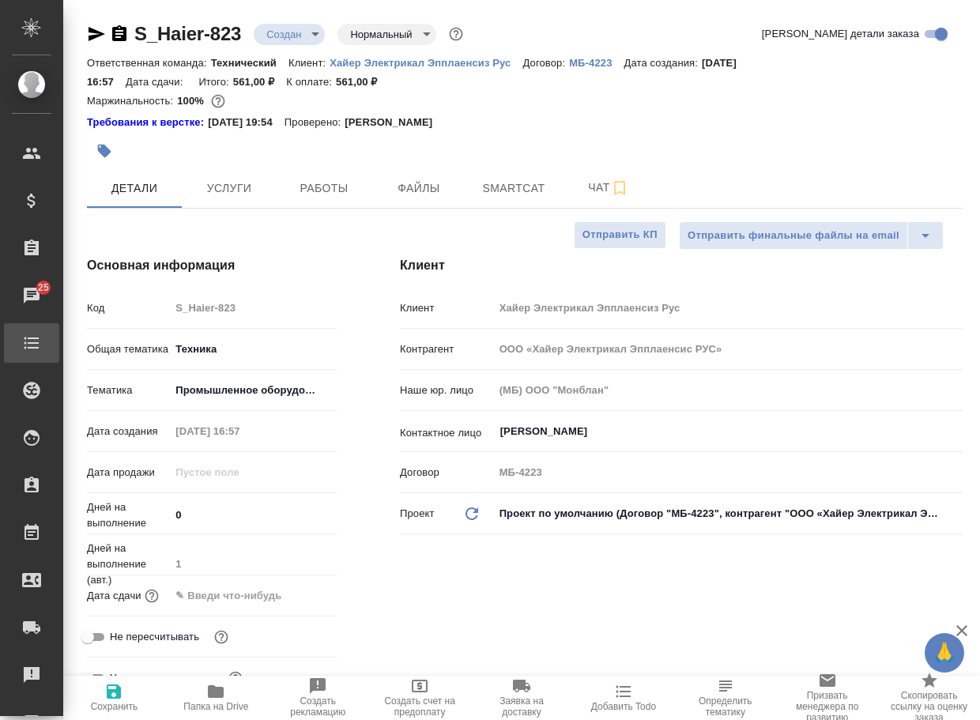
type textarea "x"
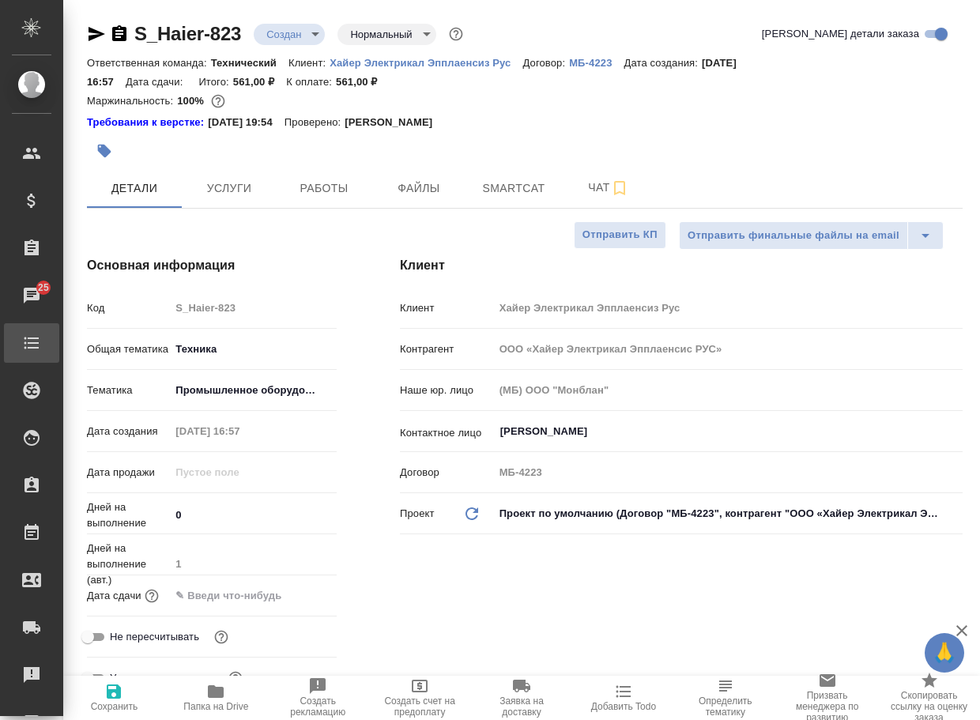
type textarea "x"
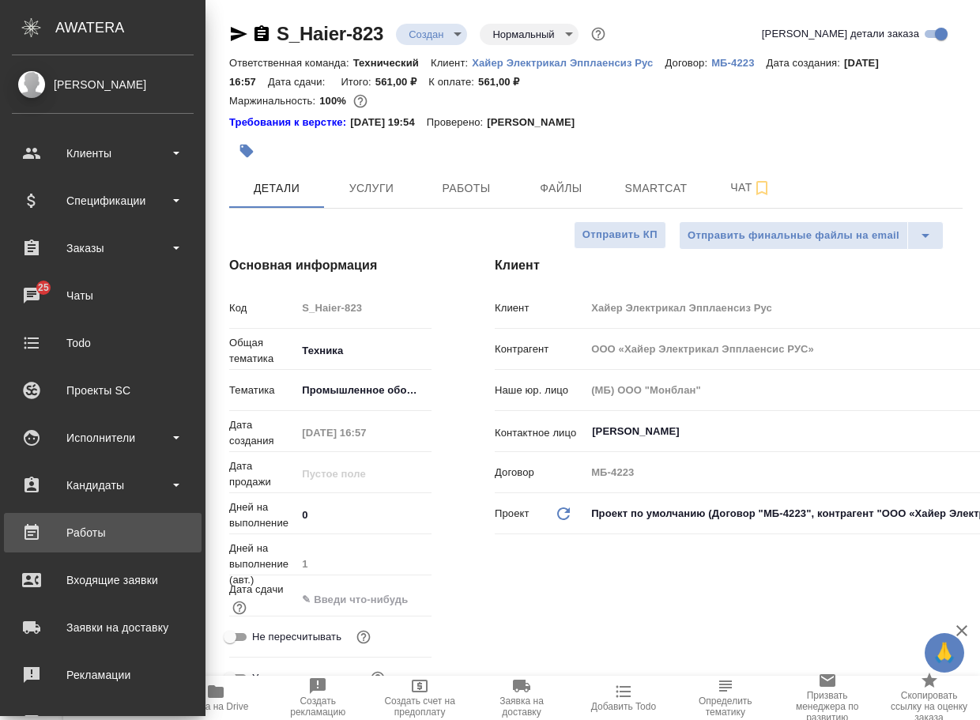
type textarea "x"
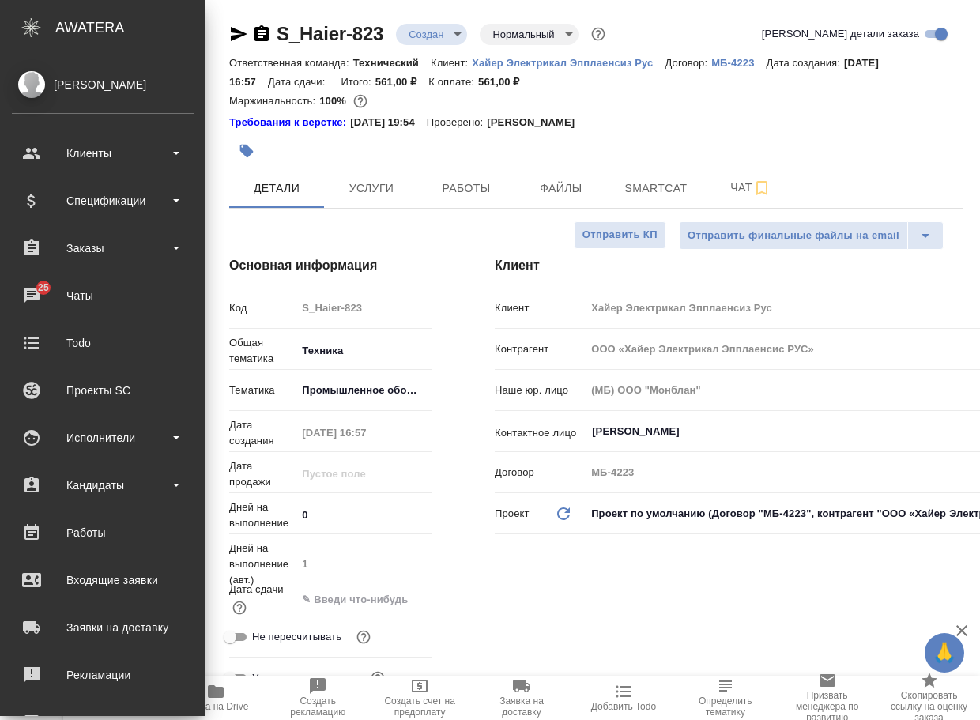
type textarea "x"
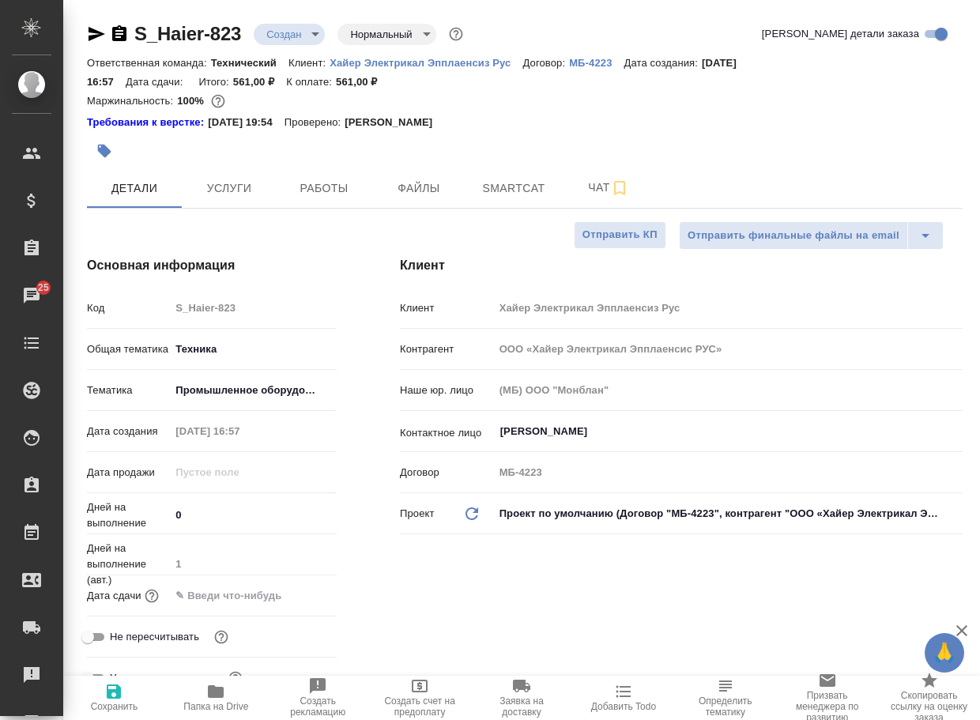
click at [232, 686] on span "Папка на Drive" at bounding box center [216, 697] width 83 height 30
type textarea "x"
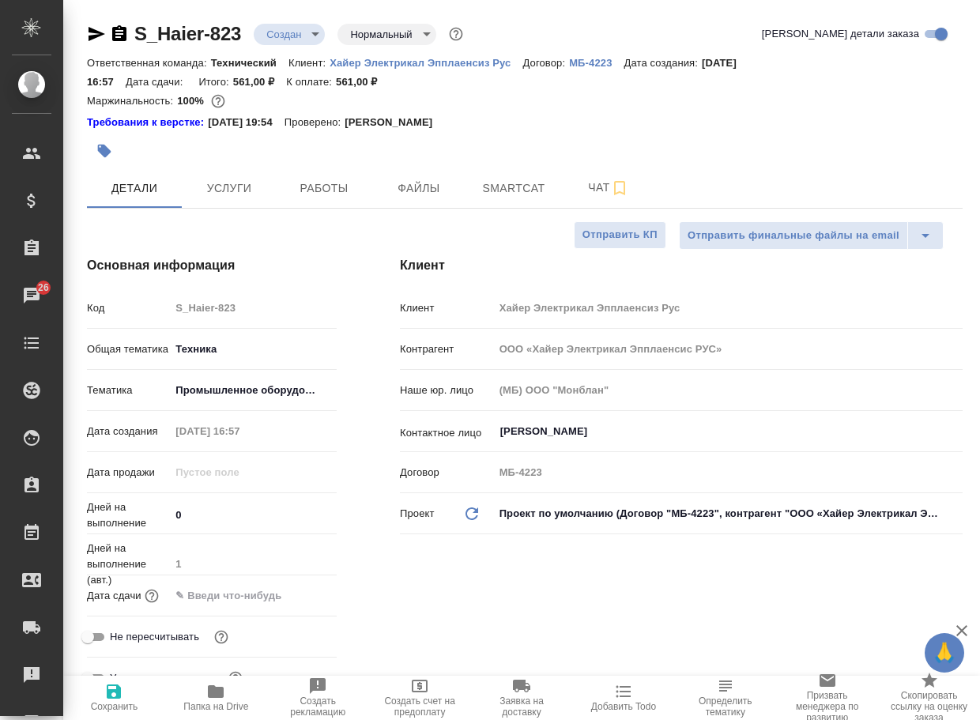
type textarea "x"
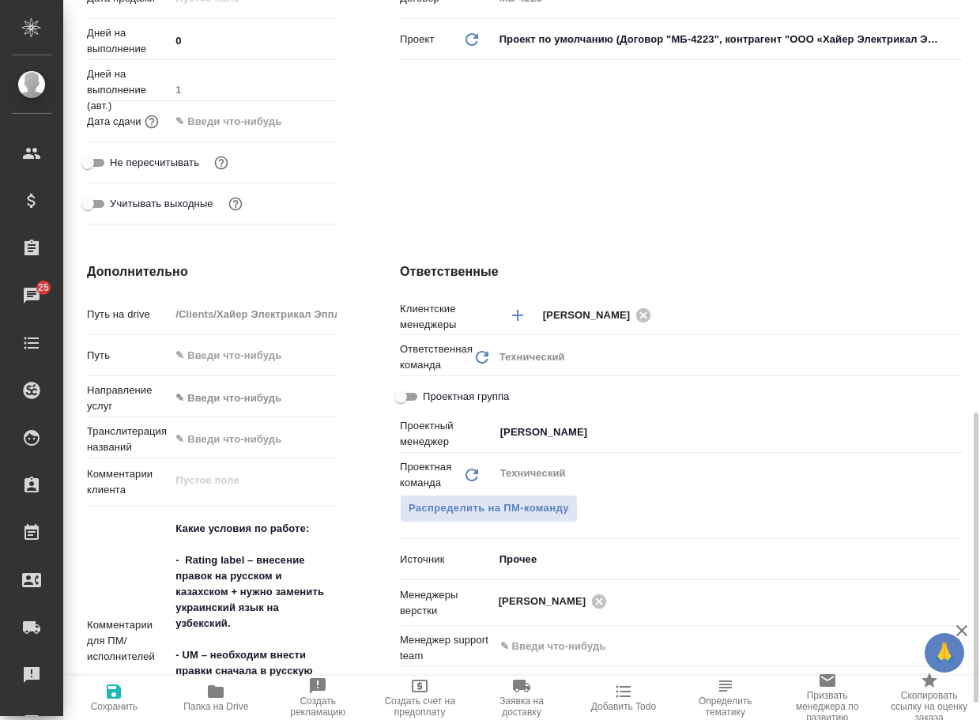
scroll to position [790, 0]
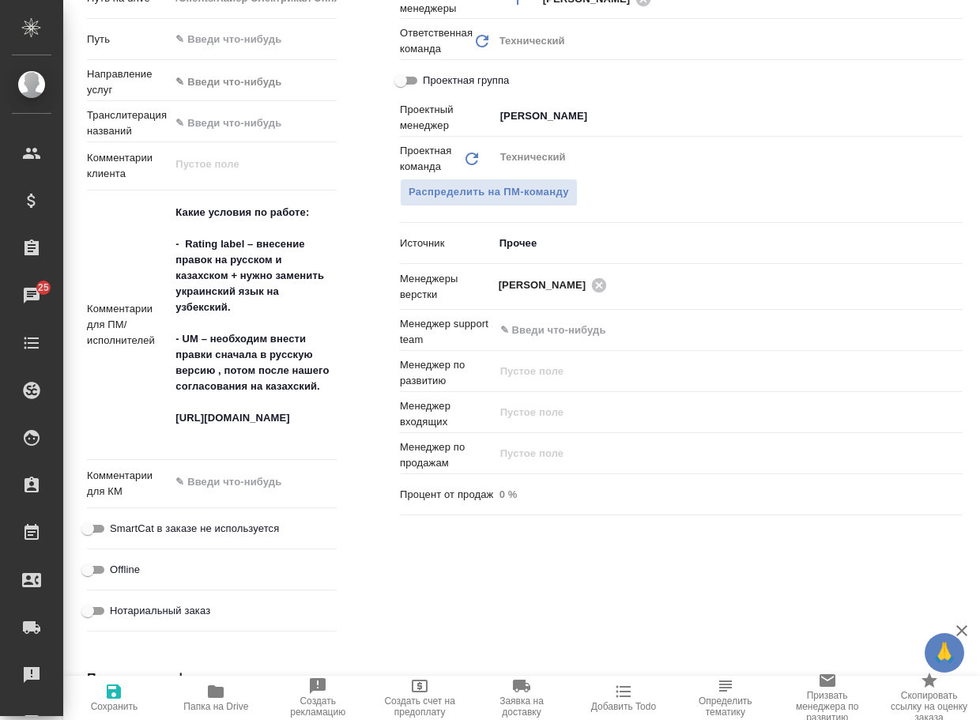
type textarea "x"
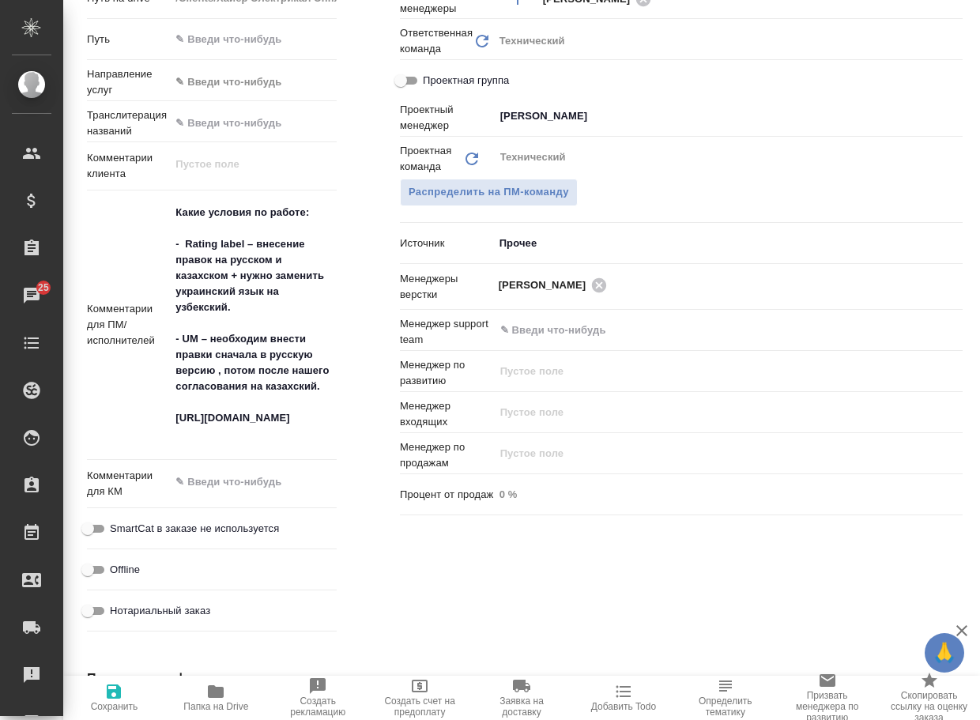
type textarea "x"
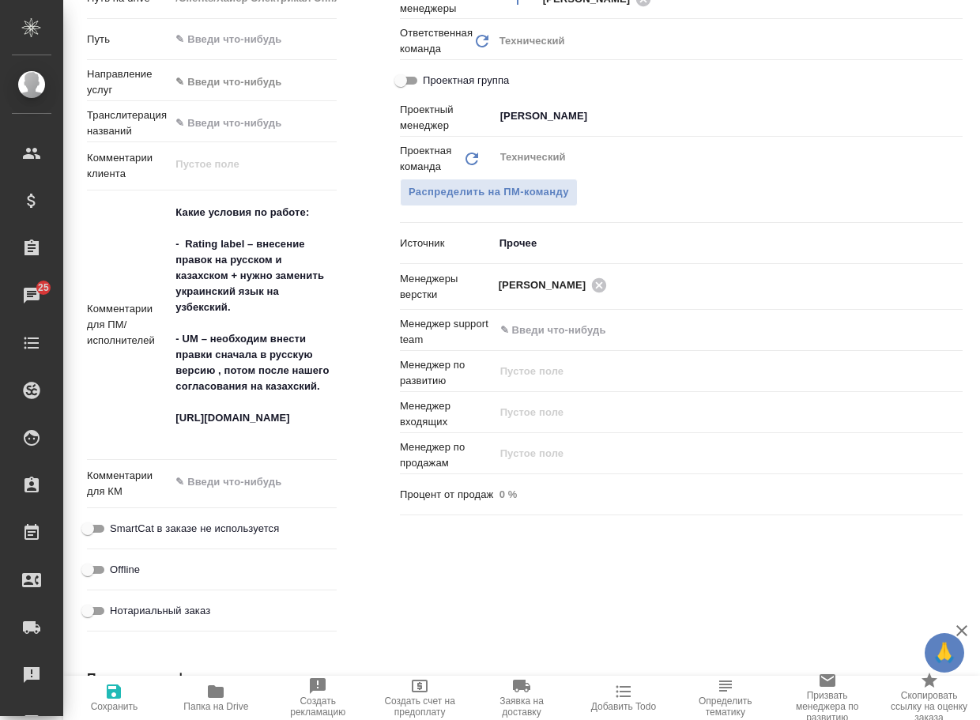
type textarea "x"
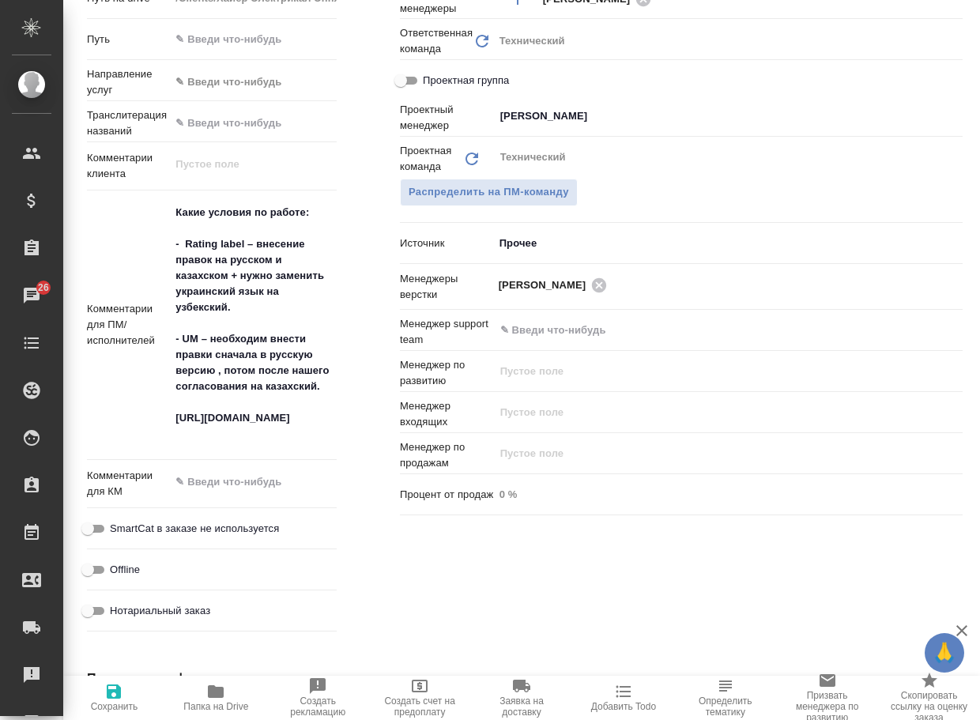
type textarea "x"
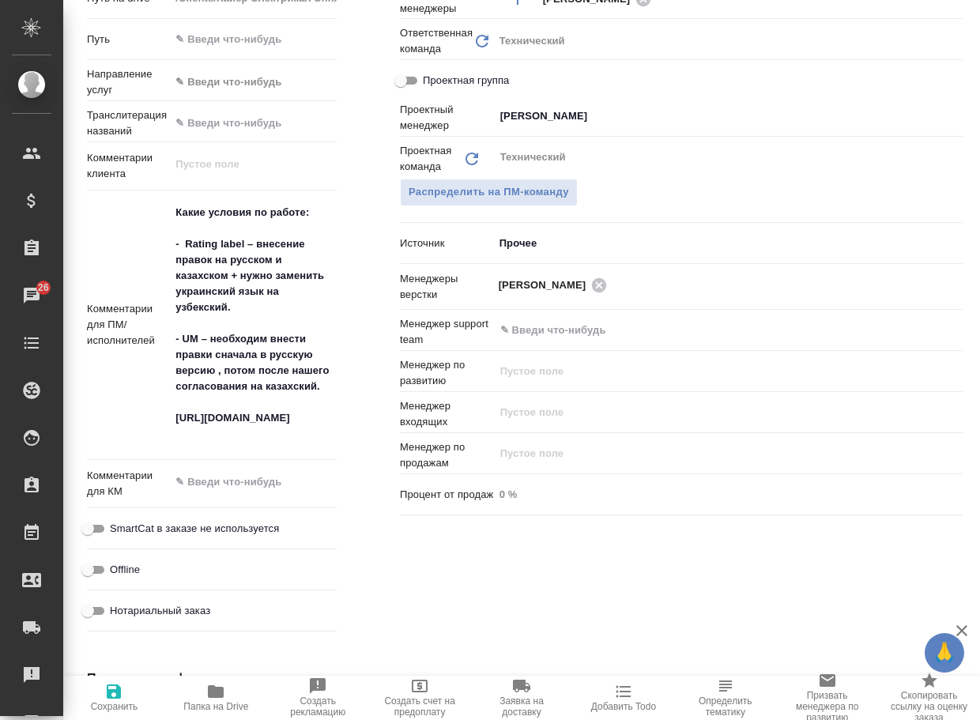
type textarea "x"
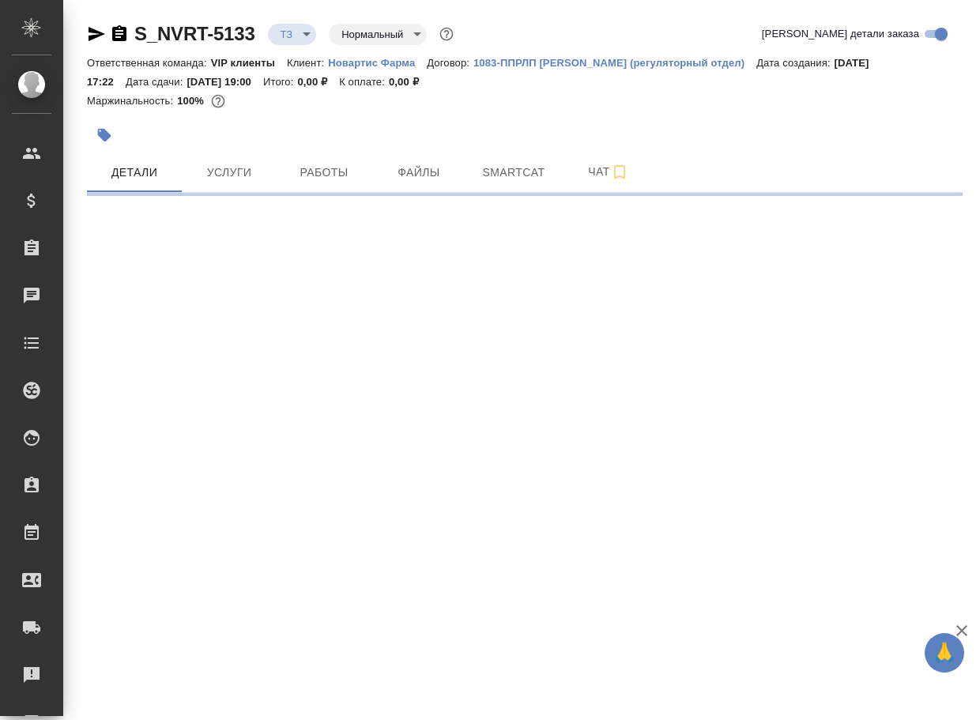
select select "RU"
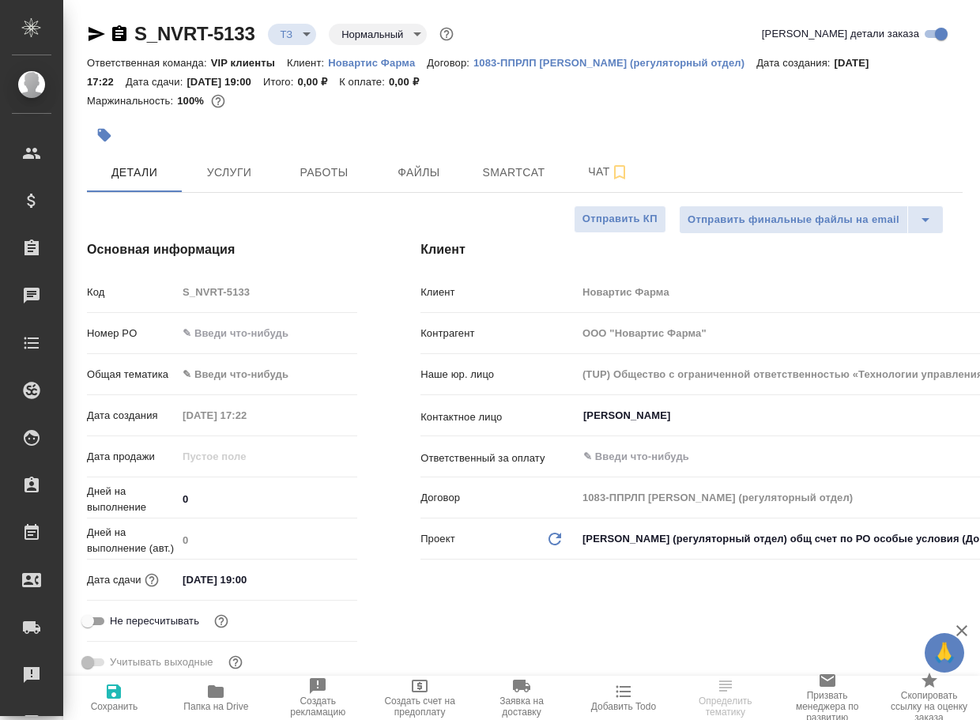
type textarea "x"
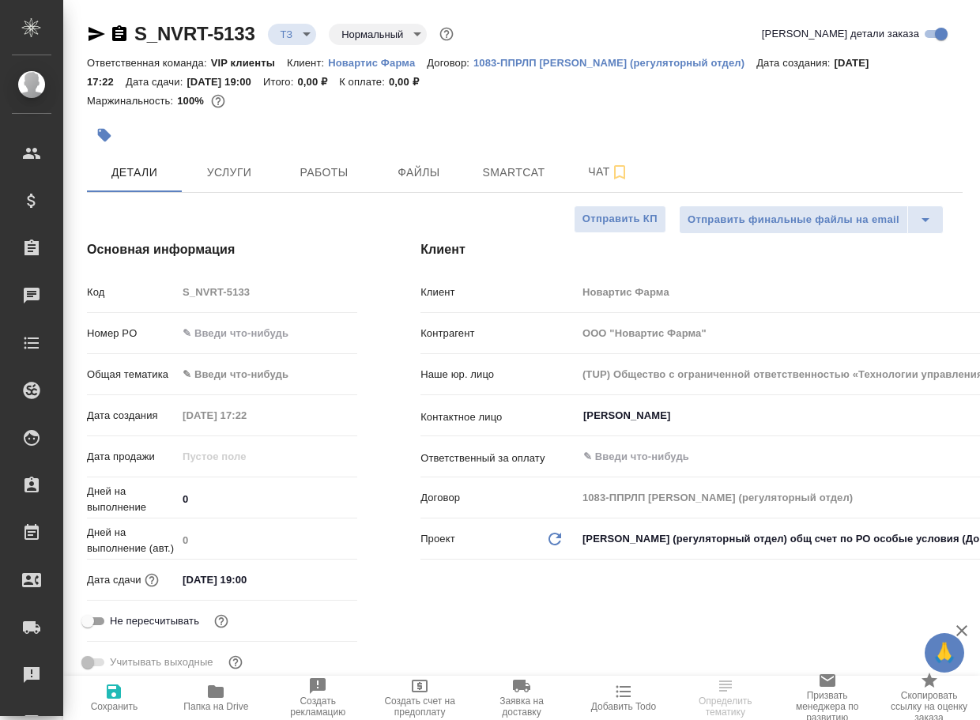
type textarea "x"
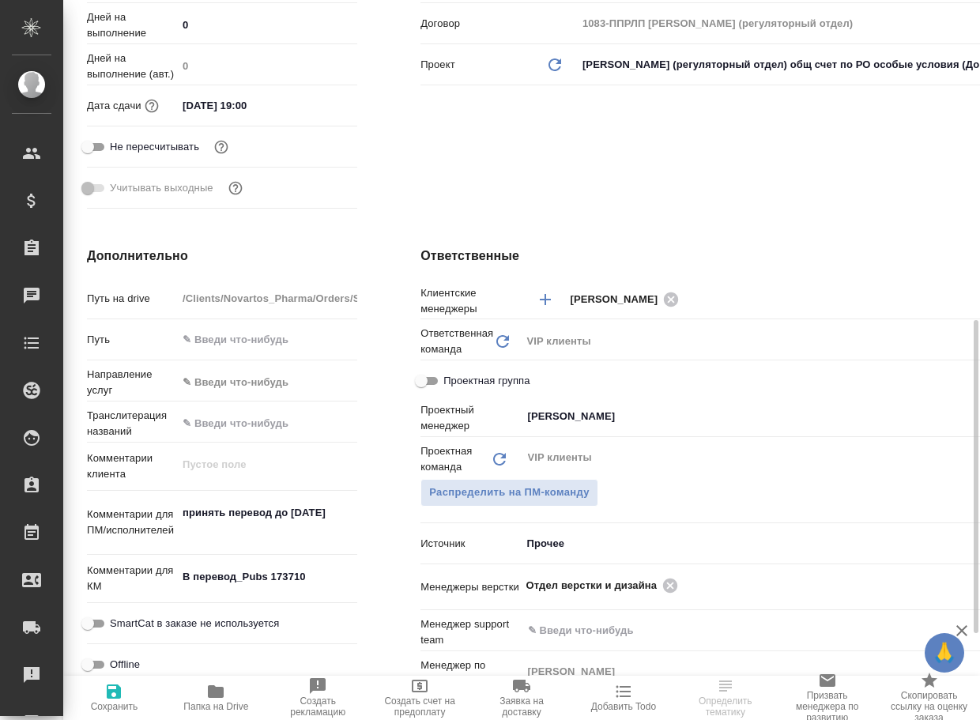
scroll to position [553, 0]
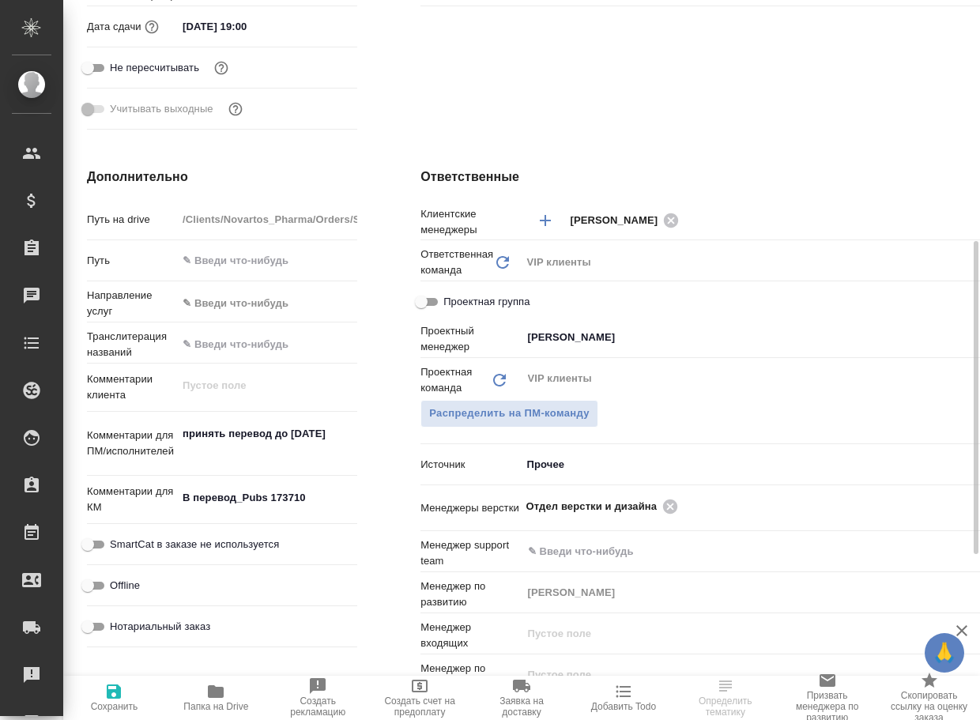
click at [216, 705] on span "Папка на Drive" at bounding box center [215, 706] width 65 height 11
type textarea "x"
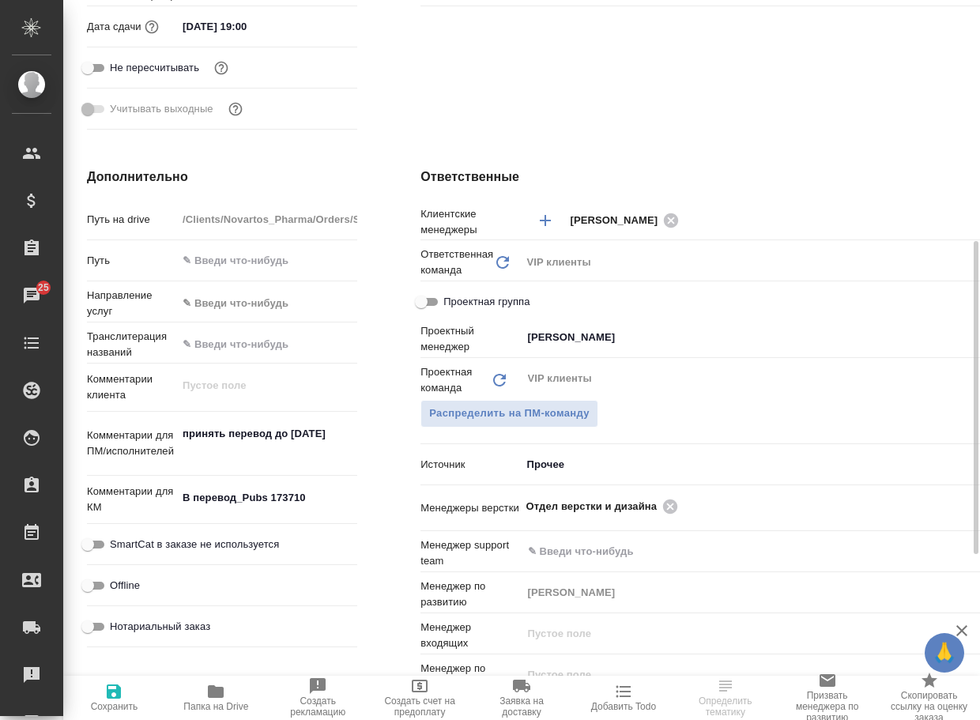
type textarea "x"
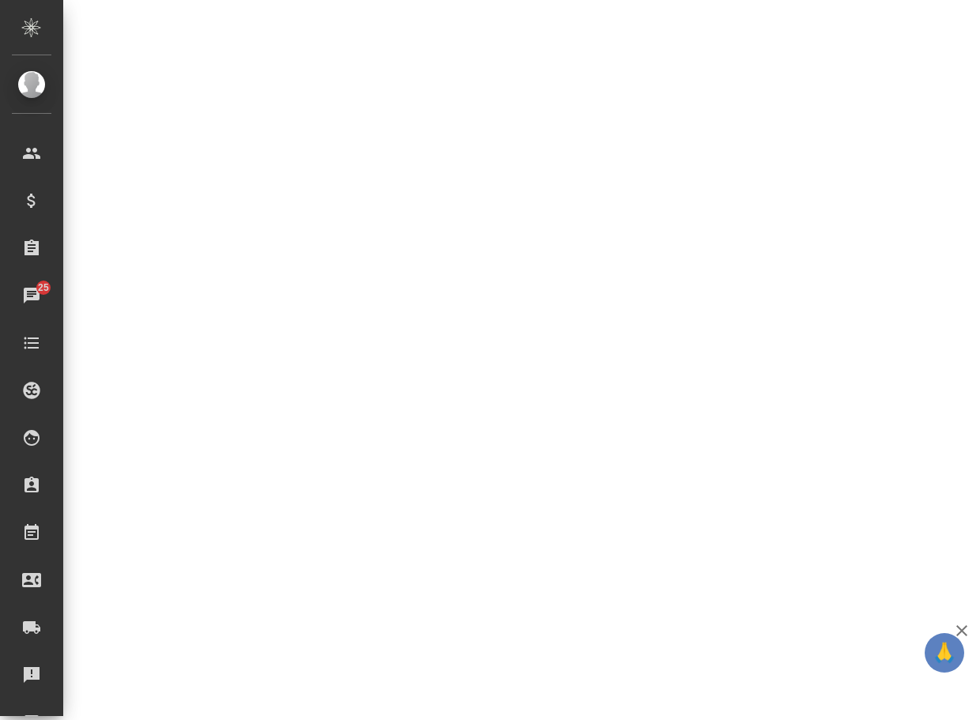
select select "RU"
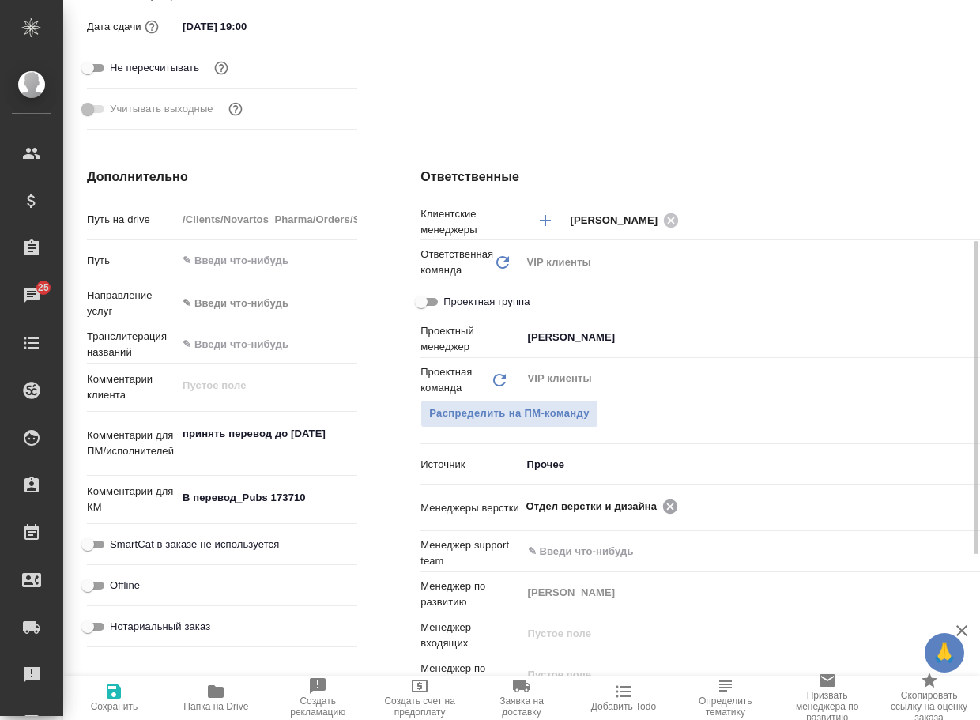
type textarea "x"
click at [663, 503] on icon at bounding box center [670, 506] width 14 height 14
type textarea "x"
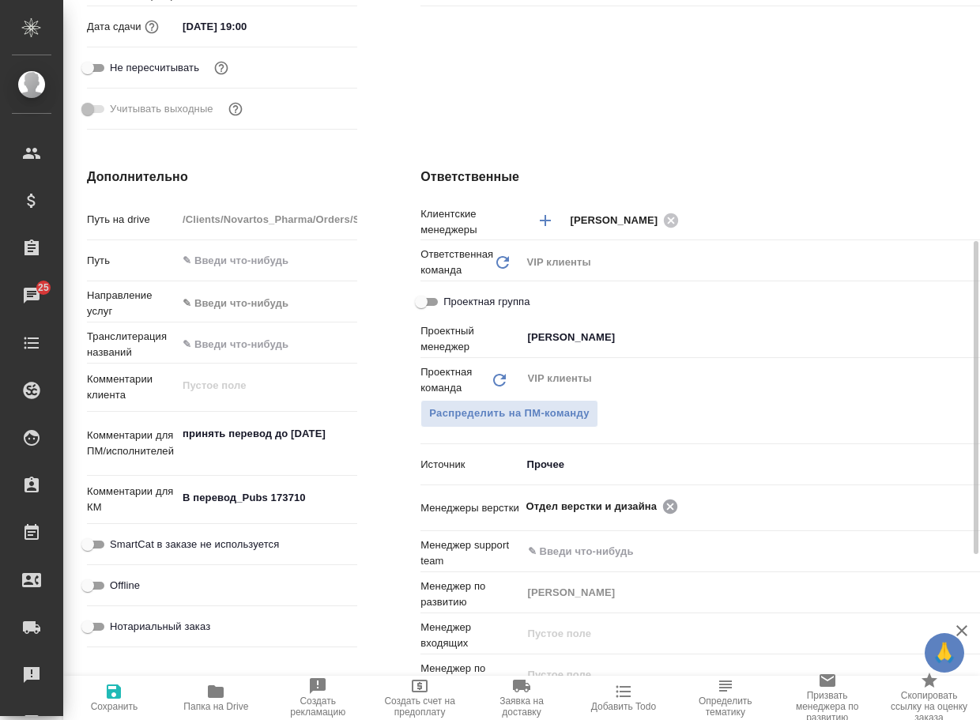
type textarea "x"
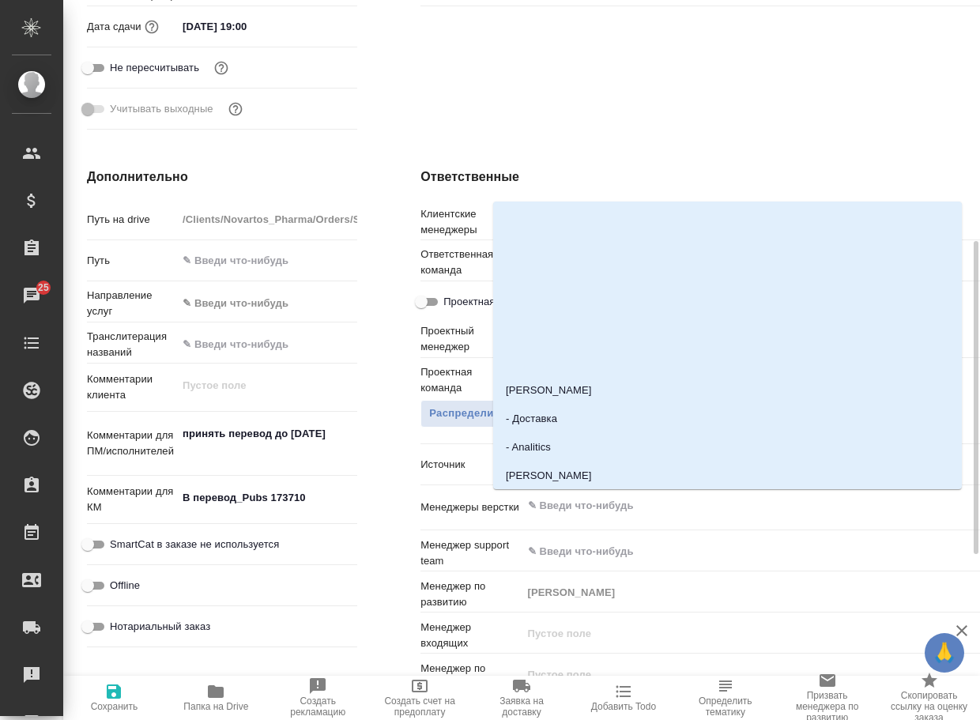
click at [639, 503] on input "text" at bounding box center [746, 505] width 441 height 19
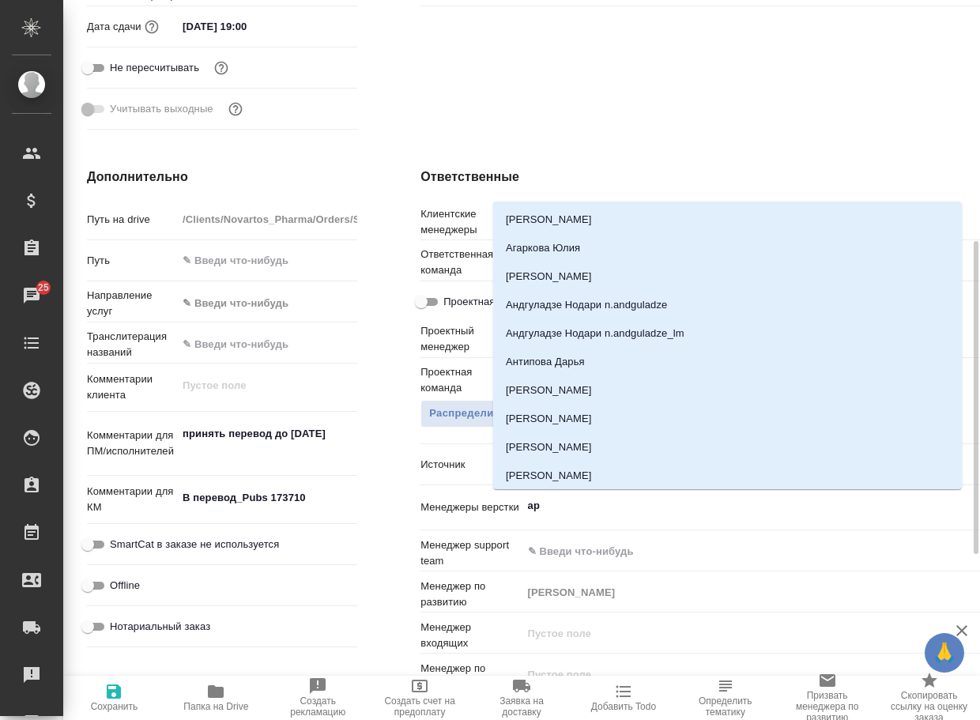
type input "арс"
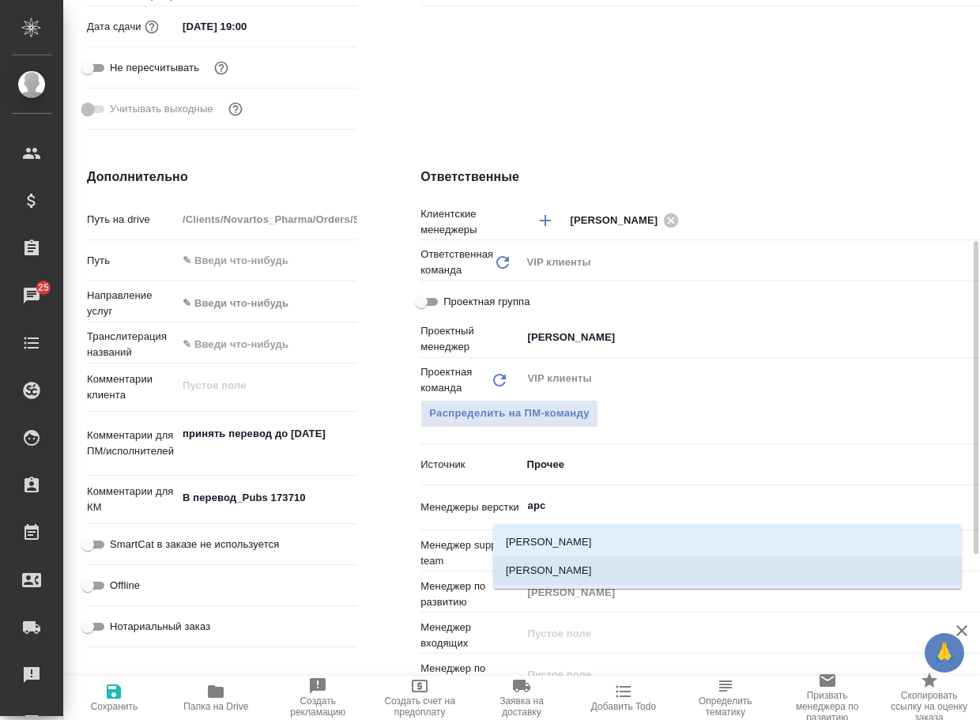
click at [600, 559] on li "[PERSON_NAME]" at bounding box center [727, 570] width 469 height 28
type textarea "x"
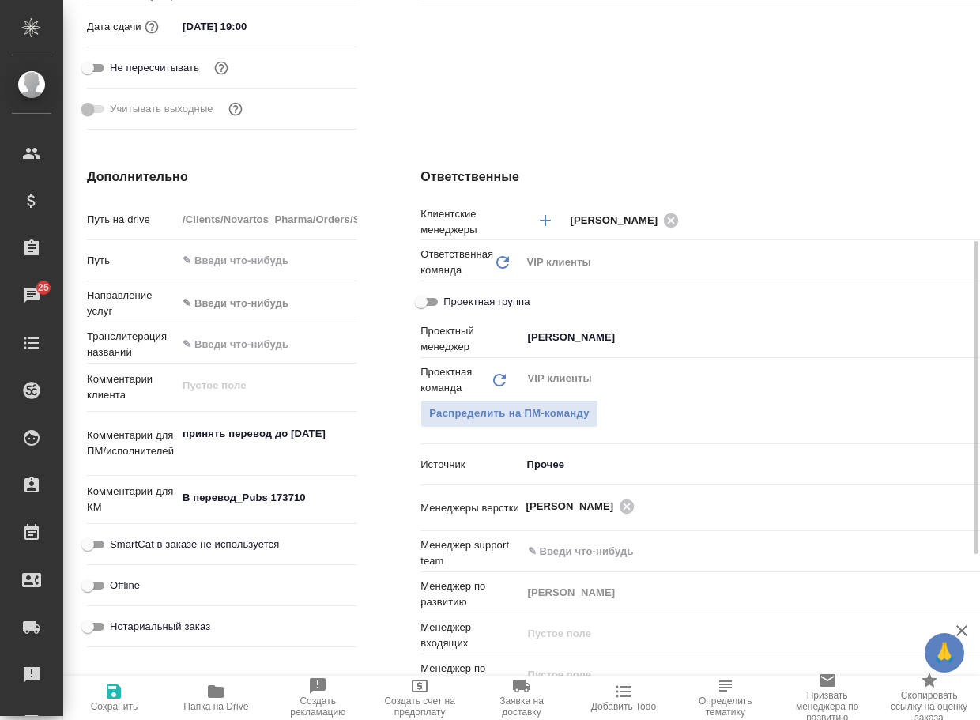
click at [111, 679] on button "Сохранить" at bounding box center [114, 698] width 102 height 44
type textarea "x"
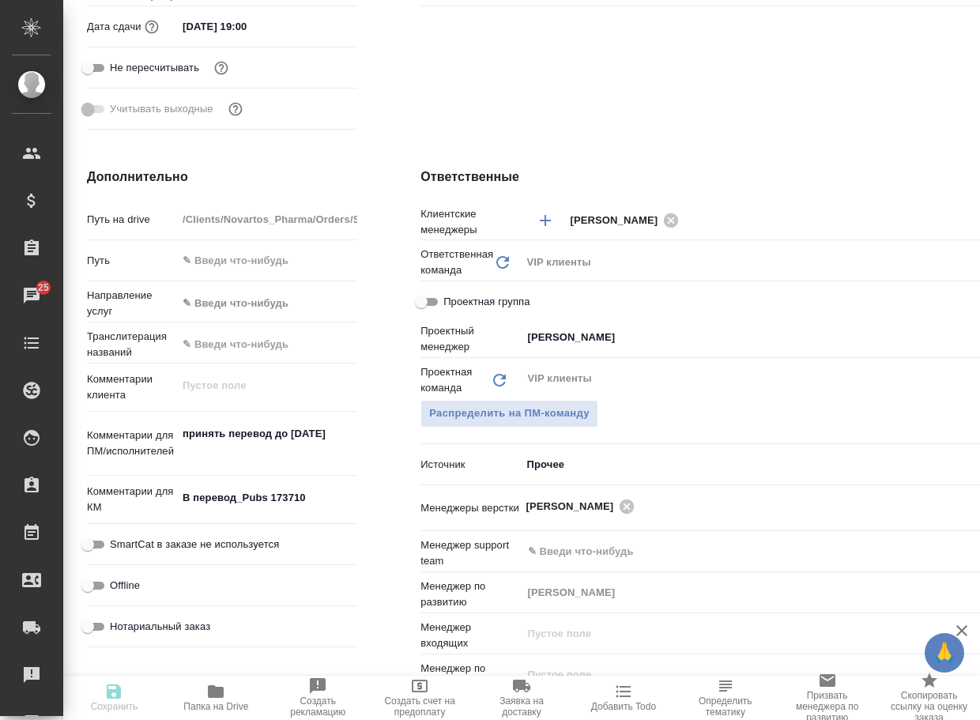
type textarea "x"
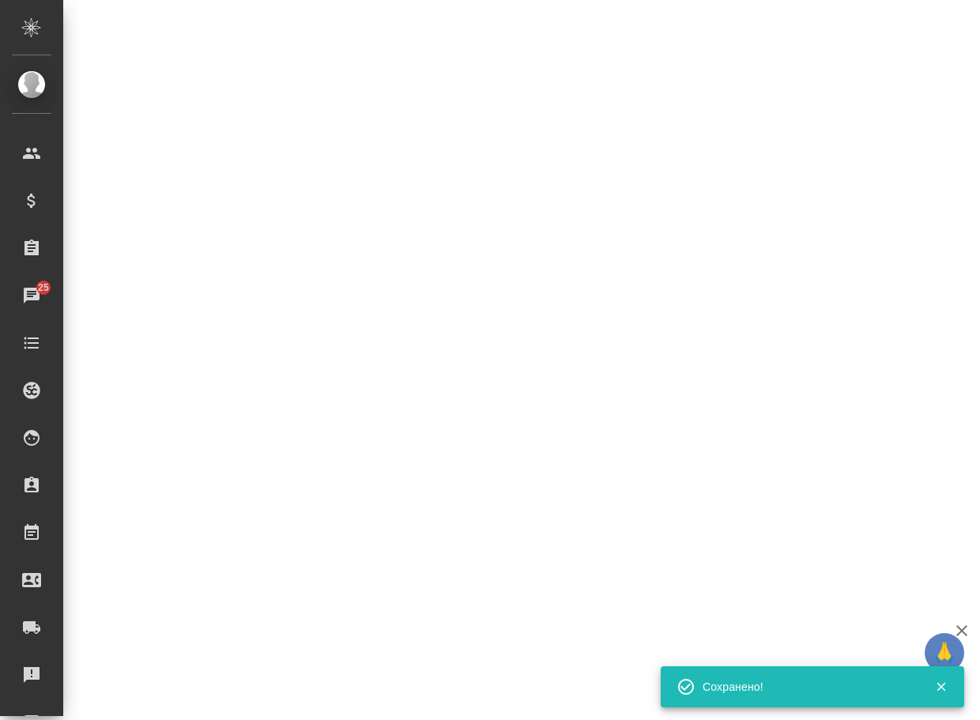
select select "RU"
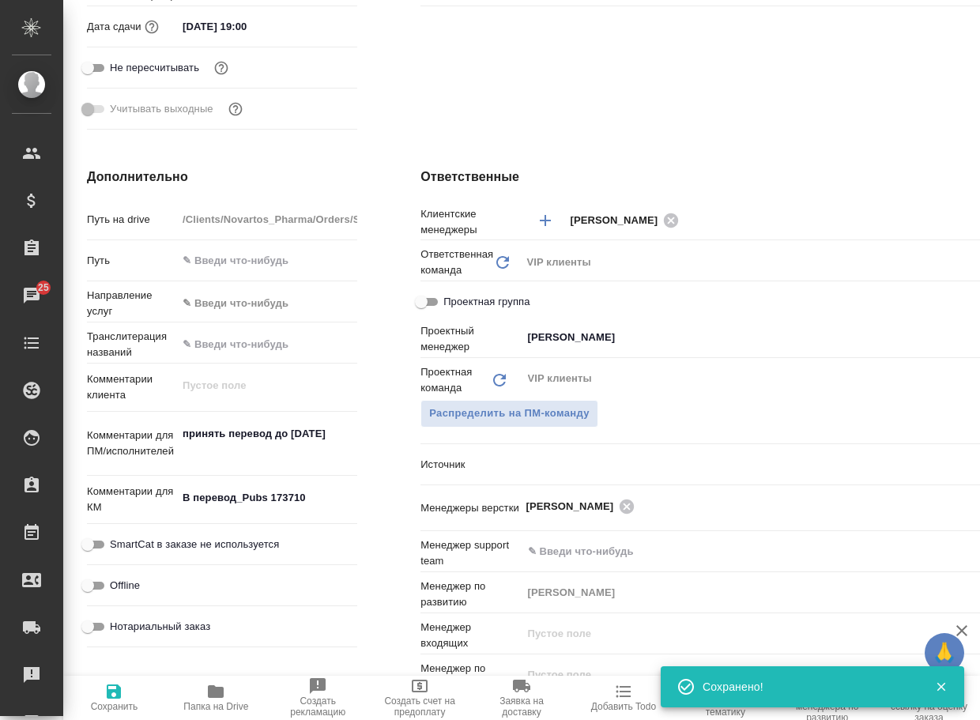
type textarea "x"
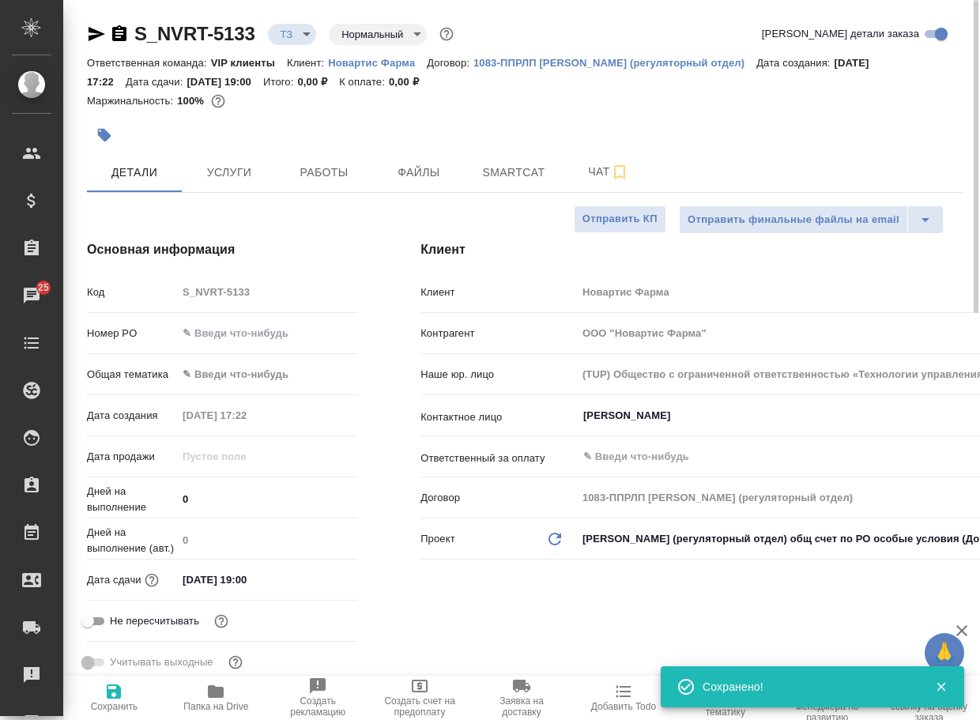
click at [302, 31] on body "🙏 .cls-1 fill:#fff; AWATERA Arsenyeva Vera Клиенты Спецификации Заказы 25 Чаты …" at bounding box center [490, 360] width 980 height 720
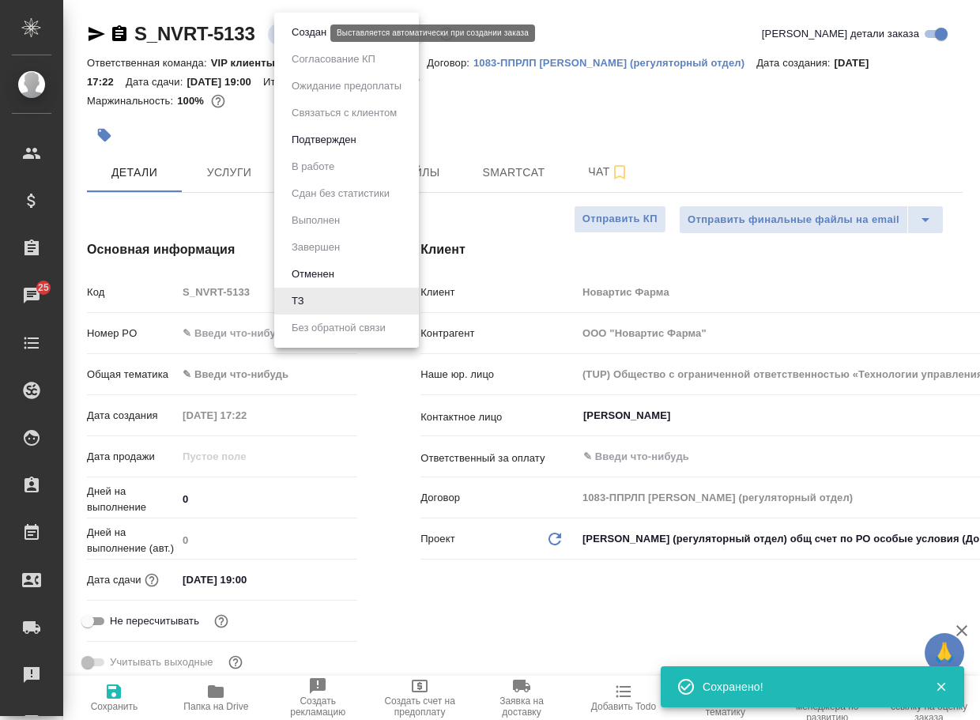
click at [311, 33] on button "Создан" at bounding box center [309, 32] width 44 height 17
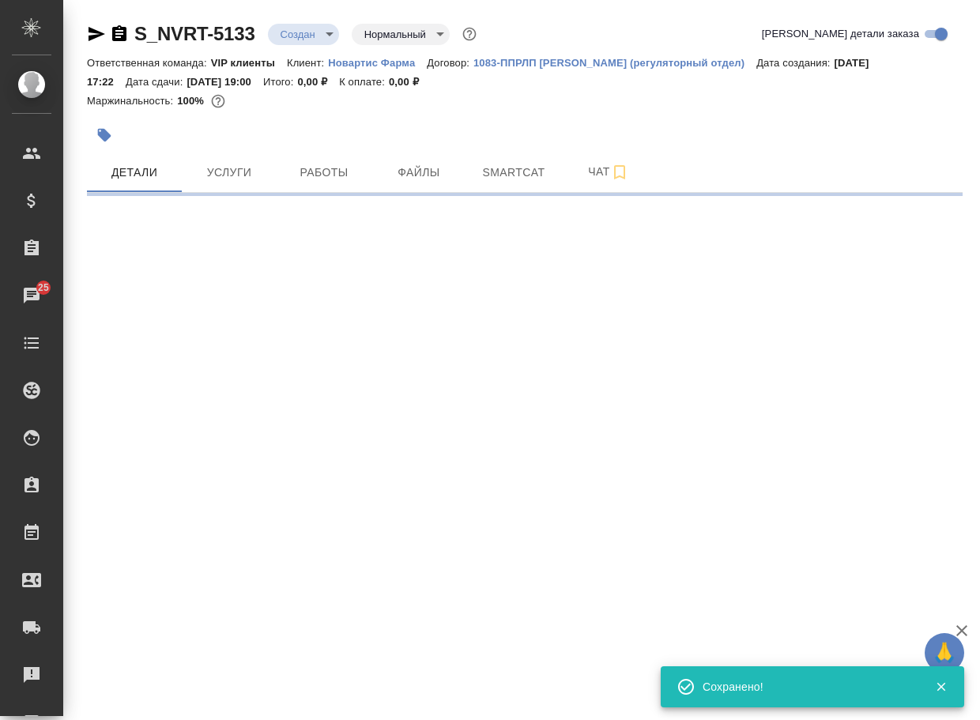
select select "RU"
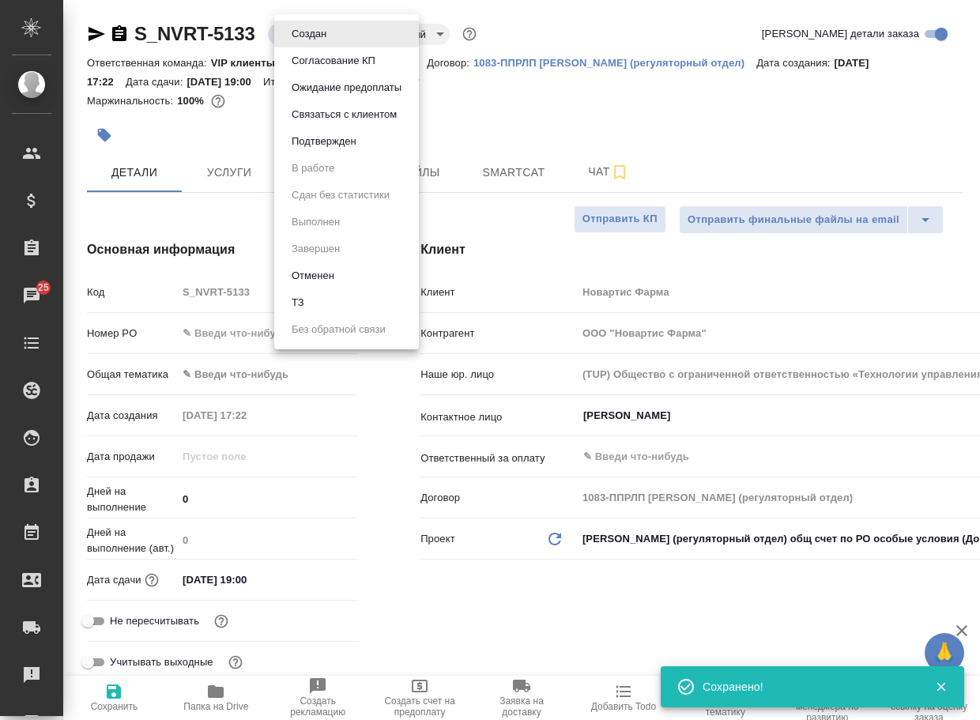
type textarea "x"
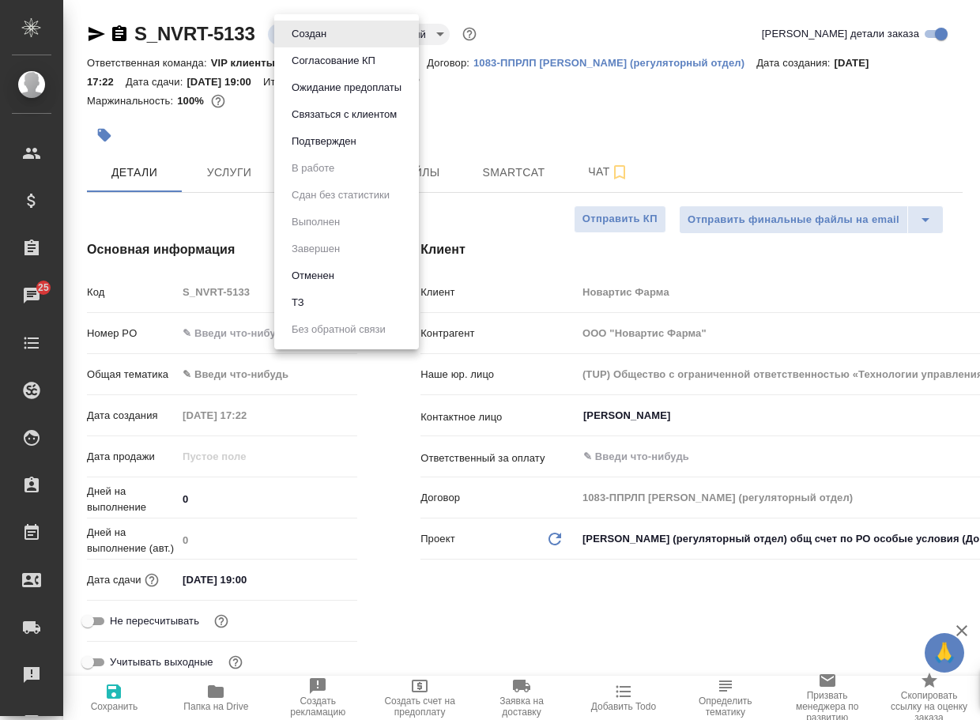
drag, startPoint x: 282, startPoint y: 43, endPoint x: 153, endPoint y: 36, distance: 129.8
click at [153, 36] on body "🙏 .cls-1 fill:#fff; AWATERA Arsenyeva Vera Клиенты Спецификации Заказы 25 Чаты …" at bounding box center [490, 360] width 980 height 720
click at [254, 46] on div at bounding box center [490, 360] width 980 height 720
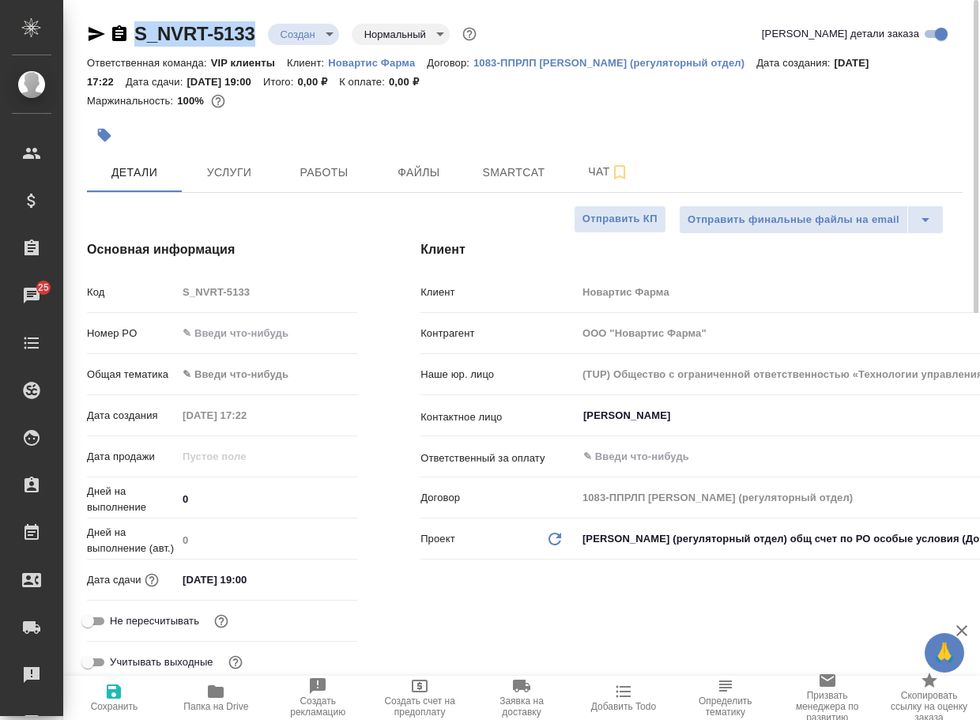
drag, startPoint x: 235, startPoint y: 48, endPoint x: 137, endPoint y: 45, distance: 98.0
click at [137, 45] on div "S_NVRT-5133 Создан new Нормальный normal Кратко детали заказа" at bounding box center [525, 37] width 876 height 32
type textarea "x"
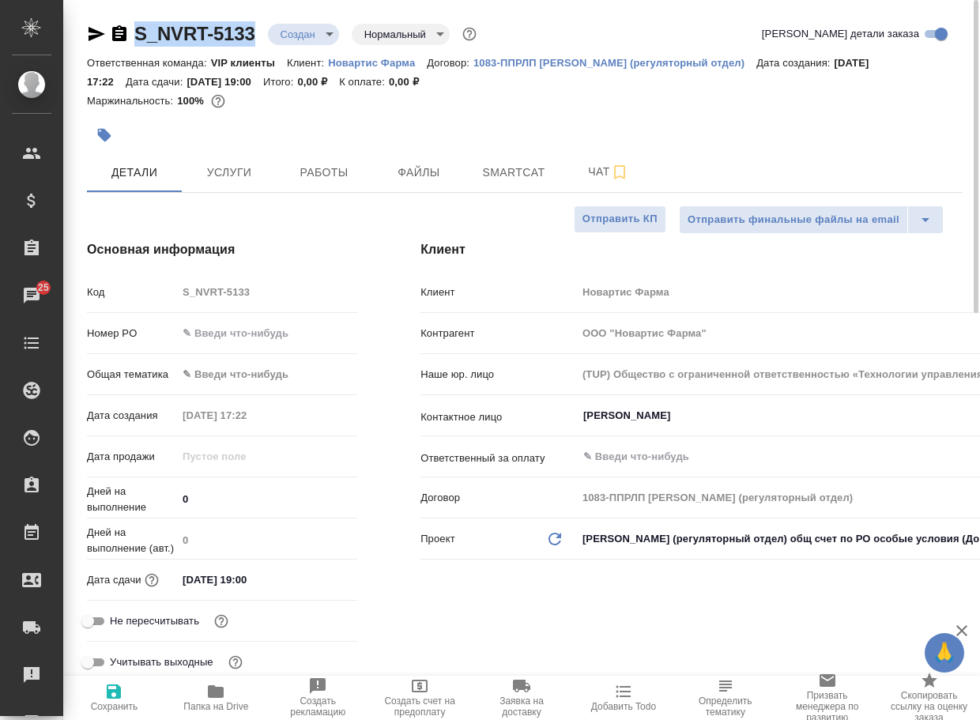
copy link "S_NVRT-5133"
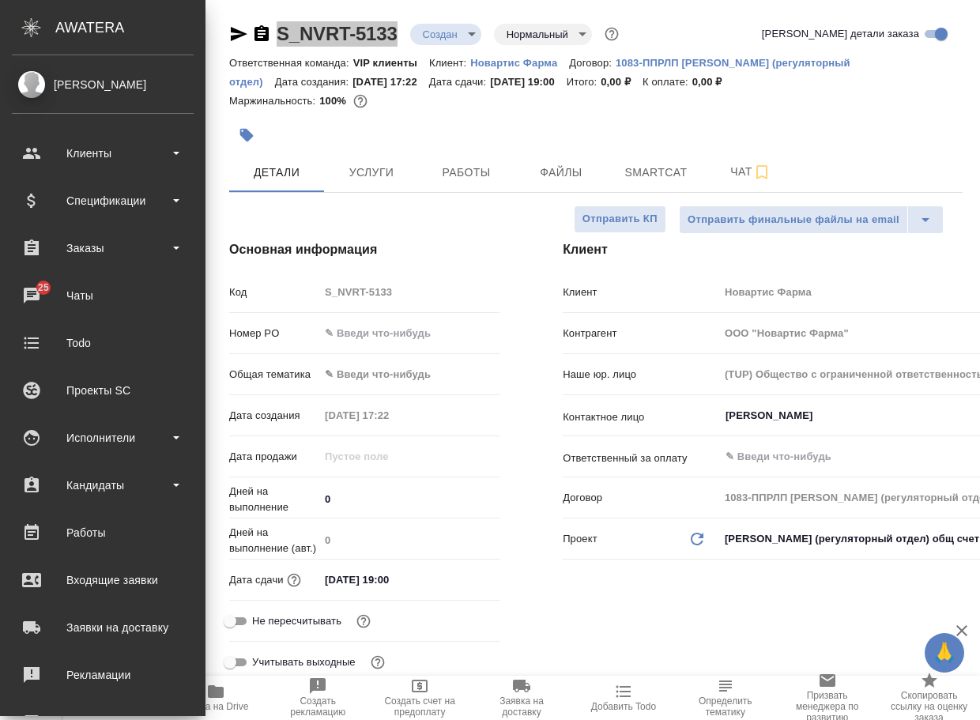
type textarea "x"
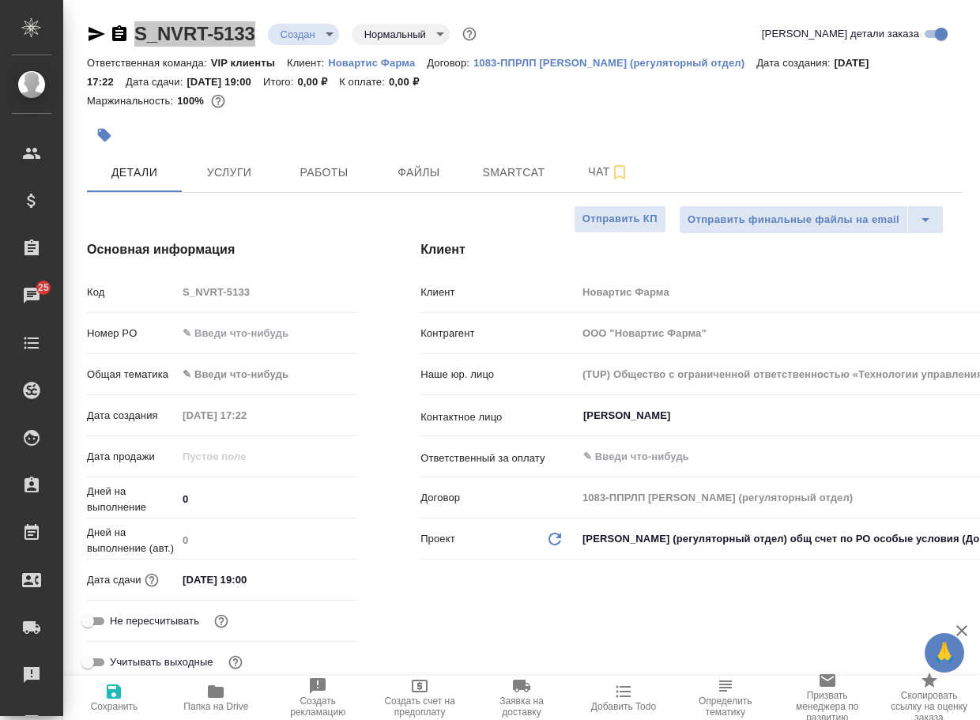
type textarea "x"
click at [601, 167] on span "Чат" at bounding box center [609, 172] width 76 height 20
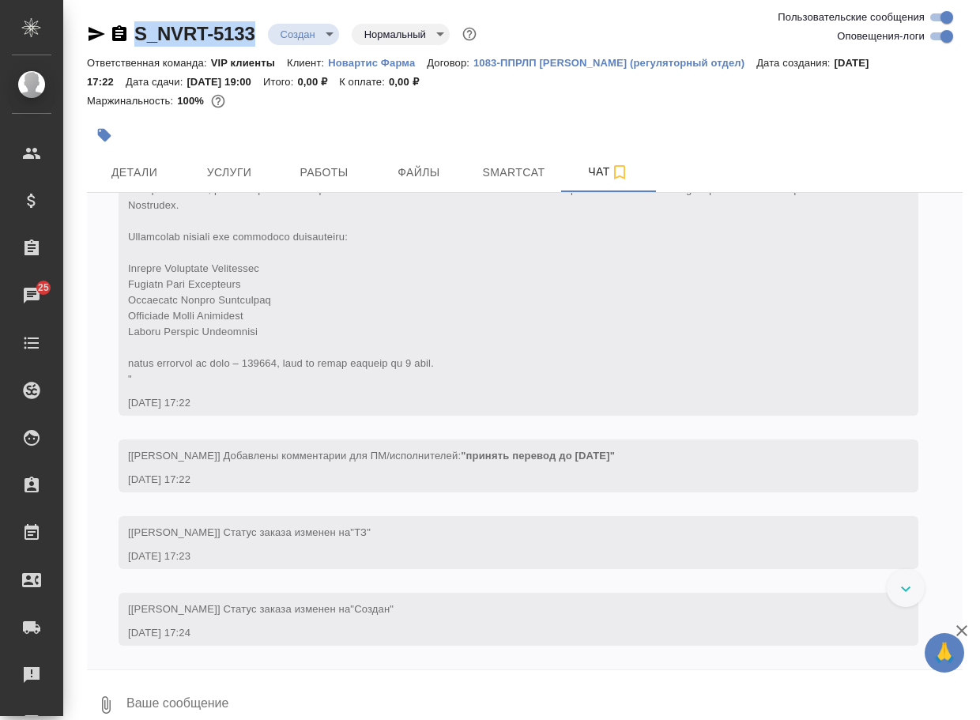
scroll to position [942, 0]
click at [100, 711] on icon "button" at bounding box center [105, 704] width 19 height 19
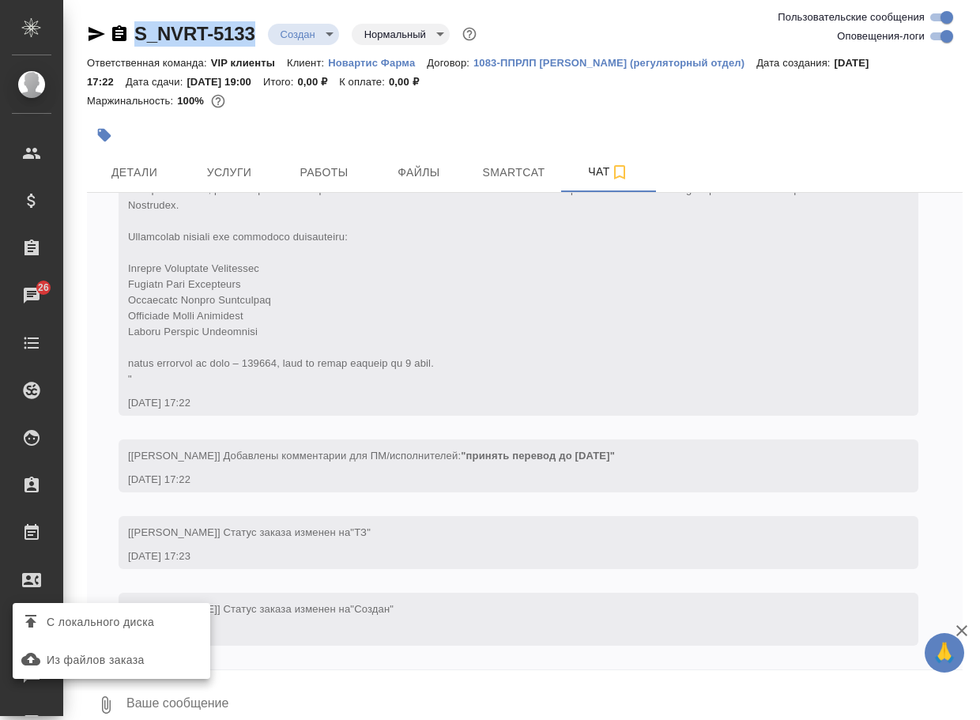
click at [139, 632] on label "С локального диска" at bounding box center [112, 622] width 198 height 30
click at [0, 0] on input "С локального диска" at bounding box center [0, 0] width 0 height 0
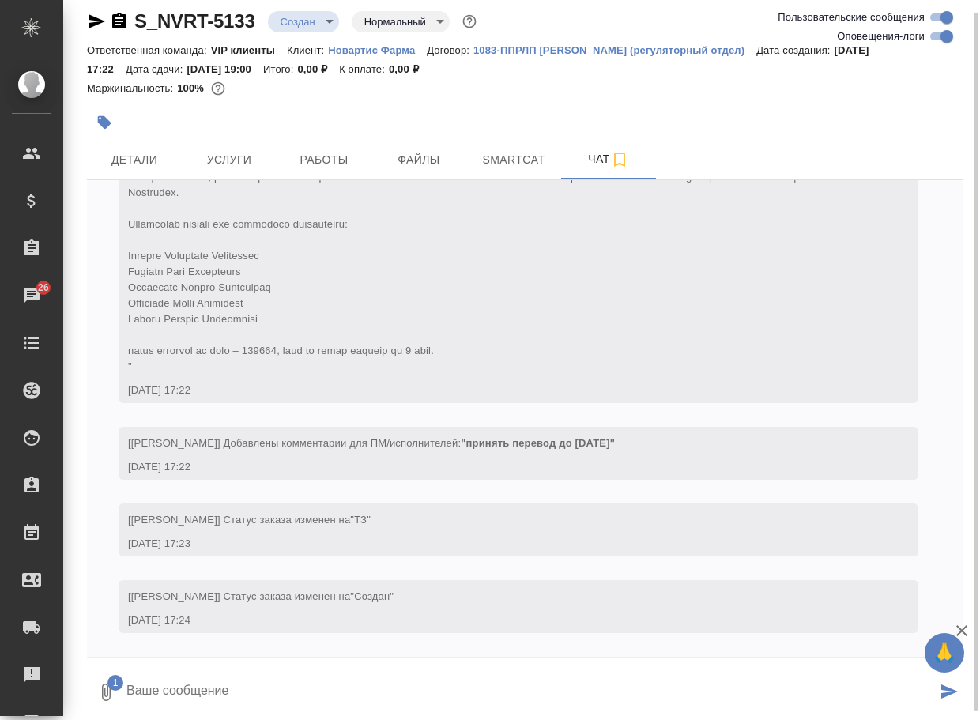
click at [209, 695] on textarea at bounding box center [531, 692] width 812 height 54
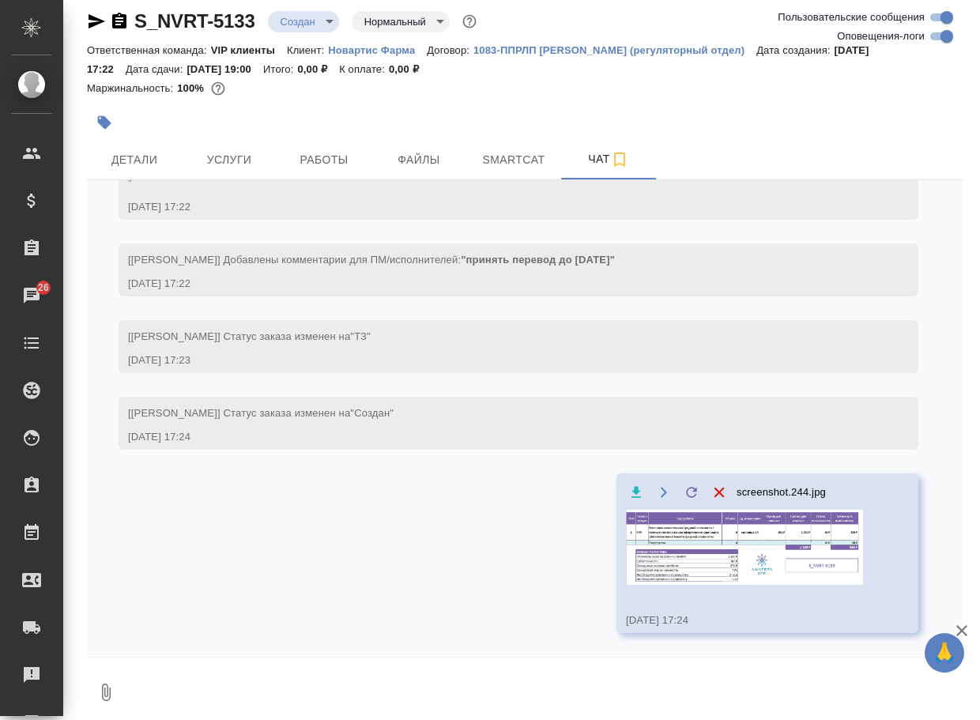
scroll to position [1050, 0]
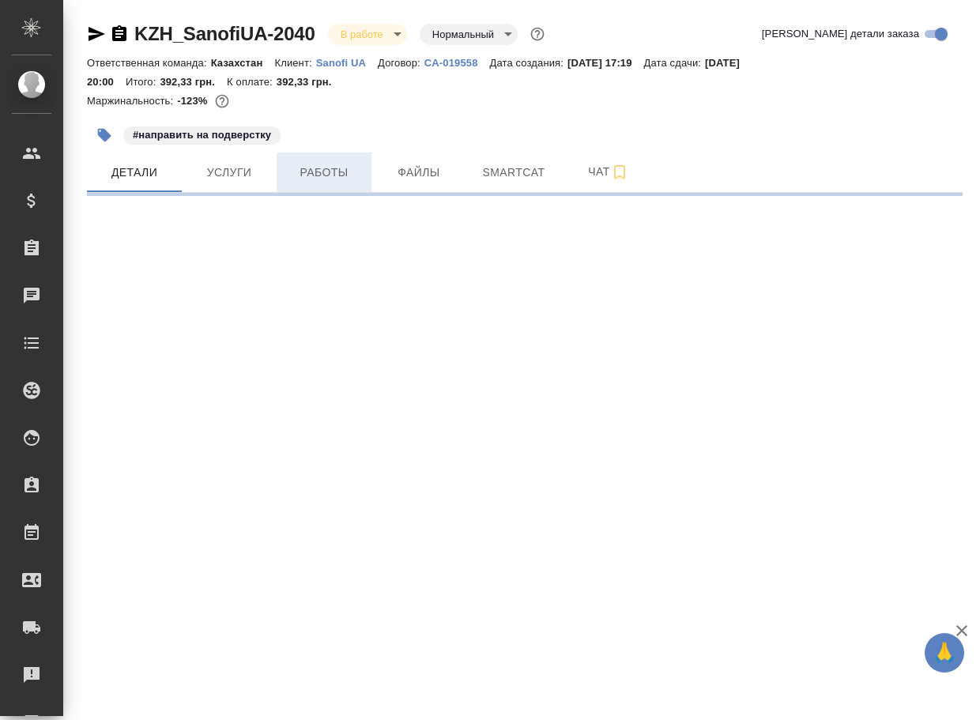
click at [331, 166] on span "Работы" at bounding box center [324, 173] width 76 height 20
select select "RU"
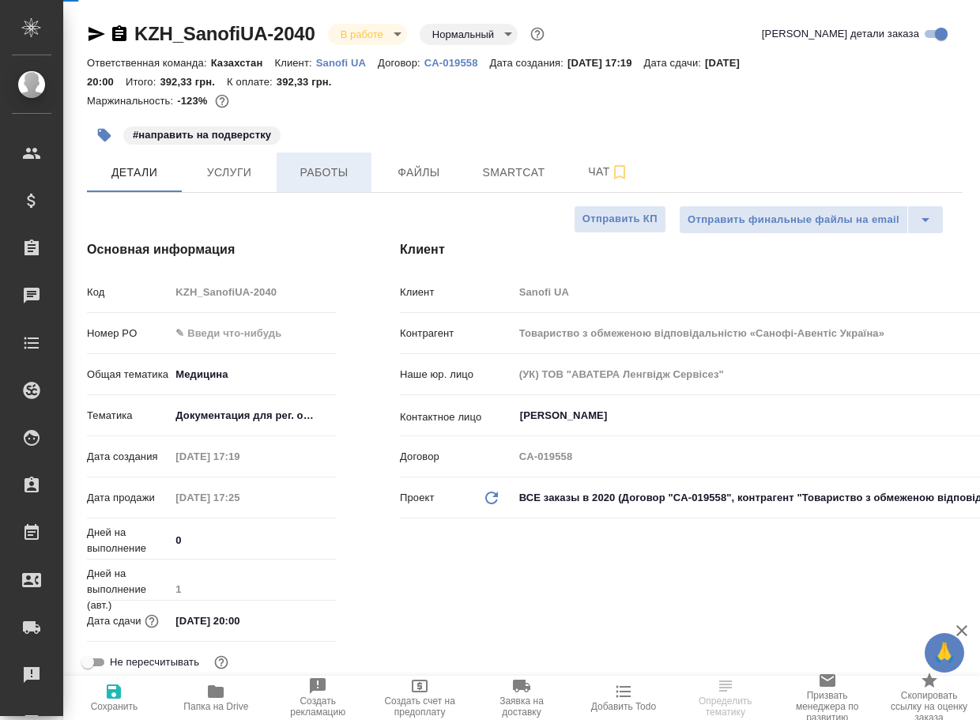
type textarea "x"
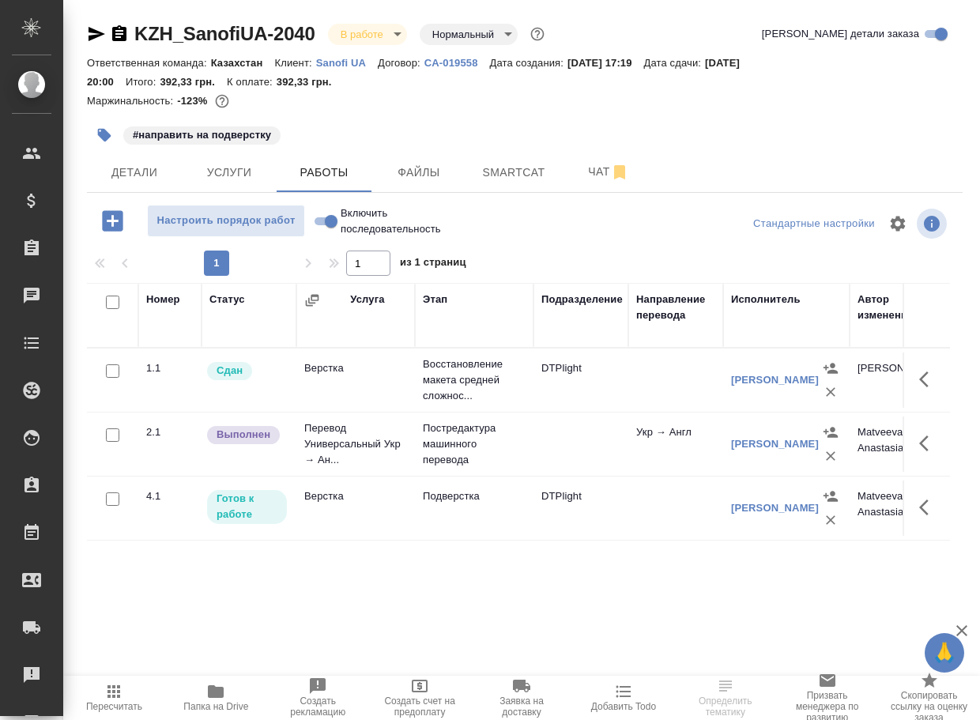
click at [320, 224] on input "Включить последовательность" at bounding box center [331, 221] width 57 height 19
checkbox input "true"
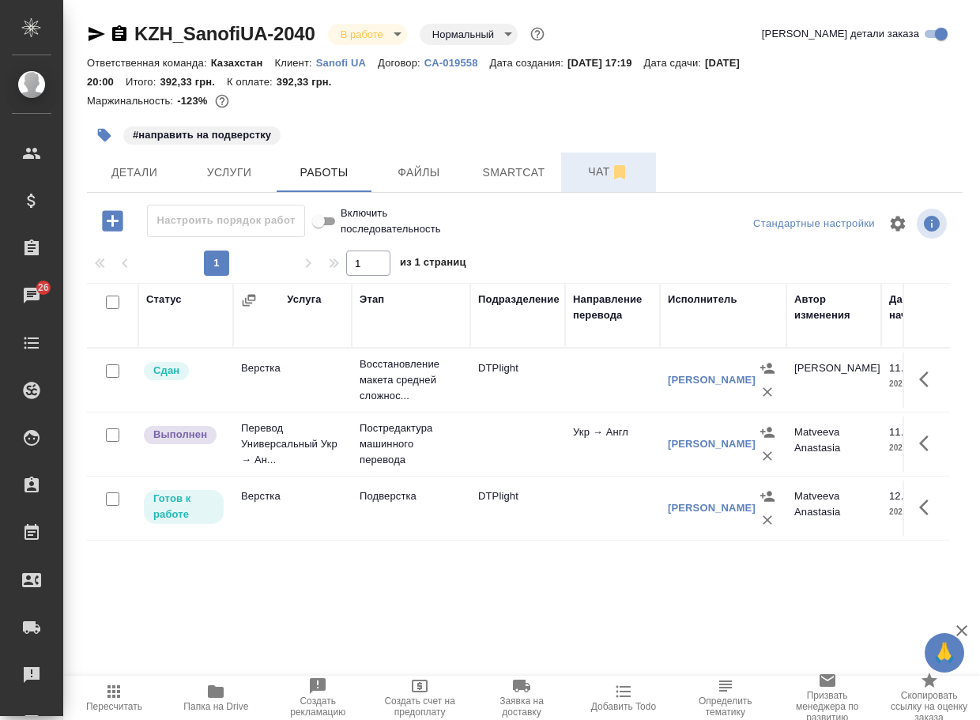
click at [610, 183] on button "Чат" at bounding box center [608, 173] width 95 height 40
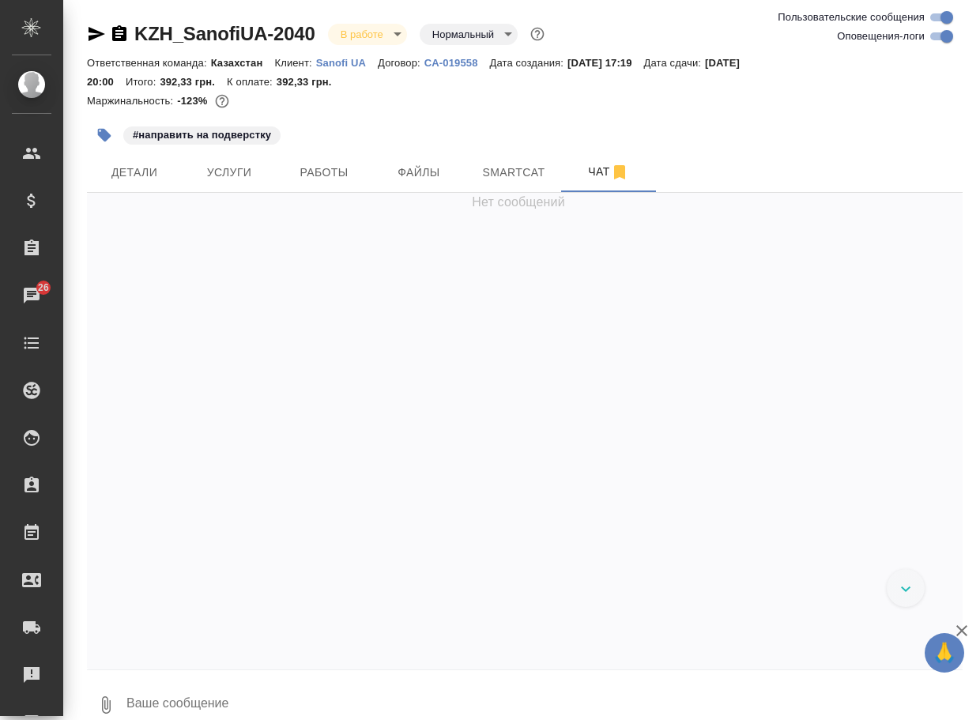
click at [262, 690] on textarea at bounding box center [544, 705] width 838 height 54
paste textarea "https://drive.awatera.com/apps/files/files/10087297?dir=/Shares/SanofiUA/Orders…"
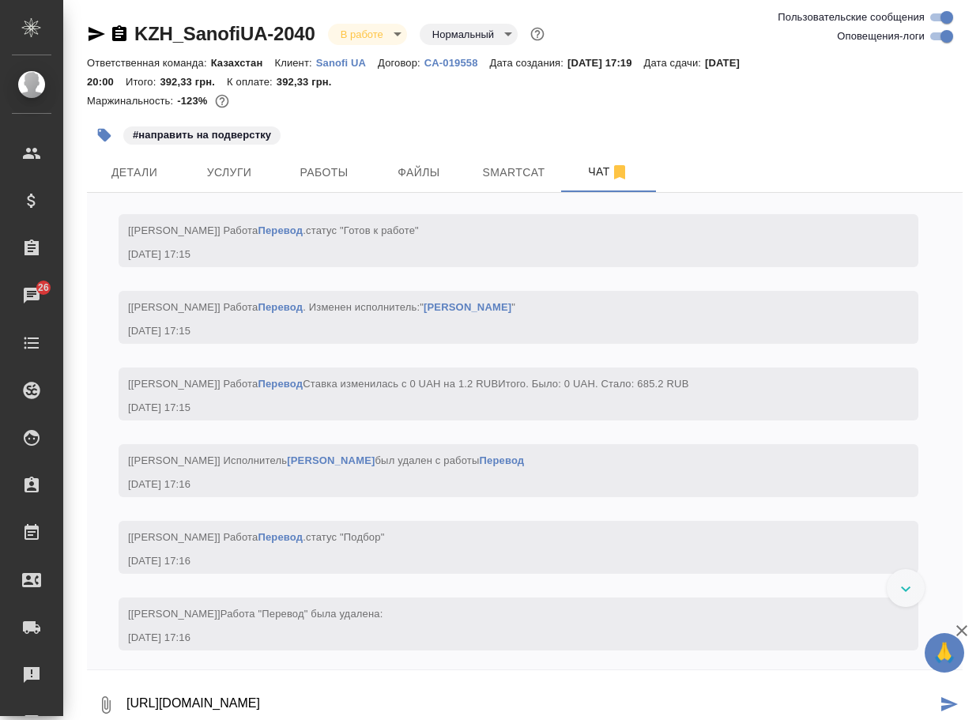
type textarea "https://drive.awatera.com/apps/files/files/10087297?dir=/Shares/SanofiUA/Orders…"
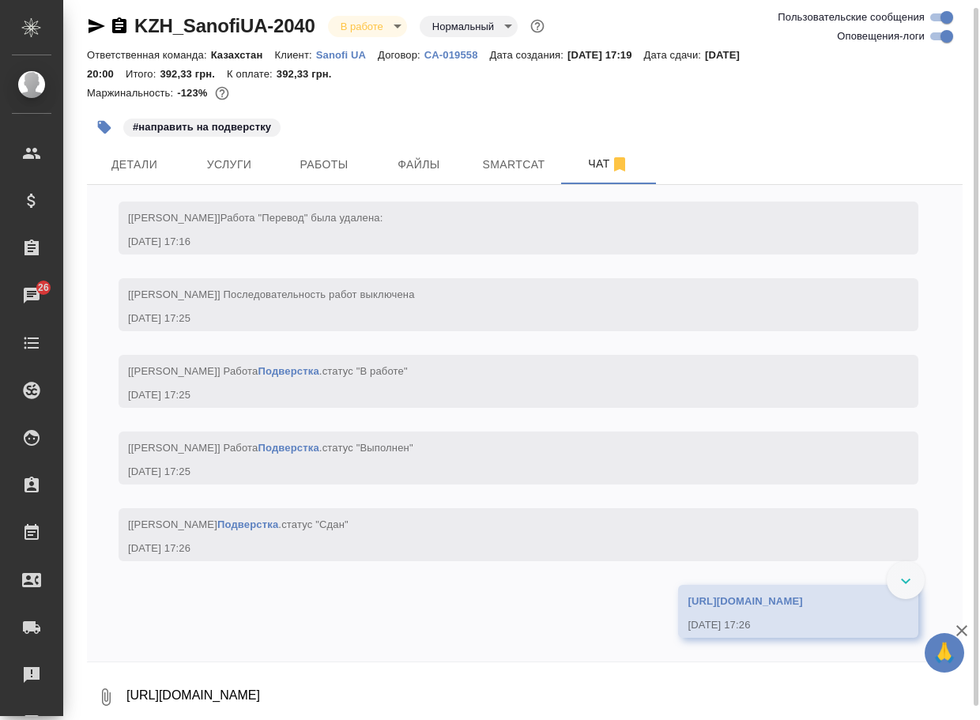
scroll to position [5498, 0]
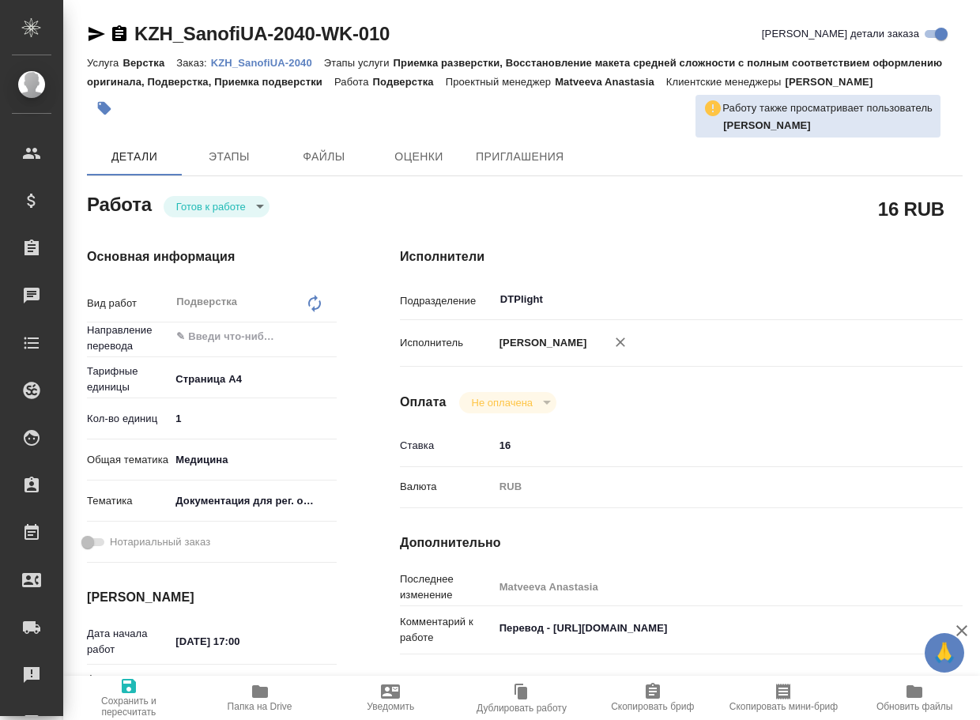
type textarea "x"
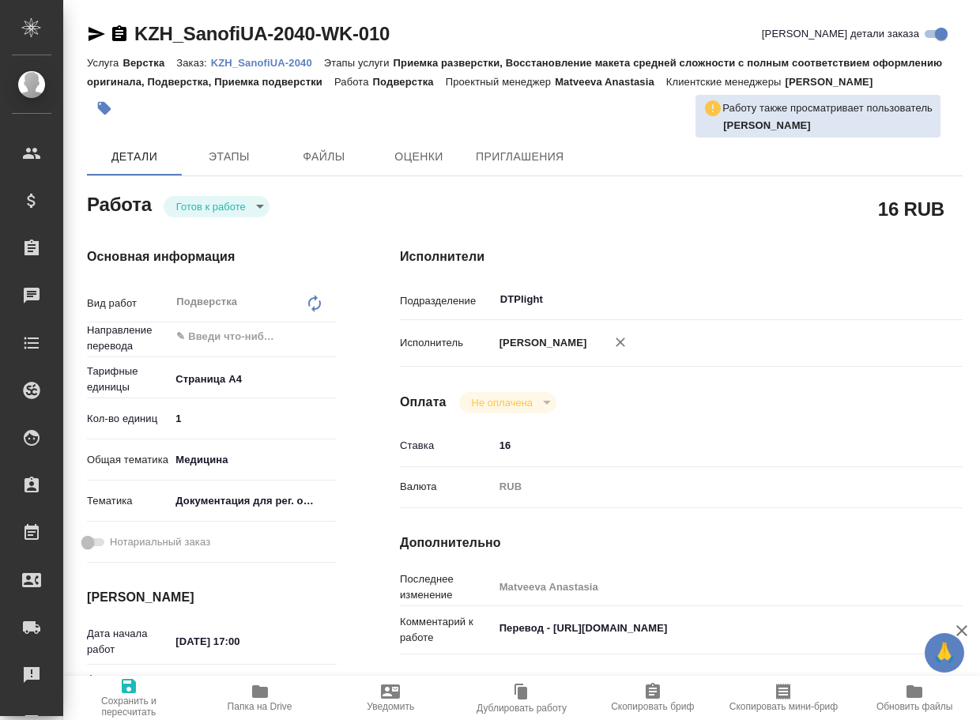
type textarea "x"
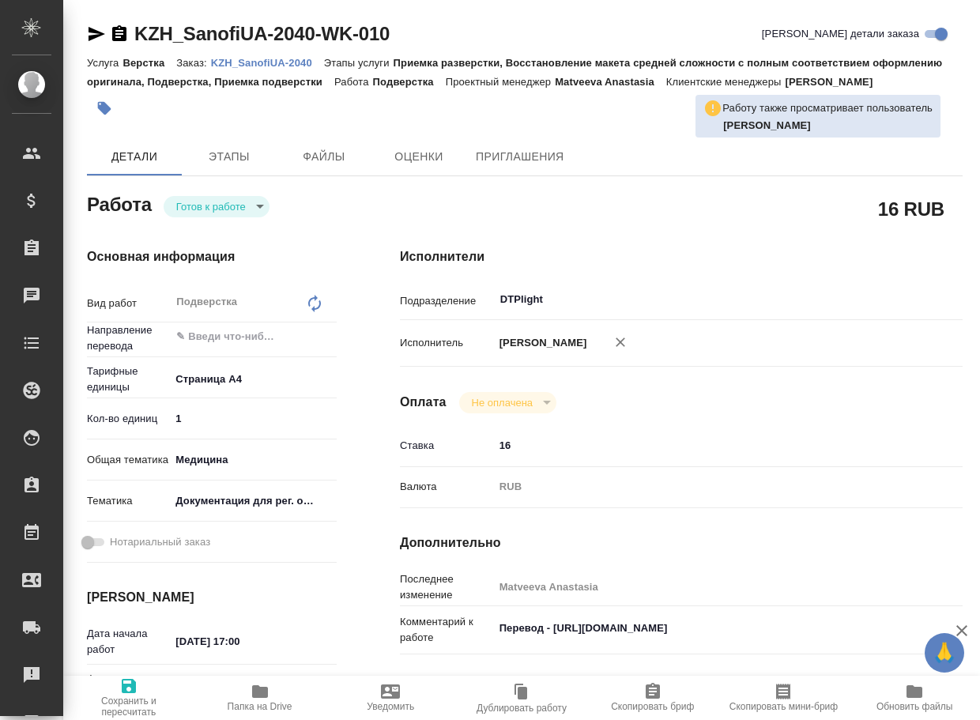
type textarea "x"
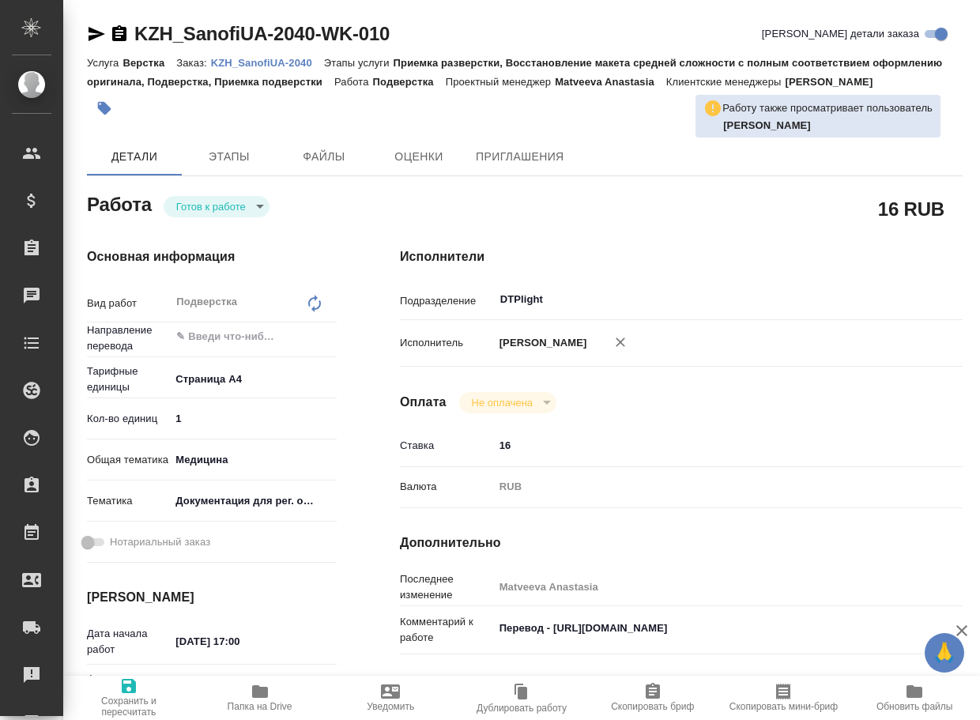
type textarea "x"
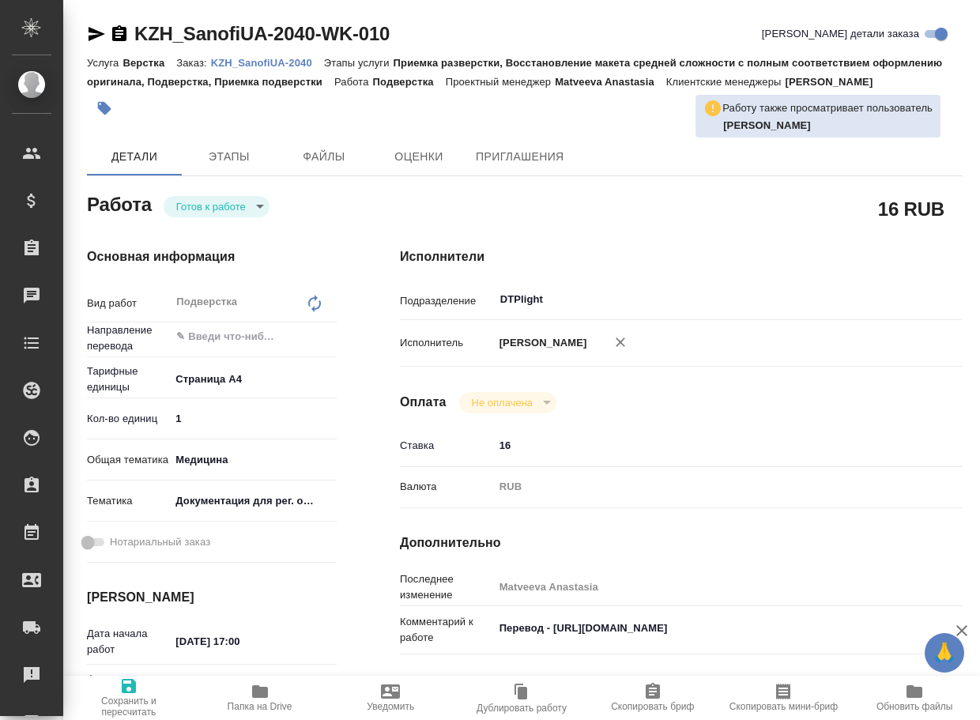
type textarea "x"
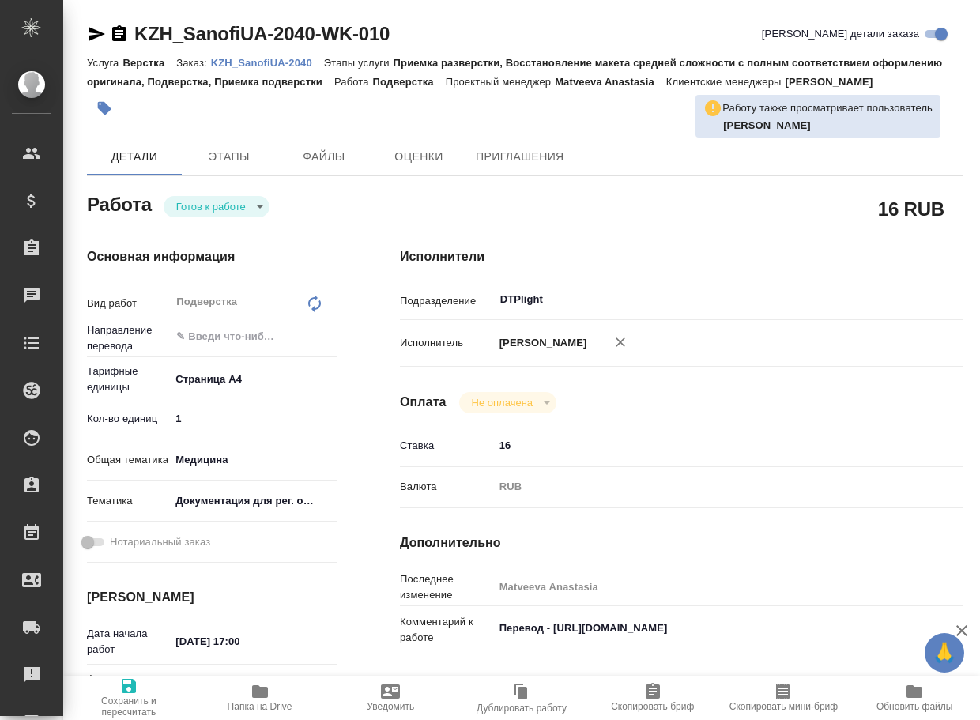
type textarea "x"
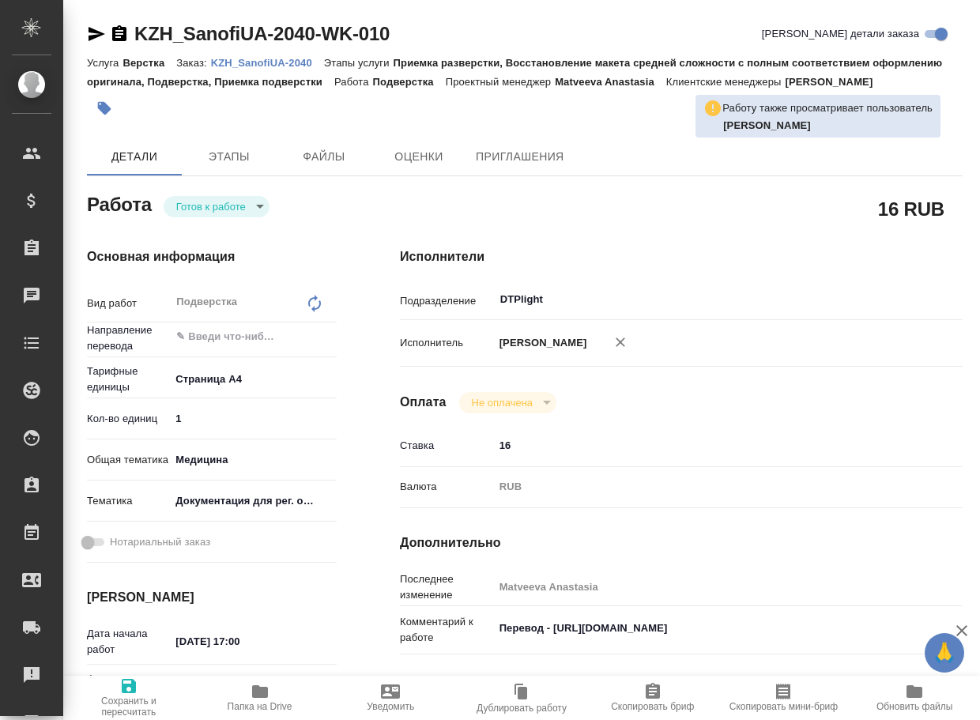
type textarea "x"
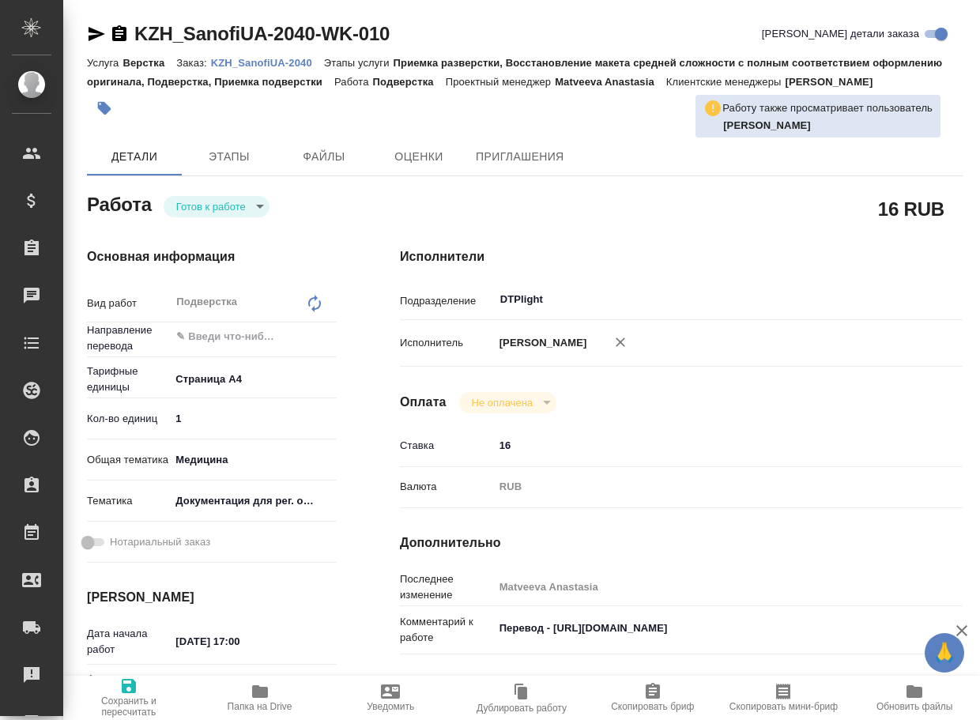
click at [254, 702] on span "Папка на Drive" at bounding box center [260, 706] width 65 height 11
type textarea "x"
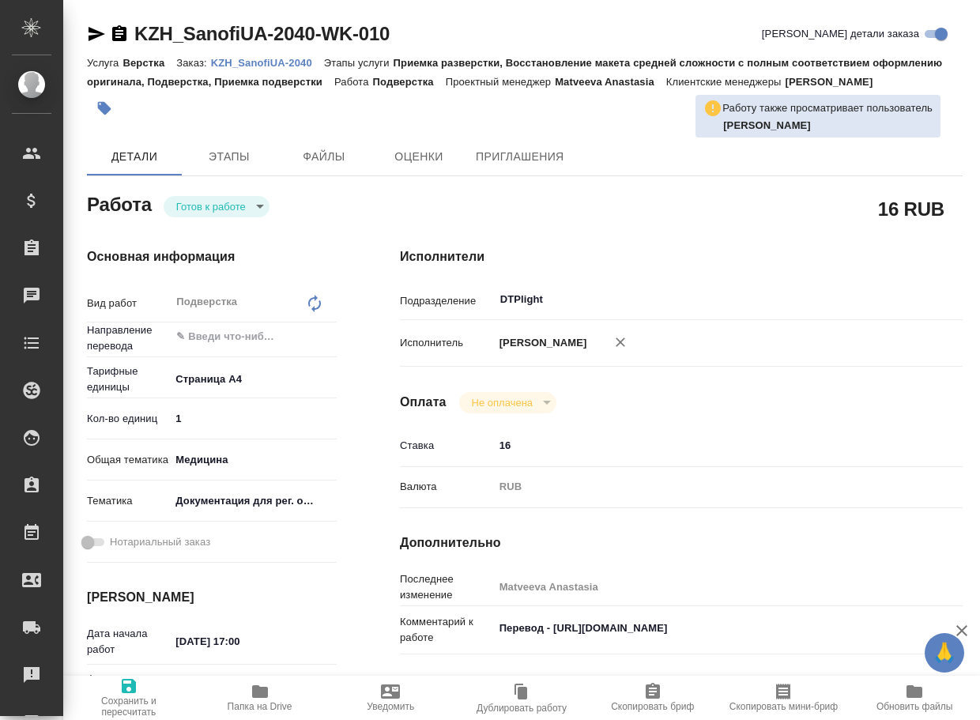
type textarea "x"
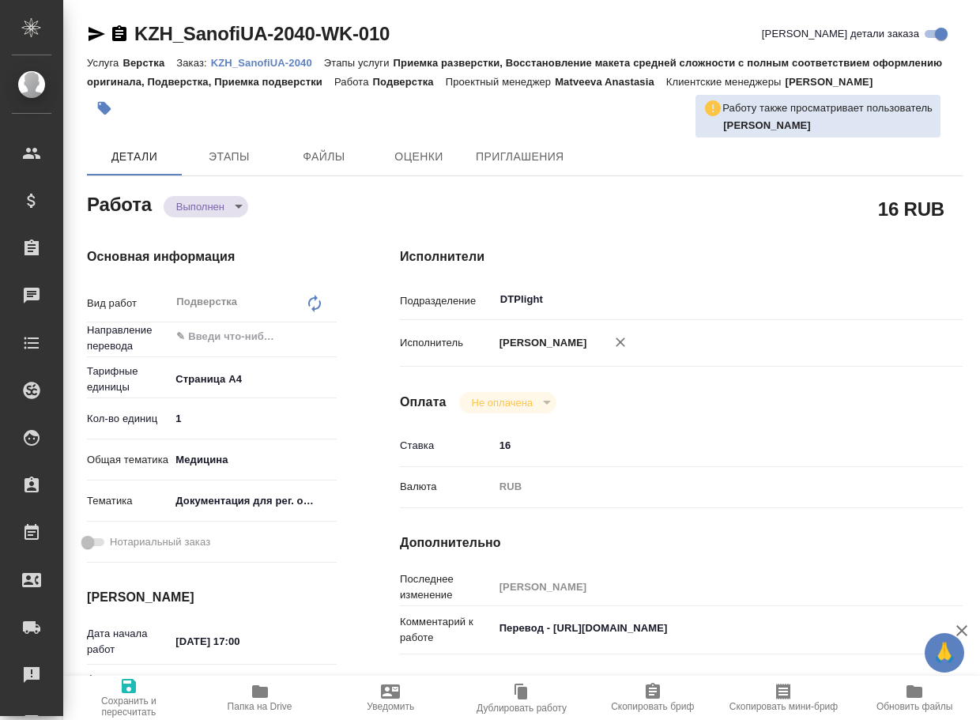
type textarea "x"
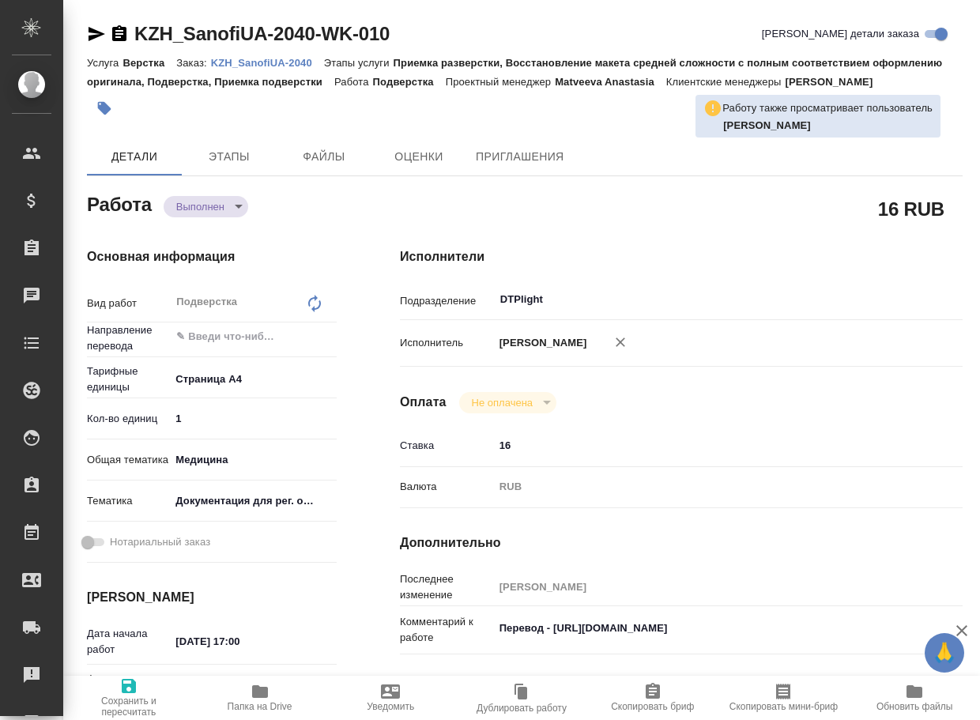
type textarea "x"
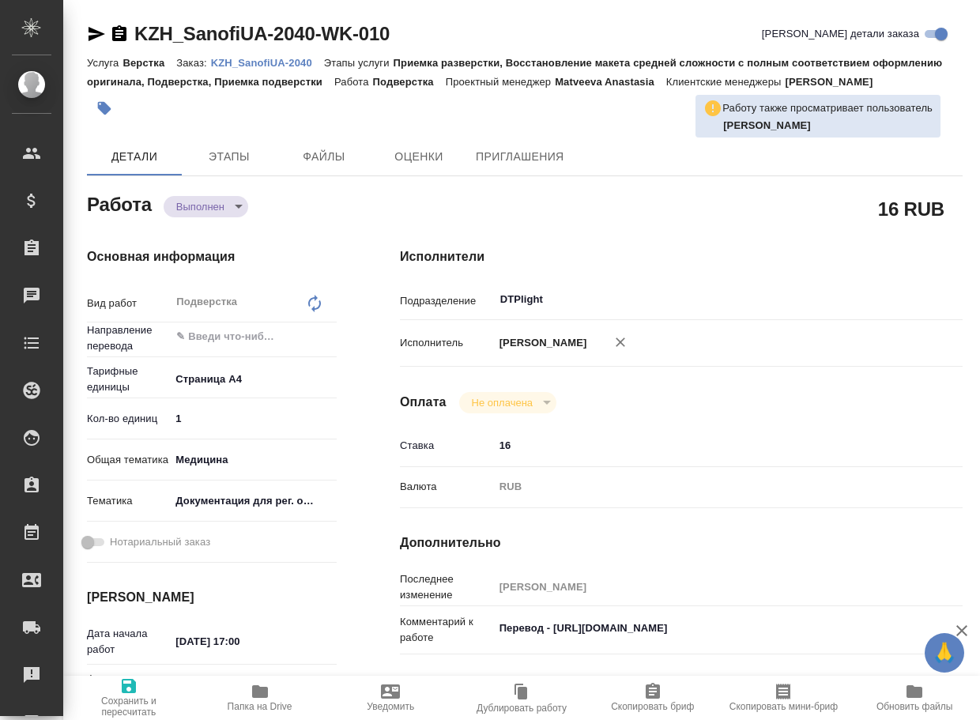
type textarea "x"
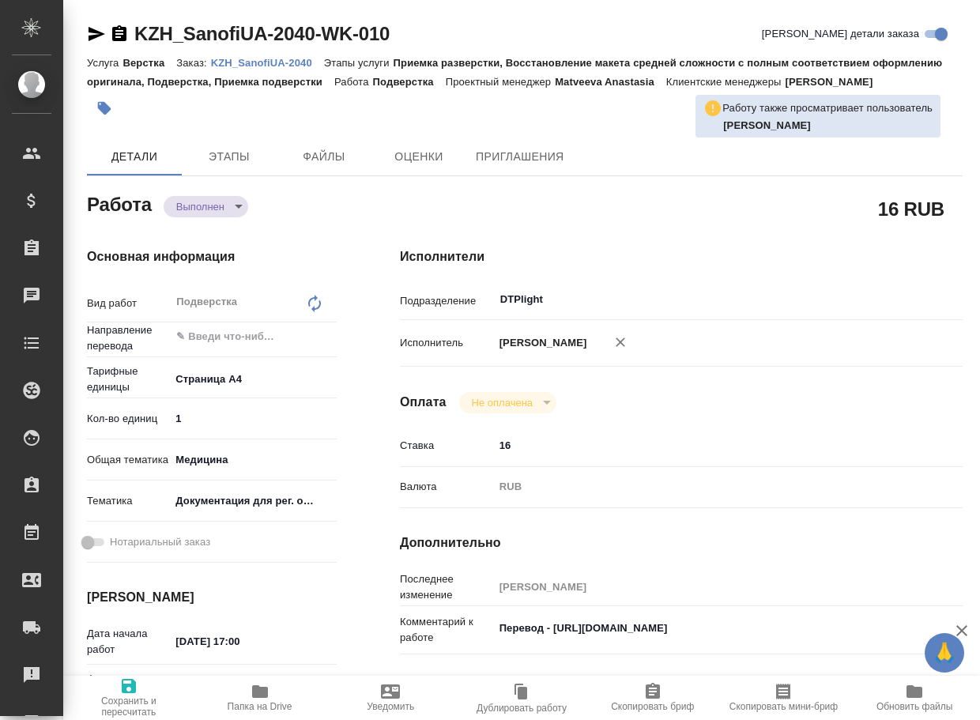
type textarea "x"
click at [197, 220] on body "🙏 .cls-1 fill:#fff; AWATERA Arsenyeva [PERSON_NAME] Клиенты Спецификации Заказы…" at bounding box center [490, 360] width 980 height 720
type textarea "x"
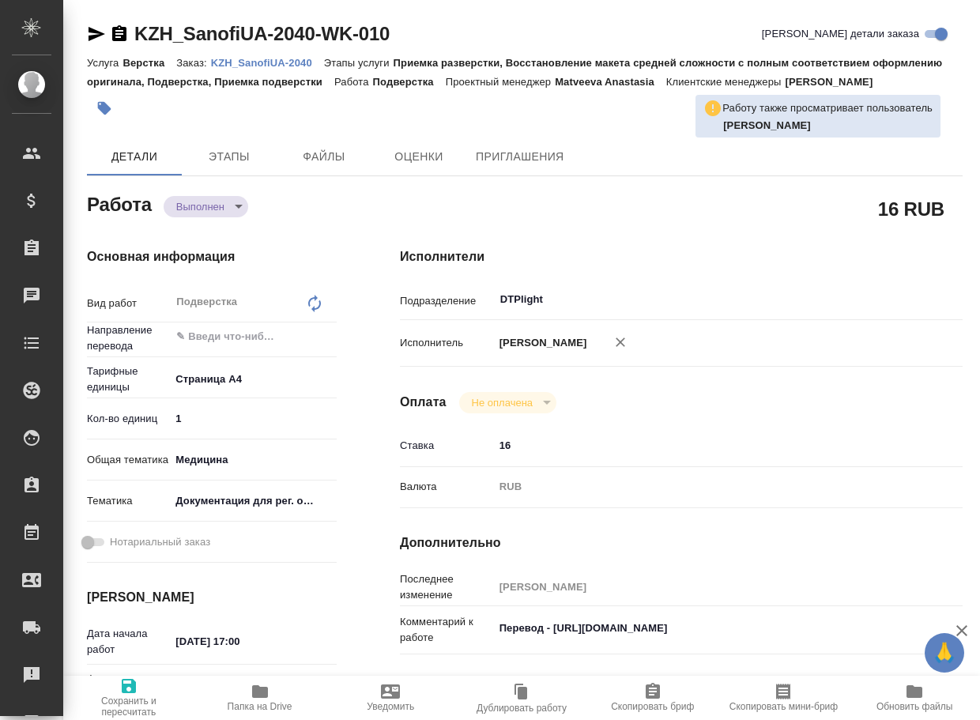
type textarea "x"
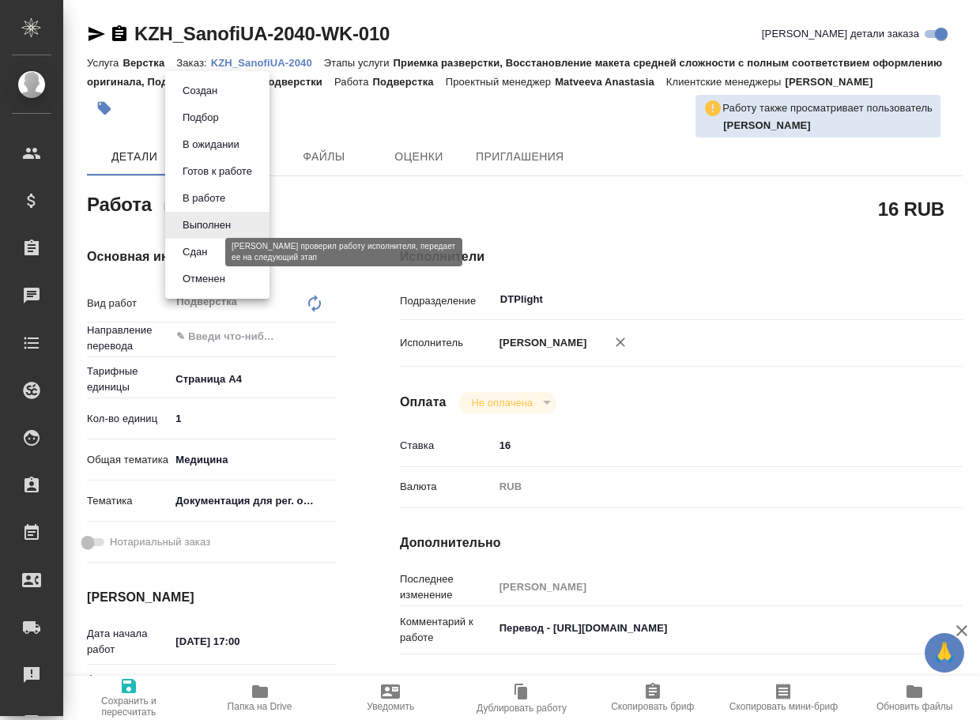
click at [200, 251] on button "Сдан" at bounding box center [195, 251] width 34 height 17
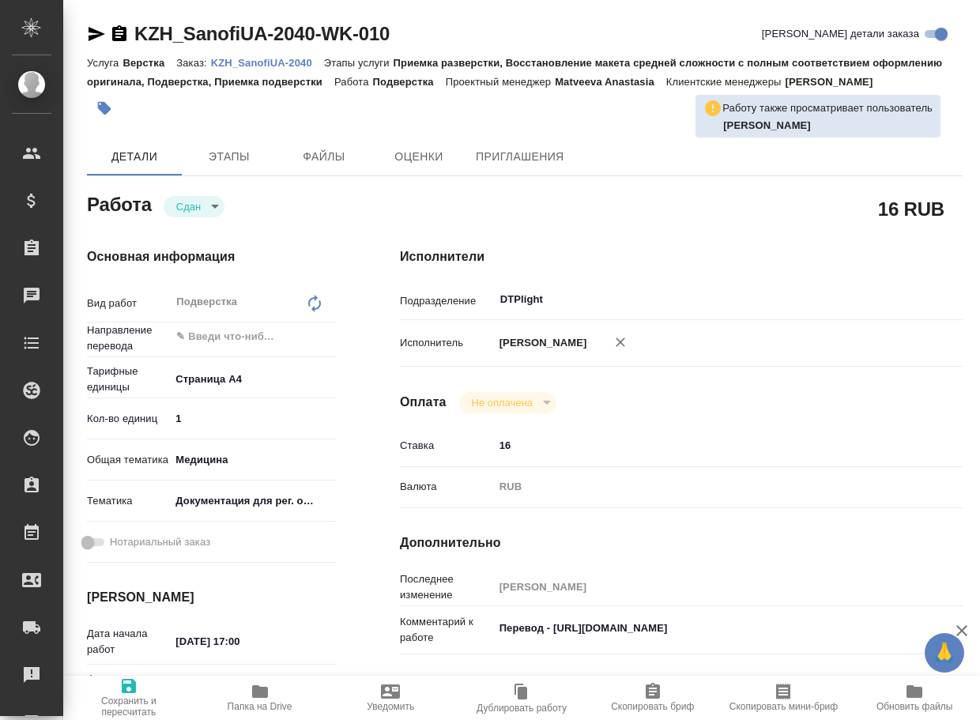
type textarea "x"
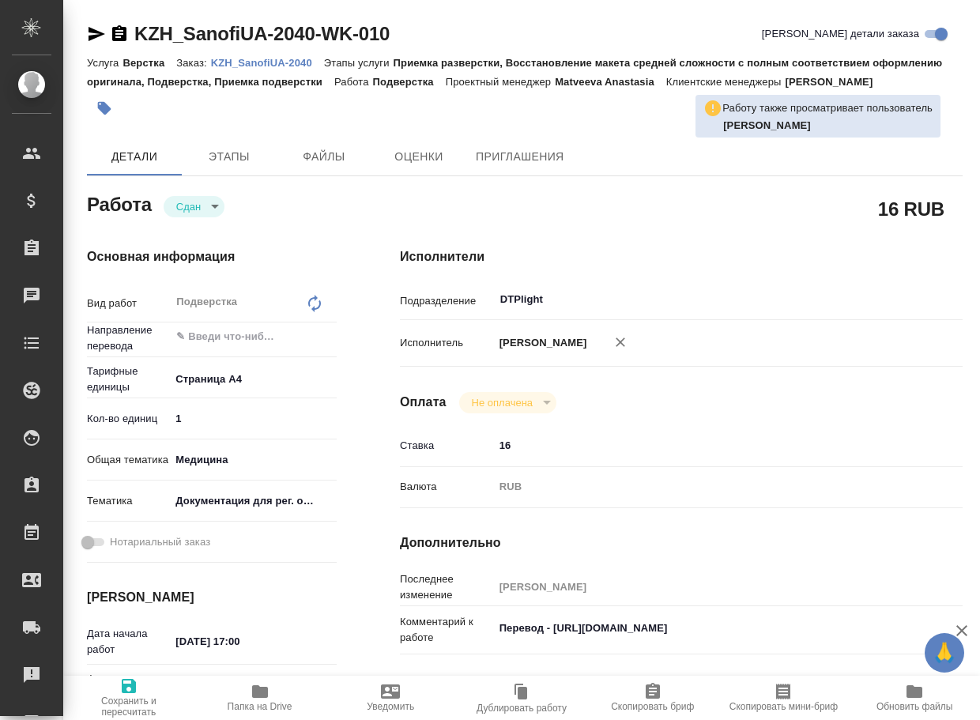
type textarea "x"
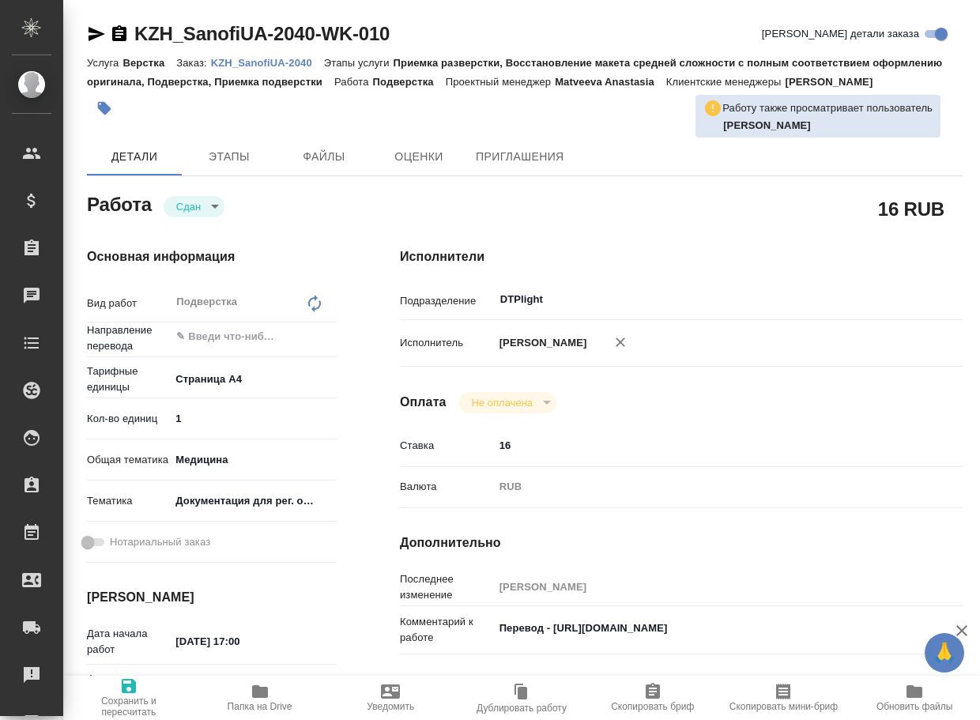
type textarea "x"
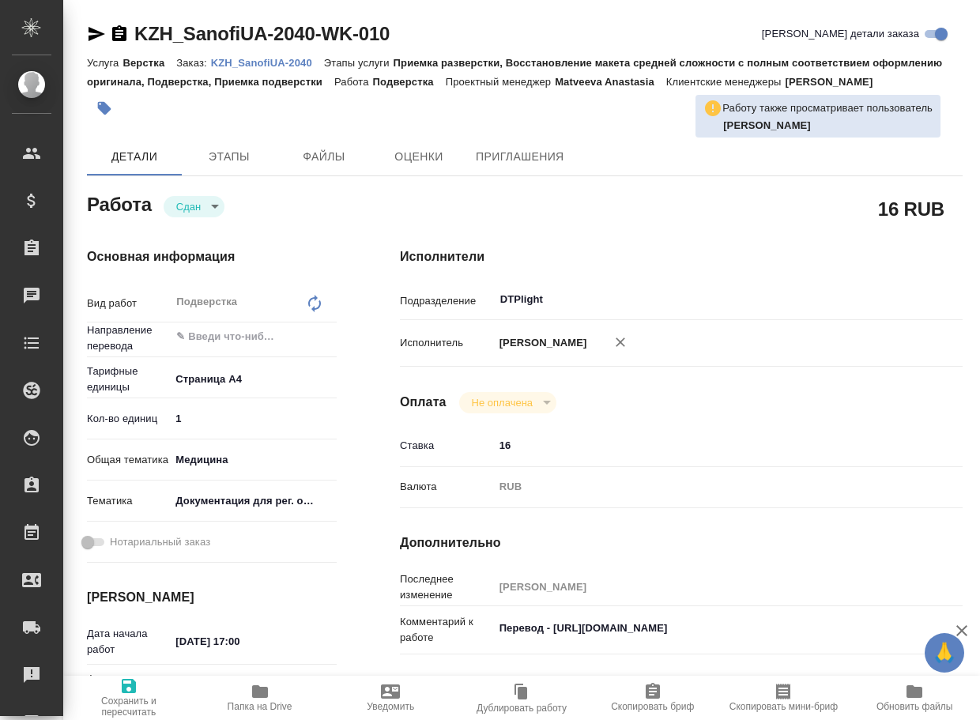
type textarea "x"
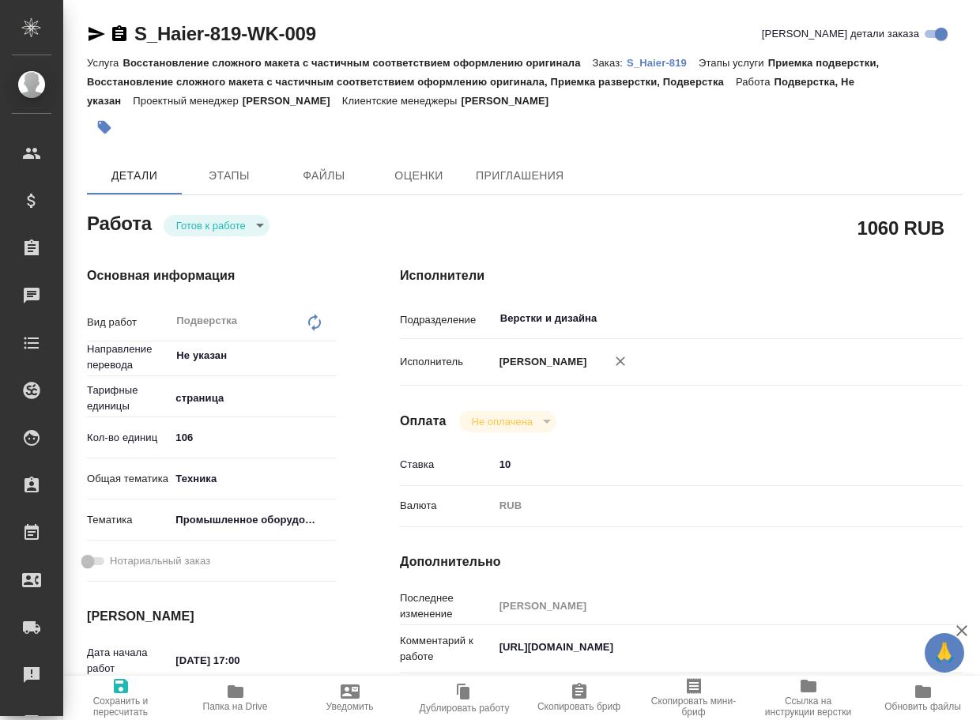
type textarea "x"
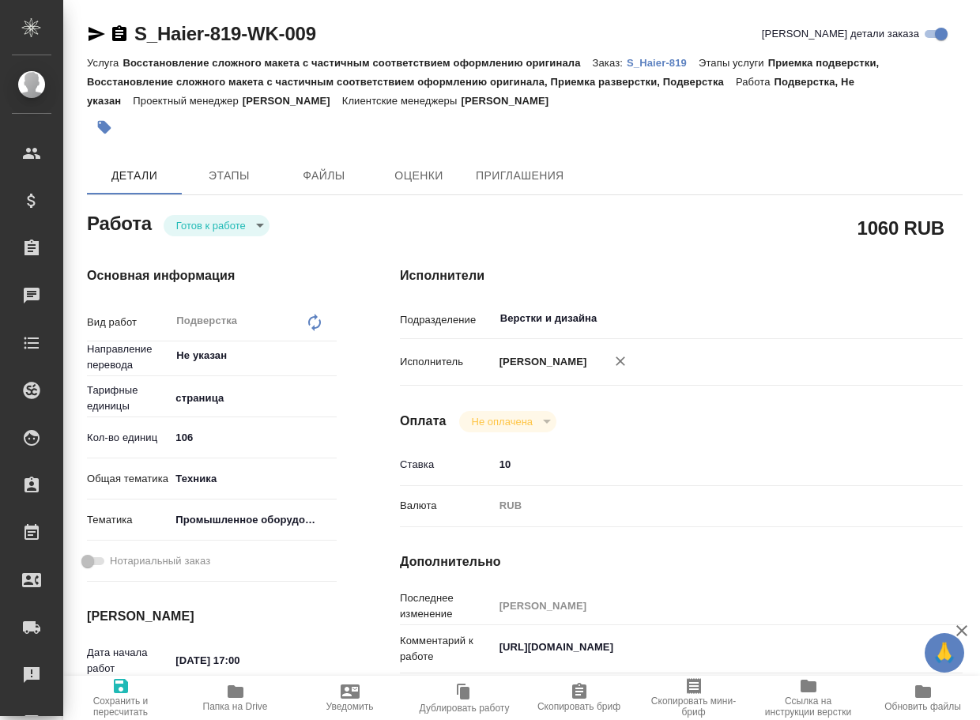
type textarea "x"
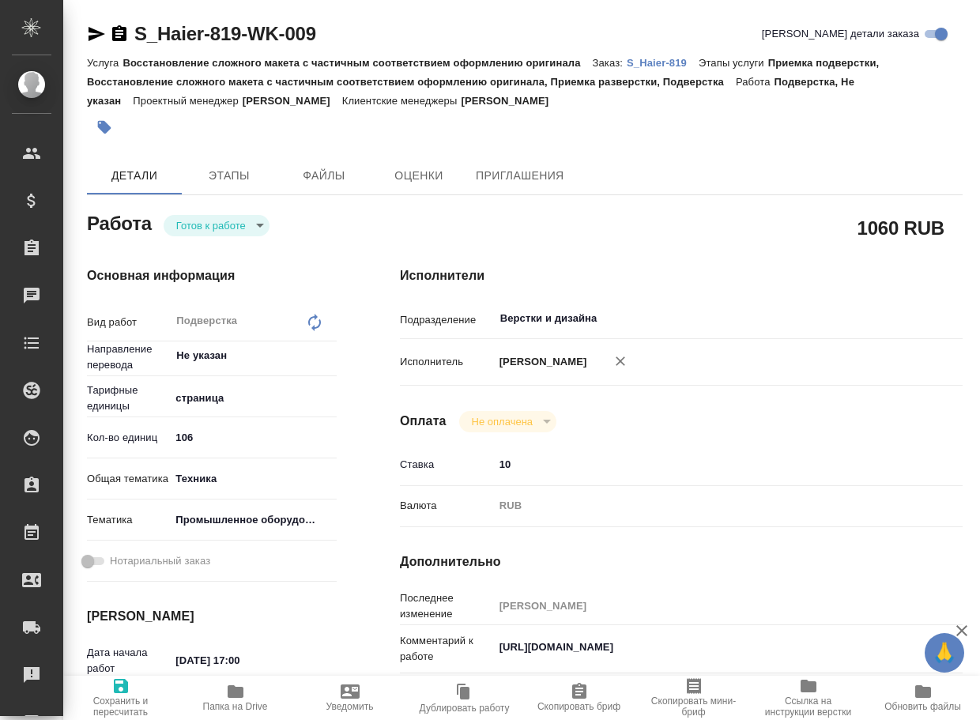
type textarea "x"
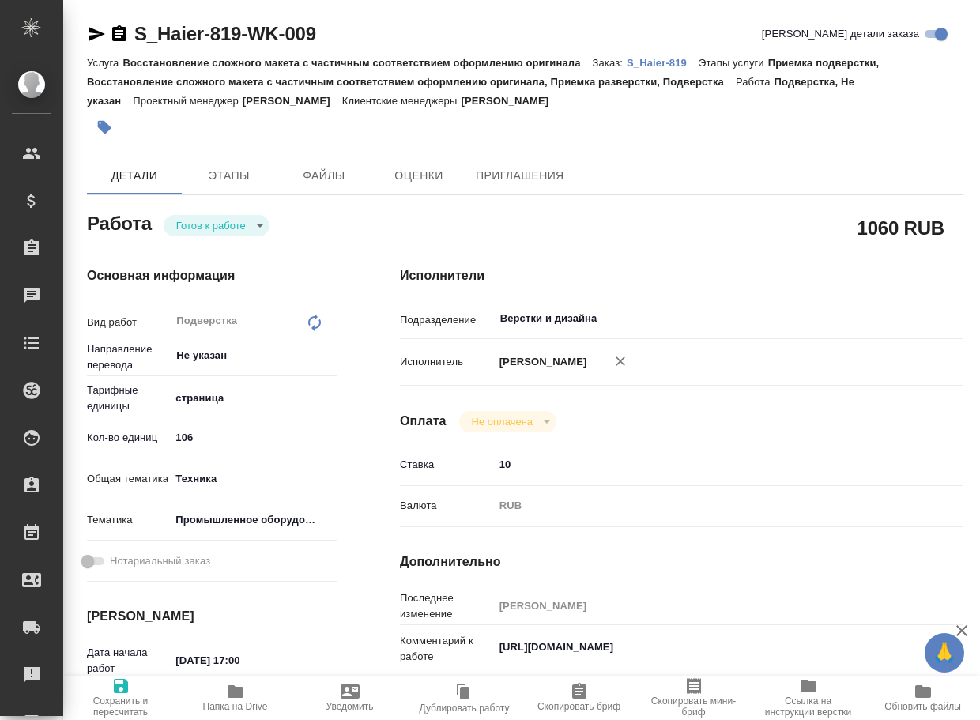
type textarea "x"
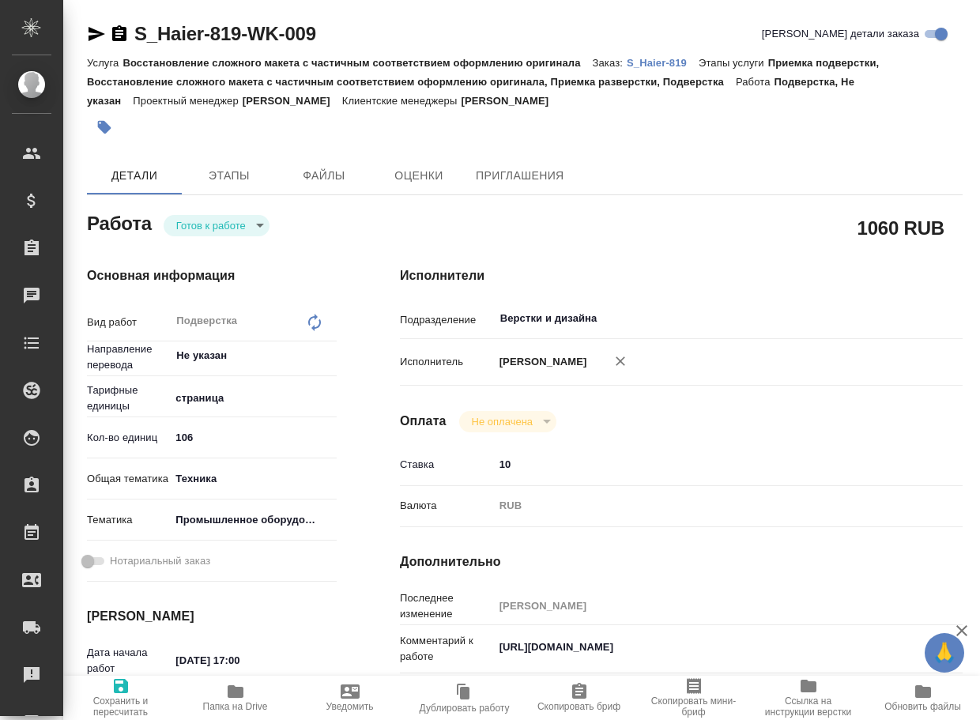
type textarea "x"
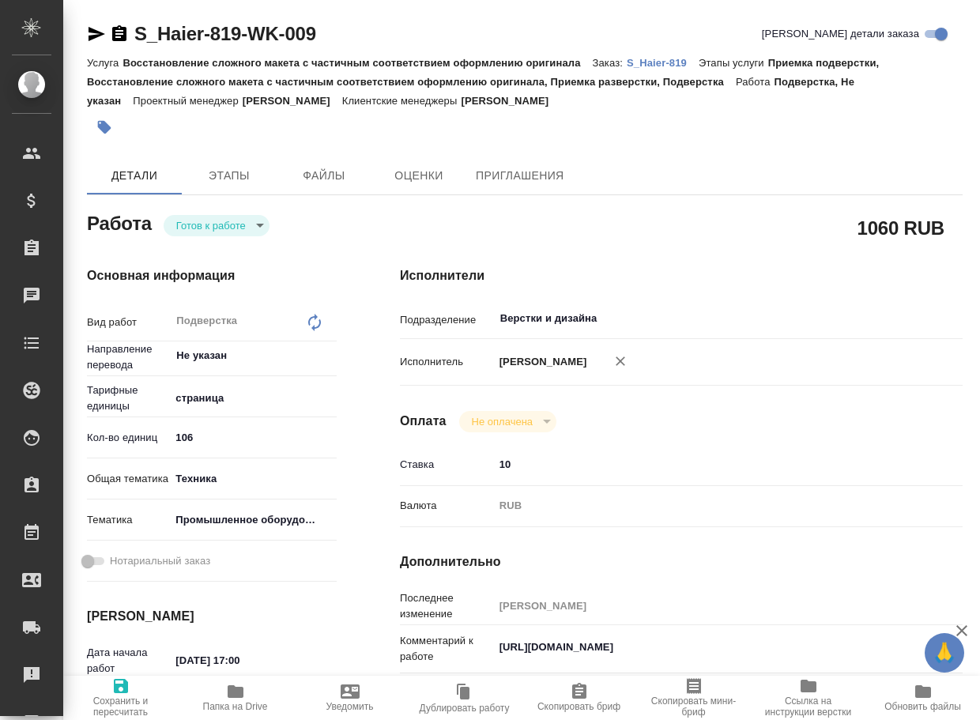
type textarea "x"
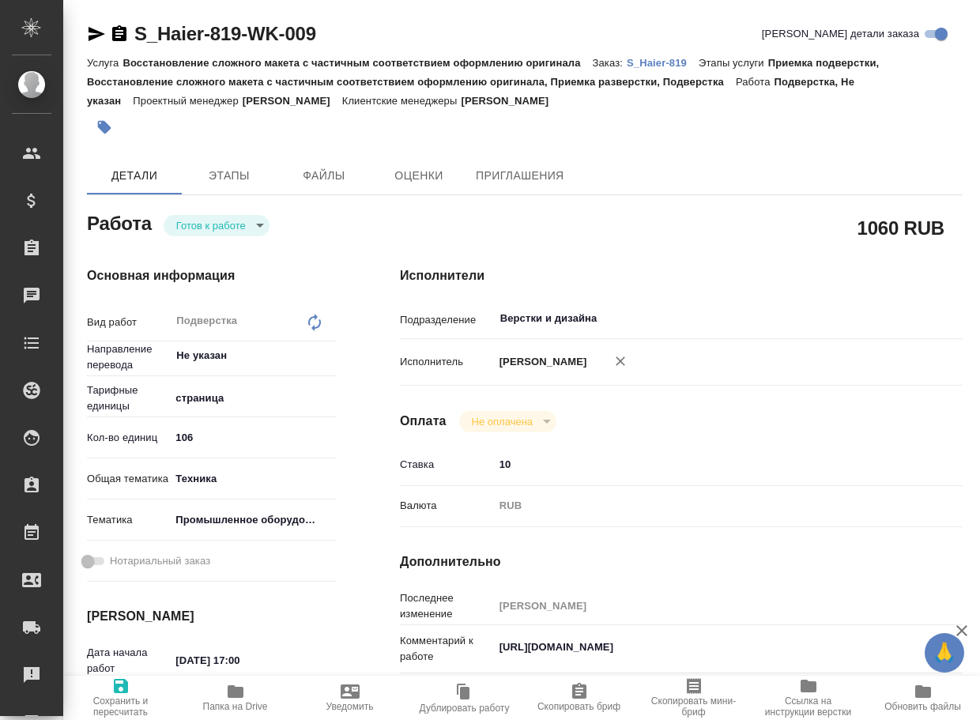
type textarea "x"
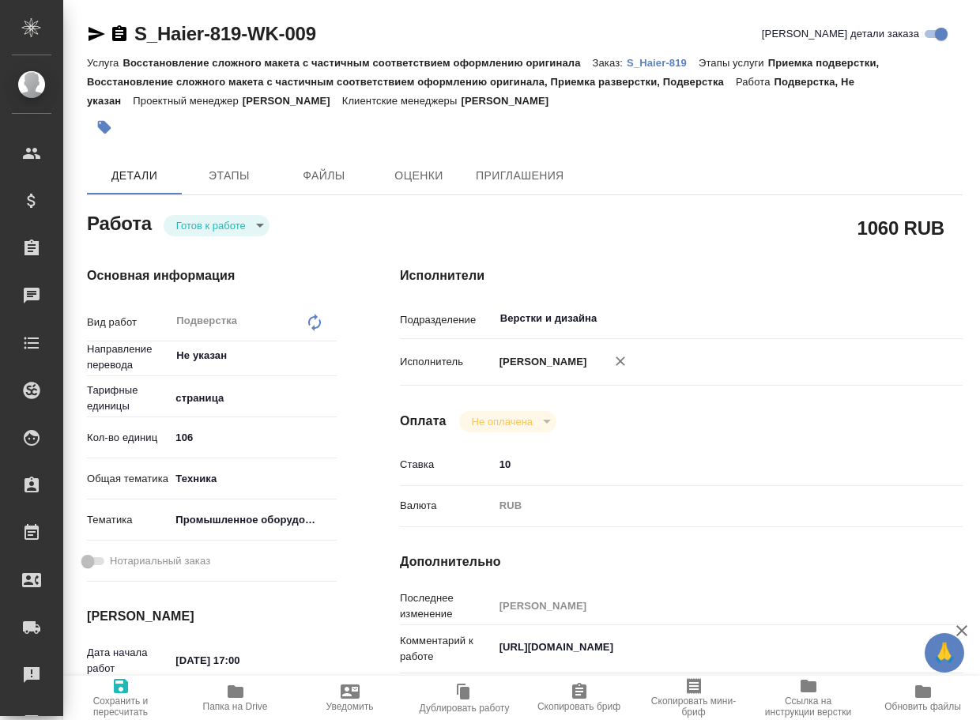
type textarea "x"
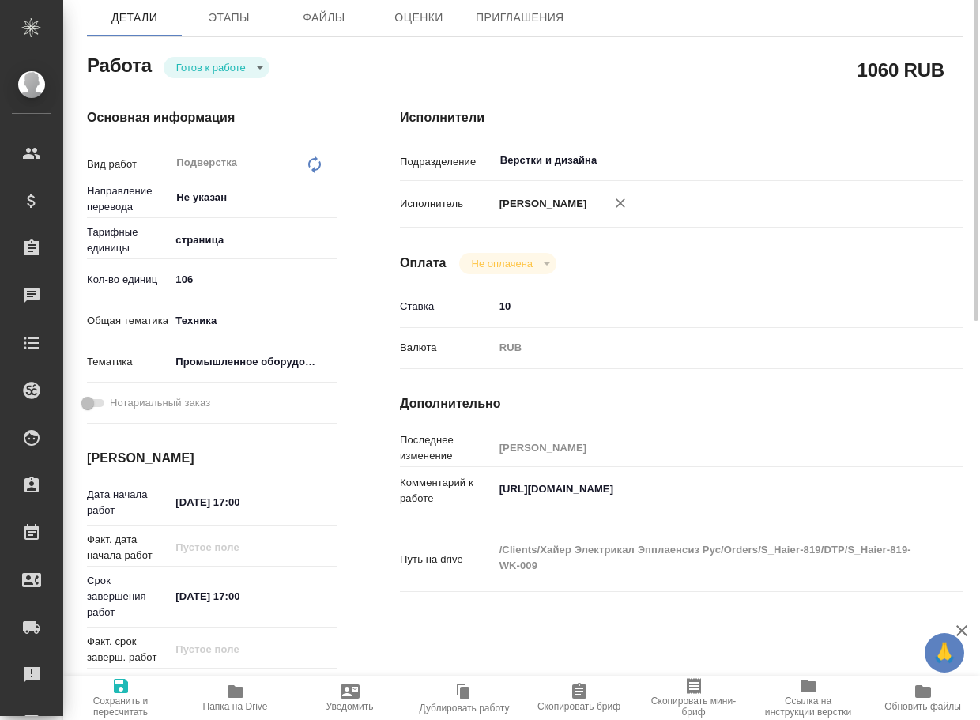
type textarea "x"
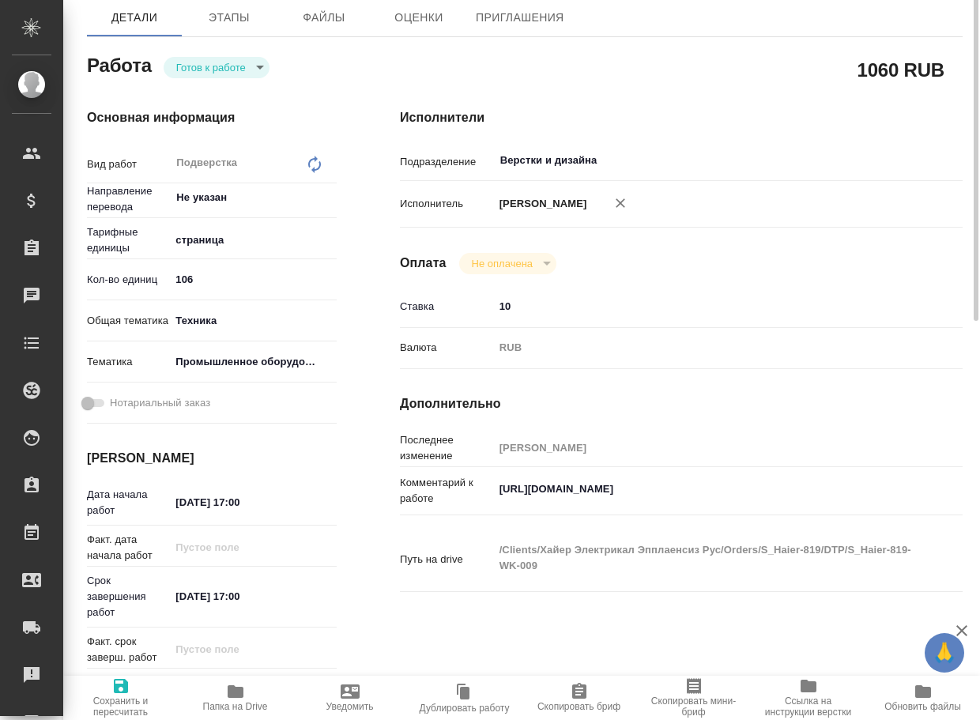
scroll to position [237, 0]
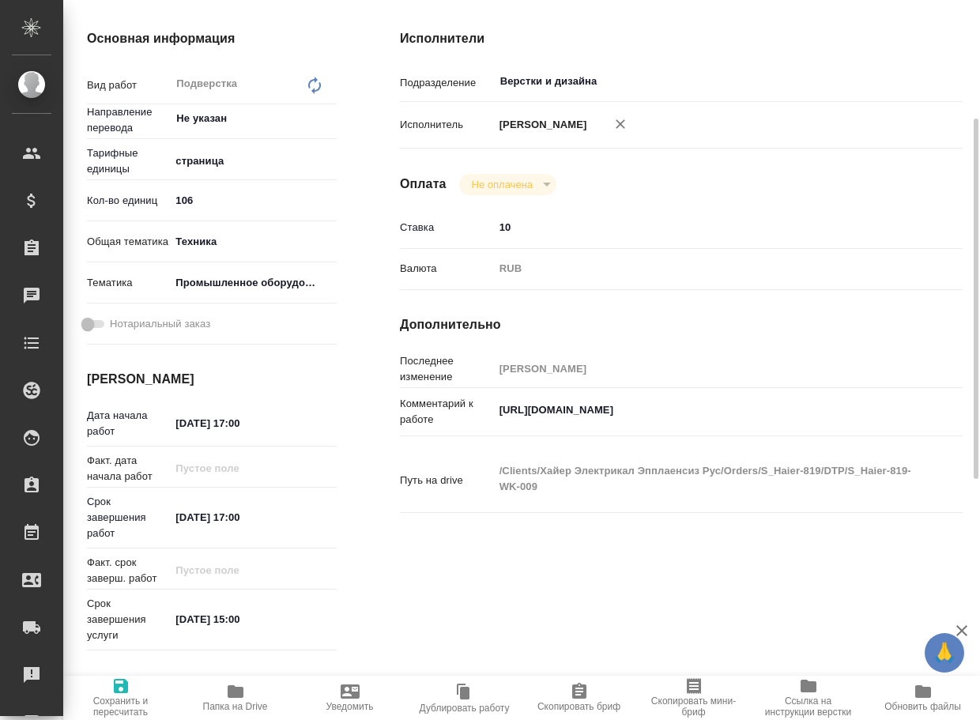
type textarea "x"
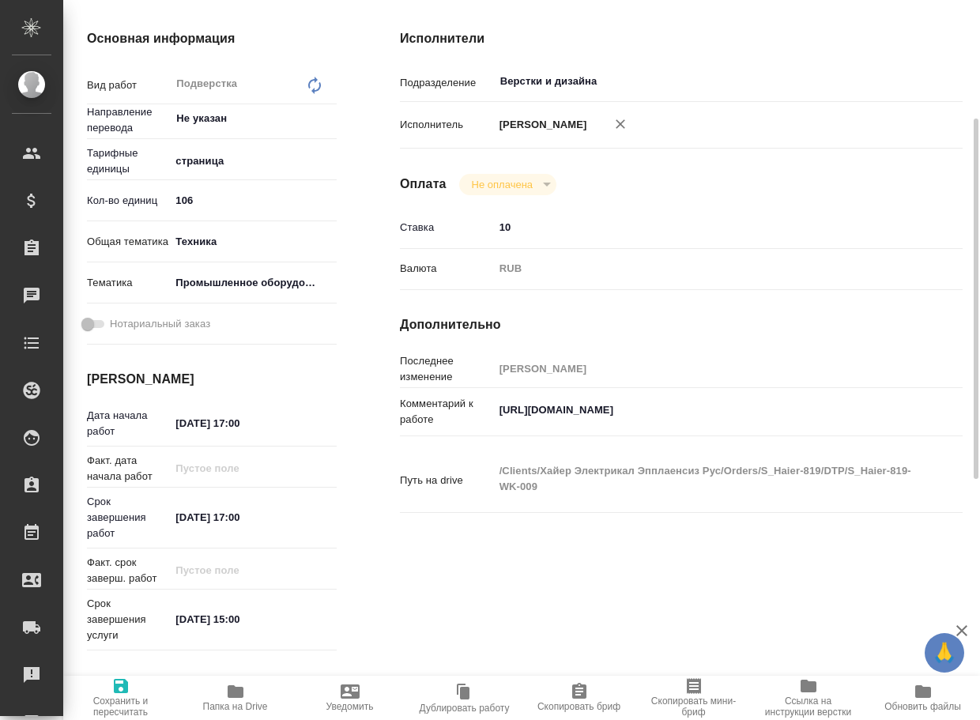
type textarea "x"
drag, startPoint x: 686, startPoint y: 430, endPoint x: 445, endPoint y: 431, distance: 241.0
click at [445, 431] on div "Комментарий к работе [URL][DOMAIN_NAME] x" at bounding box center [681, 412] width 563 height 36
type textarea "x"
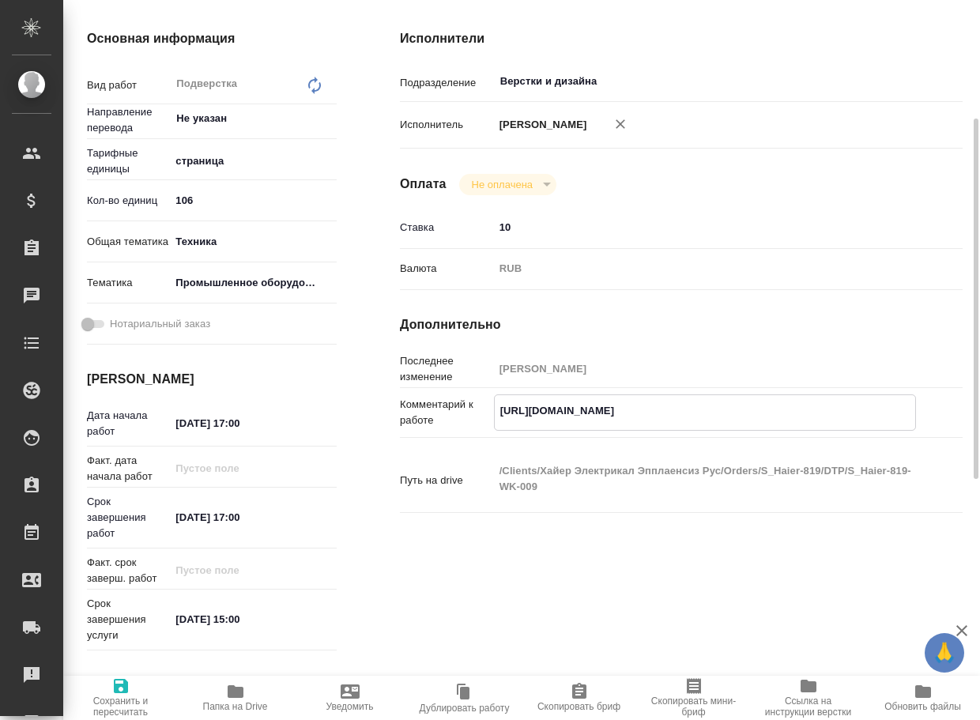
type textarea "x"
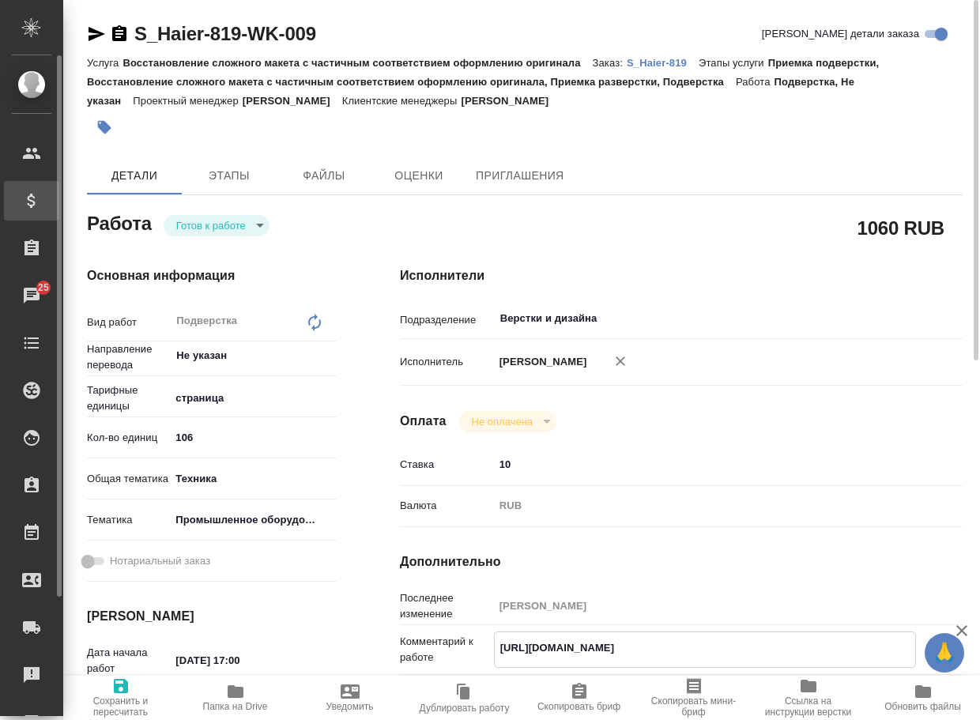
type textarea "x"
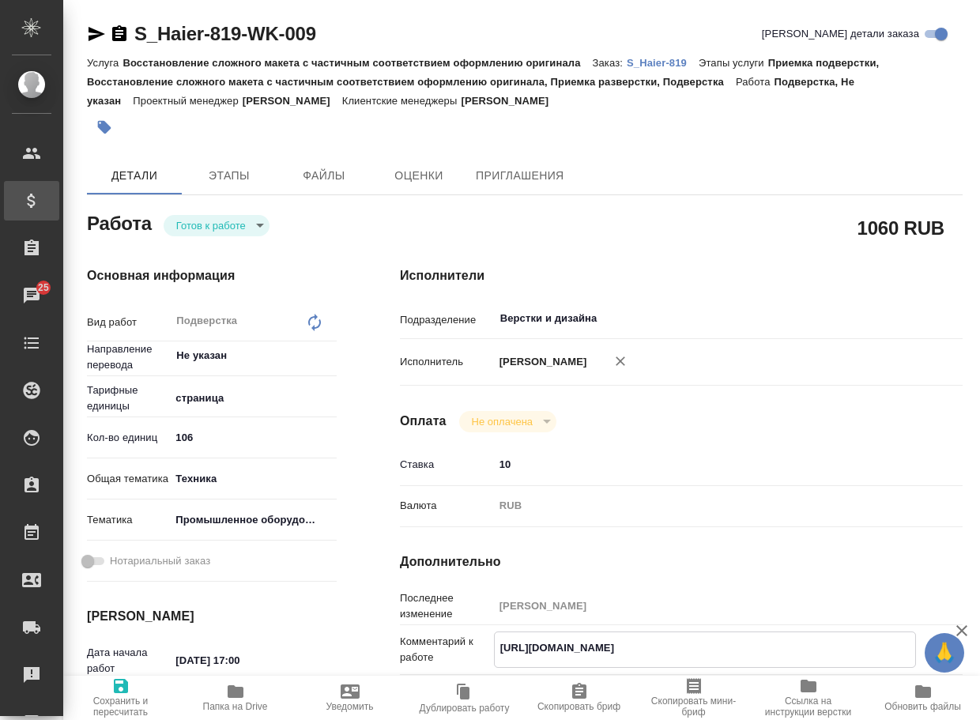
type textarea "x"
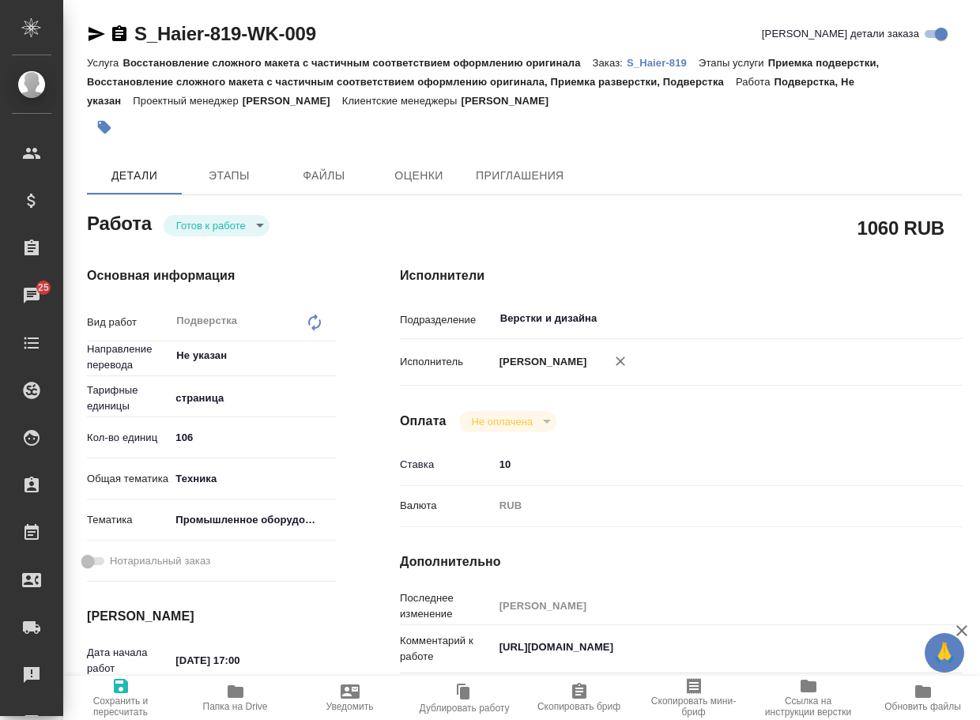
type textarea "x"
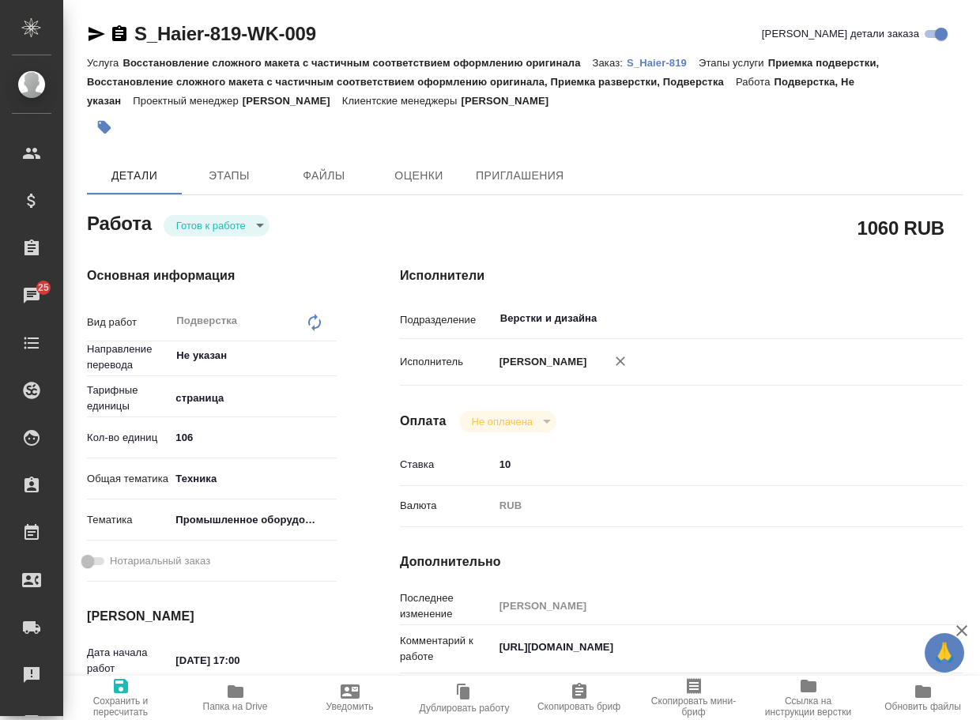
type textarea "x"
drag, startPoint x: 363, startPoint y: 48, endPoint x: 27, endPoint y: 126, distance: 345.6
click at [128, 30] on div "S_Haier-819-WK-009 [PERSON_NAME] детали заказа" at bounding box center [525, 37] width 876 height 32
type textarea "x"
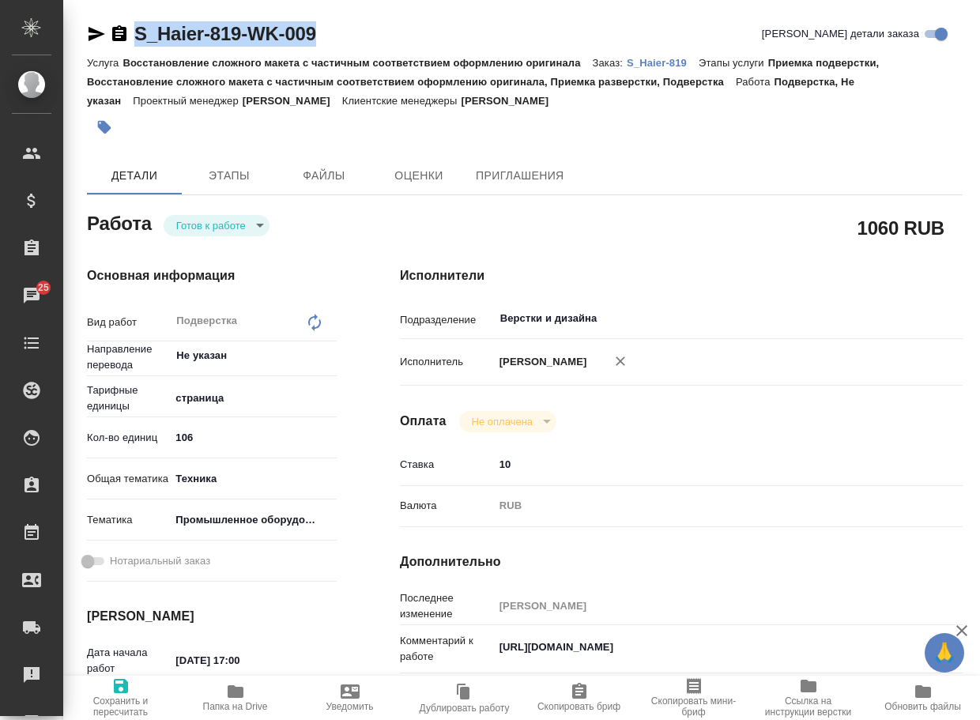
type textarea "x"
copy link "S_Haier-819-WK-009"
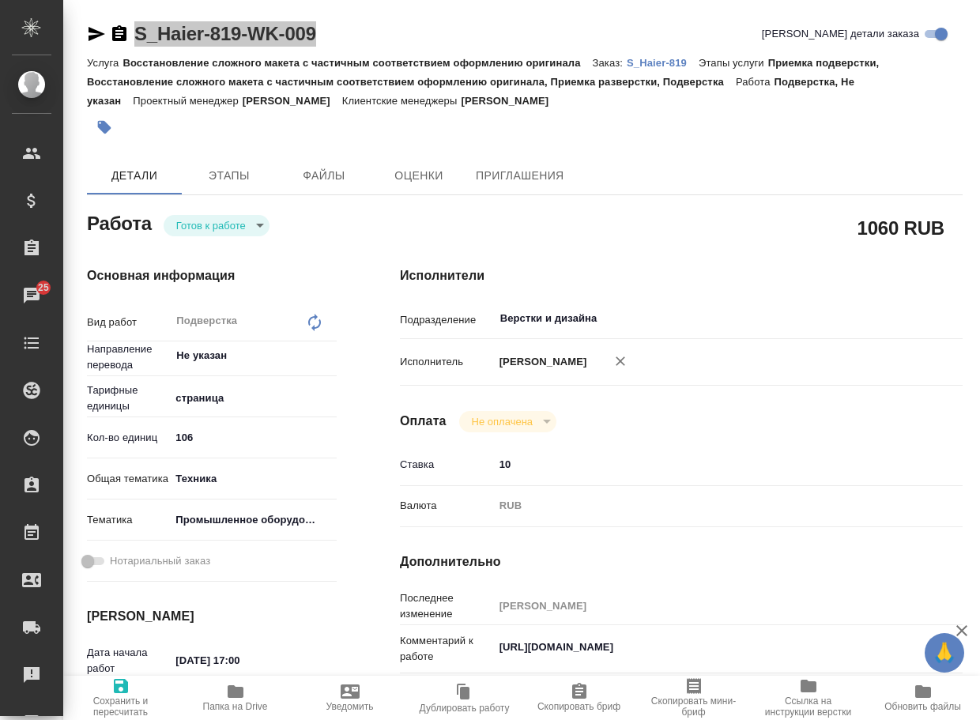
type textarea "x"
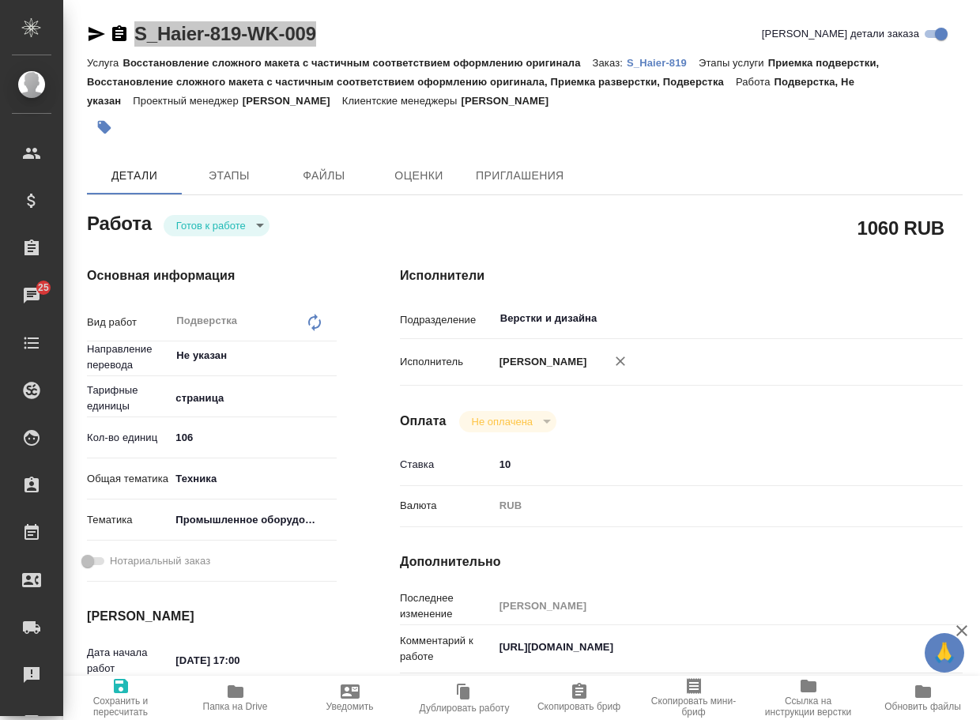
type textarea "x"
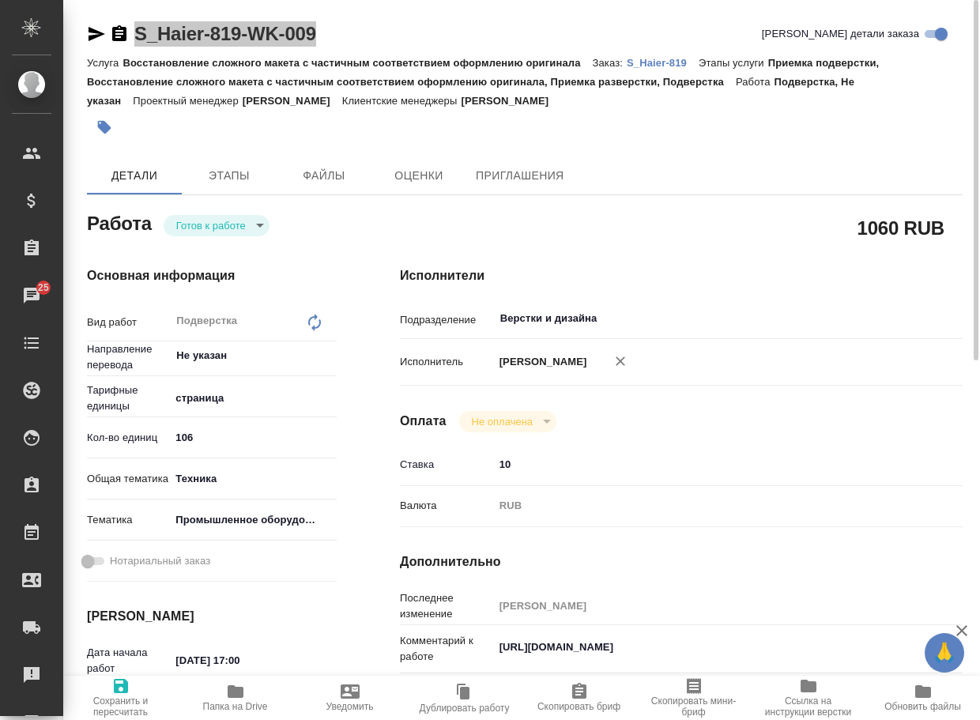
type textarea "x"
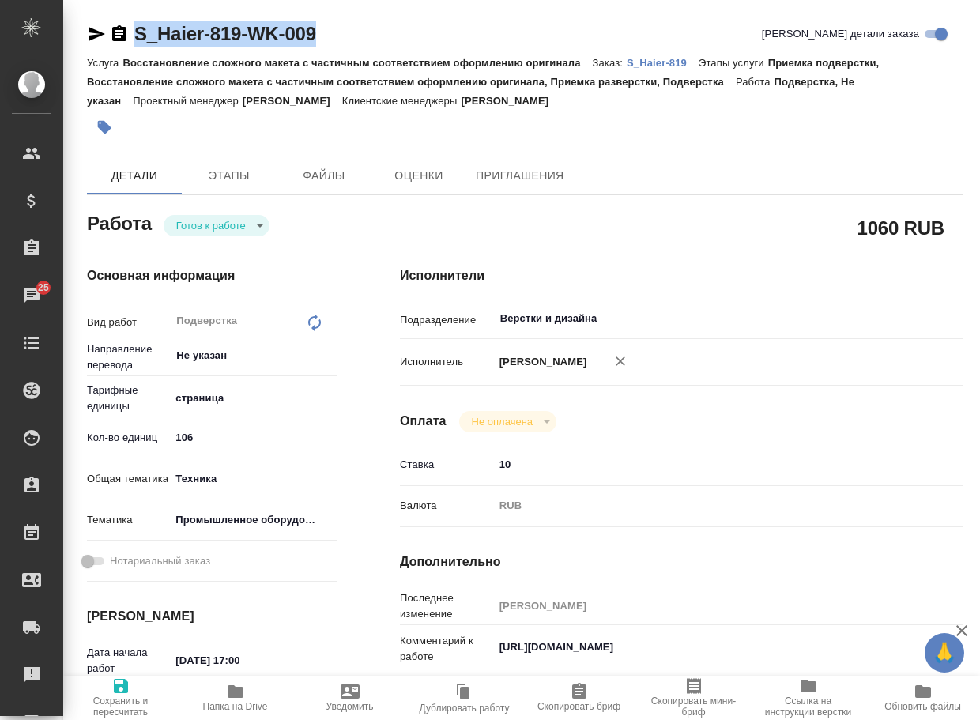
click at [233, 230] on body "🙏 .cls-1 fill:#fff; AWATERA Arsenyeva [PERSON_NAME] Спецификации Заказы 25 Чаты…" at bounding box center [490, 360] width 980 height 720
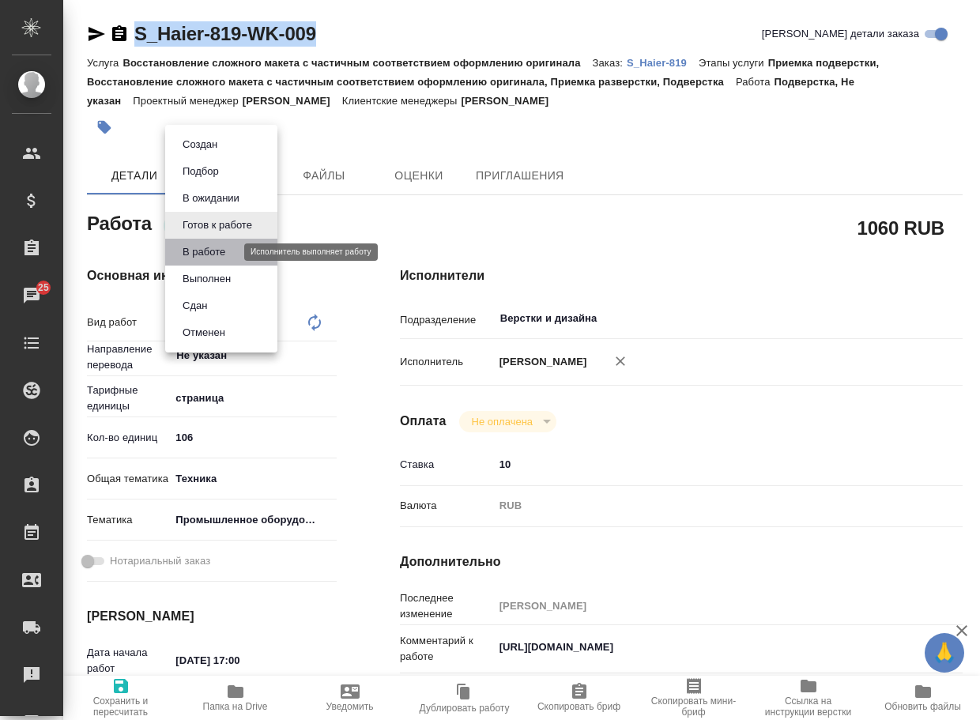
click at [225, 250] on button "В работе" at bounding box center [204, 251] width 52 height 17
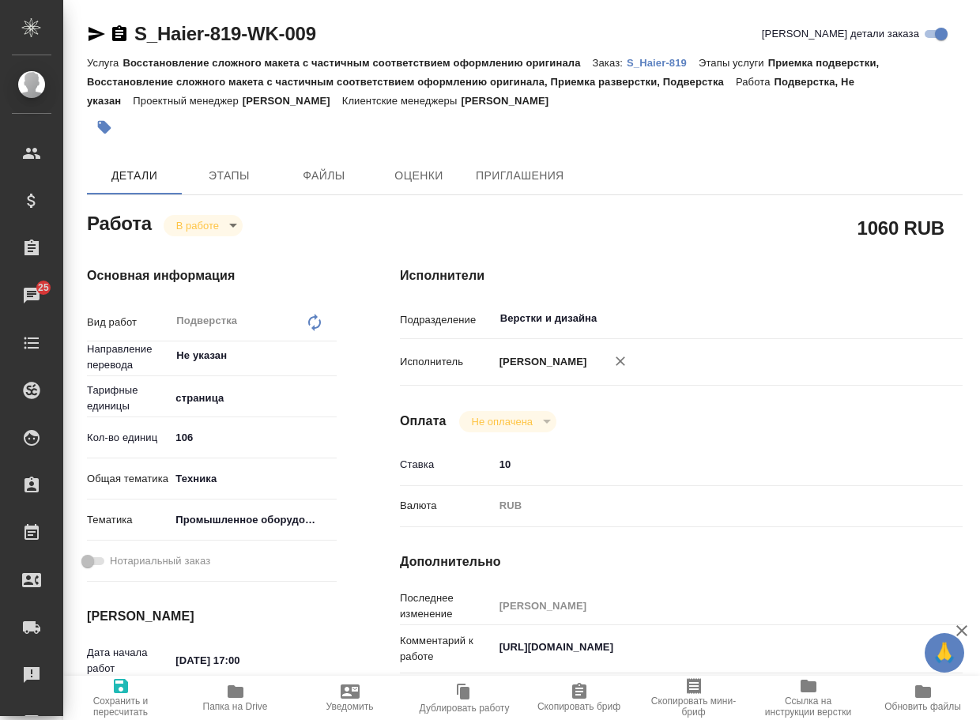
type textarea "x"
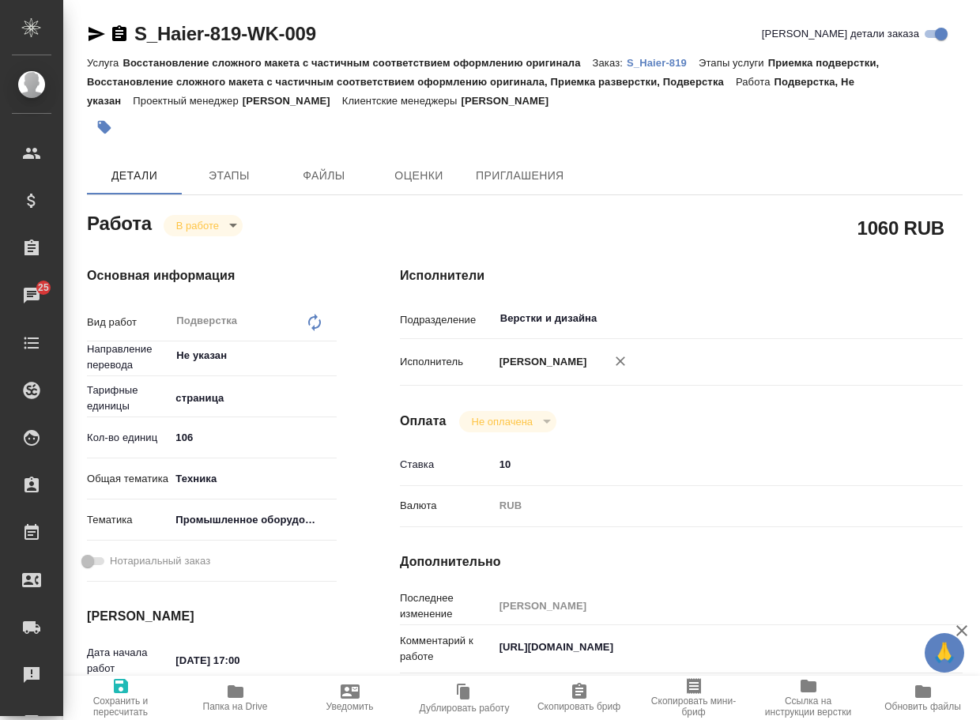
type textarea "x"
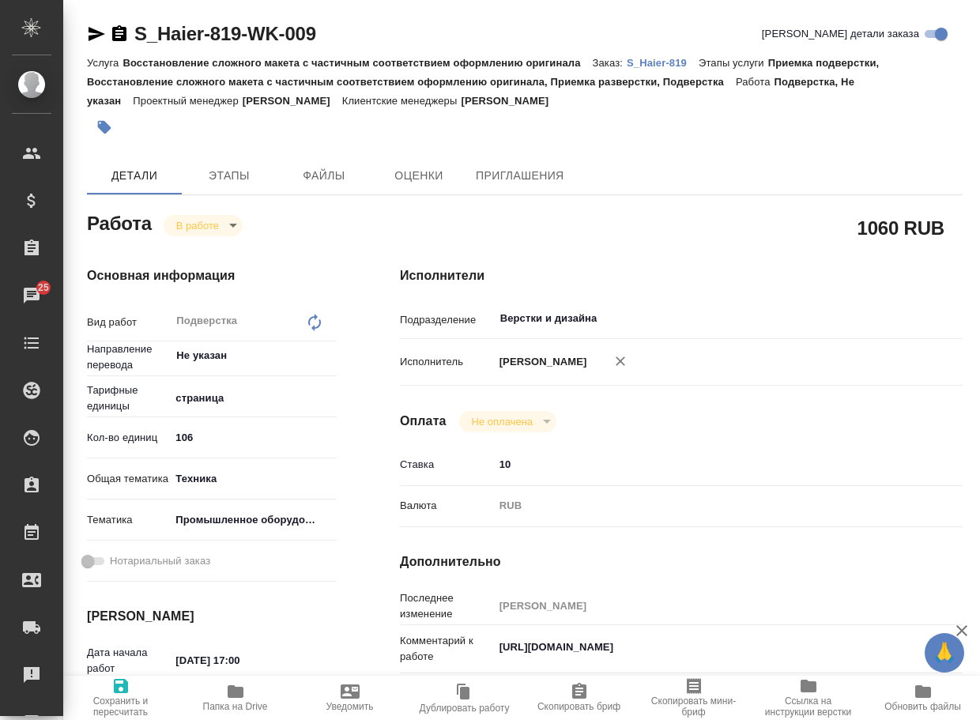
type textarea "x"
